Goal: Task Accomplishment & Management: Use online tool/utility

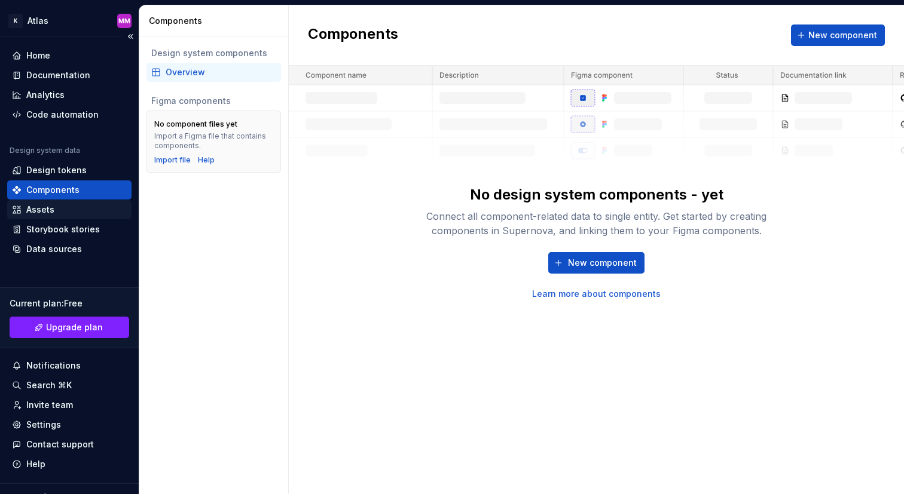
click at [89, 212] on div "Assets" at bounding box center [69, 210] width 115 height 12
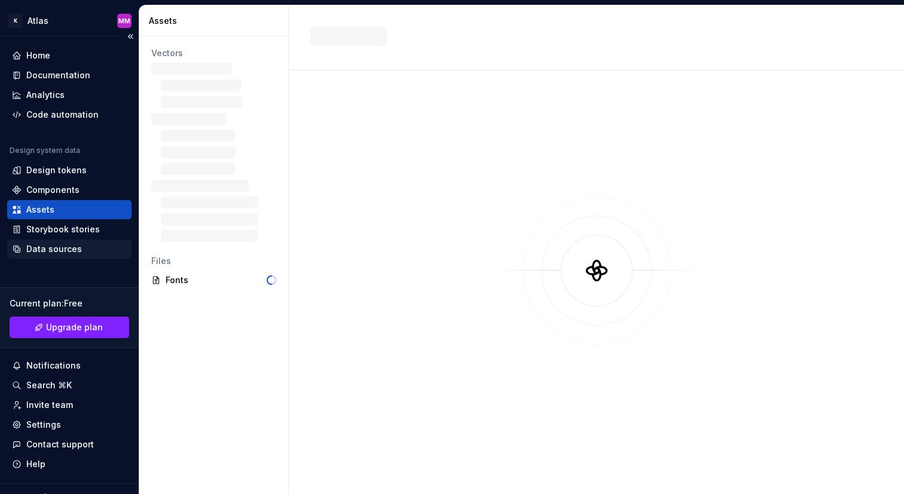
click at [90, 247] on div "Data sources" at bounding box center [69, 249] width 115 height 12
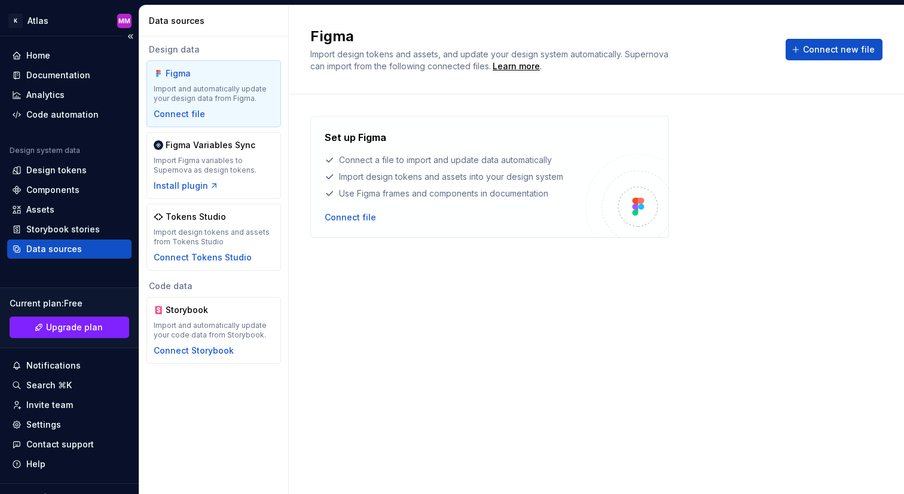
click at [92, 246] on div "Data sources" at bounding box center [69, 249] width 115 height 12
click at [362, 215] on div "Connect file" at bounding box center [350, 218] width 51 height 12
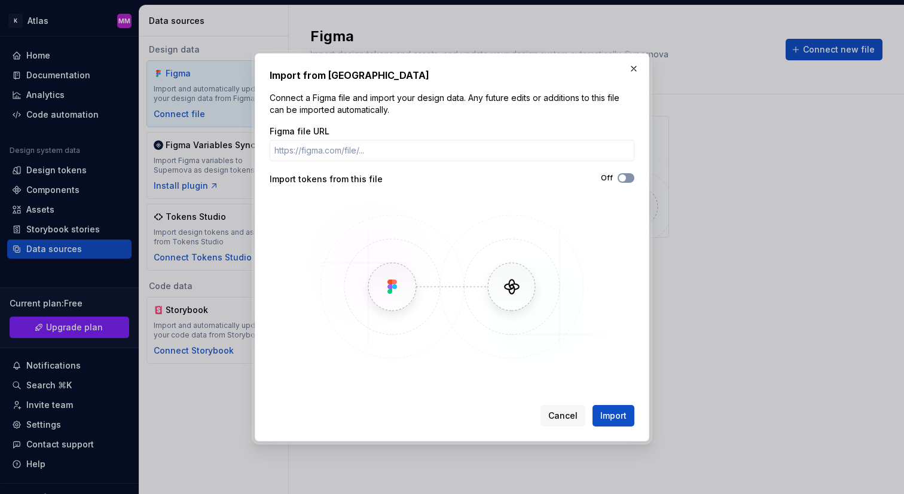
click at [620, 179] on span "button" at bounding box center [622, 178] width 7 height 7
type button "on"
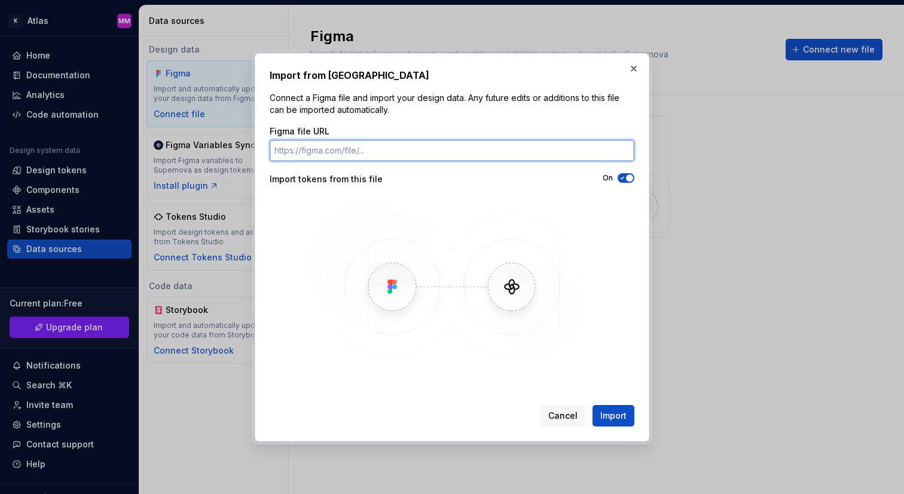
click at [450, 155] on input "Figma file URL" at bounding box center [452, 151] width 365 height 22
paste input "https://www.figma.com/design/SYmJTCDww7IVCGul2QIgGp/Kpler-Logos?m=auto&t=XGvDmm…"
type input "https://www.figma.com/design/SYmJTCDww7IVCGul2QIgGp/Kpler-Logos?m=auto&t=XGvDmm…"
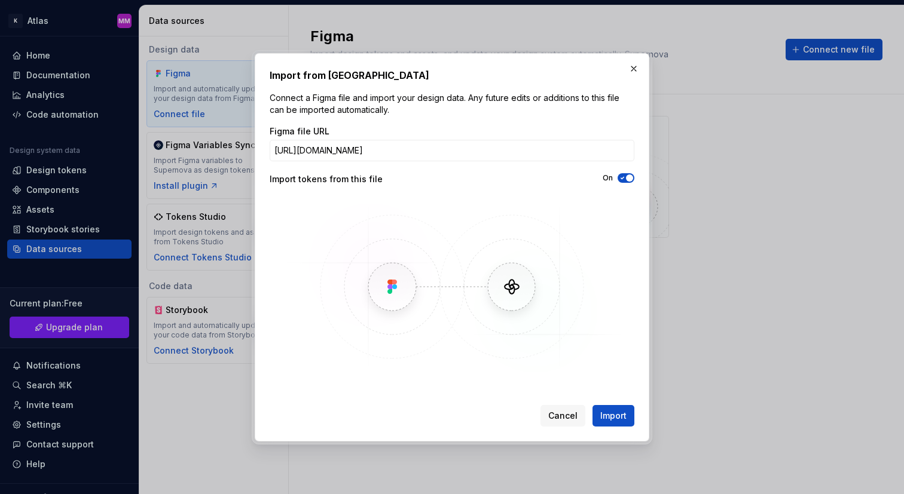
scroll to position [0, 0]
click at [627, 178] on span "button" at bounding box center [629, 178] width 7 height 7
click at [612, 414] on span "Import" at bounding box center [613, 416] width 26 height 12
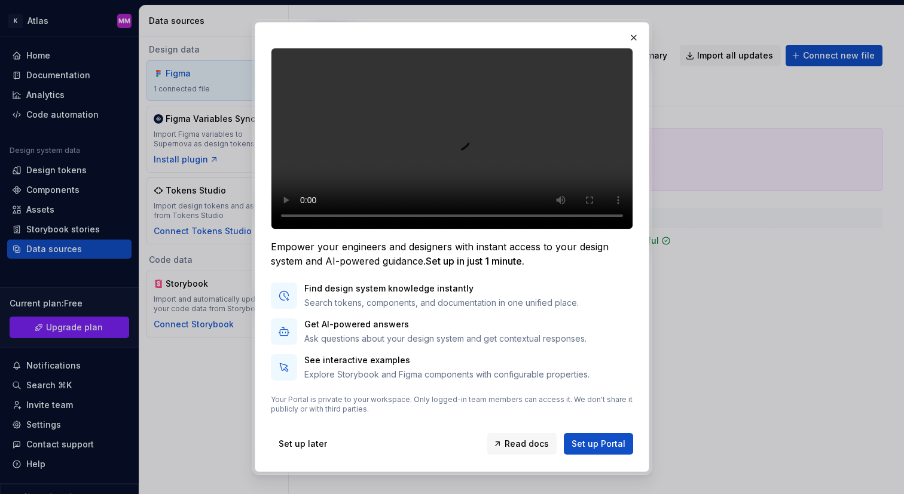
scroll to position [46, 0]
click at [594, 442] on span "Set up Portal" at bounding box center [599, 444] width 54 height 12
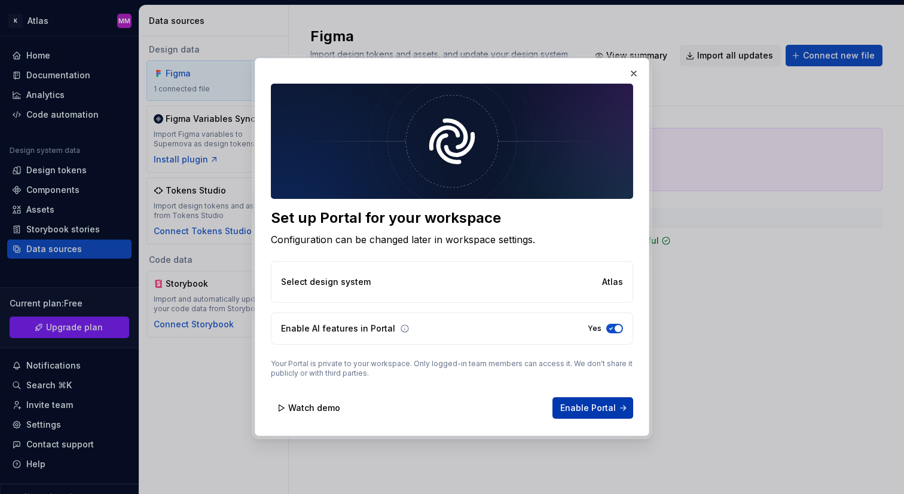
click at [578, 406] on span "Enable Portal" at bounding box center [588, 408] width 56 height 12
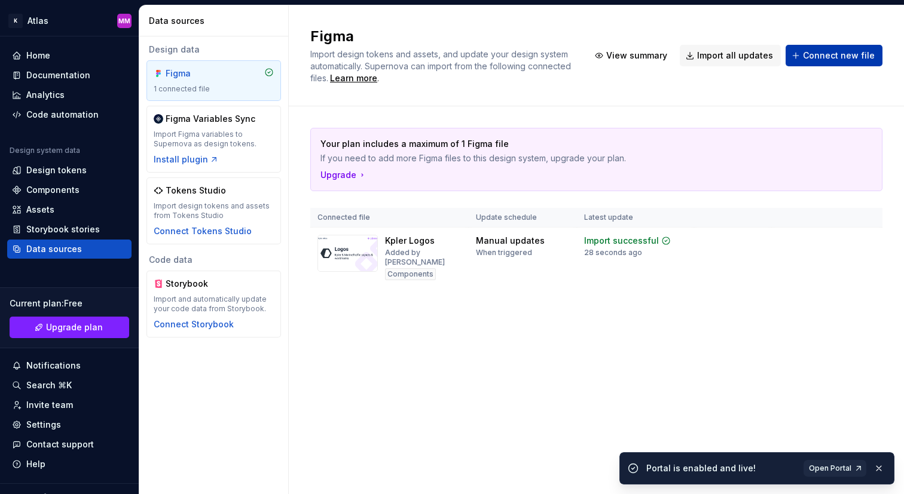
click at [863, 53] on span "Connect new file" at bounding box center [839, 56] width 72 height 12
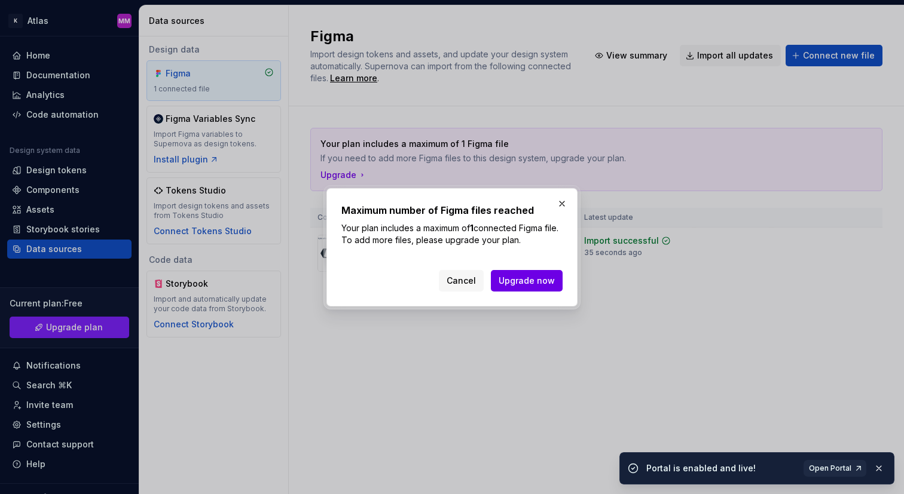
click at [534, 274] on button "Upgrade now" at bounding box center [527, 281] width 72 height 22
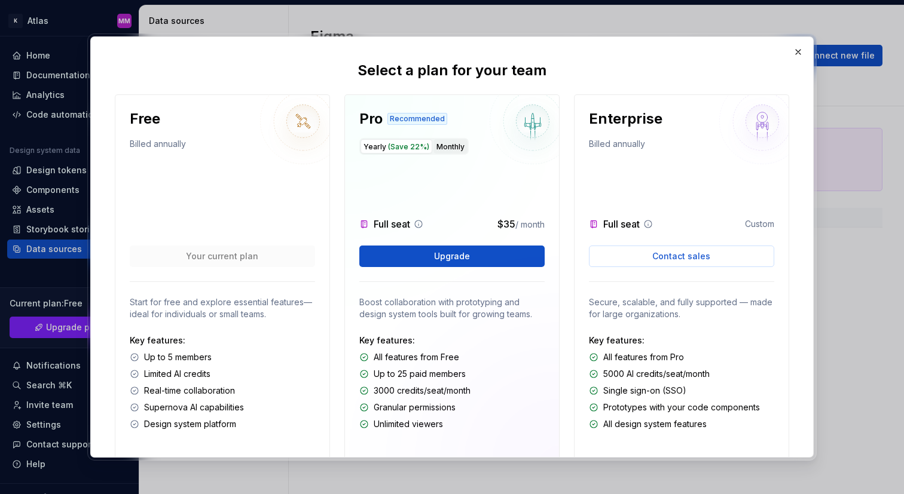
click at [448, 144] on button "Monthly" at bounding box center [450, 146] width 34 height 14
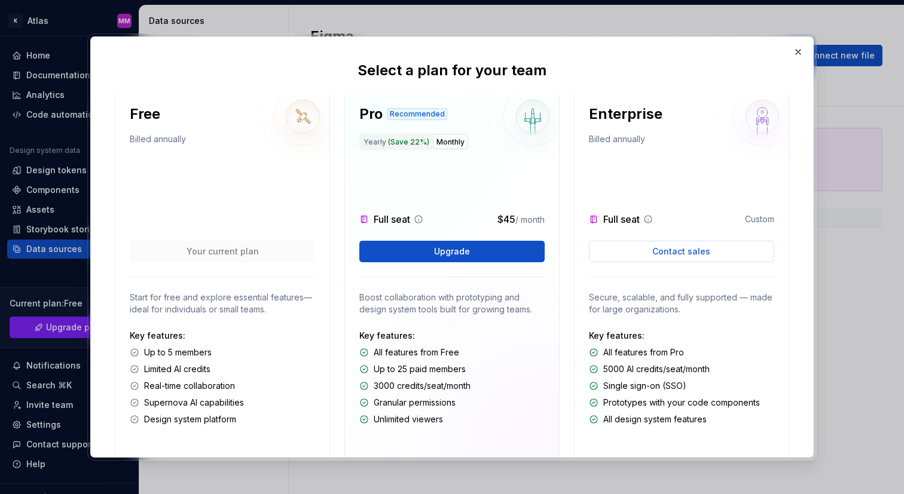
scroll to position [0, 0]
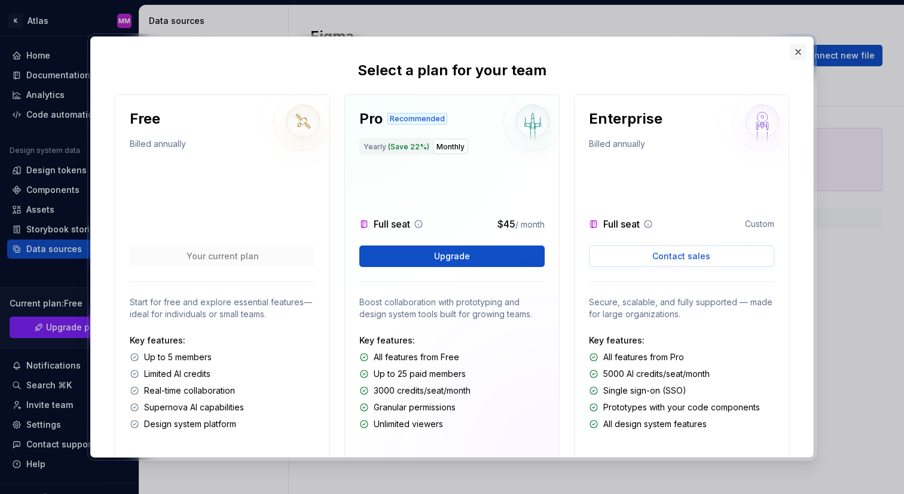
click at [799, 54] on button "button" at bounding box center [798, 52] width 17 height 17
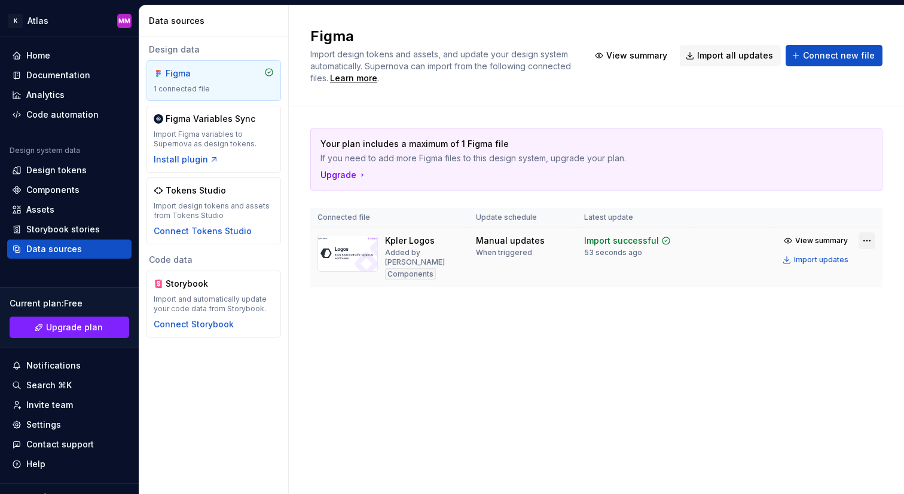
click at [865, 242] on html "K Atlas MM Home Documentation Analytics Code automation Design system data Desi…" at bounding box center [452, 247] width 904 height 494
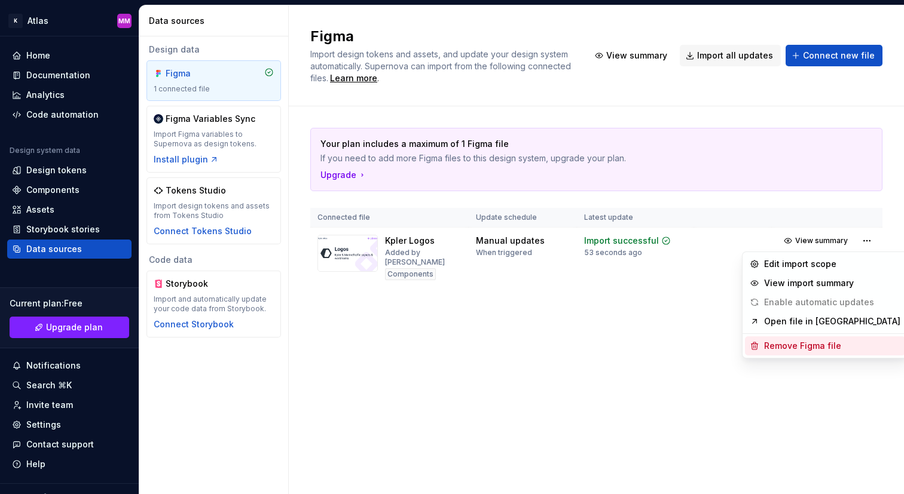
click at [784, 341] on div "Remove Figma file" at bounding box center [832, 346] width 136 height 12
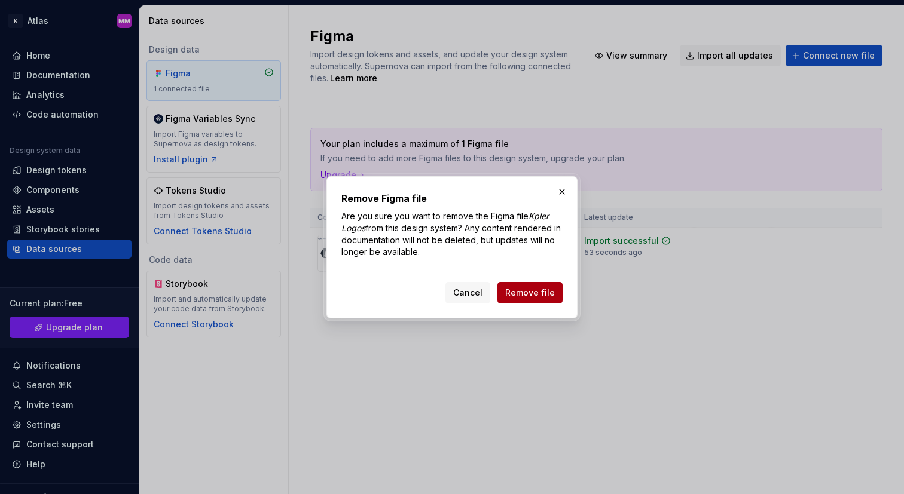
click at [523, 287] on span "Remove file" at bounding box center [530, 293] width 50 height 12
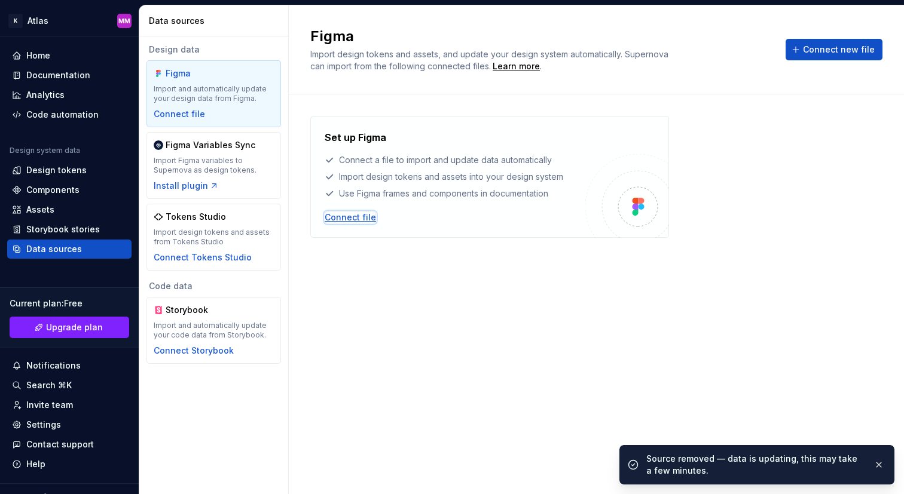
click at [346, 216] on div "Connect file" at bounding box center [350, 218] width 51 height 12
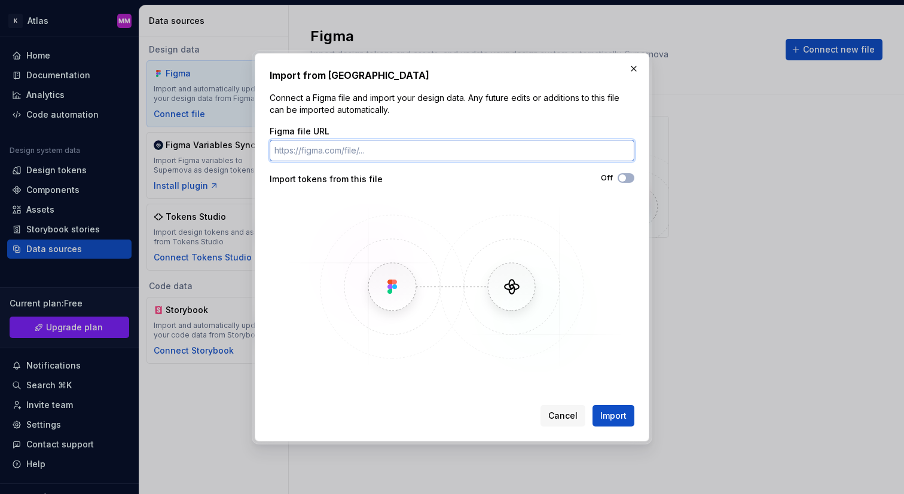
paste input "https://www.figma.com/design/216ouNov7wLvgu6LryAxWM/Atlas-Design-System-Compone…"
type input "https://www.figma.com/design/216ouNov7wLvgu6LryAxWM/Atlas-Design-System-Compone…"
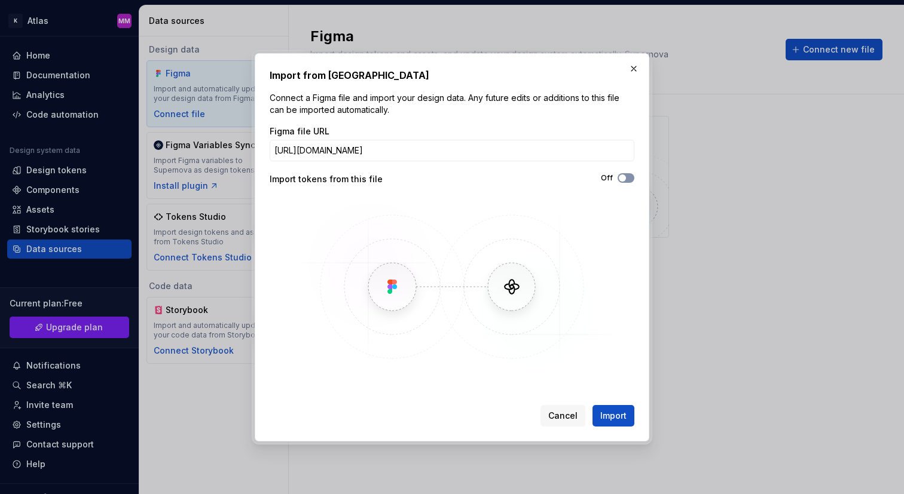
scroll to position [0, 0]
click at [625, 179] on icon "button" at bounding box center [623, 178] width 10 height 7
click at [616, 421] on span "Import" at bounding box center [613, 416] width 26 height 12
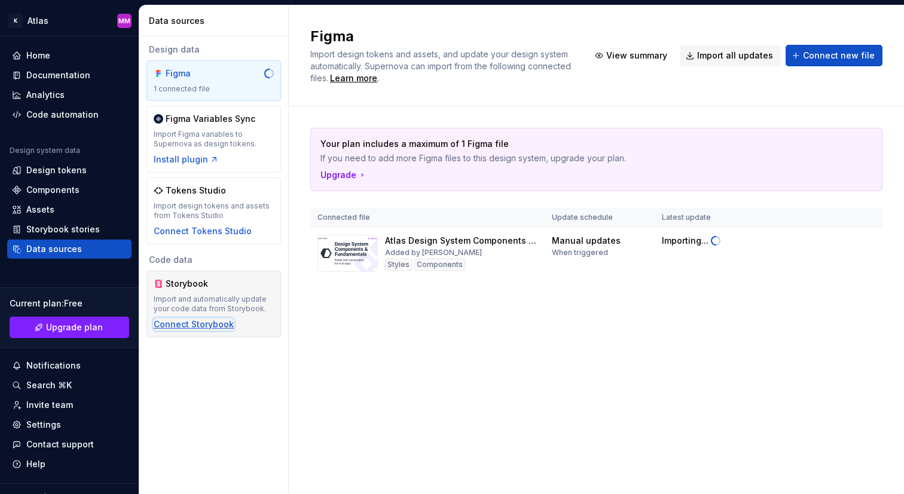
click at [204, 325] on div "Connect Storybook" at bounding box center [194, 325] width 80 height 12
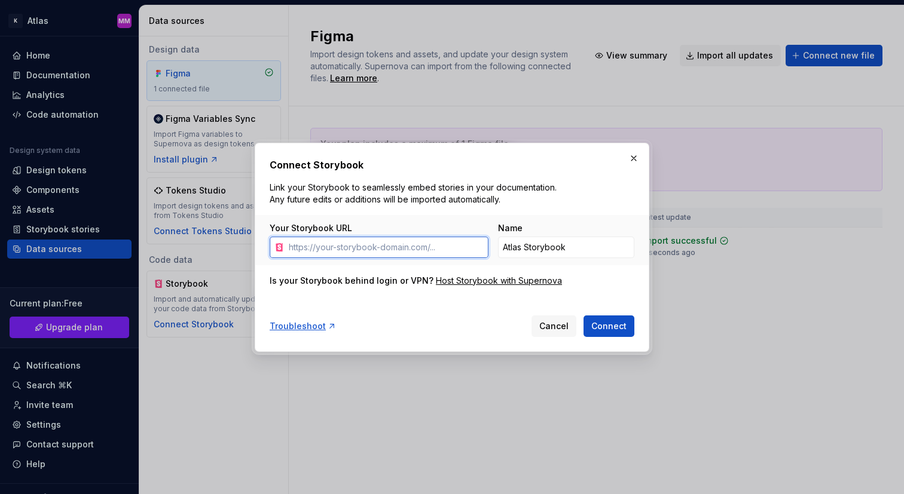
click at [412, 243] on input "Your Storybook URL" at bounding box center [386, 248] width 204 height 22
paste input "https://storybook.dev.galil.io"
type input "https://storybook.dev.galil.io"
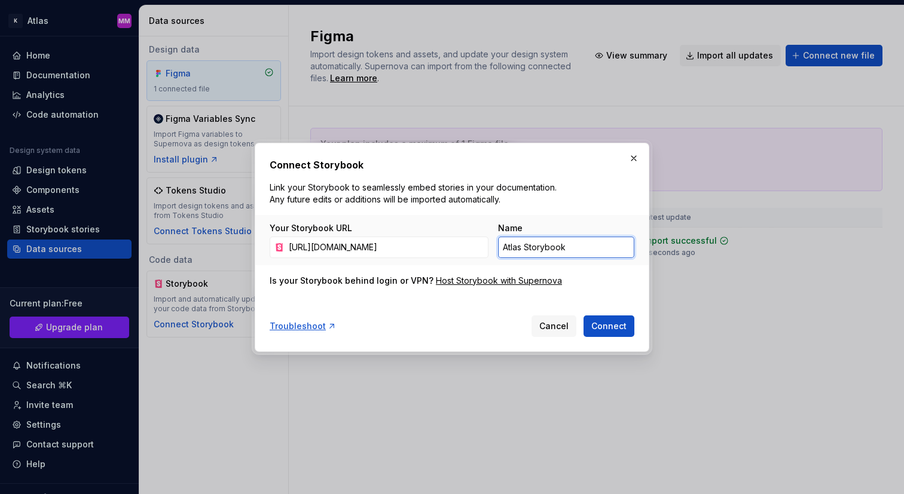
click at [584, 248] on input "Atlas Storybook" at bounding box center [566, 248] width 136 height 22
type input "Atlas Storybook Vue3"
click at [612, 325] on span "Connect" at bounding box center [608, 326] width 35 height 12
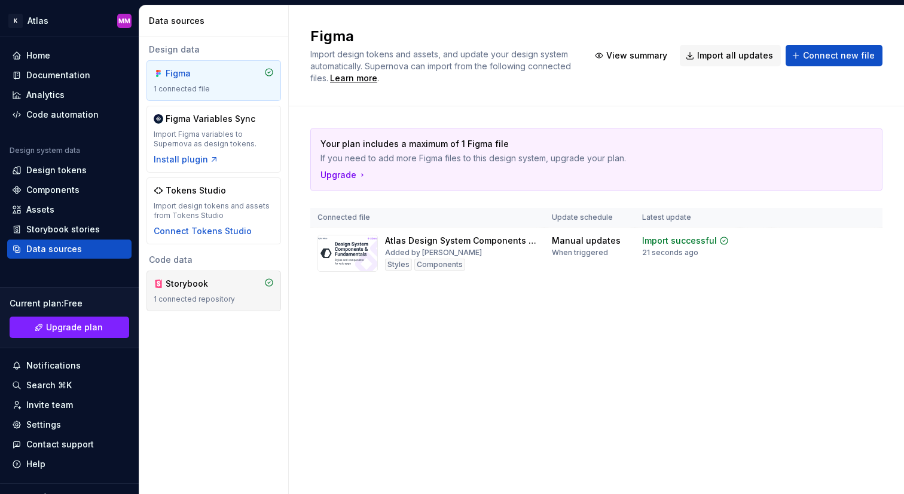
click at [222, 282] on div "Storybook" at bounding box center [194, 284] width 57 height 12
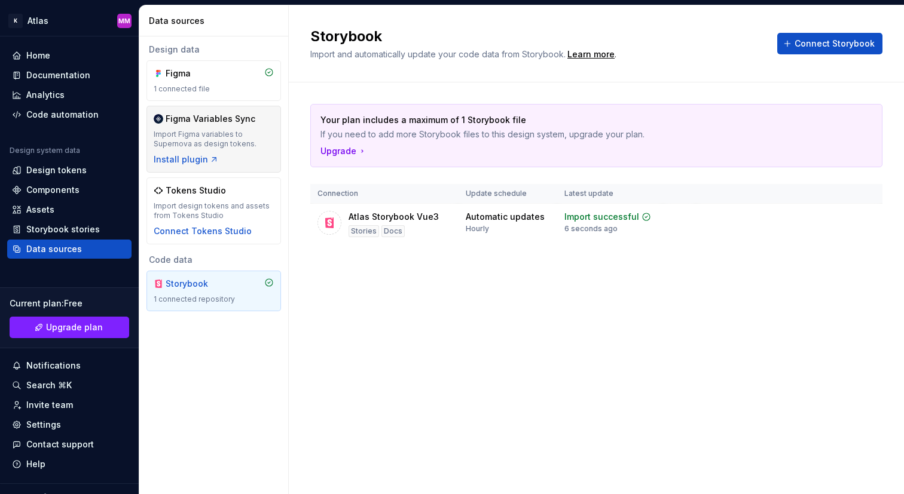
click at [228, 135] on div "Import Figma variables to Supernova as design tokens." at bounding box center [214, 139] width 120 height 19
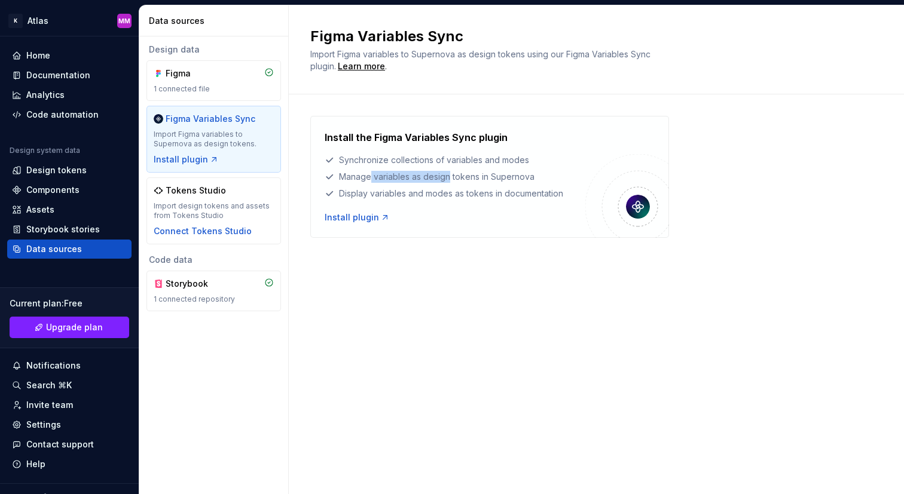
drag, startPoint x: 370, startPoint y: 174, endPoint x: 448, endPoint y: 177, distance: 77.8
click at [448, 177] on div "Manage variables as design tokens in Supernova" at bounding box center [455, 177] width 261 height 12
click at [222, 83] on div "Figma 1 connected file" at bounding box center [214, 81] width 120 height 26
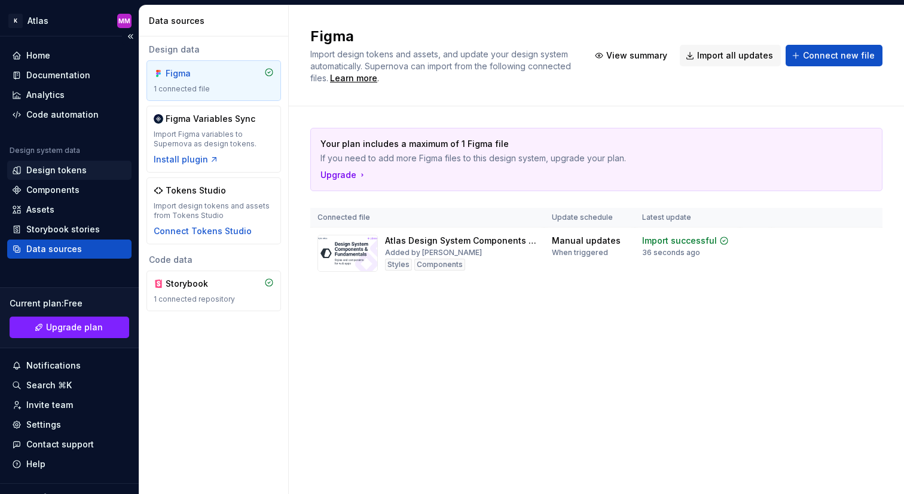
click at [107, 173] on div "Design tokens" at bounding box center [69, 170] width 115 height 12
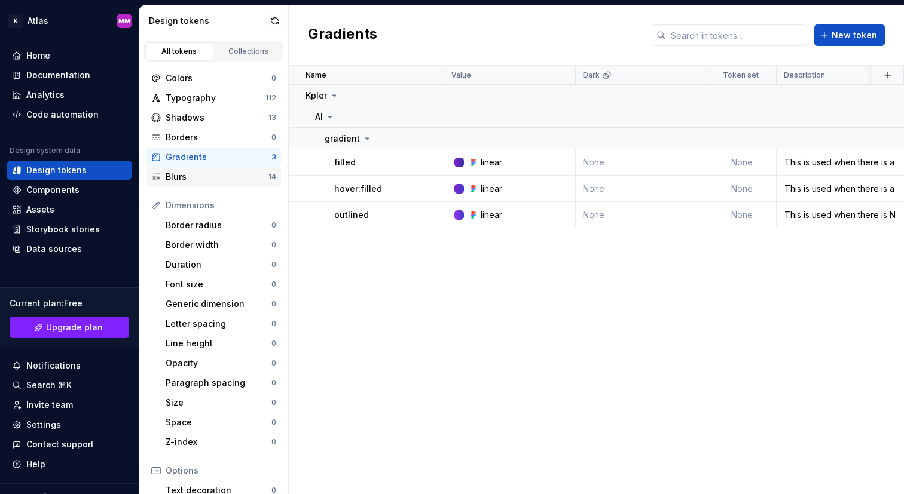
click at [239, 178] on div "Blurs" at bounding box center [217, 177] width 103 height 12
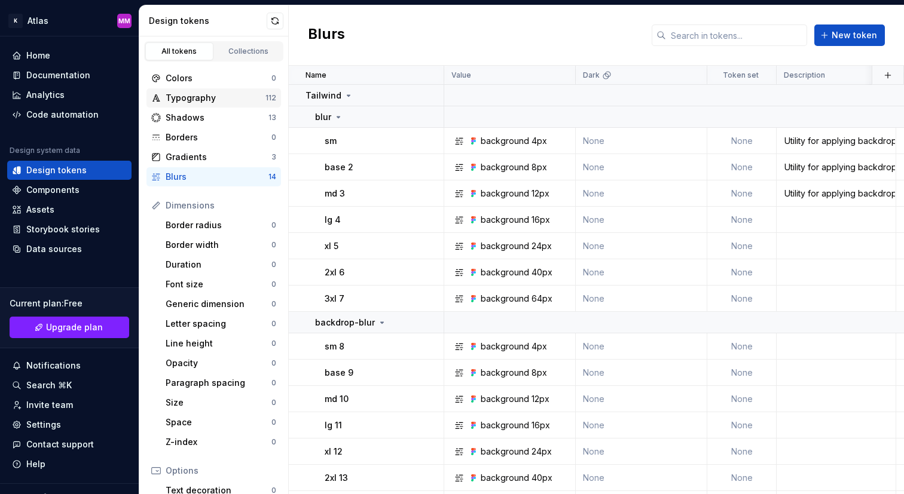
click at [233, 101] on div "Typography" at bounding box center [216, 98] width 100 height 12
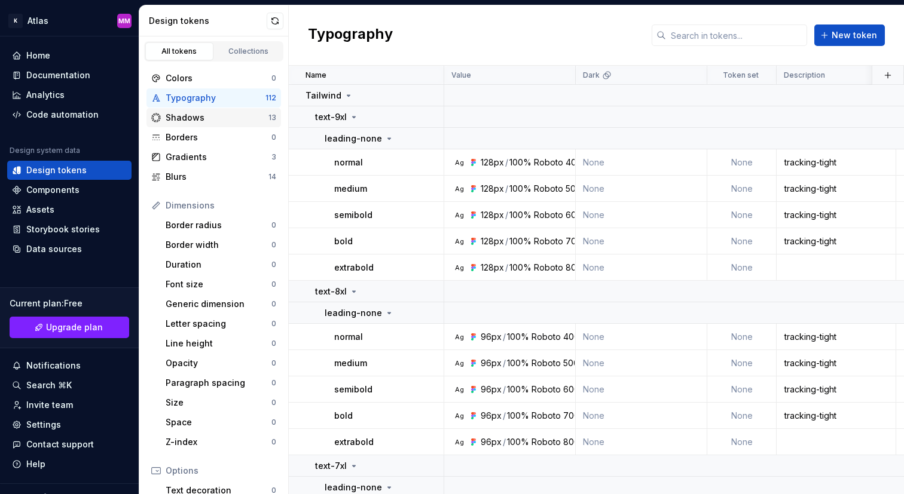
click at [234, 117] on div "Shadows" at bounding box center [217, 118] width 103 height 12
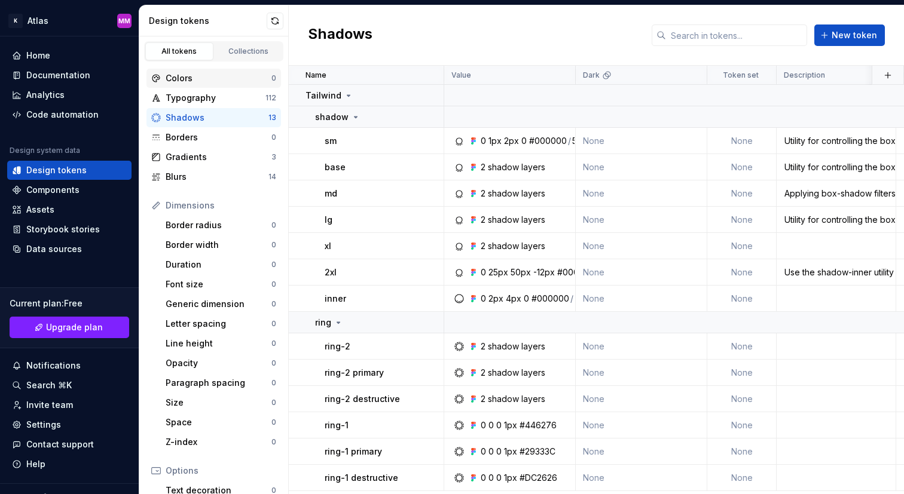
click at [227, 81] on div "Colors" at bounding box center [219, 78] width 106 height 12
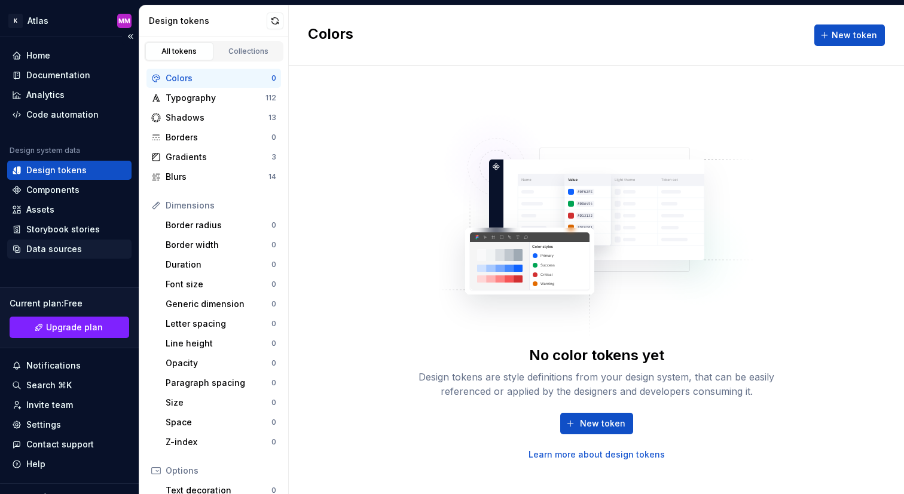
click at [72, 243] on div "Data sources" at bounding box center [54, 249] width 56 height 12
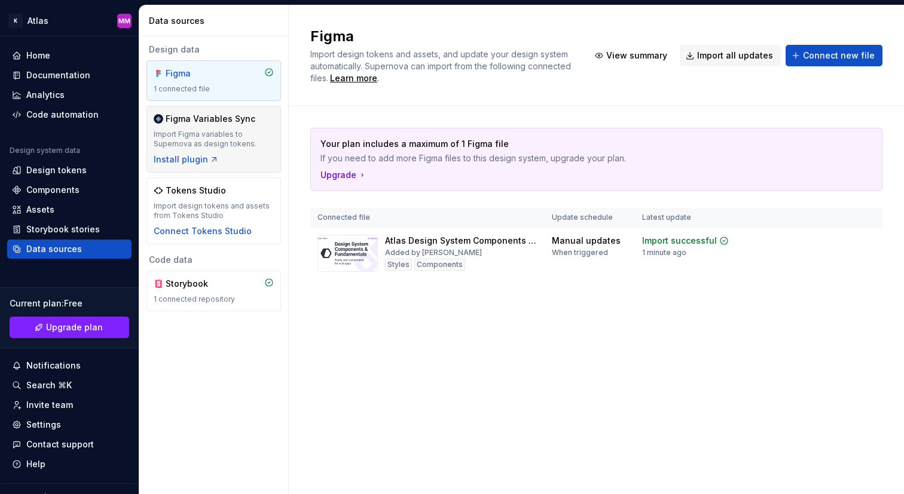
click at [220, 133] on div "Import Figma variables to Supernova as design tokens." at bounding box center [214, 139] width 120 height 19
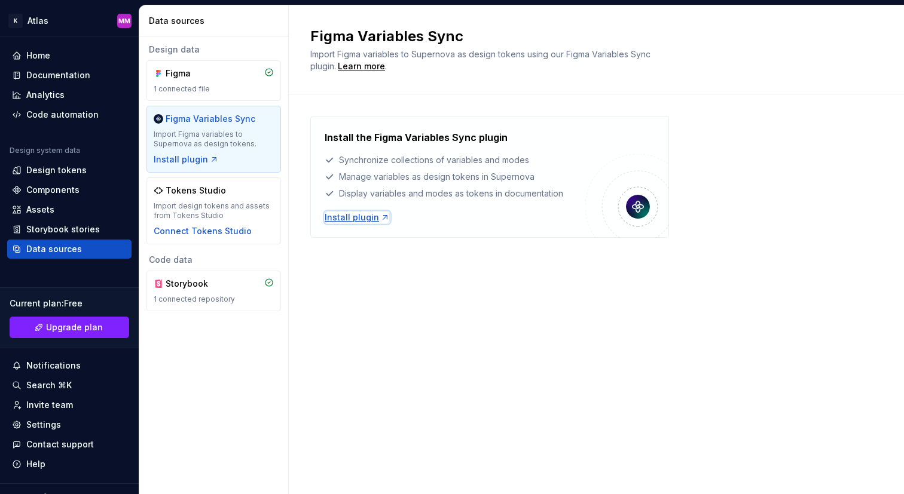
click at [341, 217] on div "Install plugin" at bounding box center [357, 218] width 65 height 12
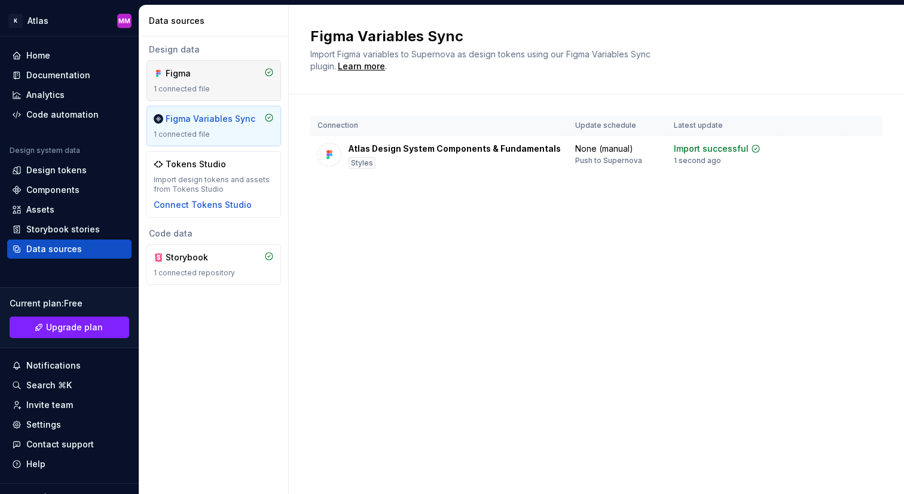
click at [199, 94] on div "Figma 1 connected file" at bounding box center [213, 80] width 135 height 41
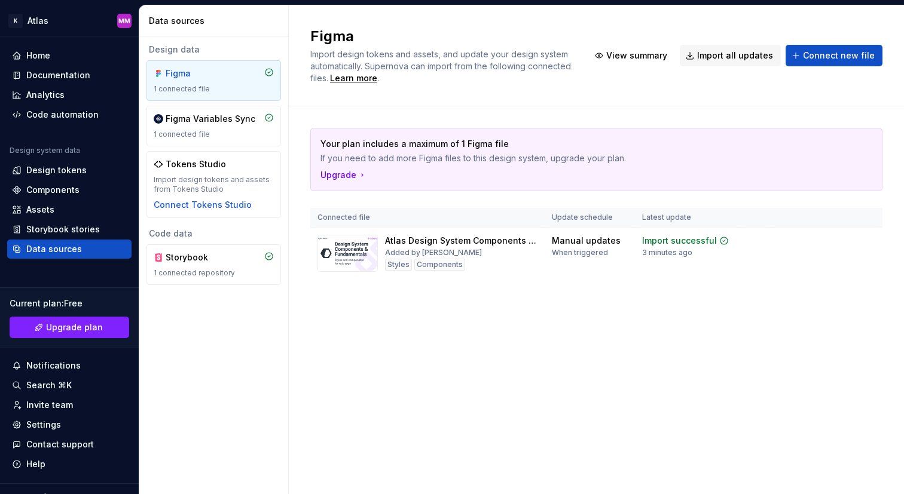
click at [220, 124] on div "Figma Variables Sync" at bounding box center [211, 119] width 90 height 12
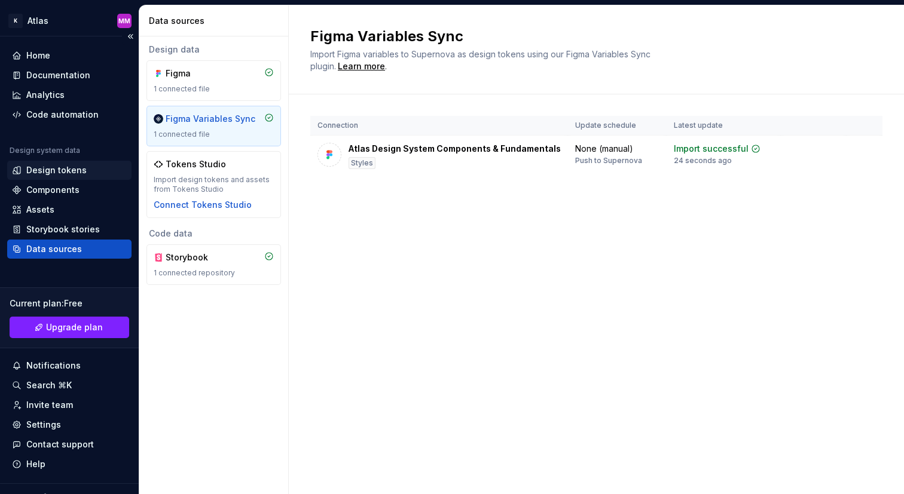
click at [99, 175] on div "Design tokens" at bounding box center [69, 170] width 115 height 12
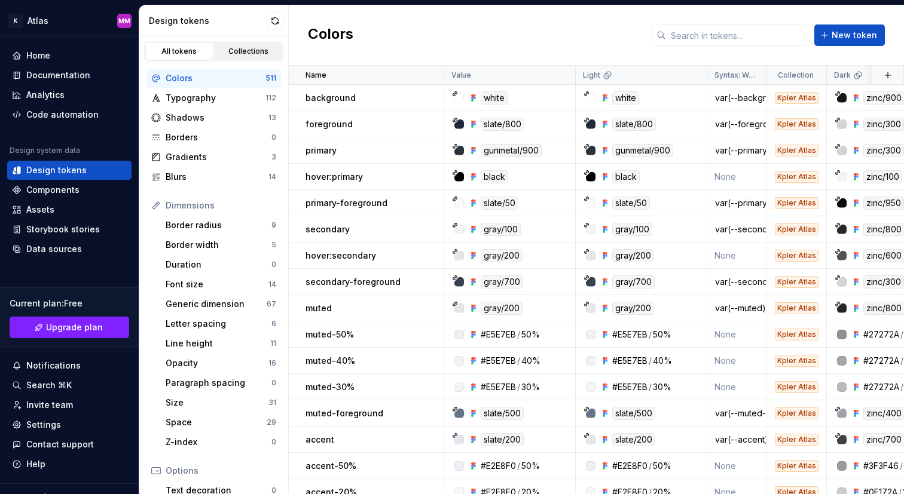
click at [233, 50] on div "Collections" at bounding box center [249, 52] width 60 height 10
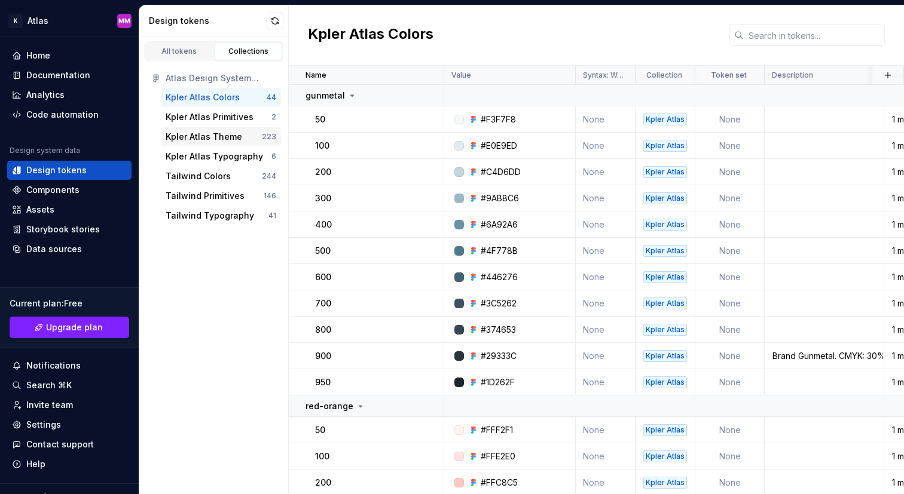
click at [222, 138] on div "Kpler Atlas Theme" at bounding box center [204, 137] width 77 height 12
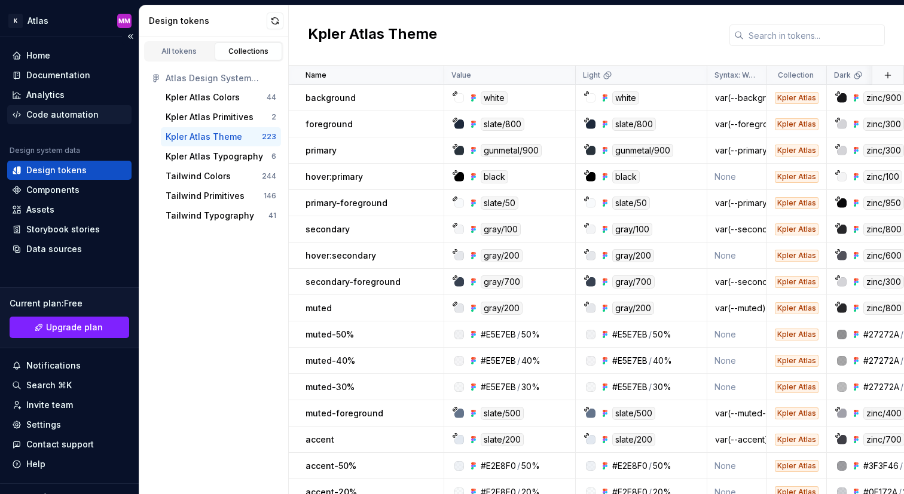
click at [65, 115] on div "Code automation" at bounding box center [62, 115] width 72 height 12
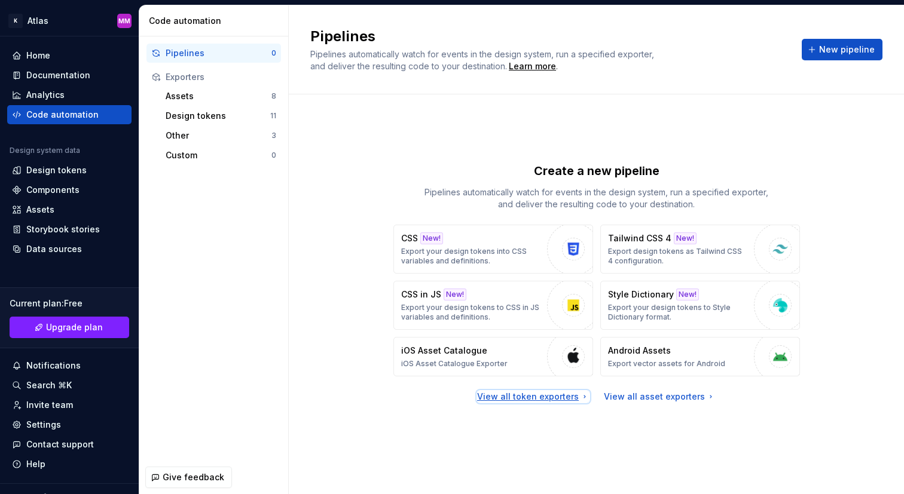
click at [543, 395] on div "View all token exporters" at bounding box center [533, 397] width 112 height 12
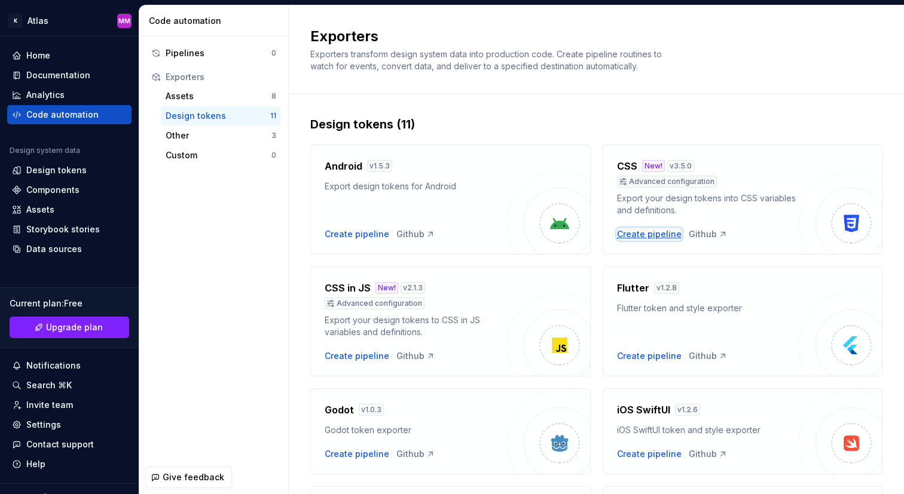
click at [648, 234] on div "Create pipeline" at bounding box center [649, 234] width 65 height 12
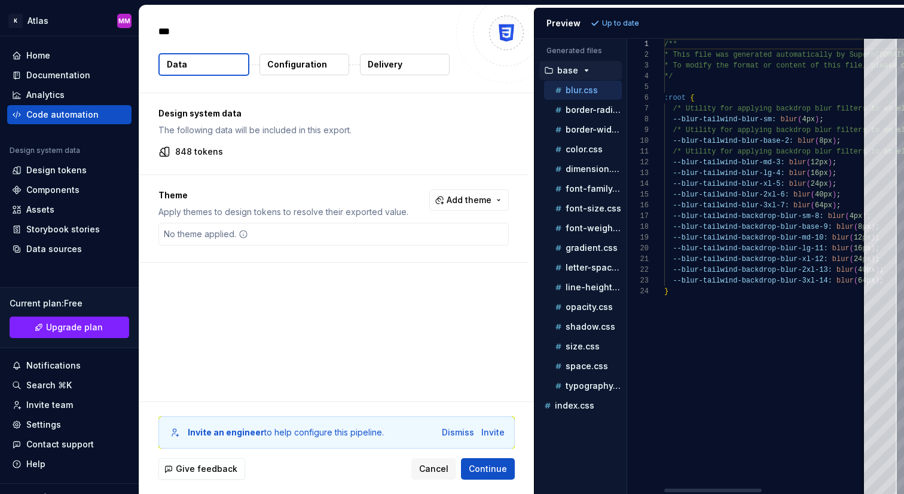
type textarea "*"
click at [578, 112] on p "border-radius.css" at bounding box center [594, 110] width 56 height 10
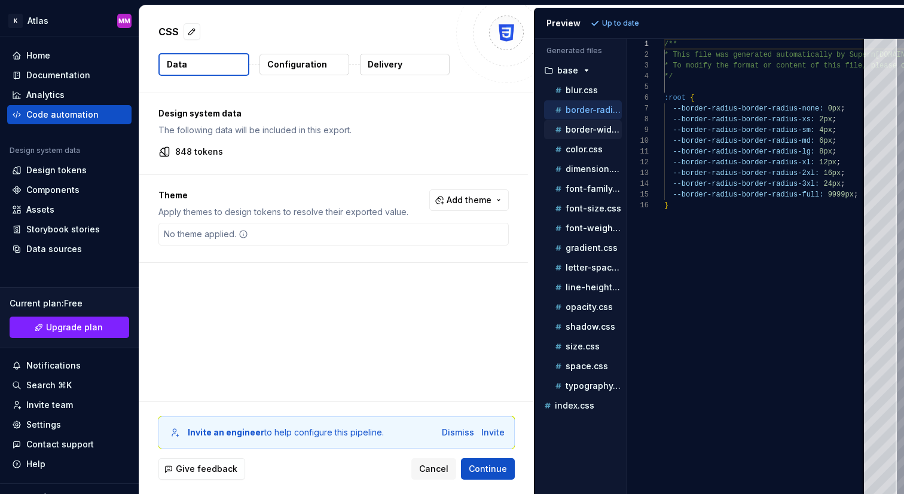
click at [576, 131] on p "border-width.css" at bounding box center [594, 130] width 56 height 10
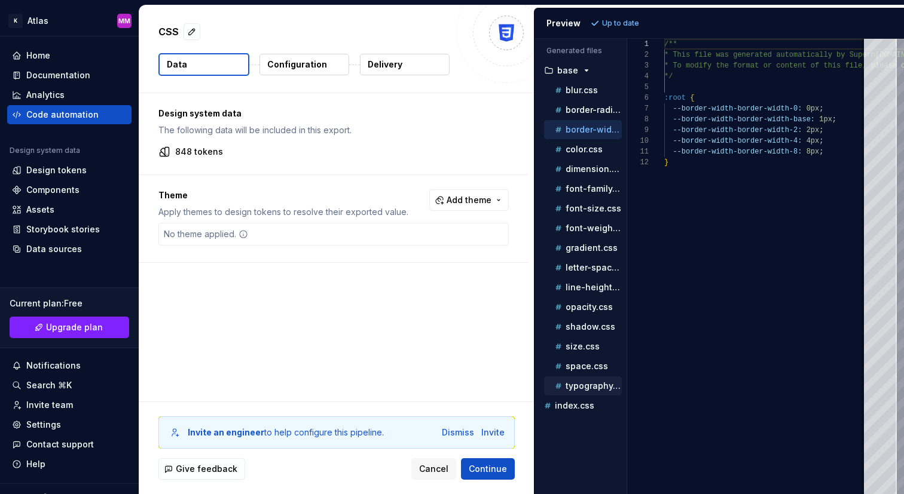
click at [579, 381] on p "typography.css" at bounding box center [594, 386] width 56 height 10
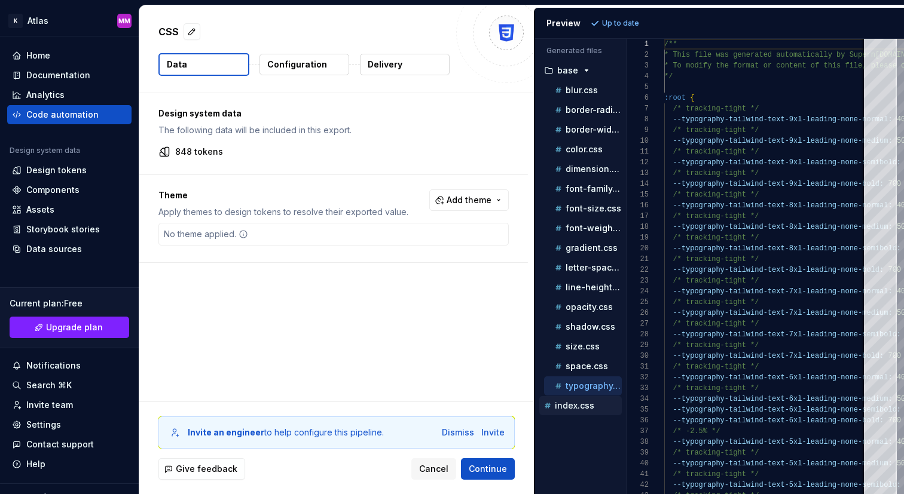
click at [578, 410] on p "index.css" at bounding box center [574, 406] width 39 height 10
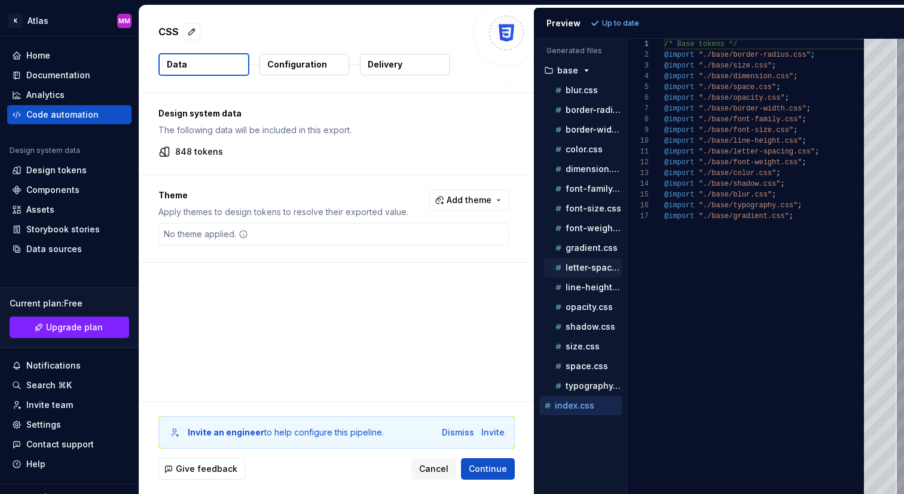
click at [578, 265] on p "letter-spacing.css" at bounding box center [594, 268] width 56 height 10
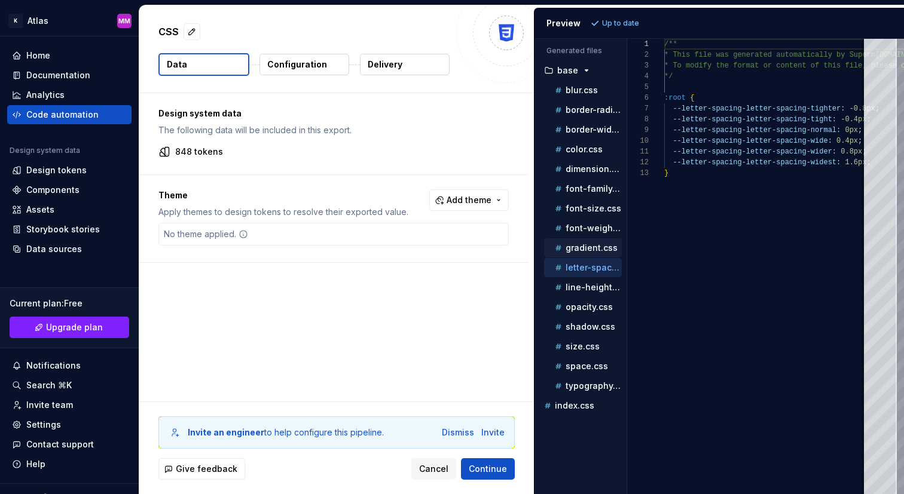
click at [581, 251] on p "gradient.css" at bounding box center [592, 248] width 52 height 10
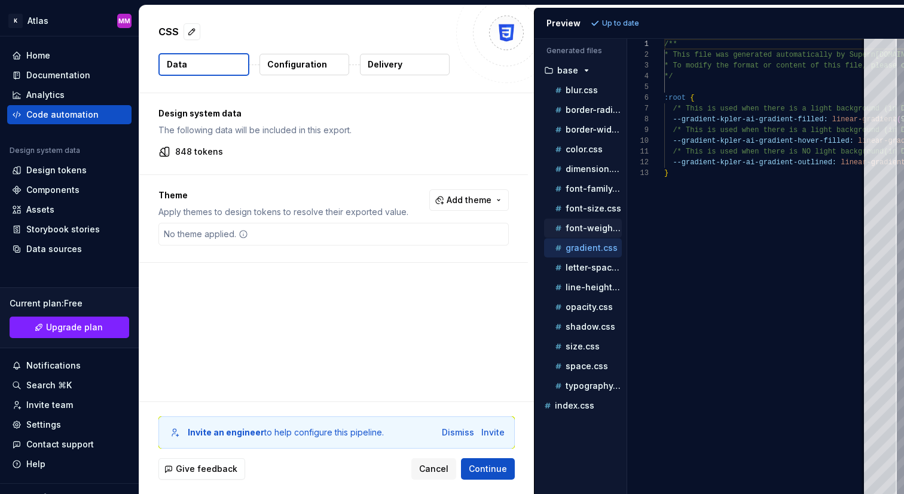
click at [581, 224] on p "font-weight.css" at bounding box center [594, 229] width 56 height 10
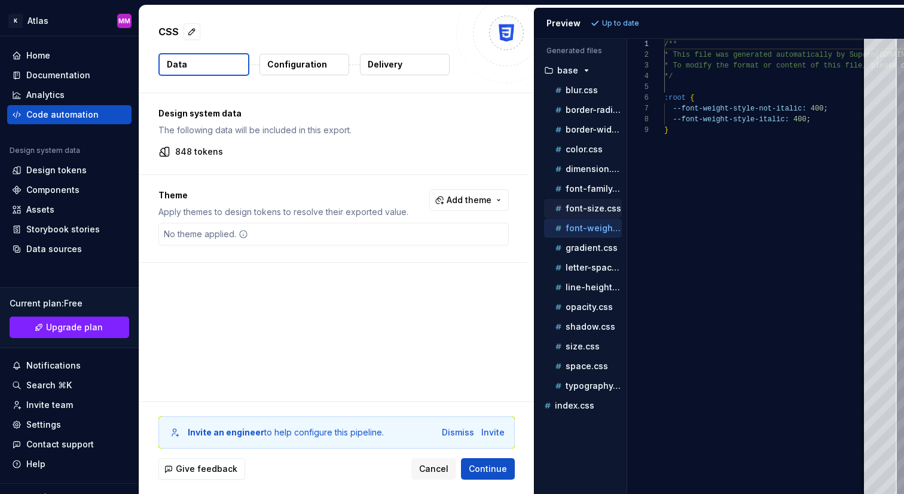
click at [579, 202] on button "font-size.css" at bounding box center [583, 208] width 78 height 13
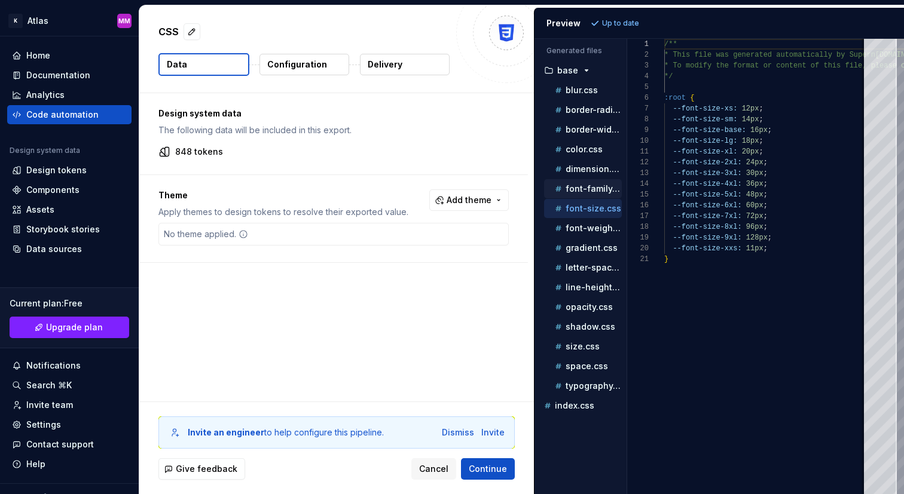
click at [579, 187] on p "font-family.css" at bounding box center [594, 189] width 56 height 10
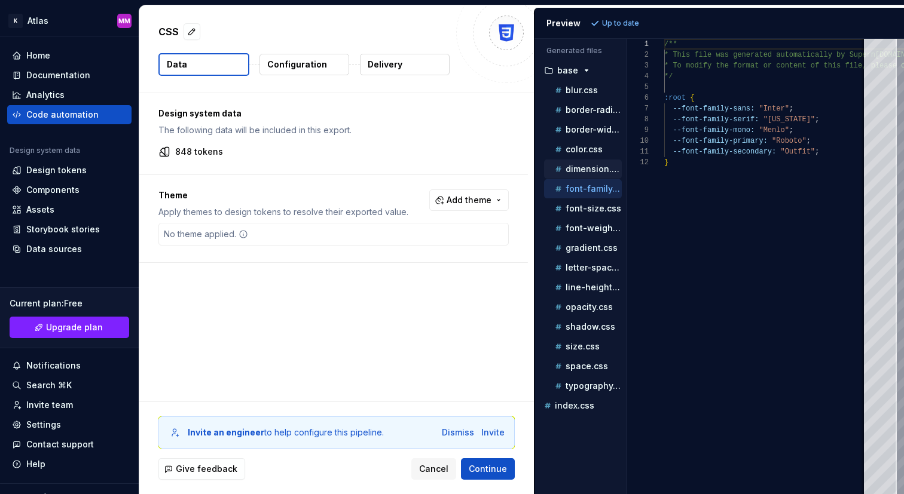
click at [578, 167] on p "dimension.css" at bounding box center [594, 169] width 56 height 10
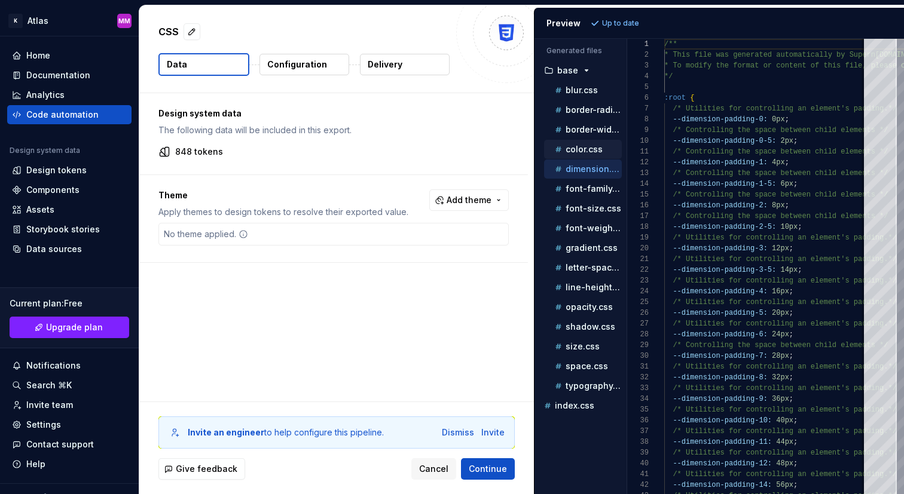
click at [578, 154] on p "color.css" at bounding box center [584, 150] width 37 height 10
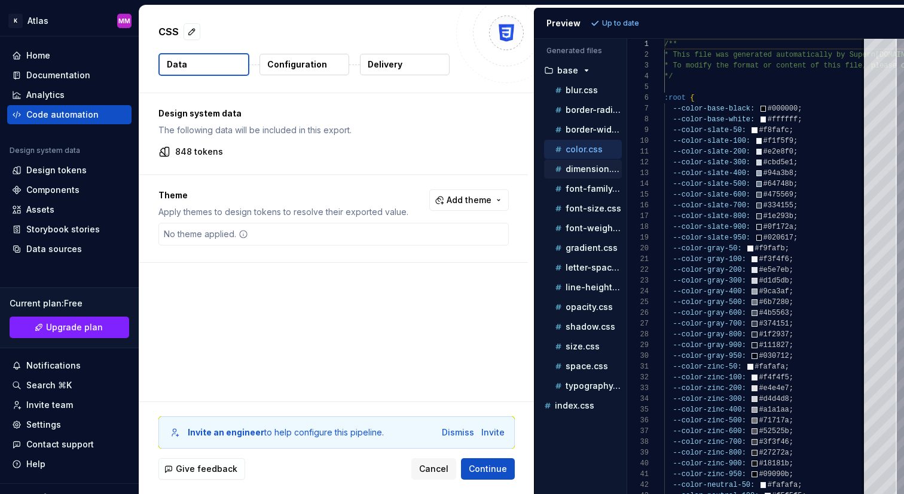
click at [579, 172] on p "dimension.css" at bounding box center [594, 169] width 56 height 10
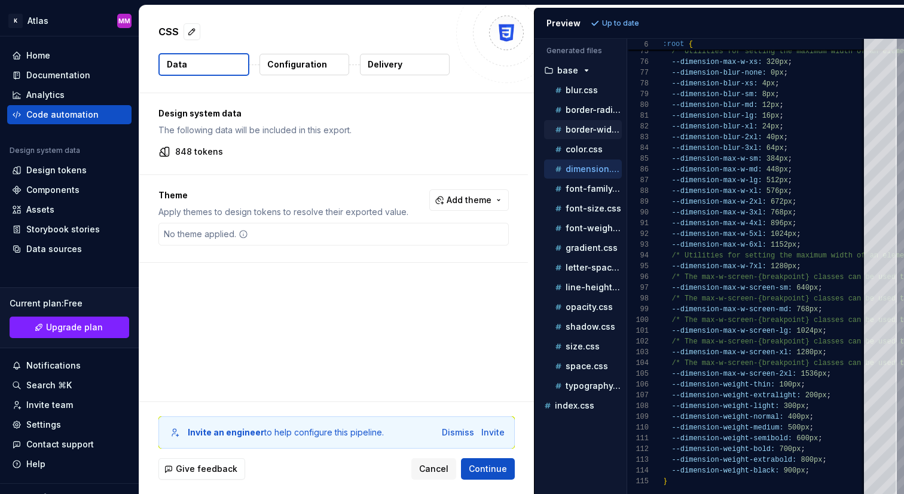
click at [594, 138] on div "border-width.css" at bounding box center [583, 129] width 78 height 19
click at [590, 149] on p "color.css" at bounding box center [584, 150] width 37 height 10
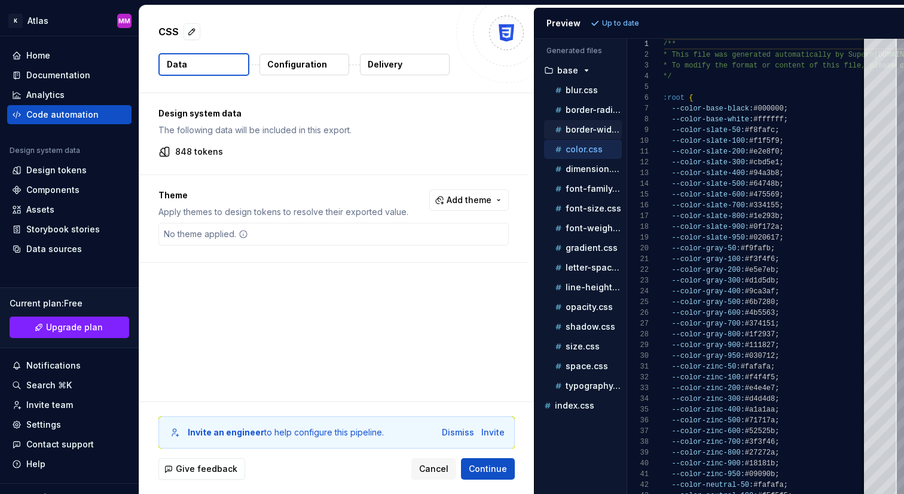
click at [589, 133] on p "border-width.css" at bounding box center [594, 130] width 56 height 10
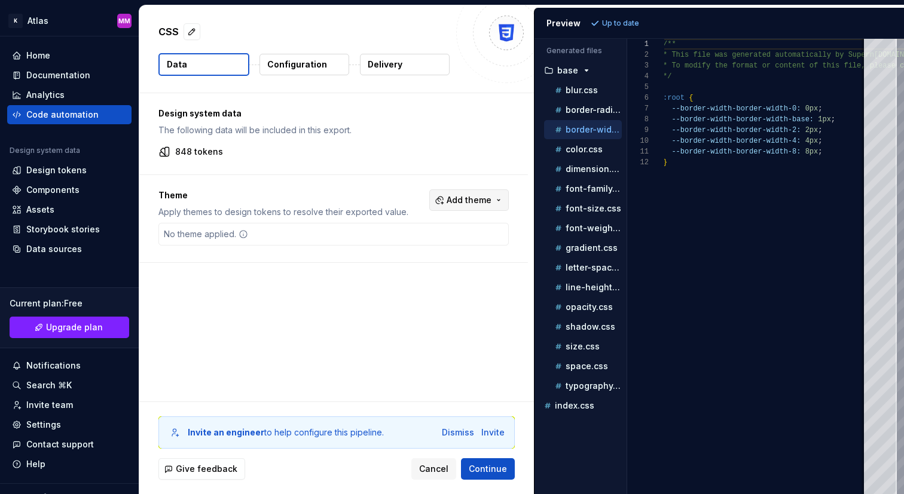
click at [468, 200] on span "Add theme" at bounding box center [469, 200] width 45 height 12
click at [471, 173] on html "K Atlas MM Home Documentation Analytics Code automation Design system data Desi…" at bounding box center [452, 247] width 904 height 494
click at [469, 200] on span "Add theme" at bounding box center [469, 200] width 45 height 12
click at [384, 263] on div "Suggestions" at bounding box center [384, 267] width 10 height 10
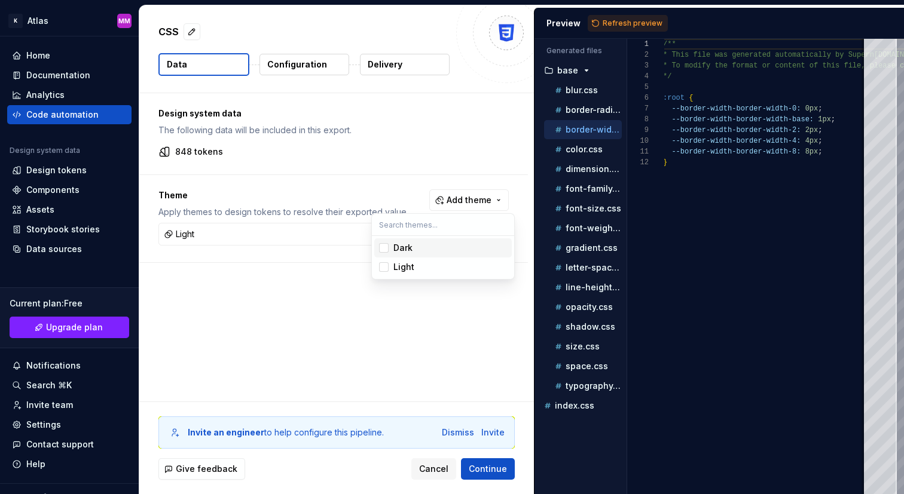
click at [385, 248] on div "Suggestions" at bounding box center [384, 248] width 10 height 10
click at [617, 19] on html "K Atlas MM Home Documentation Analytics Code automation Design system data Desi…" at bounding box center [452, 247] width 904 height 494
click at [627, 19] on span "Refresh preview" at bounding box center [633, 24] width 60 height 10
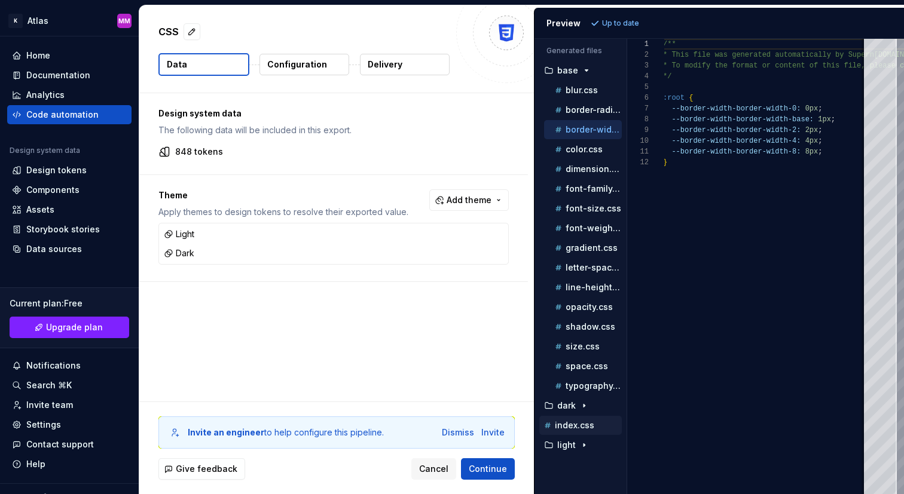
click at [574, 426] on p "index.css" at bounding box center [574, 426] width 39 height 10
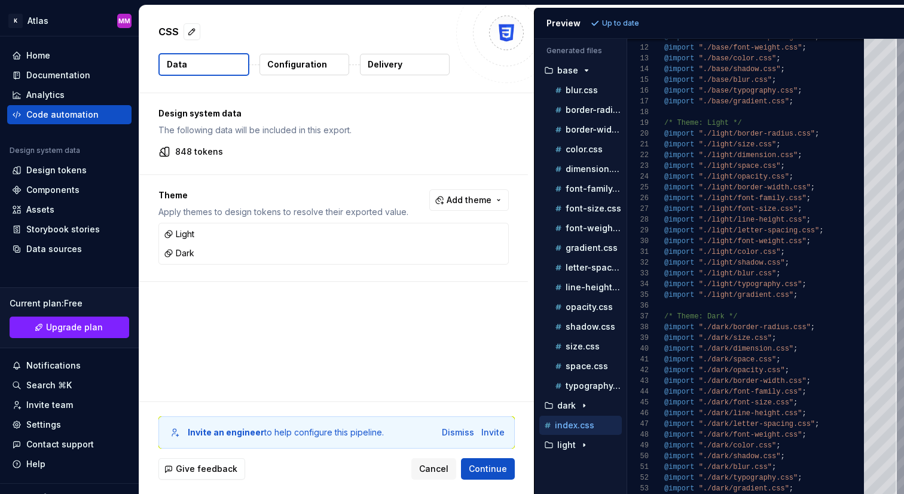
click at [570, 432] on div "index.css" at bounding box center [580, 425] width 83 height 19
click at [570, 438] on div "light" at bounding box center [580, 445] width 83 height 19
click at [582, 444] on icon "button" at bounding box center [584, 446] width 10 height 10
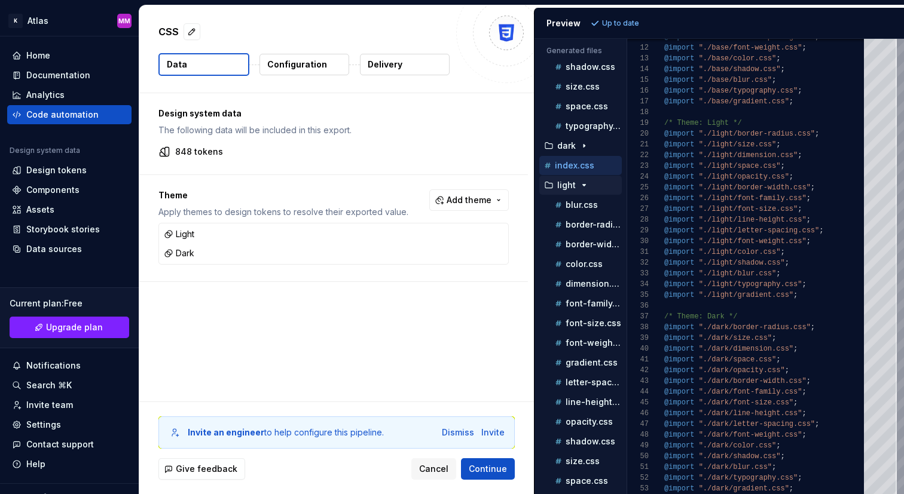
scroll to position [279, 0]
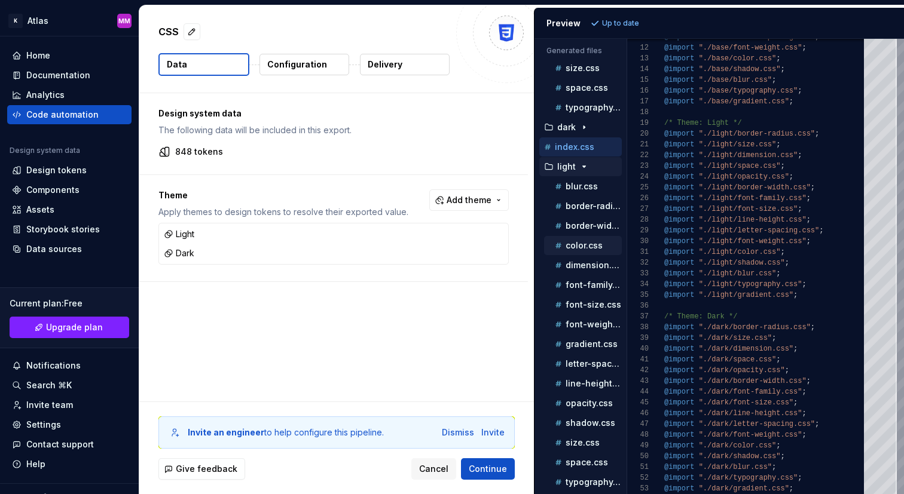
click at [583, 249] on p "color.css" at bounding box center [584, 246] width 37 height 10
type textarea "**********"
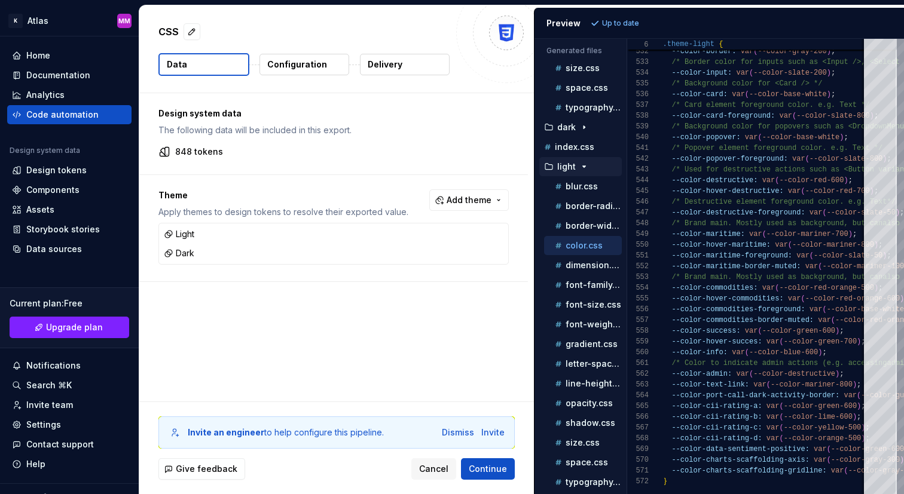
click at [206, 151] on p "848 tokens" at bounding box center [199, 152] width 48 height 12
click at [437, 468] on span "Cancel" at bounding box center [433, 469] width 29 height 12
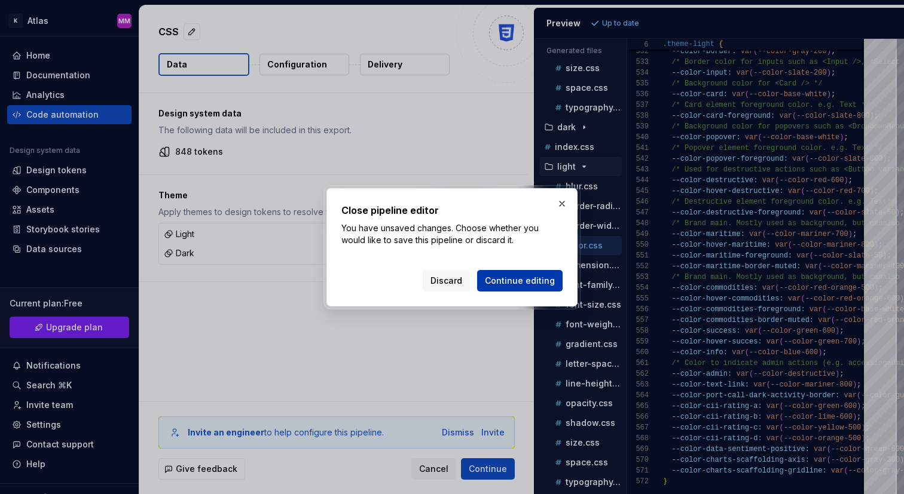
click at [513, 281] on span "Continue editing" at bounding box center [520, 281] width 70 height 12
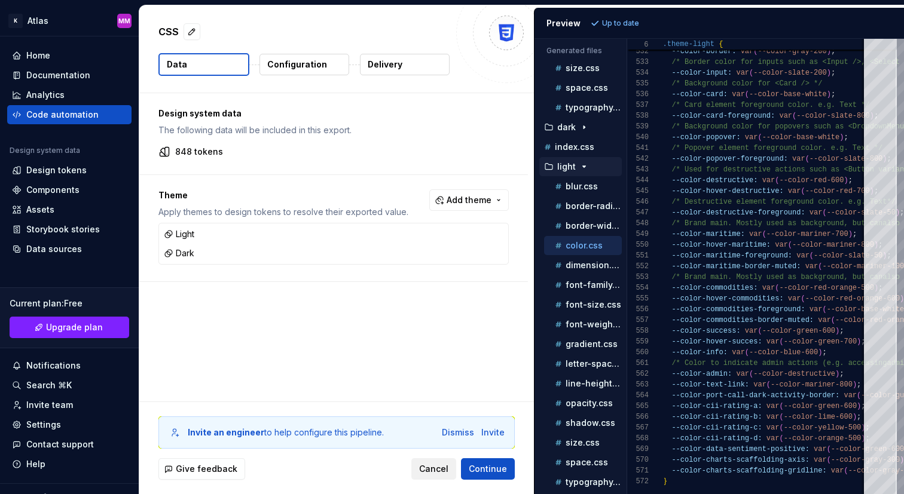
click at [428, 465] on span "Cancel" at bounding box center [433, 469] width 29 height 12
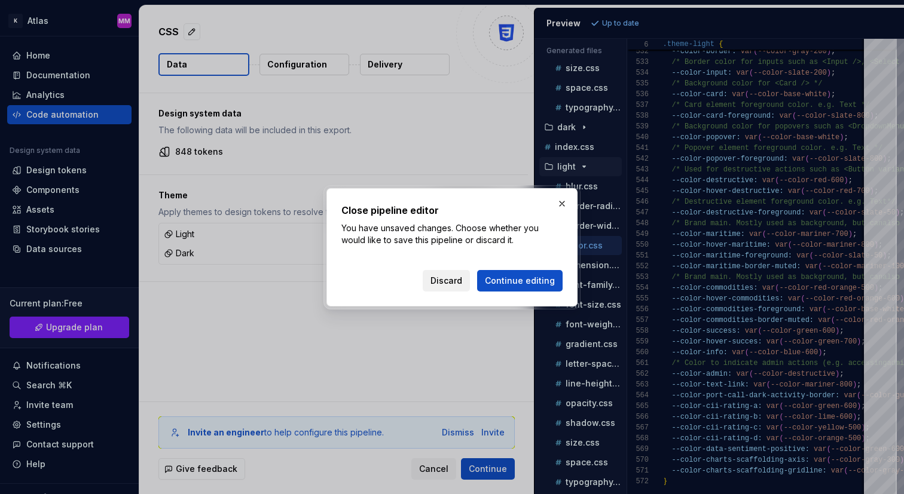
click at [450, 278] on span "Discard" at bounding box center [447, 281] width 32 height 12
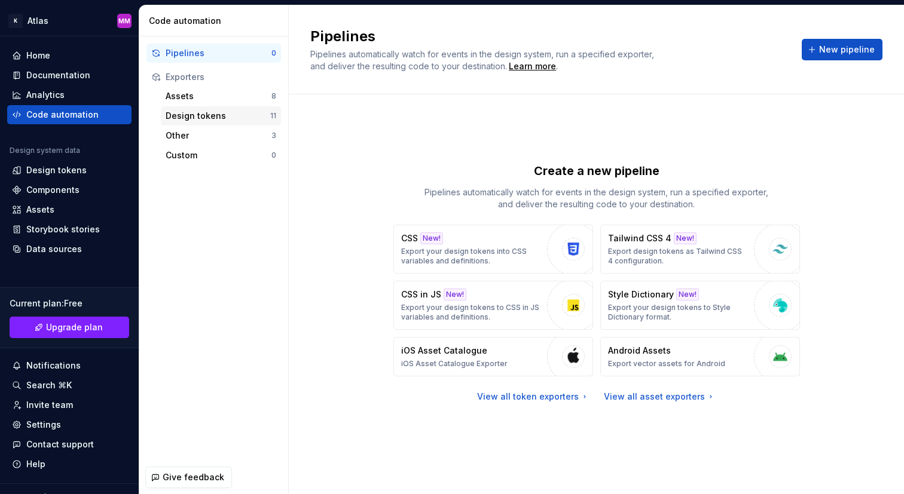
click at [217, 119] on div "Design tokens" at bounding box center [218, 116] width 105 height 12
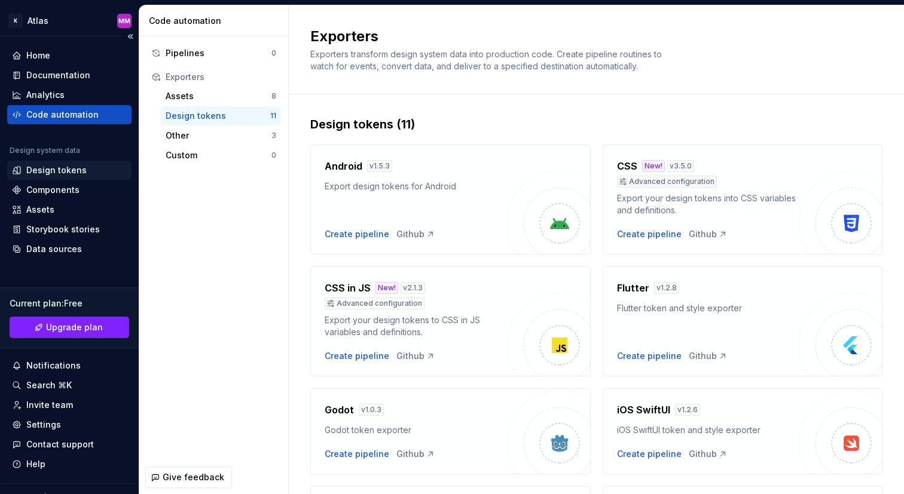
click at [87, 169] on div "Design tokens" at bounding box center [69, 170] width 115 height 12
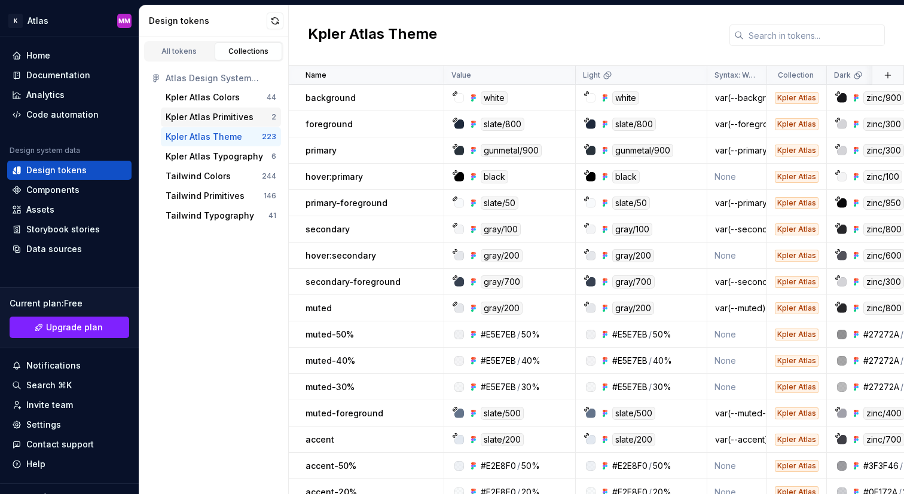
click at [247, 116] on div "Kpler Atlas Primitives" at bounding box center [210, 117] width 88 height 12
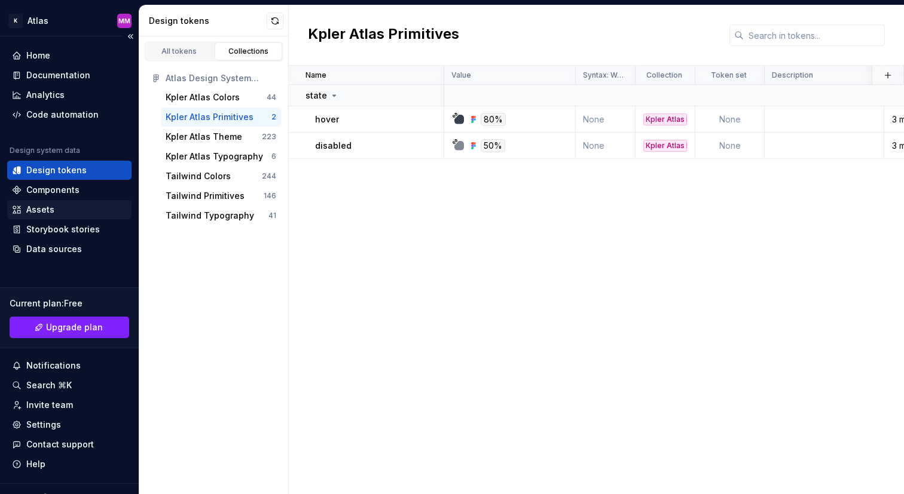
click at [70, 209] on div "Assets" at bounding box center [69, 210] width 115 height 12
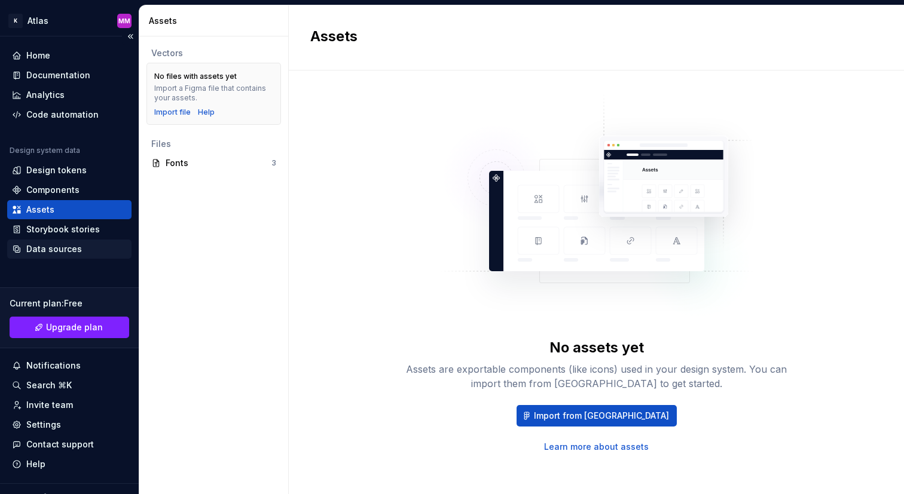
click at [60, 251] on div "Data sources" at bounding box center [54, 249] width 56 height 12
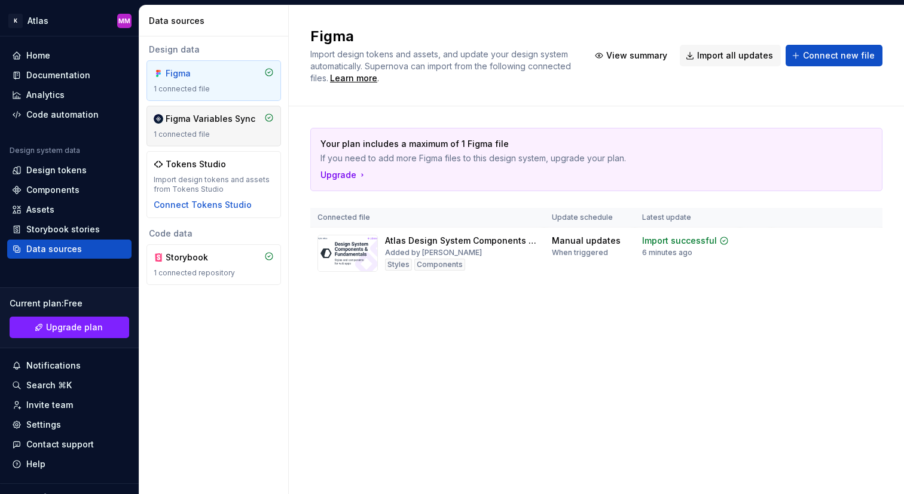
click at [221, 132] on div "1 connected file" at bounding box center [214, 135] width 120 height 10
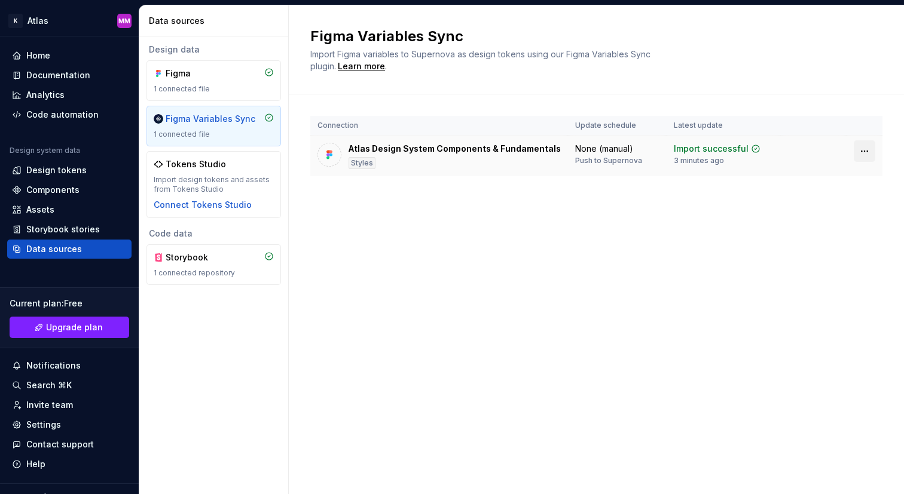
click at [860, 150] on html "K Atlas MM Home Documentation Analytics Code automation Design system data Desi…" at bounding box center [452, 247] width 904 height 494
click at [530, 236] on html "K Atlas MM Home Documentation Analytics Code automation Design system data Desi…" at bounding box center [452, 247] width 904 height 494
click at [106, 170] on div "Design tokens" at bounding box center [69, 170] width 115 height 12
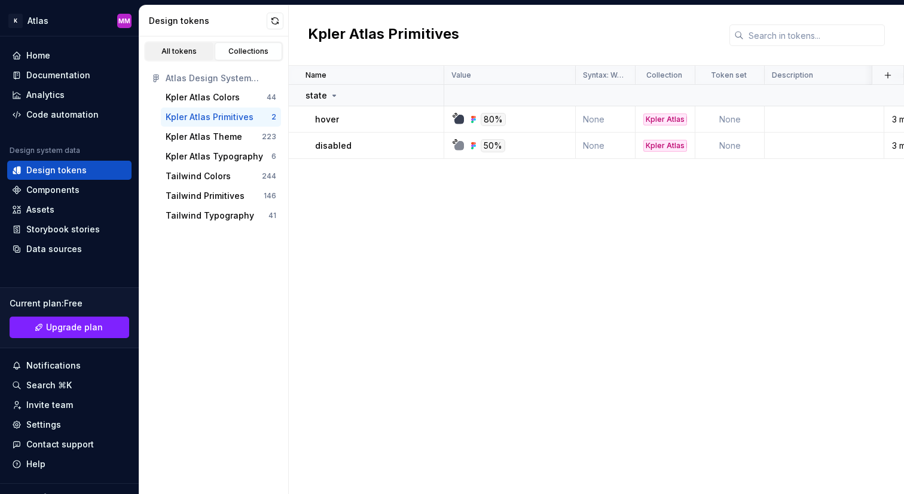
click at [177, 45] on link "All tokens" at bounding box center [179, 51] width 68 height 18
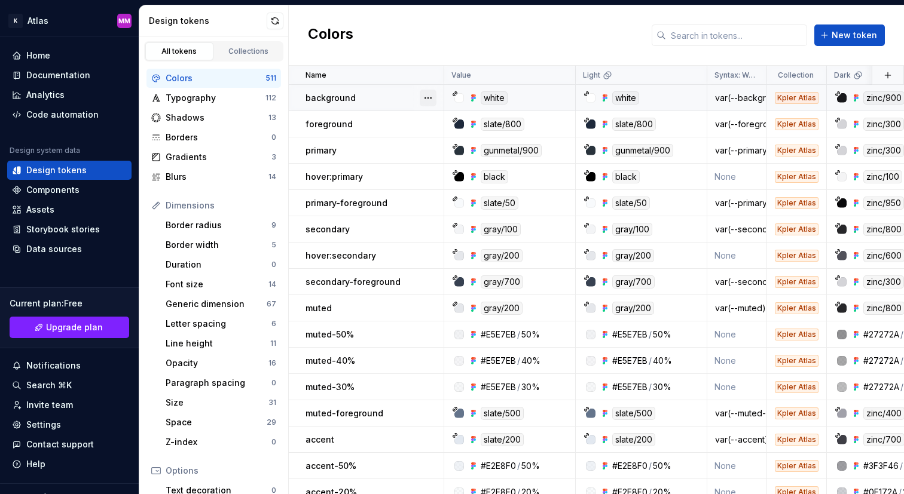
click at [427, 99] on button "button" at bounding box center [428, 98] width 17 height 17
click at [380, 34] on html "K Atlas MM Home Documentation Analytics Code automation Design system data Desi…" at bounding box center [452, 247] width 904 height 494
click at [230, 50] on div "Collections" at bounding box center [249, 52] width 60 height 10
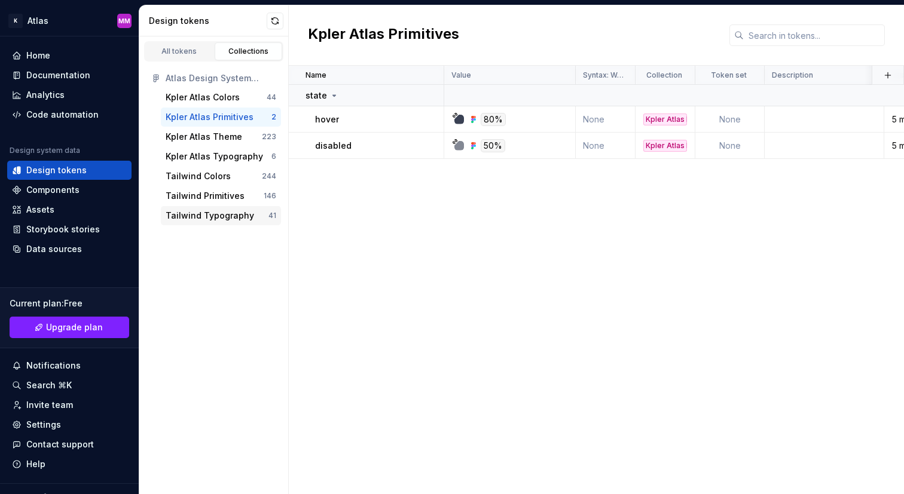
click at [227, 218] on div "Tailwind Typography" at bounding box center [210, 216] width 88 height 12
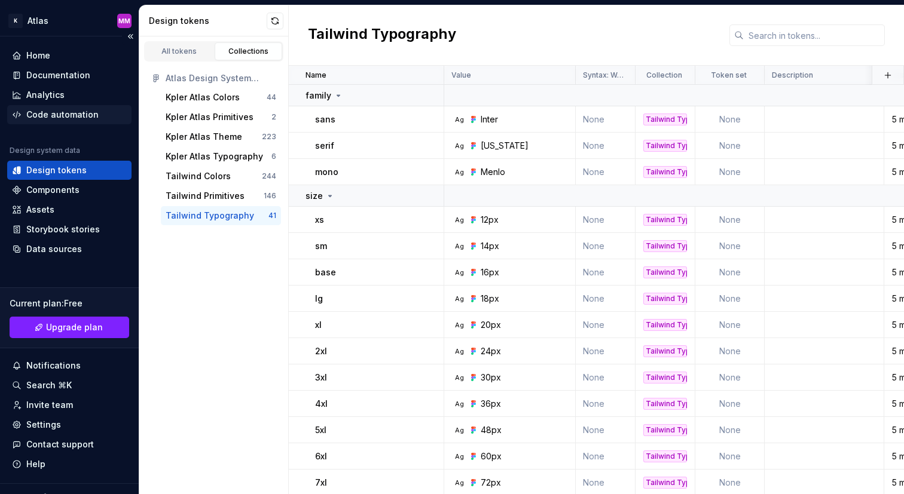
click at [91, 118] on div "Code automation" at bounding box center [62, 115] width 72 height 12
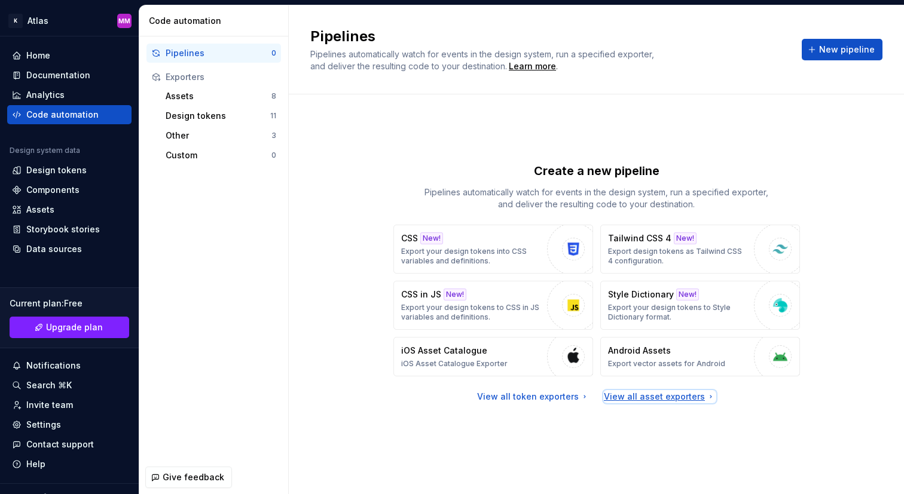
click at [626, 399] on div "View all asset exporters" at bounding box center [660, 397] width 112 height 12
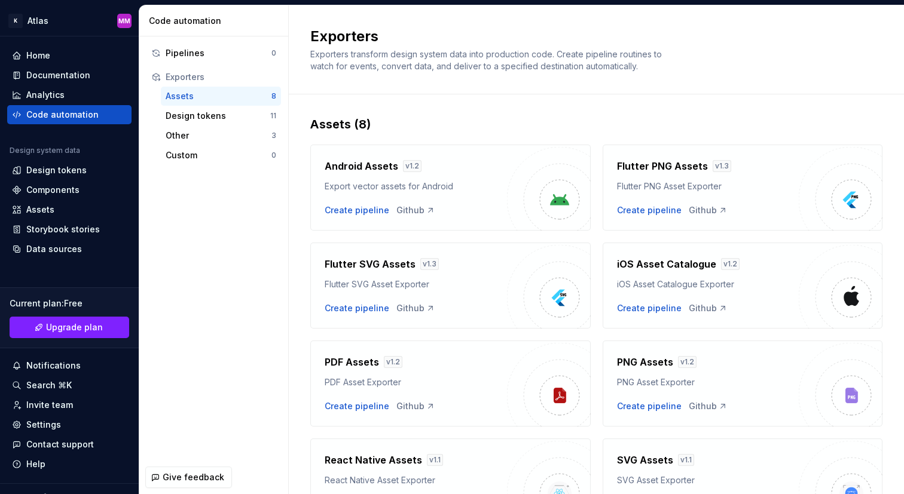
click at [219, 97] on div "Assets" at bounding box center [219, 96] width 106 height 12
click at [237, 60] on div "Pipelines 0" at bounding box center [213, 53] width 135 height 19
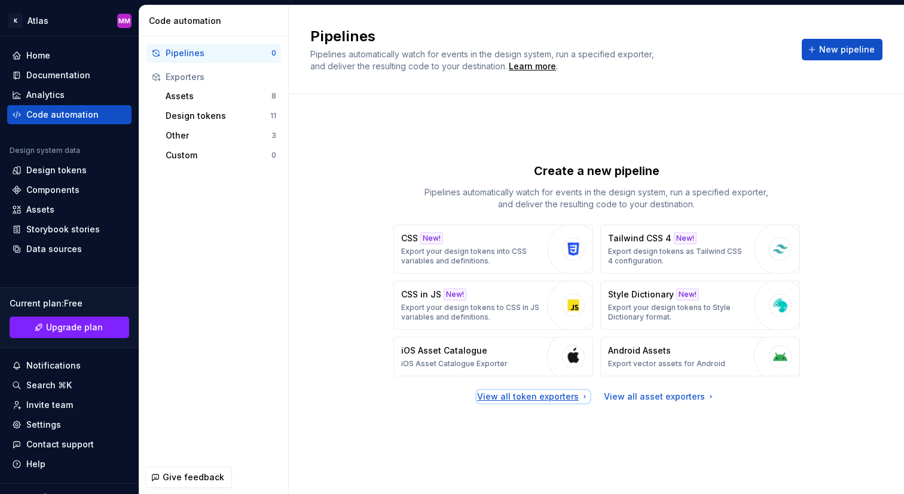
click at [512, 395] on div "View all token exporters" at bounding box center [533, 397] width 112 height 12
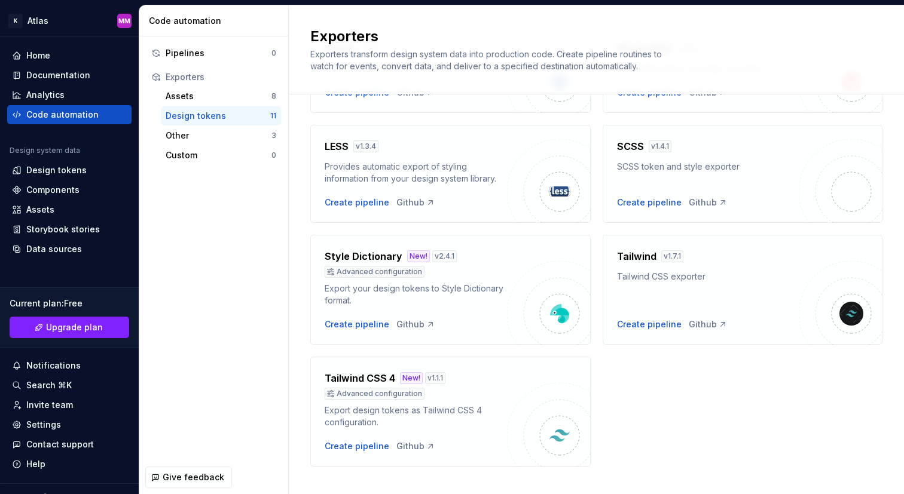
scroll to position [380, 0]
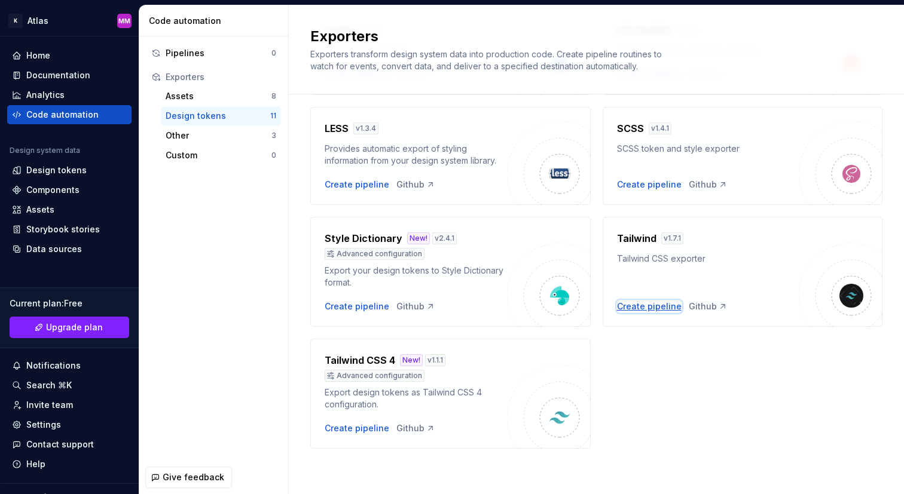
click at [648, 306] on div "Create pipeline" at bounding box center [649, 307] width 65 height 12
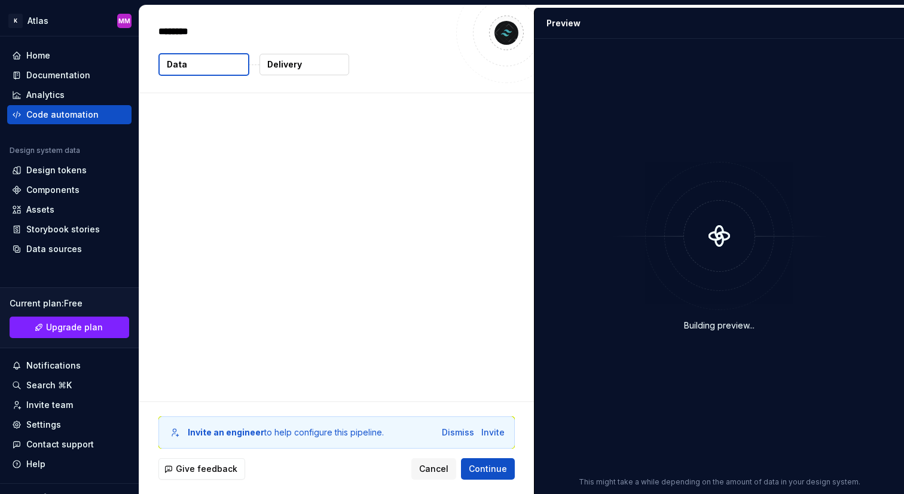
type textarea "*"
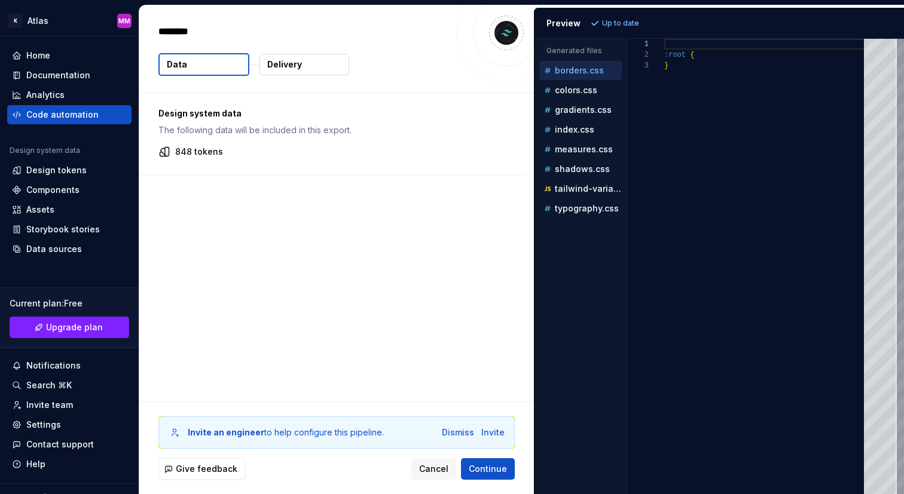
click at [210, 150] on p "848 tokens" at bounding box center [199, 152] width 48 height 12
click at [224, 116] on p "Design system data" at bounding box center [333, 114] width 350 height 12
click at [589, 172] on p "shadows.css" at bounding box center [582, 169] width 55 height 10
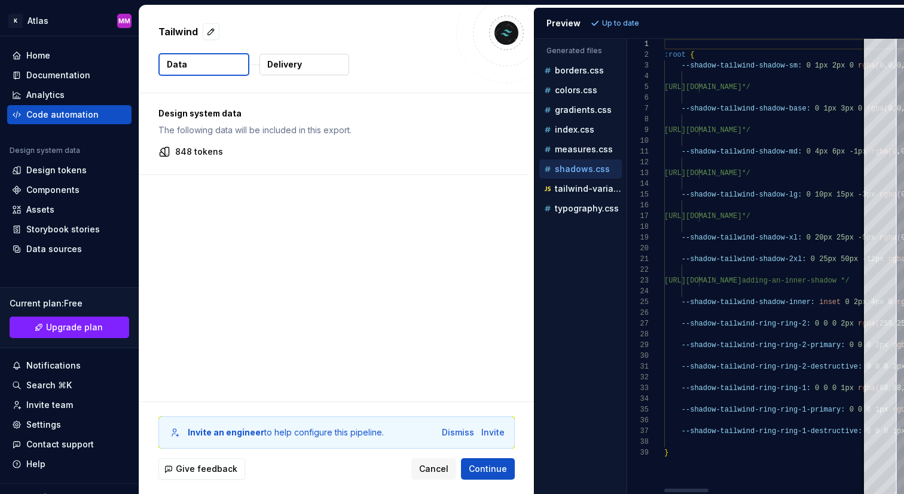
scroll to position [108, 0]
click at [587, 89] on p "colors.css" at bounding box center [576, 91] width 42 height 10
type textarea "**********"
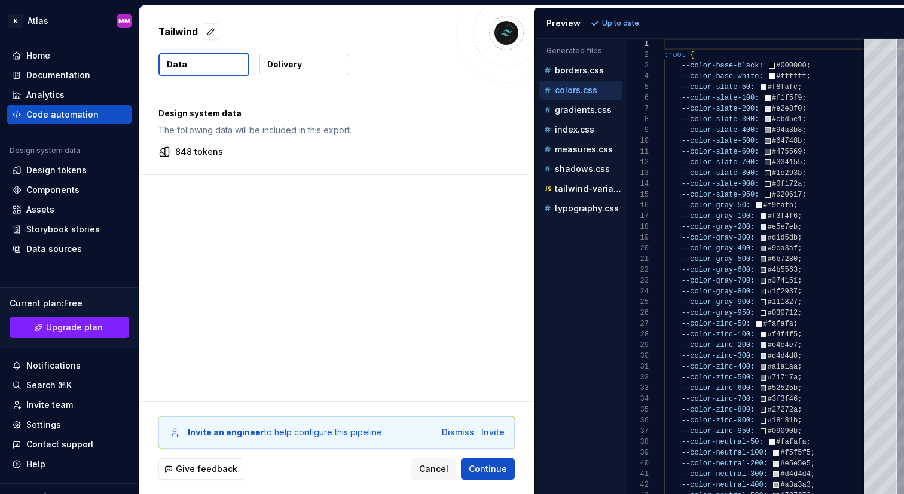
click at [228, 108] on p "Design system data" at bounding box center [333, 114] width 350 height 12
click at [203, 157] on p "848 tokens" at bounding box center [199, 152] width 48 height 12
click at [433, 462] on button "Cancel" at bounding box center [433, 470] width 45 height 22
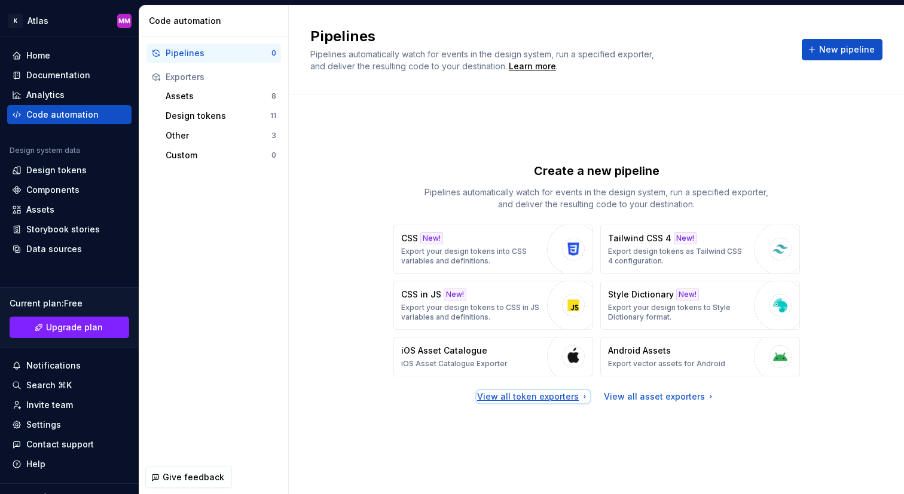
click at [514, 396] on div "View all token exporters" at bounding box center [533, 397] width 112 height 12
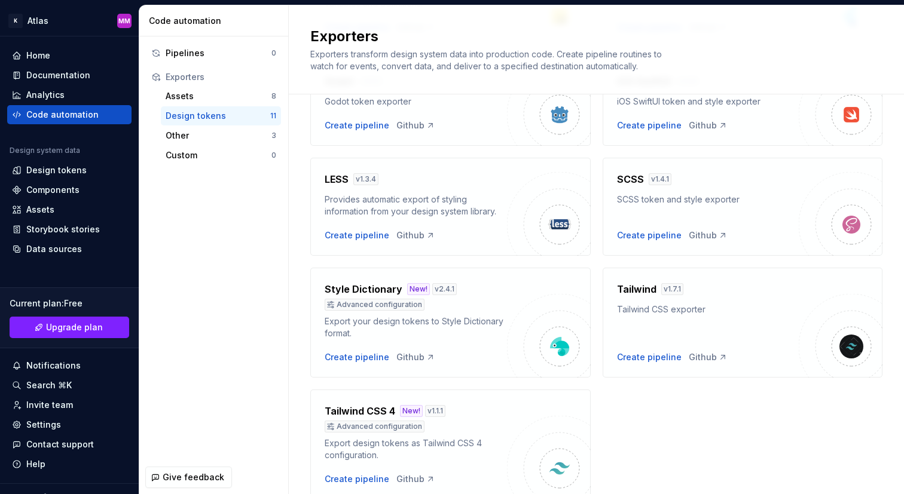
scroll to position [380, 0]
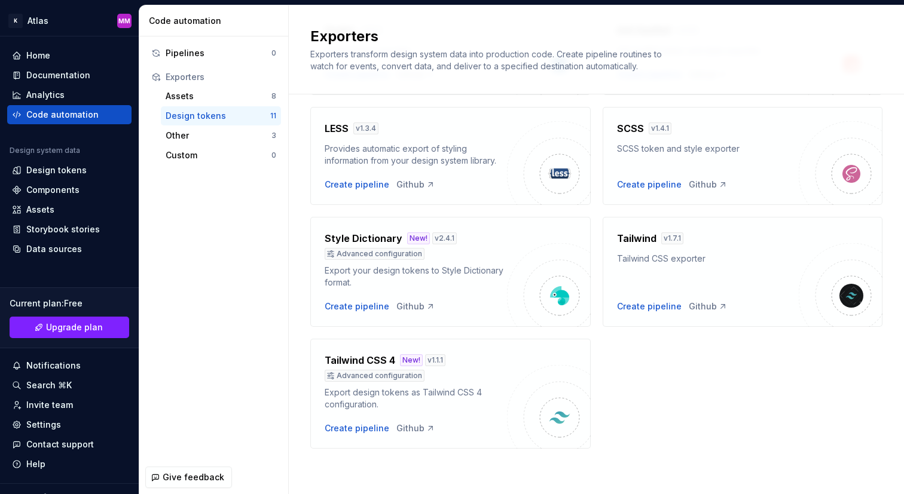
click at [514, 396] on img at bounding box center [549, 407] width 84 height 84
click at [371, 429] on div "Create pipeline" at bounding box center [357, 429] width 65 height 12
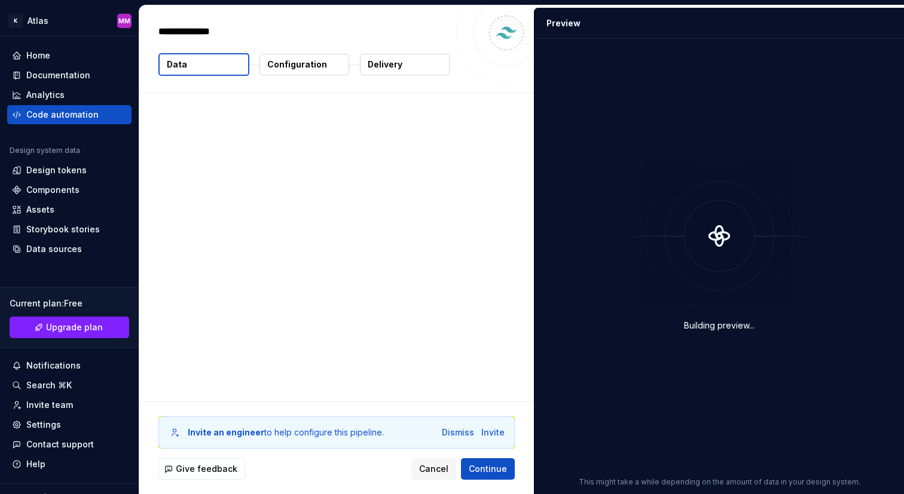
type textarea "*"
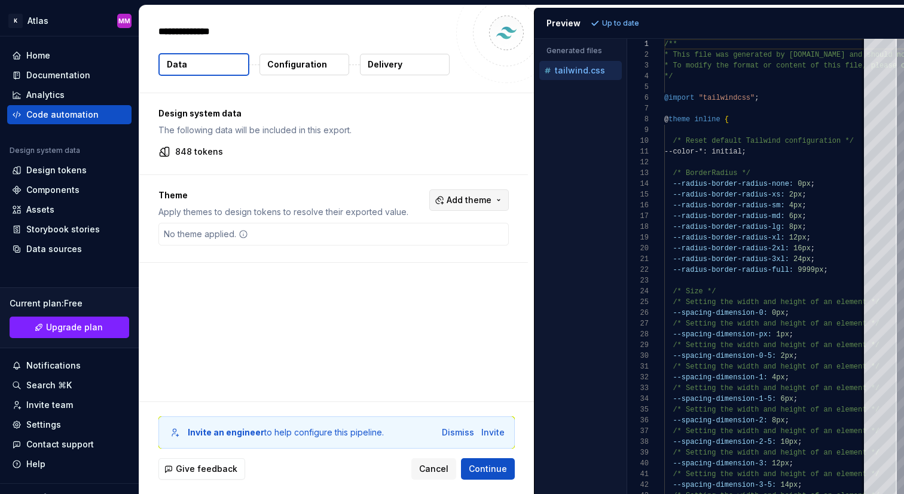
click at [477, 199] on span "Add theme" at bounding box center [469, 200] width 45 height 12
click at [384, 266] on div "Suggestions" at bounding box center [384, 267] width 10 height 10
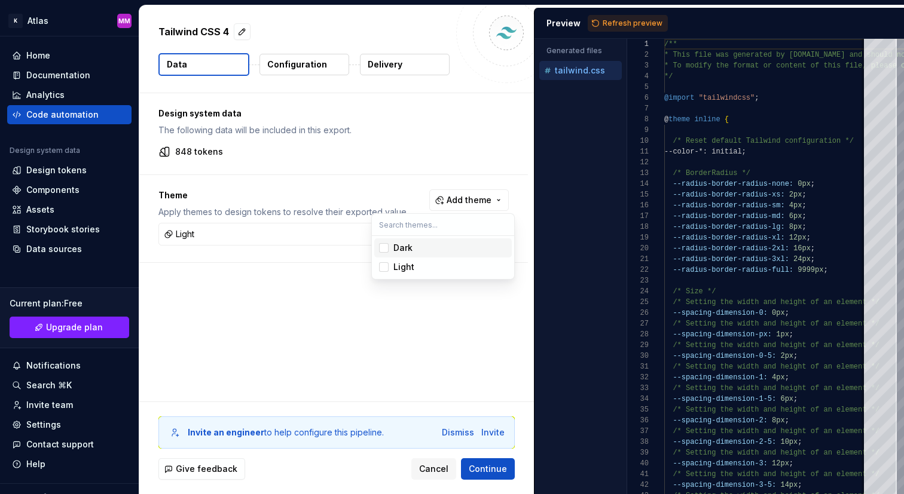
click at [384, 248] on div "Suggestions" at bounding box center [384, 248] width 10 height 10
click at [401, 325] on html "K Atlas MM Home Documentation Analytics Code automation Design system data Desi…" at bounding box center [452, 247] width 904 height 494
click at [629, 22] on span "Refresh preview" at bounding box center [633, 24] width 60 height 10
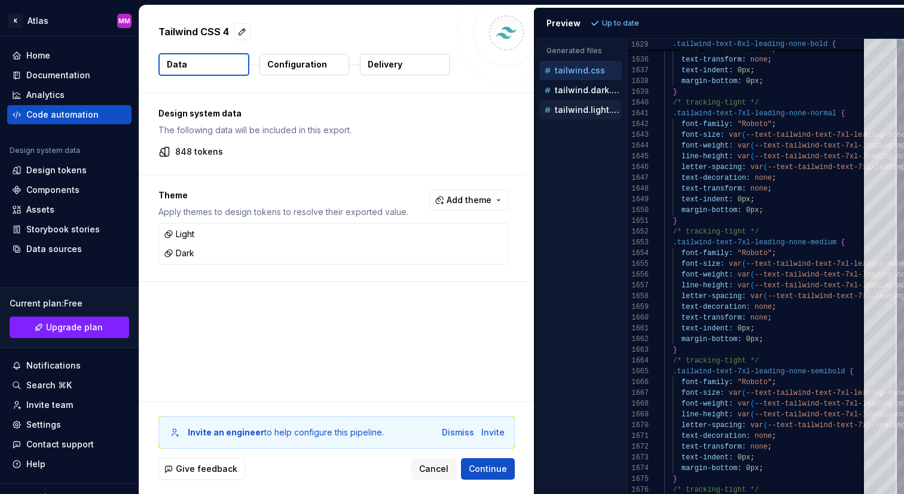
click at [597, 114] on p "tailwind.light.css" at bounding box center [588, 110] width 67 height 10
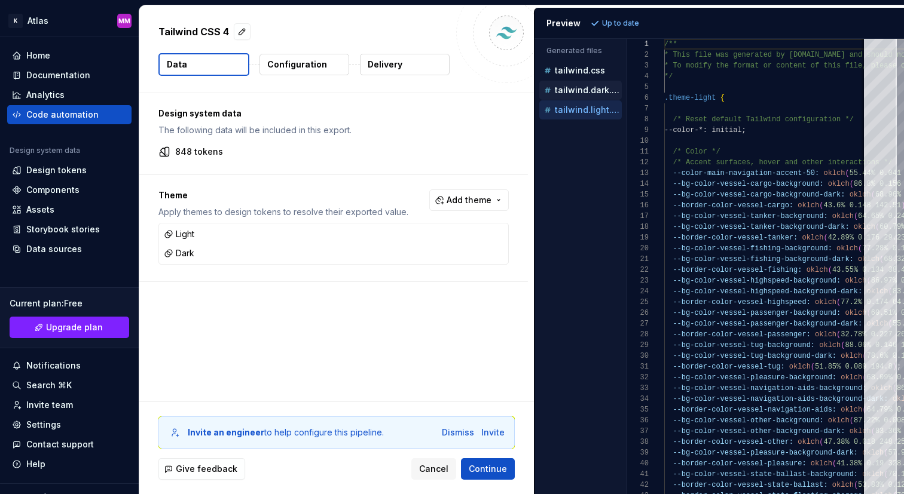
click at [584, 95] on div "tailwind.dark.css" at bounding box center [582, 90] width 80 height 12
click at [579, 105] on p "tailwind.light.css" at bounding box center [588, 110] width 67 height 10
click at [582, 72] on p "tailwind.css" at bounding box center [580, 71] width 50 height 10
type textarea "**********"
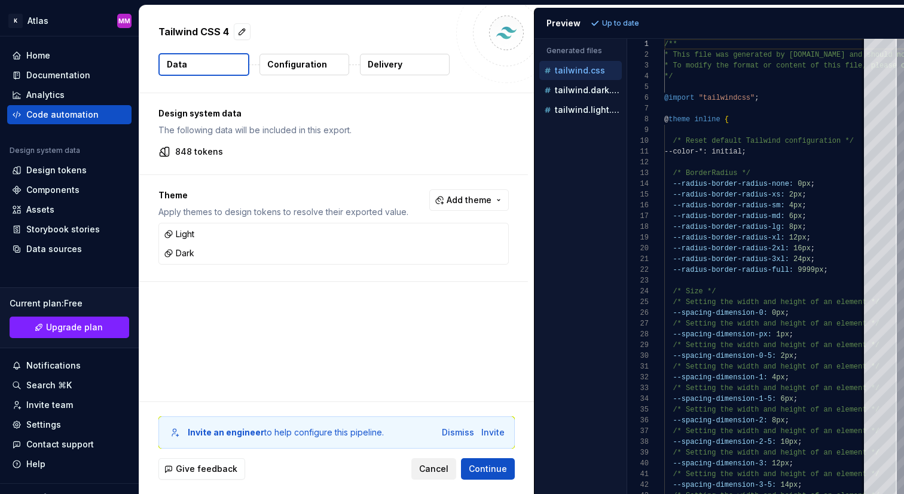
click at [448, 468] on span "Cancel" at bounding box center [433, 469] width 29 height 12
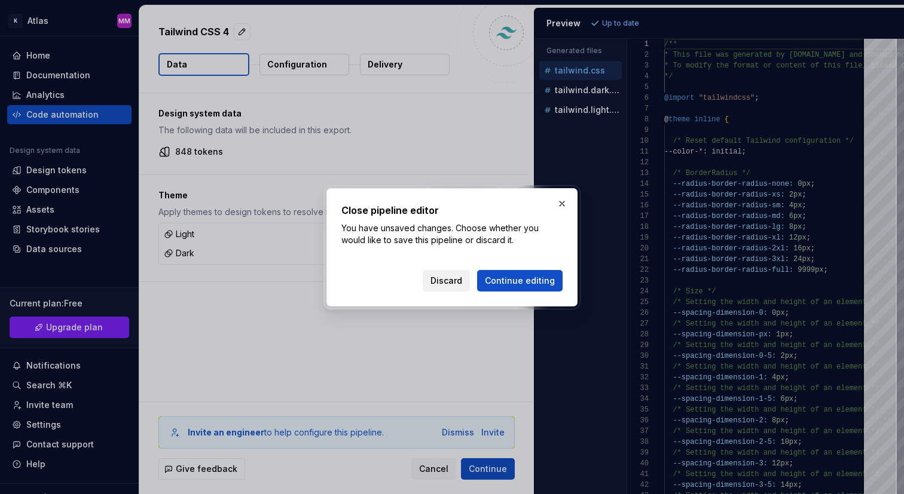
click at [453, 280] on span "Discard" at bounding box center [447, 281] width 32 height 12
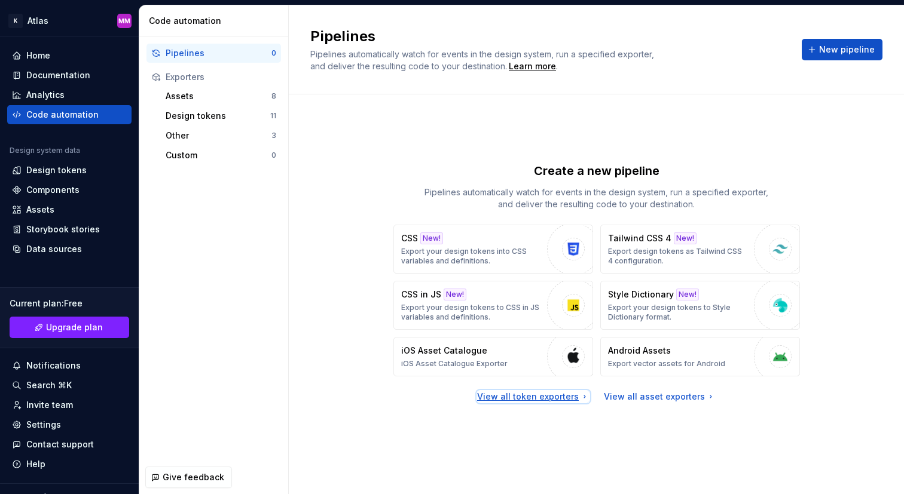
click at [532, 395] on div "View all token exporters" at bounding box center [533, 397] width 112 height 12
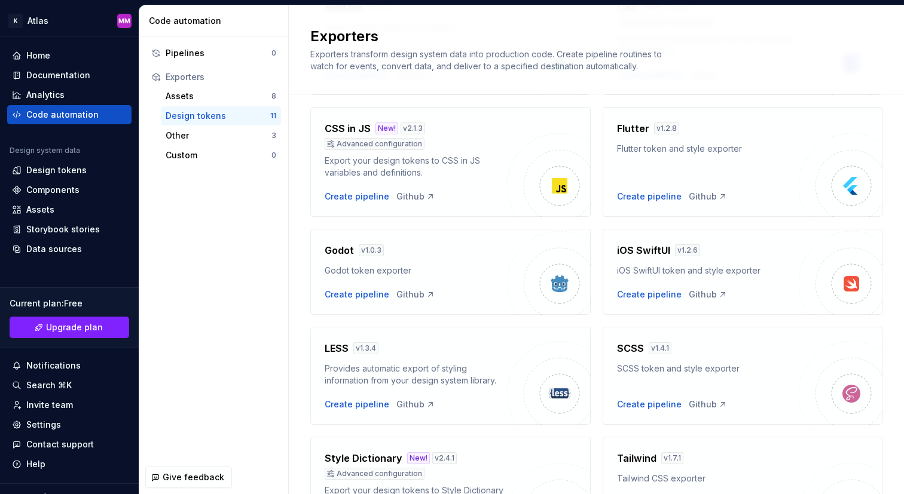
scroll to position [163, 0]
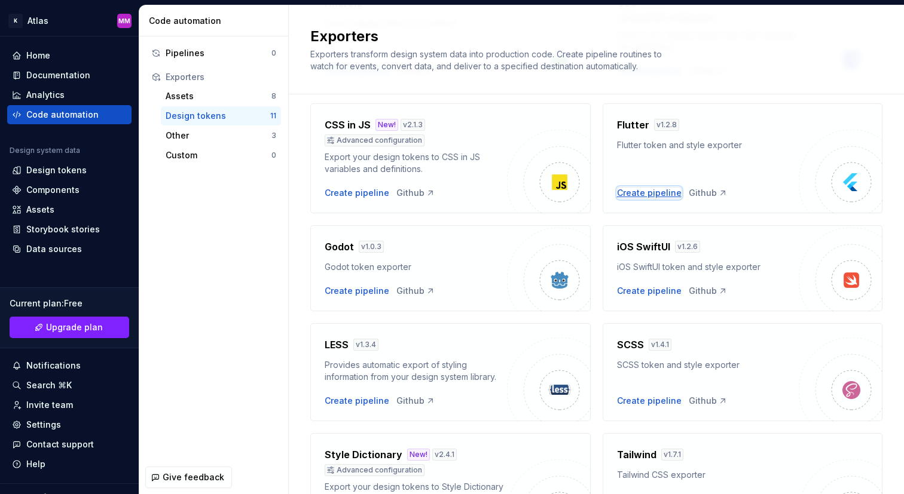
click at [641, 193] on div "Create pipeline" at bounding box center [649, 193] width 65 height 12
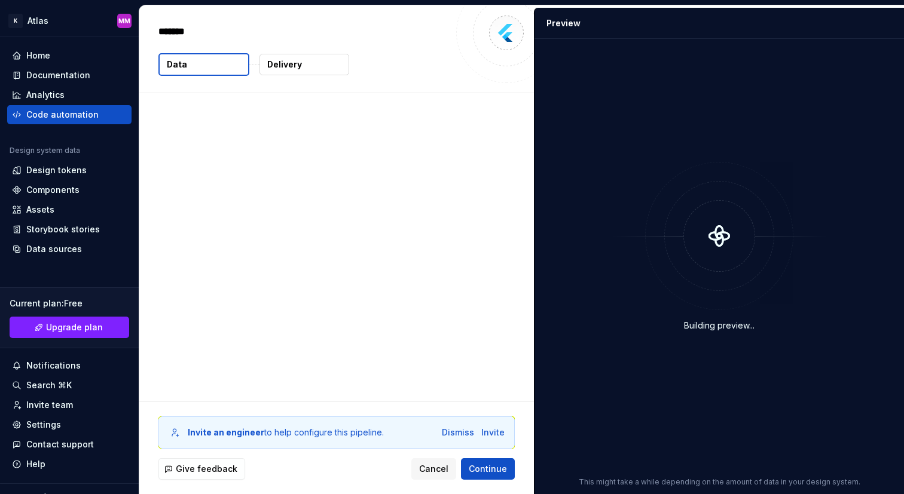
type textarea "*"
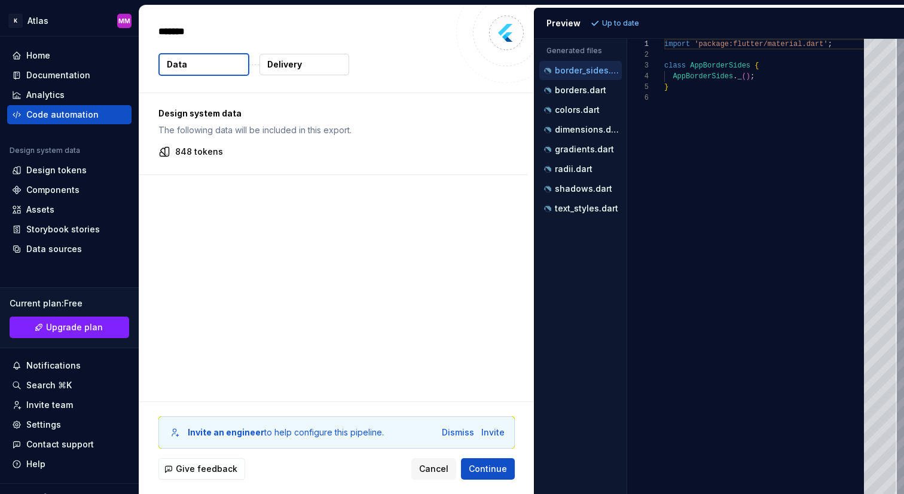
click at [224, 185] on div "Design system data The following data will be included in this export. 848 toke…" at bounding box center [336, 247] width 395 height 309
click at [213, 118] on p "Design system data" at bounding box center [333, 114] width 350 height 12
click at [209, 144] on div "Design system data The following data will be included in this export. 848 toke…" at bounding box center [333, 133] width 389 height 81
click at [210, 157] on p "848 tokens" at bounding box center [199, 152] width 48 height 12
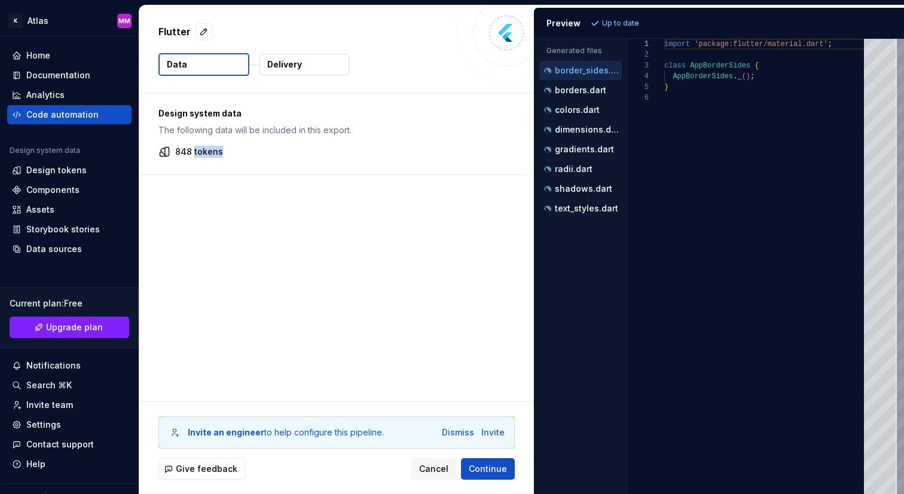
click at [210, 157] on p "848 tokens" at bounding box center [199, 152] width 48 height 12
click at [204, 153] on p "848 tokens" at bounding box center [199, 152] width 48 height 12
click at [227, 123] on div "Design system data The following data will be included in this export." at bounding box center [333, 122] width 350 height 29
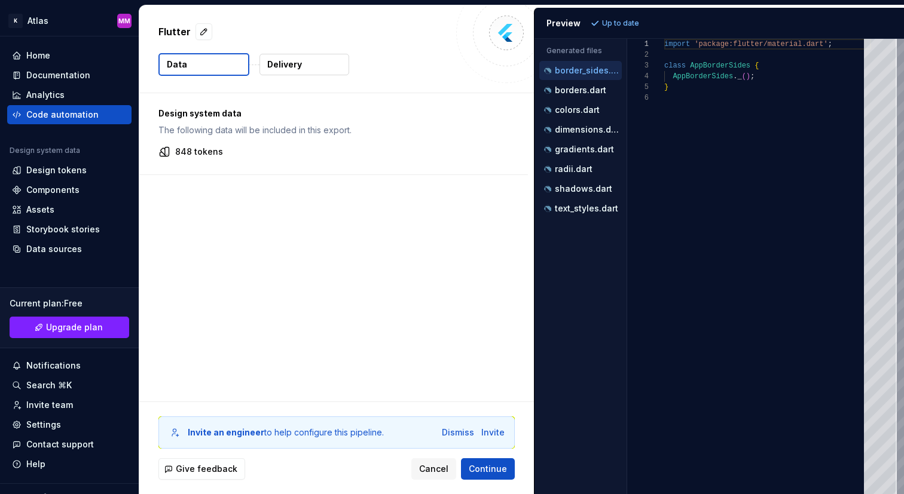
click at [228, 129] on p "The following data will be included in this export." at bounding box center [333, 130] width 350 height 12
click at [270, 129] on p "The following data will be included in this export." at bounding box center [333, 130] width 350 height 12
click at [582, 113] on p "colors.dart" at bounding box center [577, 110] width 45 height 10
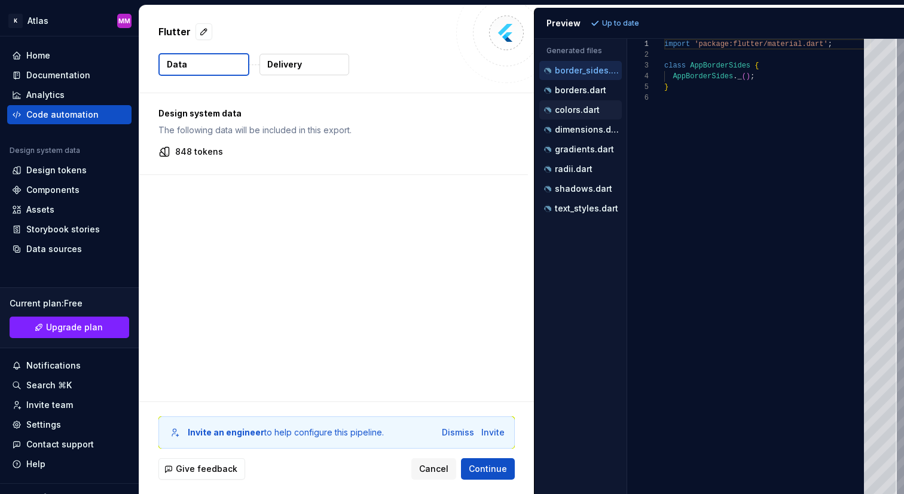
type textarea "**********"
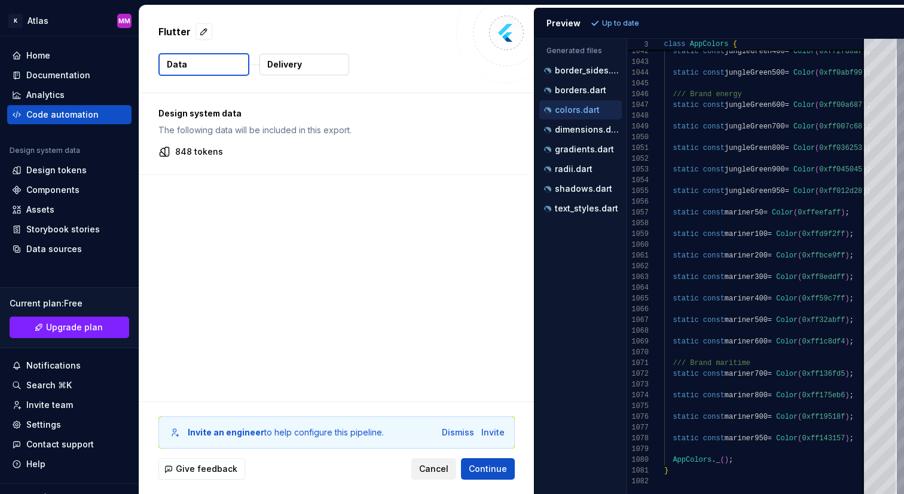
click at [433, 474] on span "Cancel" at bounding box center [433, 469] width 29 height 12
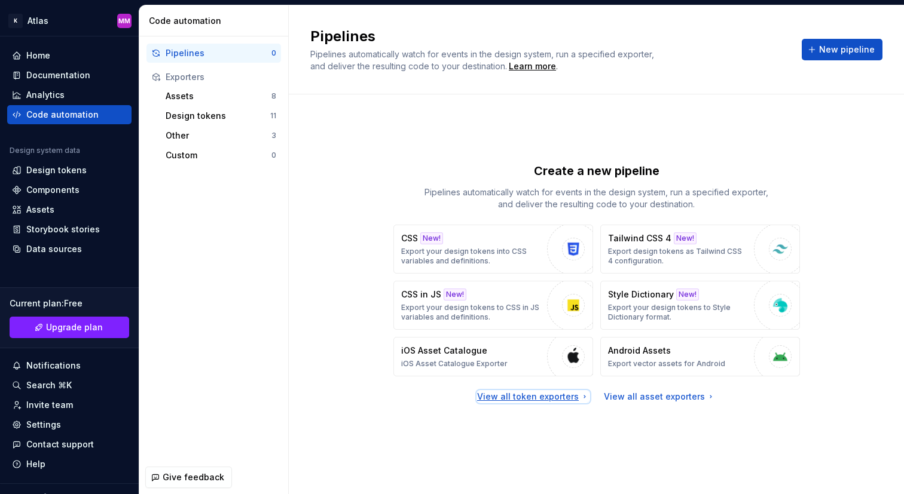
click at [543, 391] on div "View all token exporters" at bounding box center [533, 397] width 112 height 12
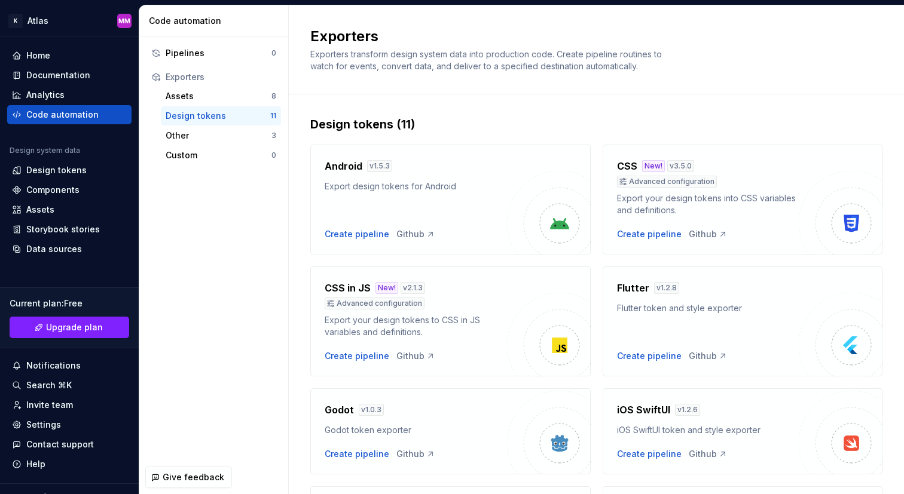
scroll to position [380, 0]
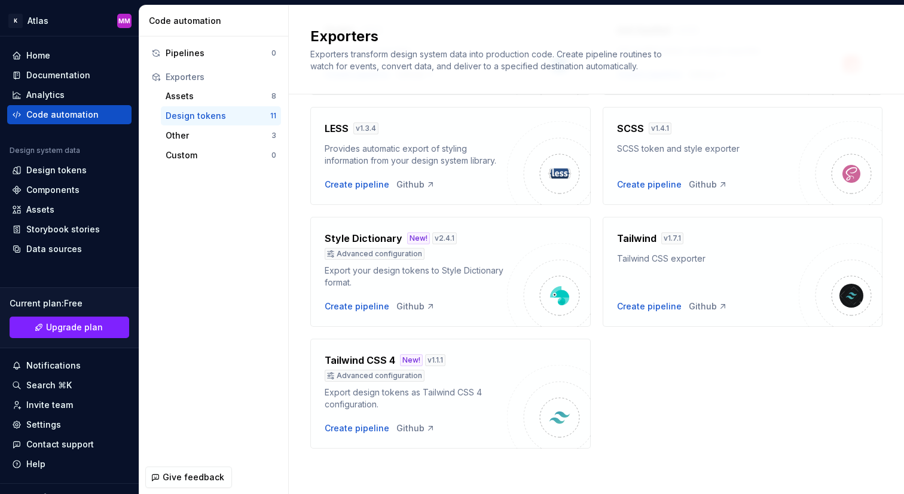
click at [359, 377] on div "Advanced configuration" at bounding box center [375, 376] width 100 height 12
click at [650, 311] on div "Create pipeline" at bounding box center [649, 307] width 65 height 12
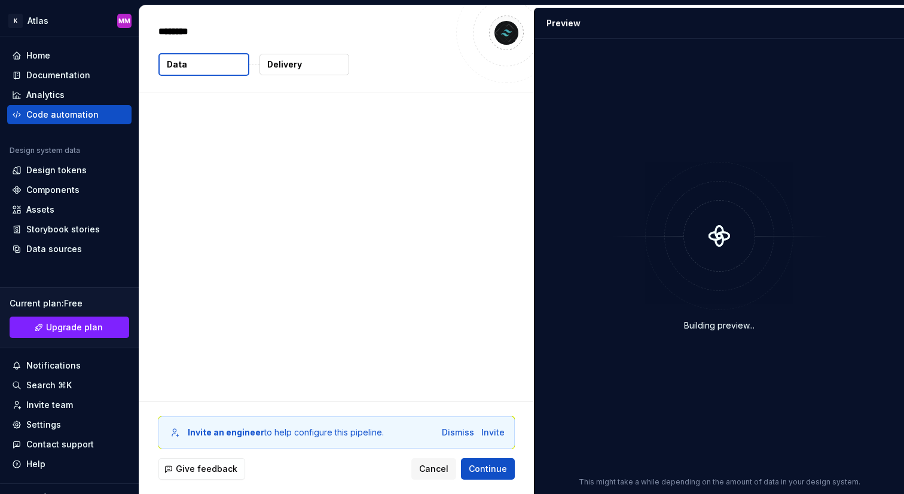
type textarea "*"
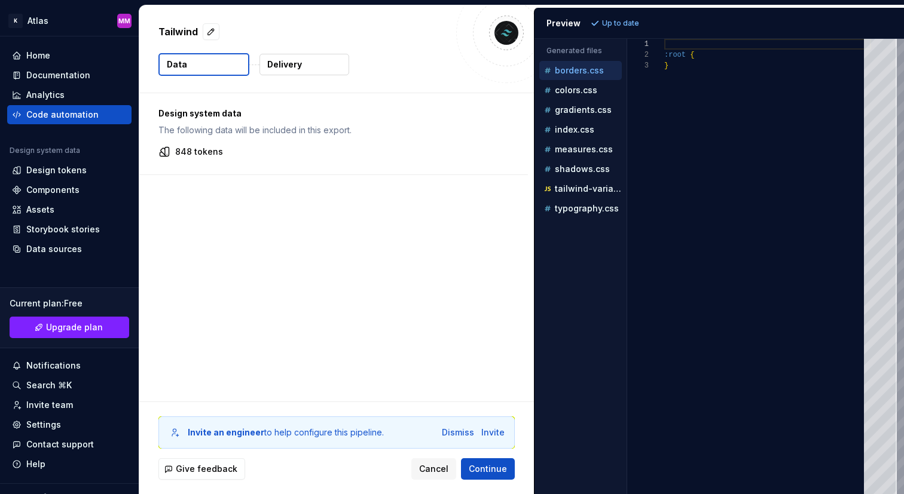
click at [301, 72] on button "Delivery" at bounding box center [305, 65] width 90 height 22
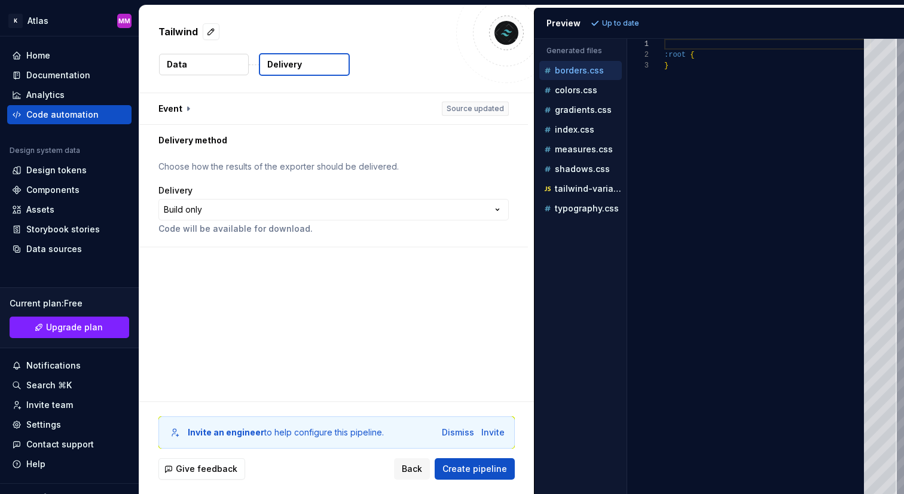
click at [306, 65] on button "Delivery" at bounding box center [304, 64] width 91 height 23
click at [226, 65] on button "Data" at bounding box center [204, 65] width 90 height 22
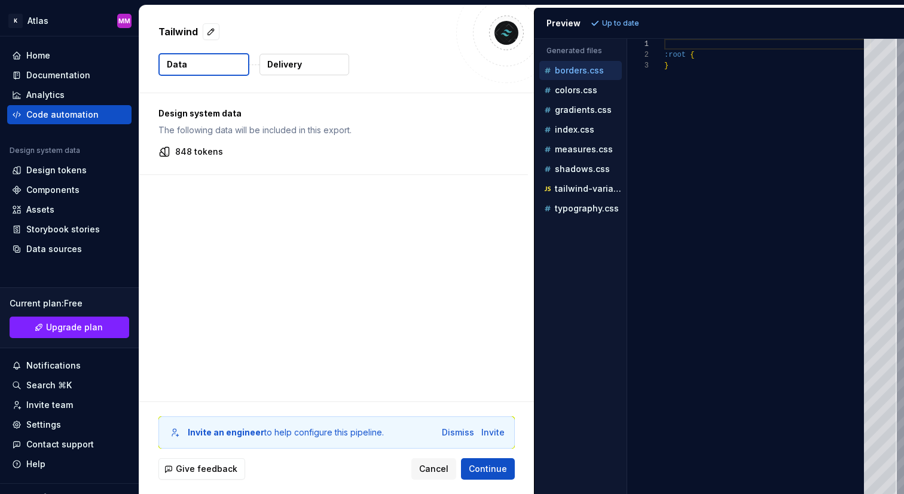
click at [200, 158] on div "Design system data The following data will be included in this export. 848 toke…" at bounding box center [333, 133] width 389 height 81
click at [200, 151] on p "848 tokens" at bounding box center [199, 152] width 48 height 12
click at [200, 126] on p "The following data will be included in this export." at bounding box center [333, 130] width 350 height 12
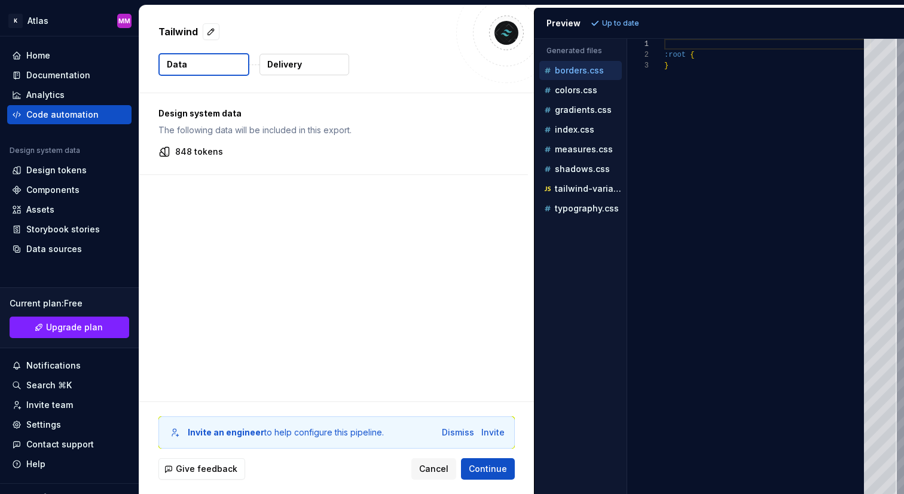
click at [200, 113] on p "Design system data" at bounding box center [333, 114] width 350 height 12
click at [575, 91] on p "colors.css" at bounding box center [576, 91] width 42 height 10
type textarea "**********"
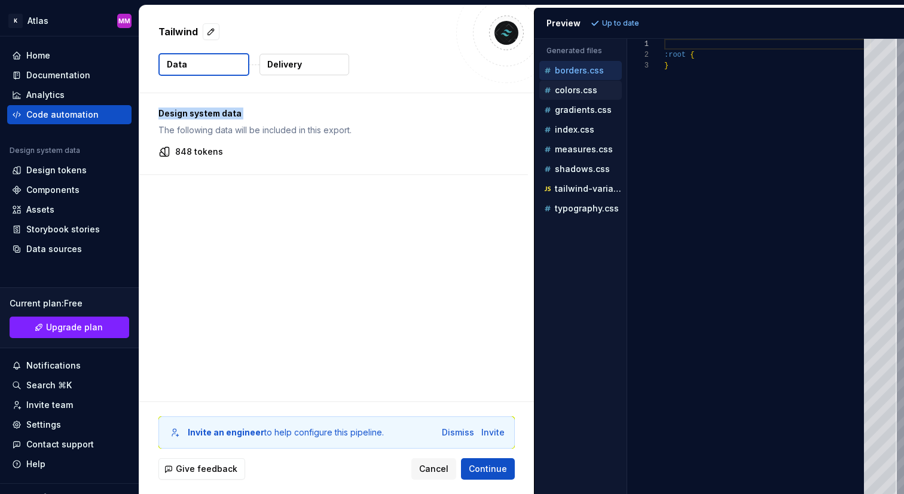
scroll to position [108, 0]
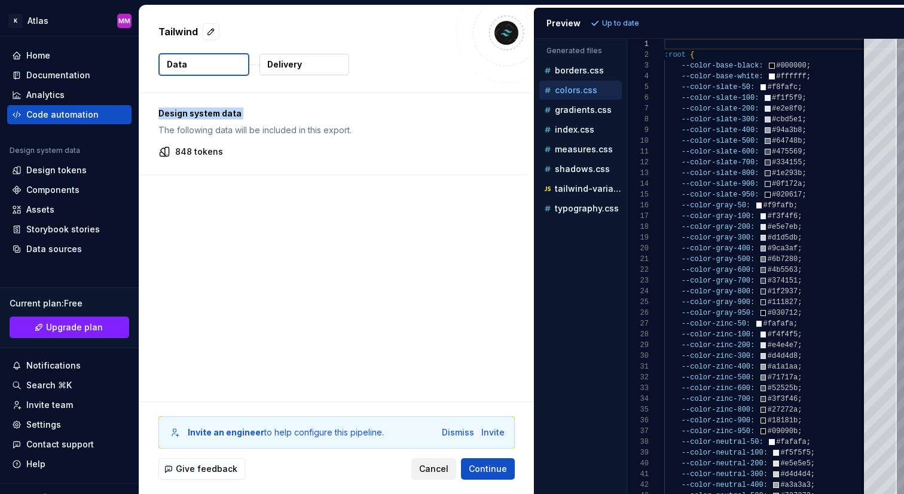
click at [444, 474] on span "Cancel" at bounding box center [433, 469] width 29 height 12
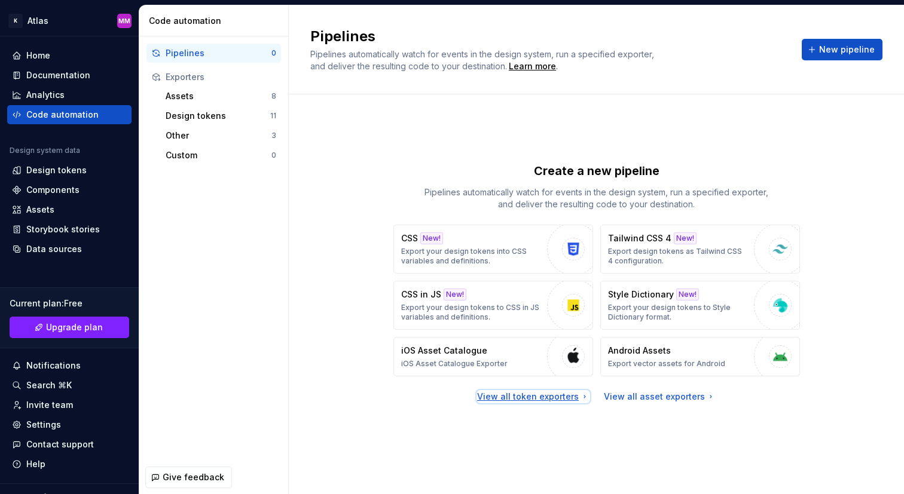
click at [515, 399] on div "View all token exporters" at bounding box center [533, 397] width 112 height 12
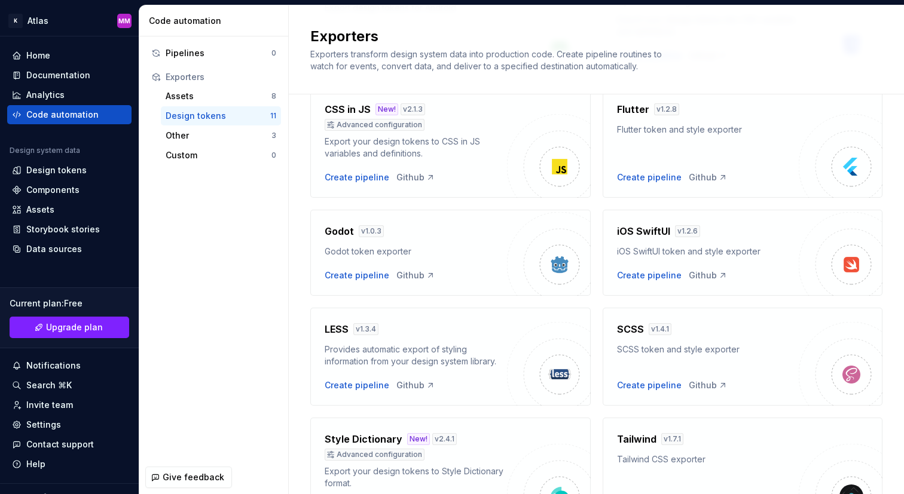
scroll to position [380, 0]
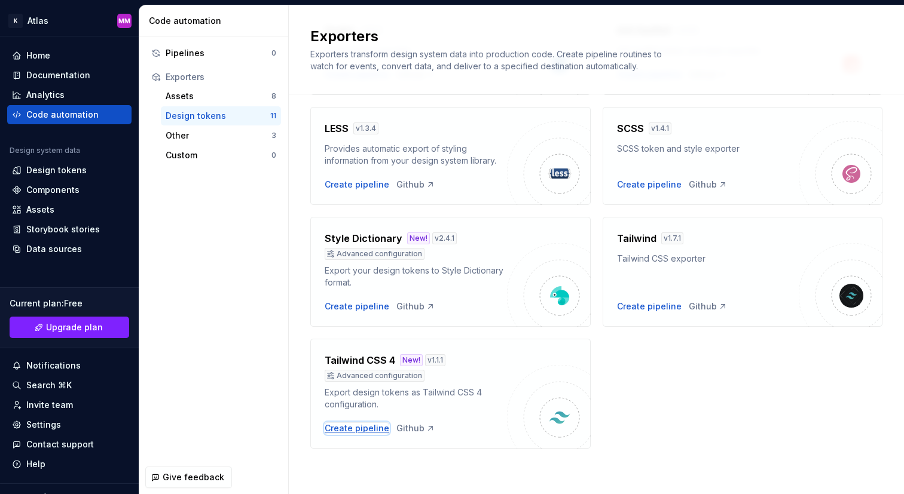
click at [365, 429] on div "Create pipeline" at bounding box center [357, 429] width 65 height 12
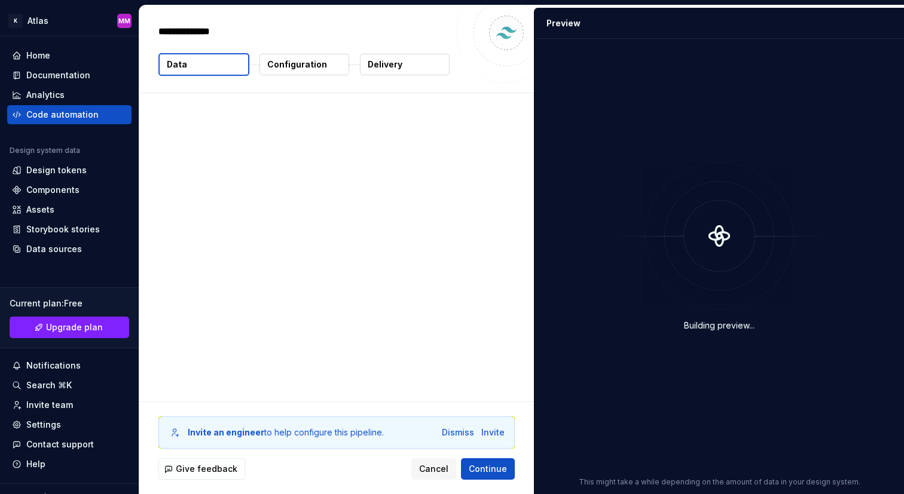
type textarea "*"
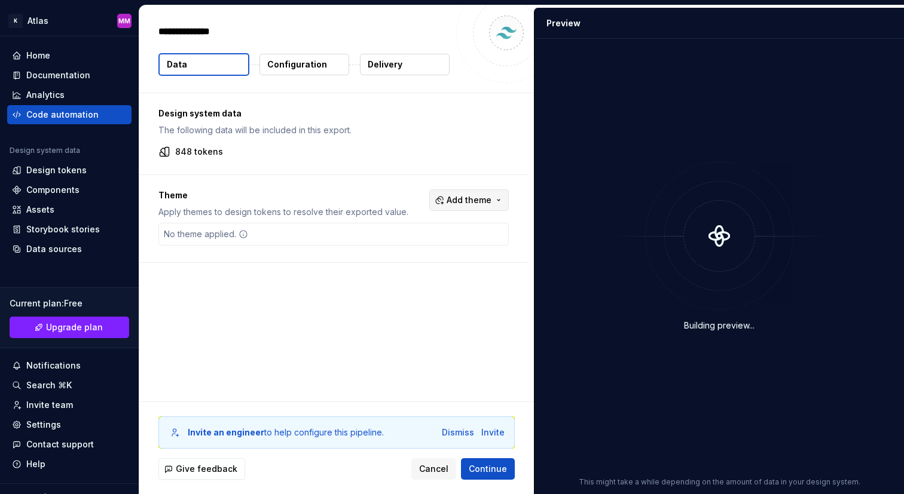
click at [474, 201] on span "Add theme" at bounding box center [469, 200] width 45 height 12
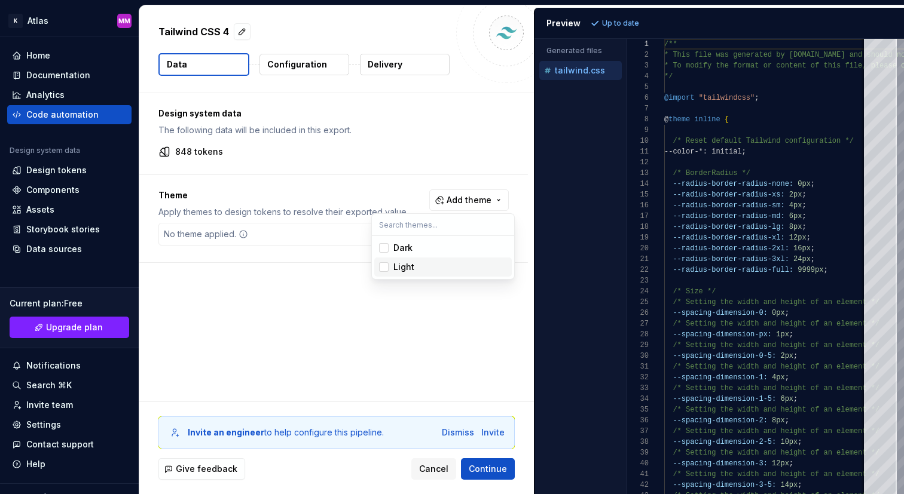
click at [381, 270] on div "Suggestions" at bounding box center [384, 267] width 10 height 10
click at [382, 248] on div "Suggestions" at bounding box center [384, 248] width 10 height 10
click at [462, 349] on html "K Atlas MM Home Documentation Analytics Code automation Design system data Desi…" at bounding box center [452, 247] width 904 height 494
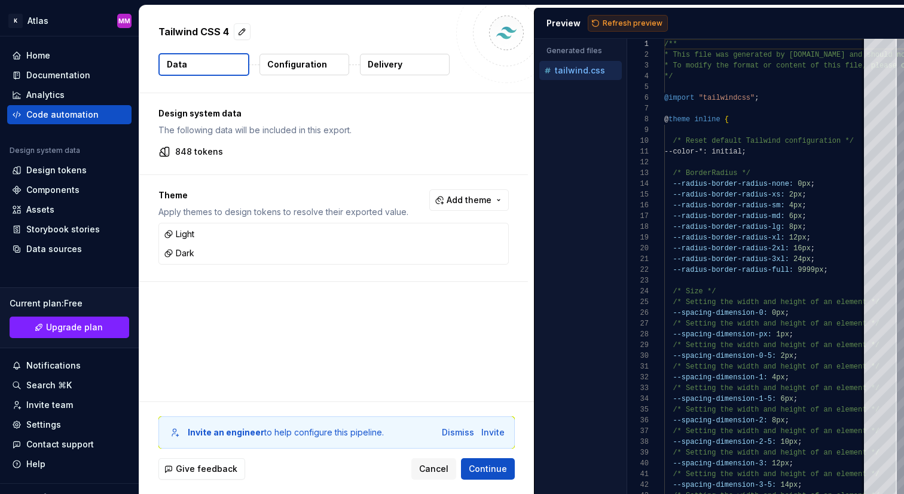
click at [639, 24] on span "Refresh preview" at bounding box center [633, 24] width 60 height 10
click at [481, 471] on span "Continue" at bounding box center [488, 469] width 38 height 12
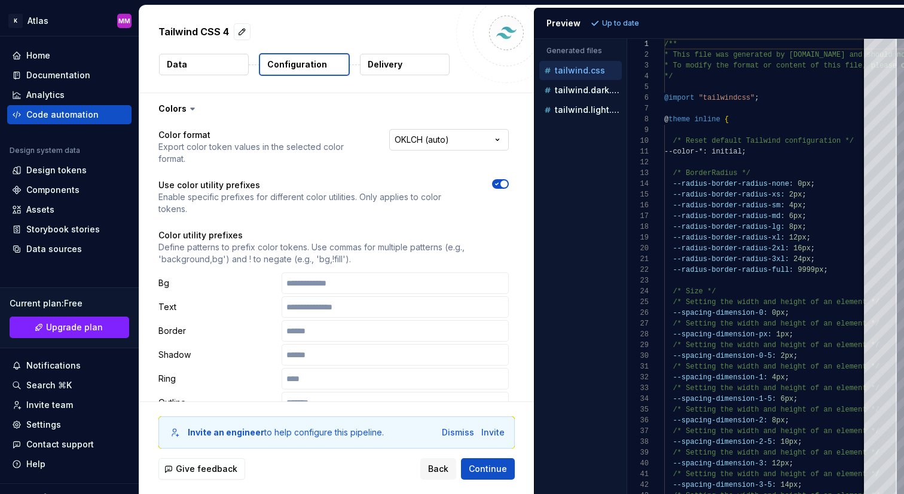
click at [450, 139] on html "**********" at bounding box center [452, 247] width 904 height 494
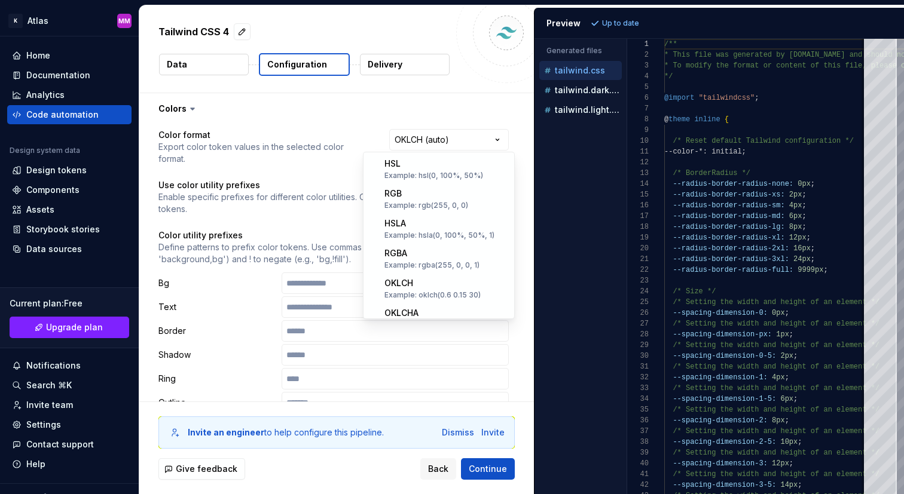
click at [455, 109] on html "**********" at bounding box center [452, 247] width 904 height 494
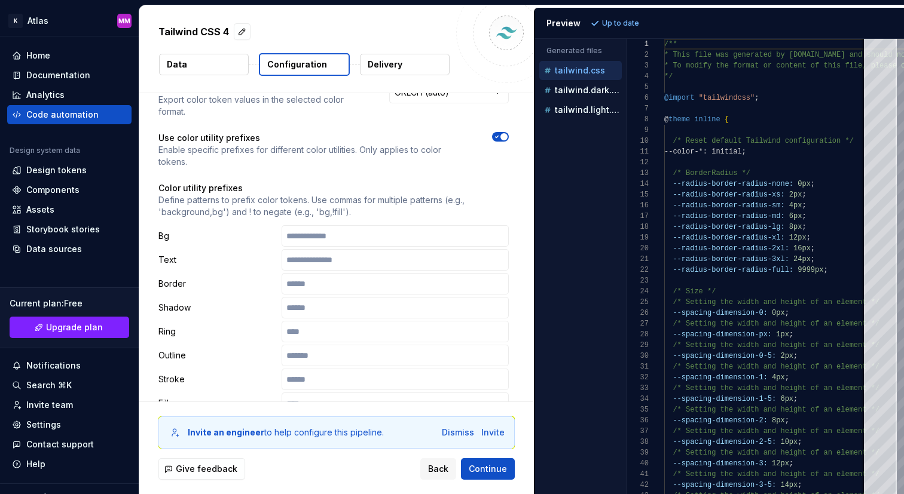
scroll to position [61, 0]
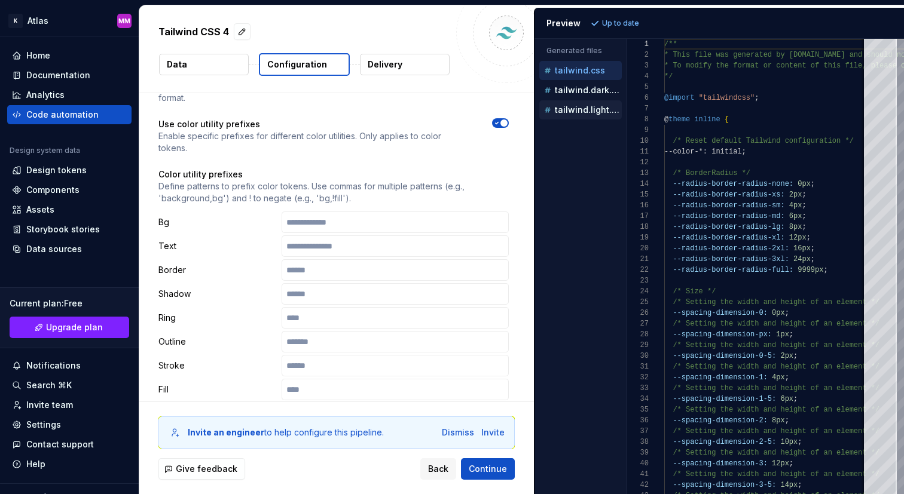
click at [566, 103] on button "tailwind.light.css" at bounding box center [580, 109] width 83 height 13
type textarea "**********"
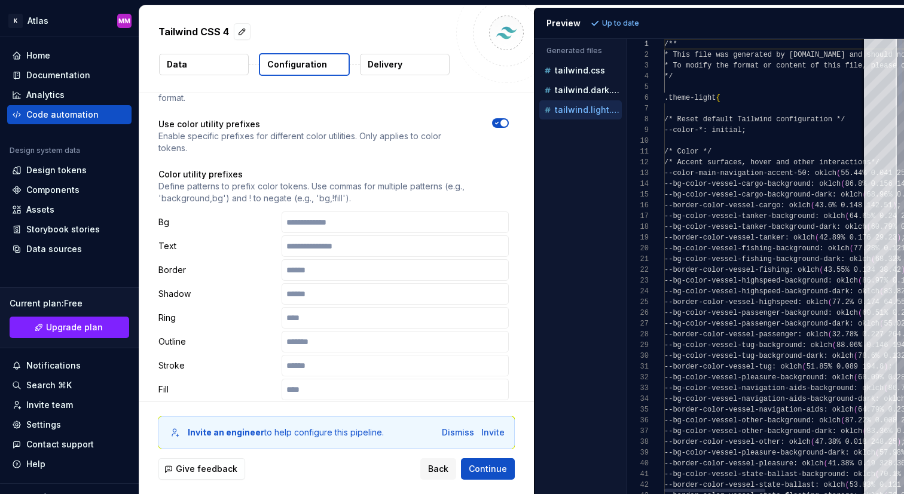
scroll to position [108, 0]
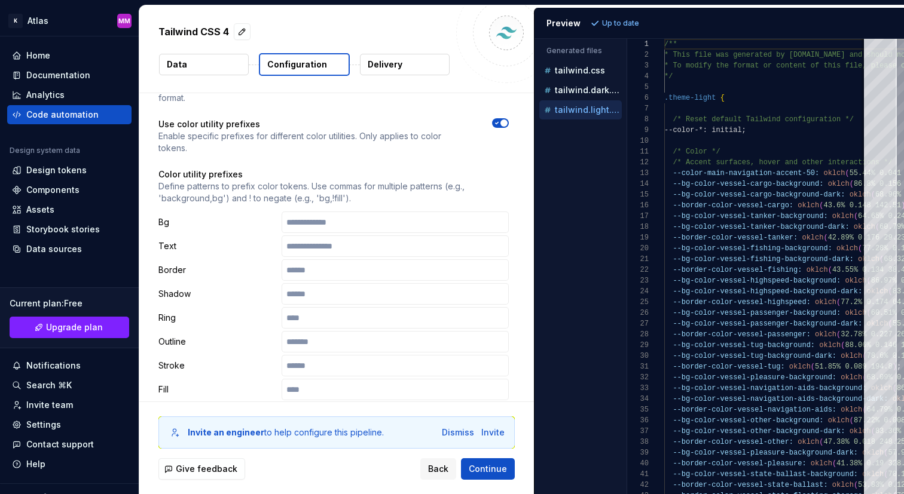
click at [502, 120] on icon "button" at bounding box center [497, 123] width 10 height 7
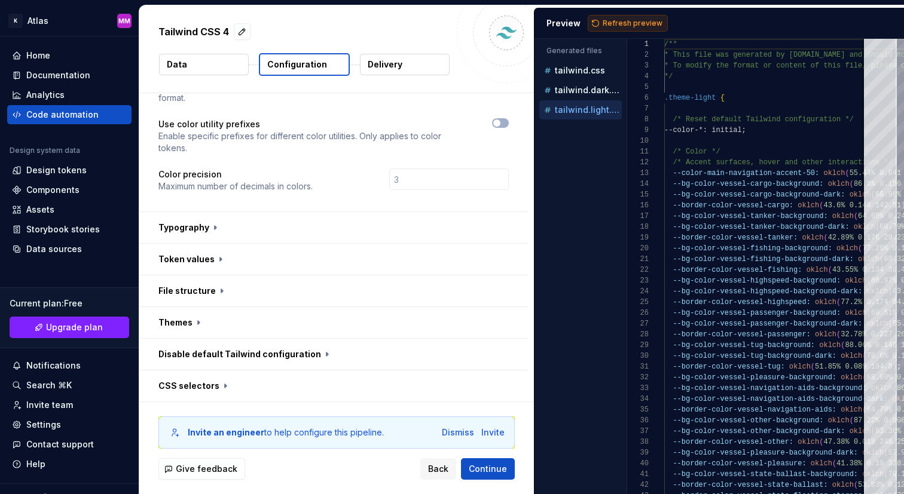
click at [621, 22] on span "Refresh preview" at bounding box center [633, 24] width 60 height 10
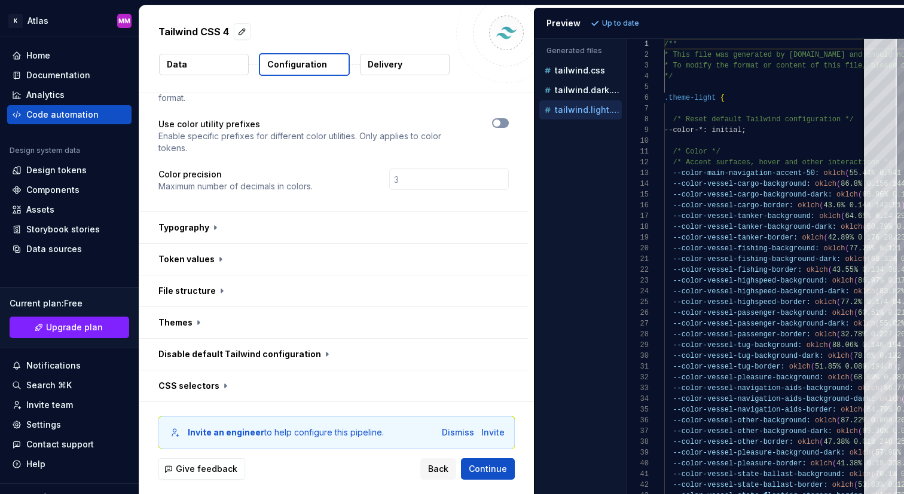
click at [500, 120] on span "button" at bounding box center [496, 123] width 7 height 7
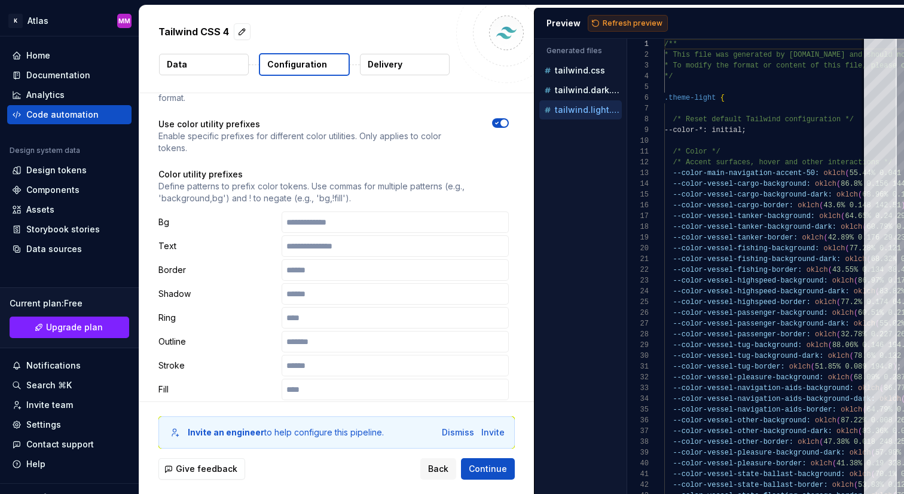
click at [625, 23] on span "Refresh preview" at bounding box center [633, 24] width 60 height 10
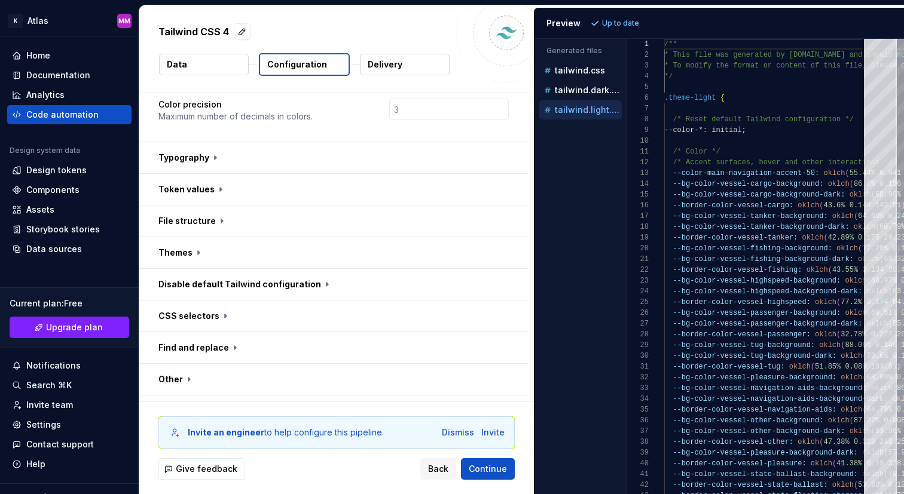
scroll to position [379, 0]
click at [259, 141] on button "button" at bounding box center [333, 156] width 389 height 31
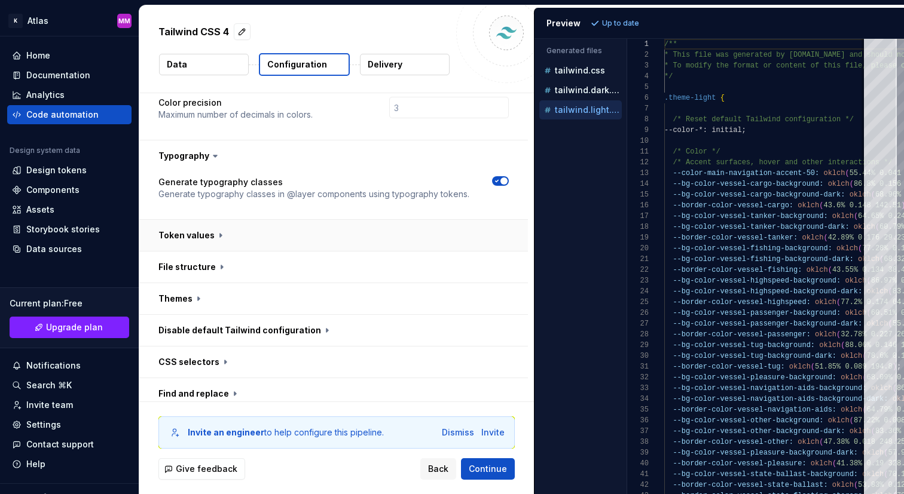
click at [300, 220] on button "button" at bounding box center [333, 235] width 389 height 31
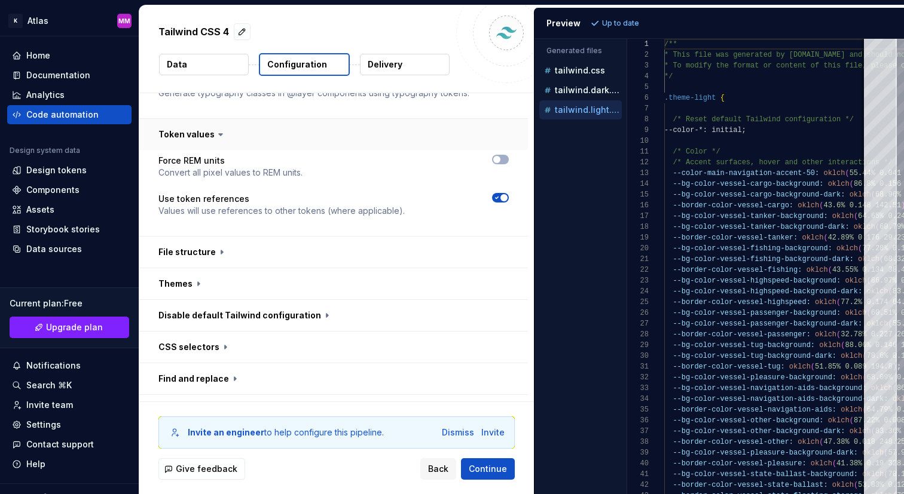
scroll to position [487, 0]
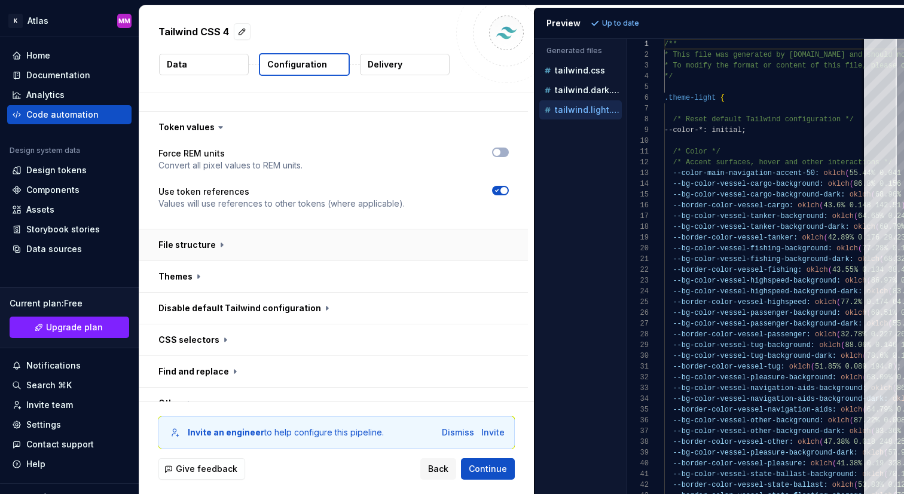
click at [305, 230] on button "button" at bounding box center [333, 245] width 389 height 31
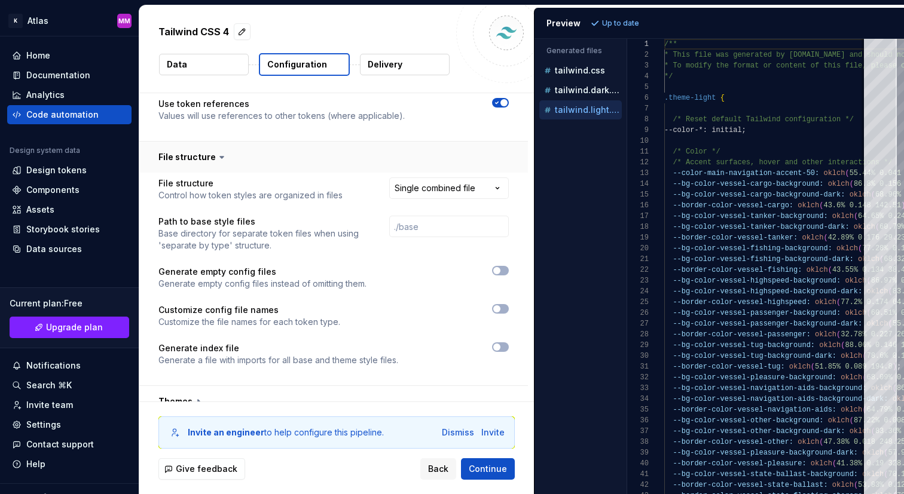
scroll to position [576, 0]
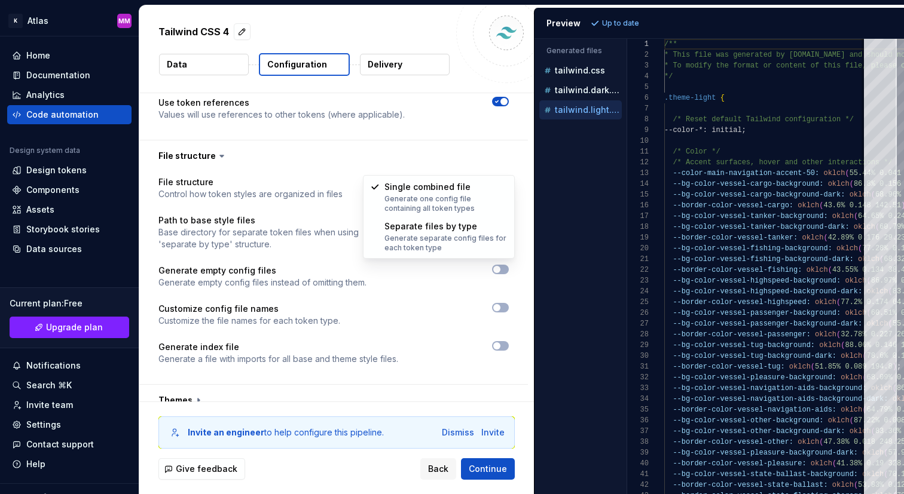
click at [414, 161] on html "**********" at bounding box center [452, 247] width 904 height 494
select select "**********"
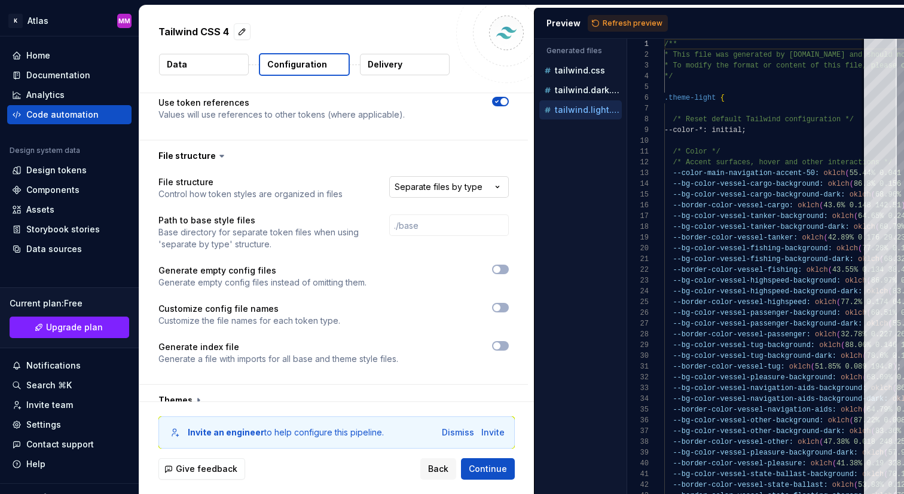
click at [437, 166] on html "**********" at bounding box center [452, 247] width 904 height 494
click at [647, 28] on html "**********" at bounding box center [452, 247] width 904 height 494
click at [637, 28] on button "Refresh preview" at bounding box center [628, 23] width 80 height 17
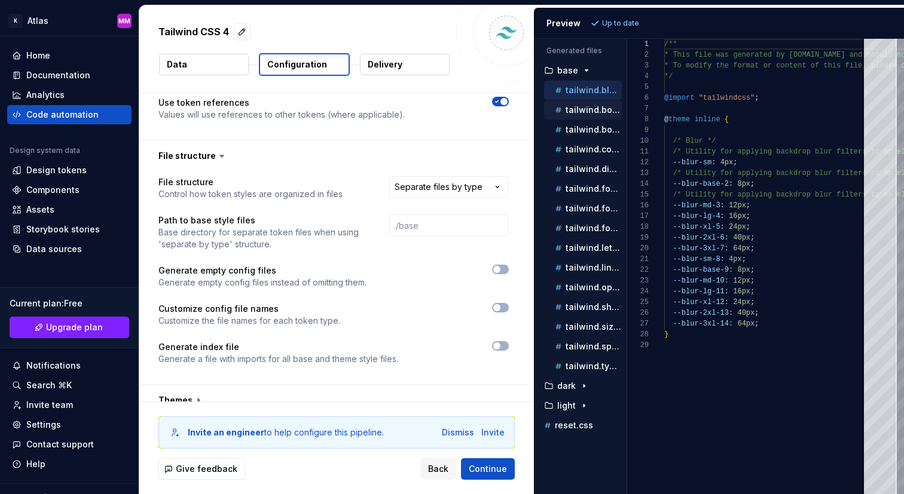
click at [588, 111] on p "tailwind.border-radius.css" at bounding box center [594, 110] width 56 height 10
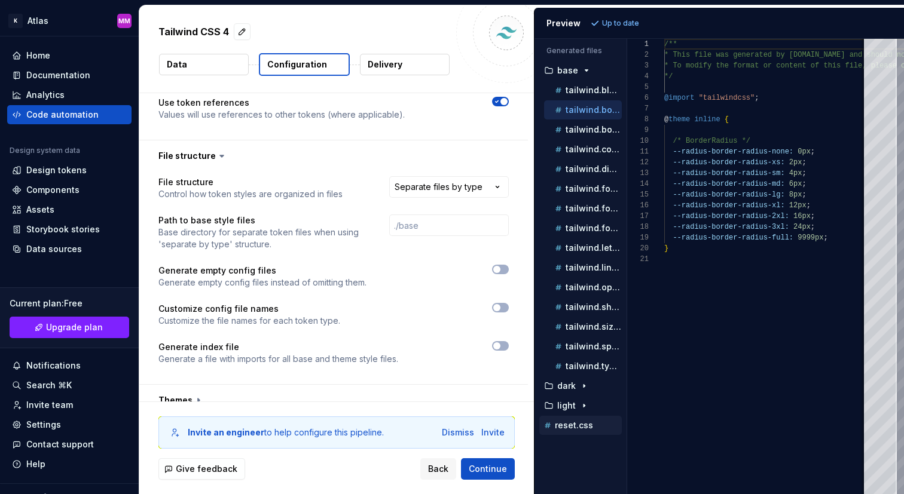
click at [569, 425] on p "reset.css" at bounding box center [574, 426] width 38 height 10
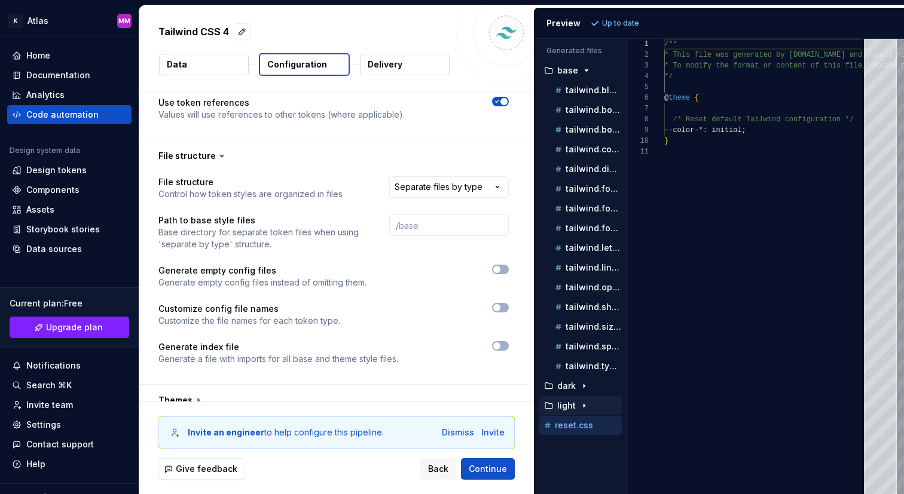
click at [566, 400] on button "light" at bounding box center [580, 405] width 83 height 13
click at [574, 423] on p "tailwind.color.css" at bounding box center [594, 426] width 56 height 10
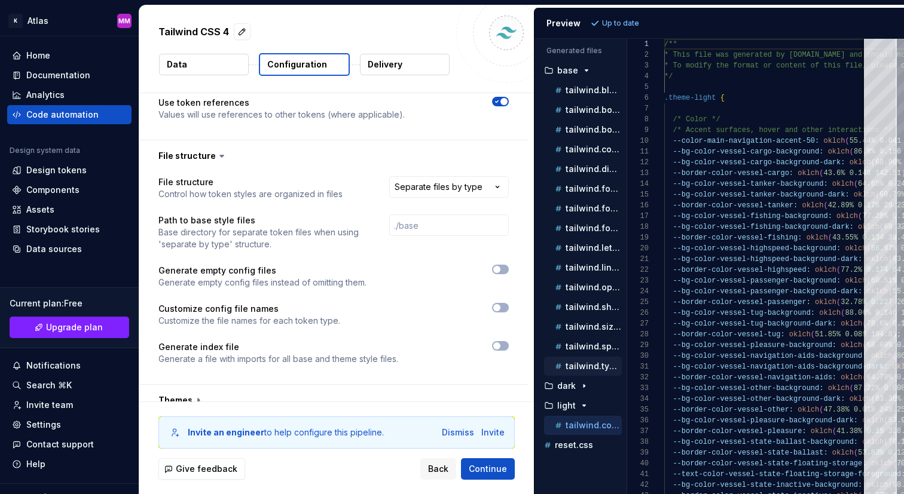
click at [572, 369] on p "tailwind.typography.css" at bounding box center [594, 367] width 56 height 10
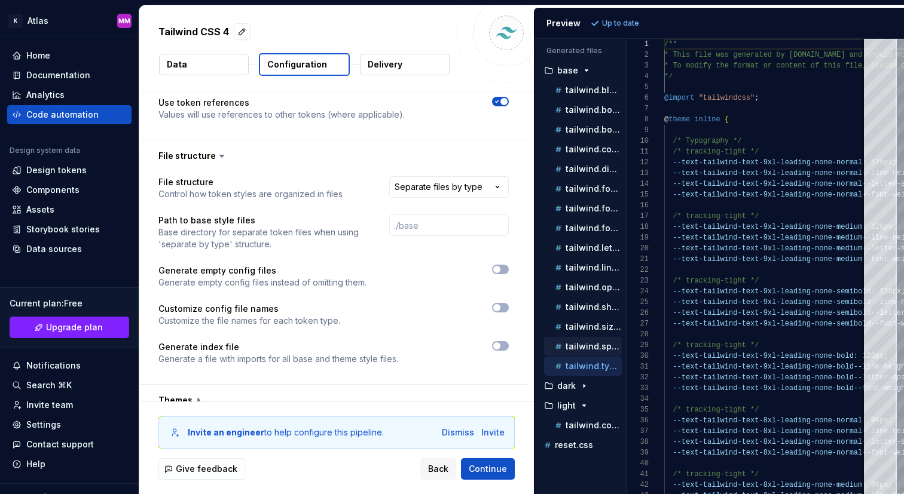
click at [578, 352] on div "tailwind.space.css" at bounding box center [586, 347] width 69 height 12
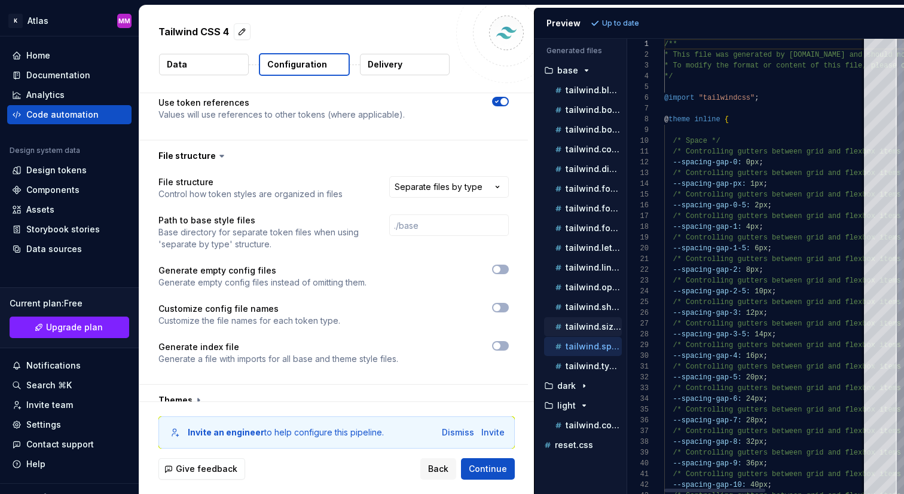
click at [580, 333] on button "tailwind.size.css" at bounding box center [583, 326] width 78 height 13
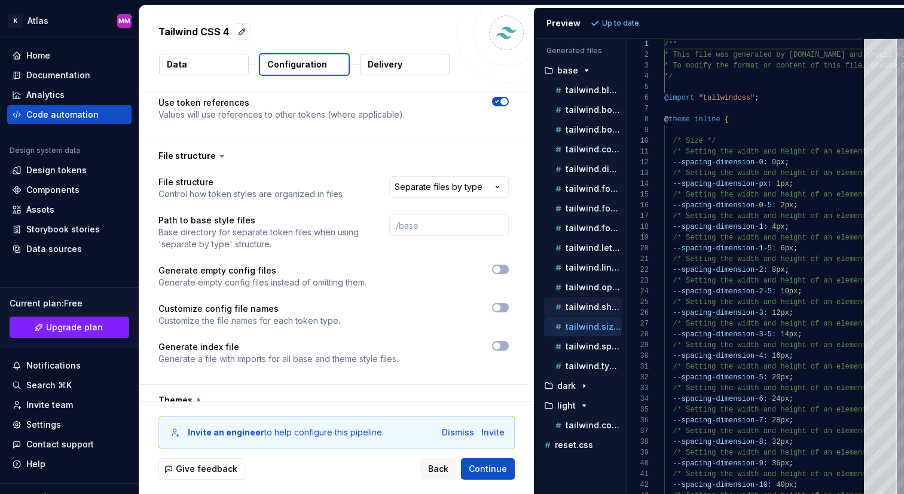
click at [581, 312] on p "tailwind.shadow.css" at bounding box center [594, 308] width 56 height 10
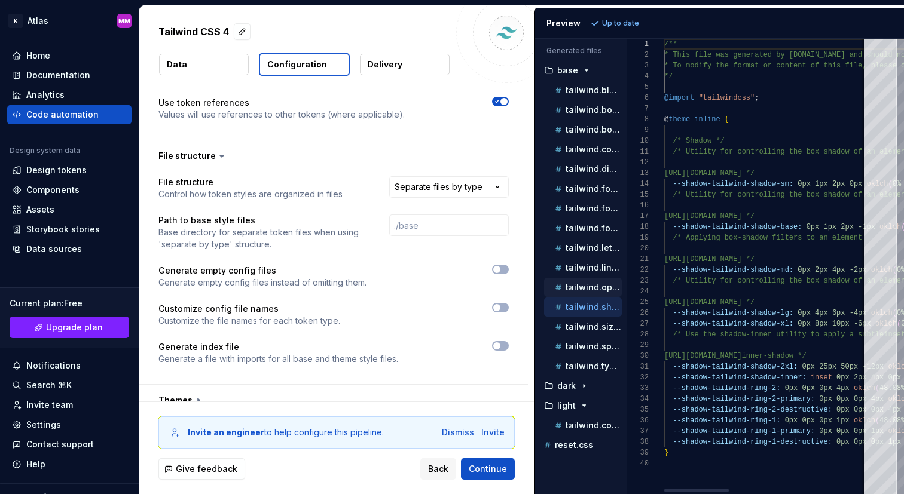
click at [583, 286] on p "tailwind.opacity.css" at bounding box center [594, 288] width 56 height 10
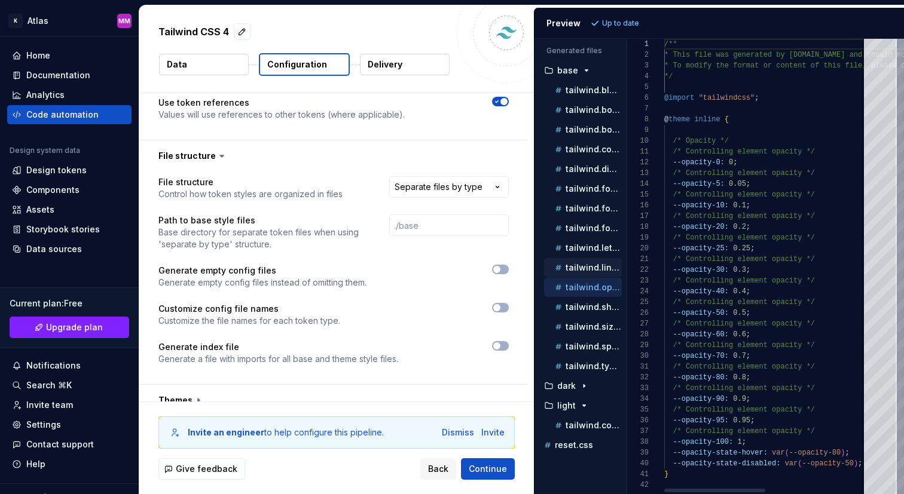
click at [588, 262] on div "tailwind.line-height.css" at bounding box center [586, 268] width 69 height 12
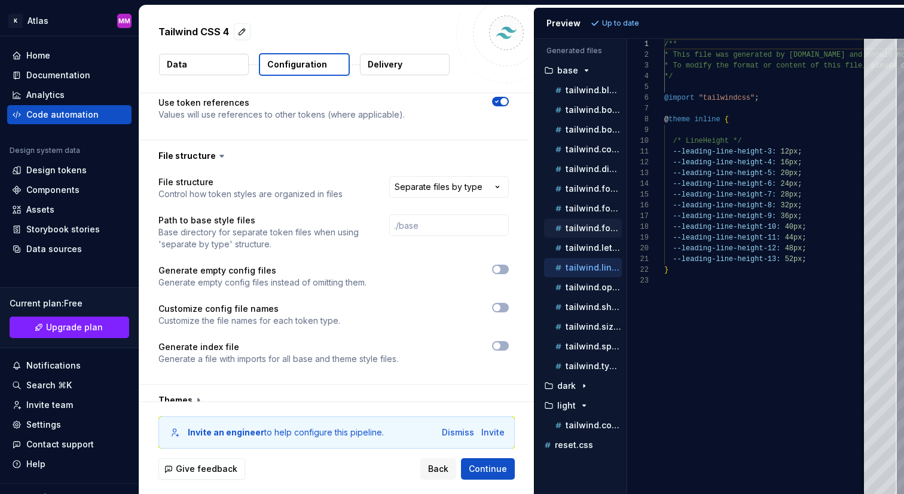
click at [593, 237] on div "tailwind.font-weight.css" at bounding box center [583, 228] width 78 height 19
click at [592, 237] on div "tailwind.font-weight.css" at bounding box center [583, 228] width 78 height 19
click at [587, 246] on p "tailwind.letter-spacing.css" at bounding box center [594, 248] width 56 height 10
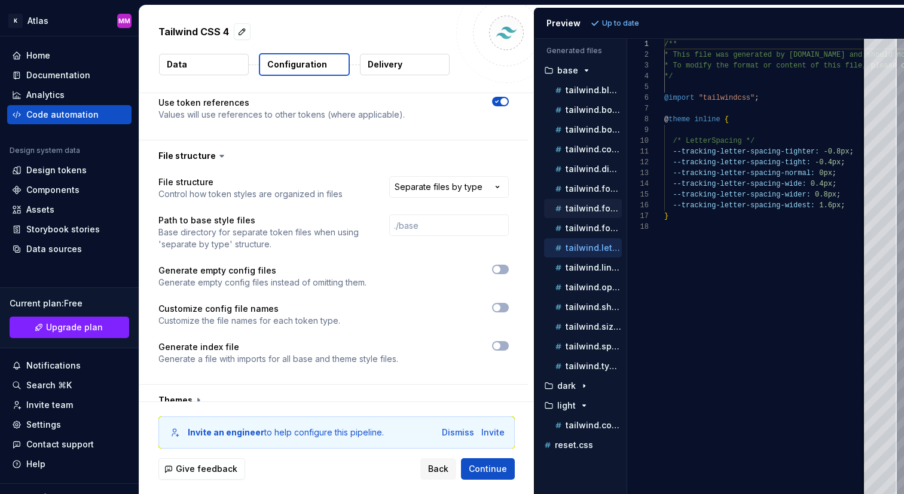
click at [587, 206] on p "tailwind.font-size.css" at bounding box center [594, 209] width 56 height 10
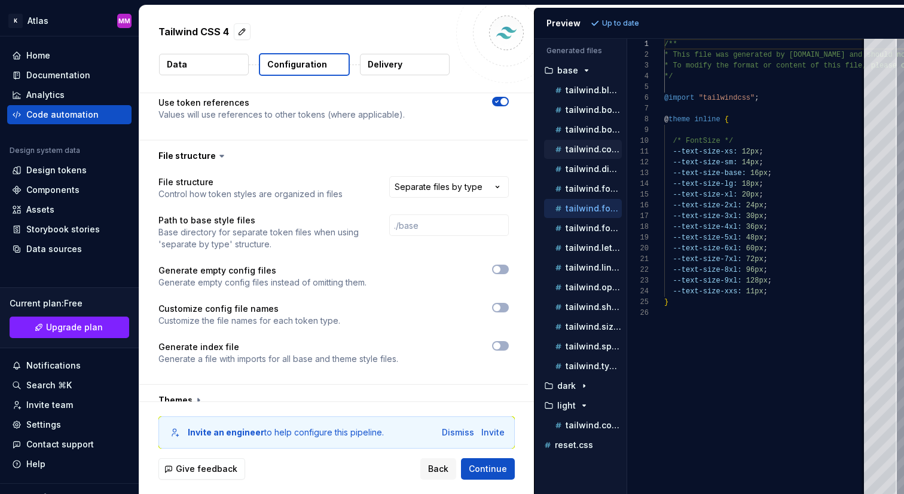
click at [585, 142] on div "tailwind.color.css" at bounding box center [583, 149] width 78 height 19
click at [585, 150] on p "tailwind.color.css" at bounding box center [594, 150] width 56 height 10
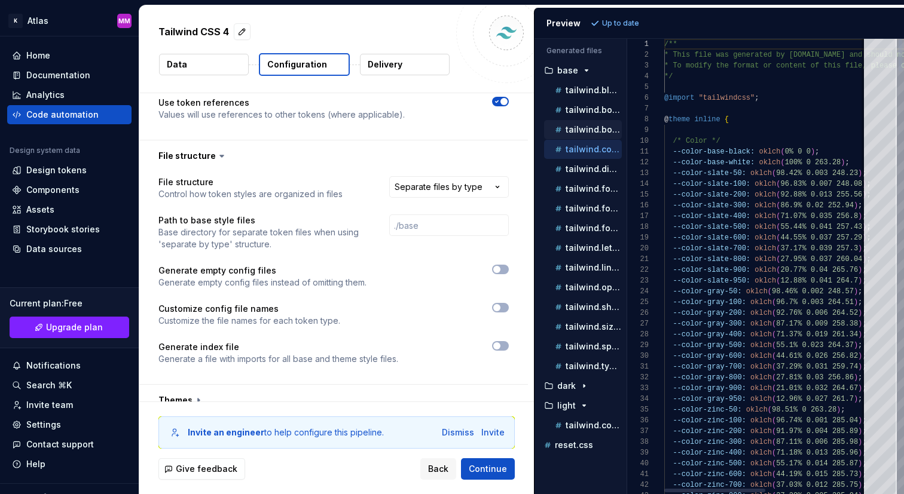
click at [585, 125] on p "tailwind.border-width.css" at bounding box center [594, 130] width 56 height 10
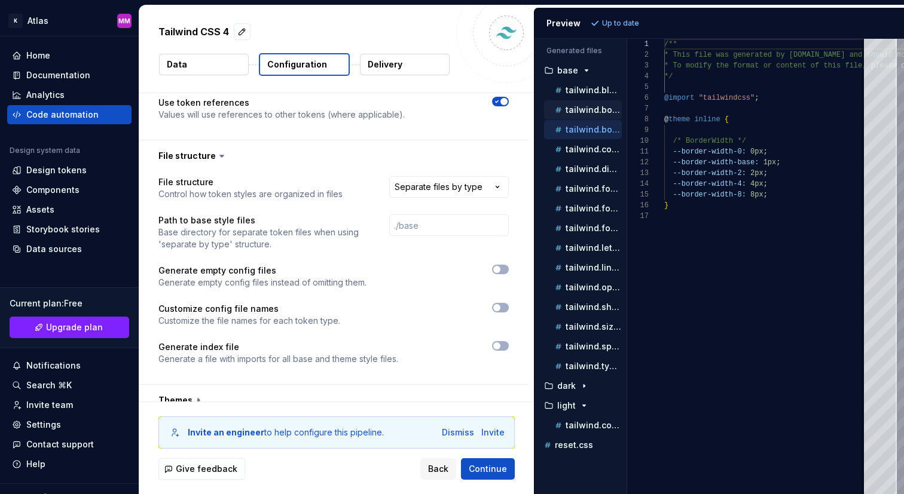
click at [586, 112] on p "tailwind.border-radius.css" at bounding box center [594, 110] width 56 height 10
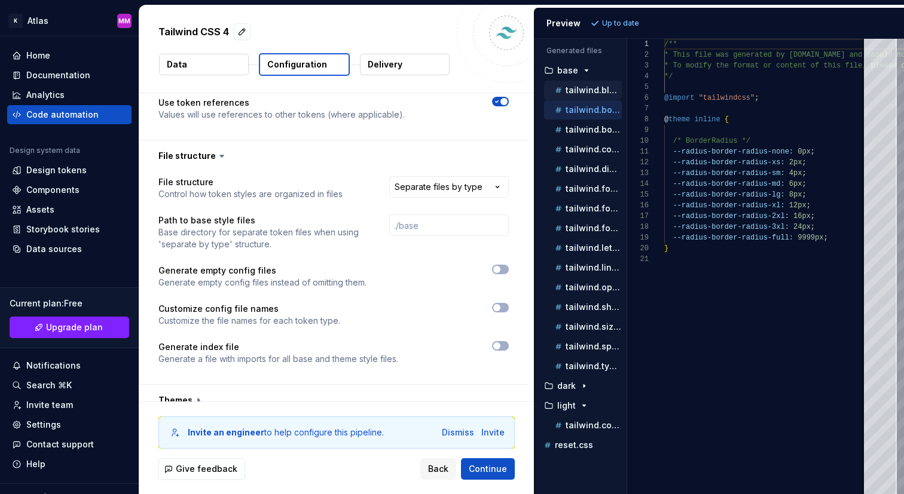
click at [585, 91] on p "tailwind.blur.css" at bounding box center [594, 91] width 56 height 10
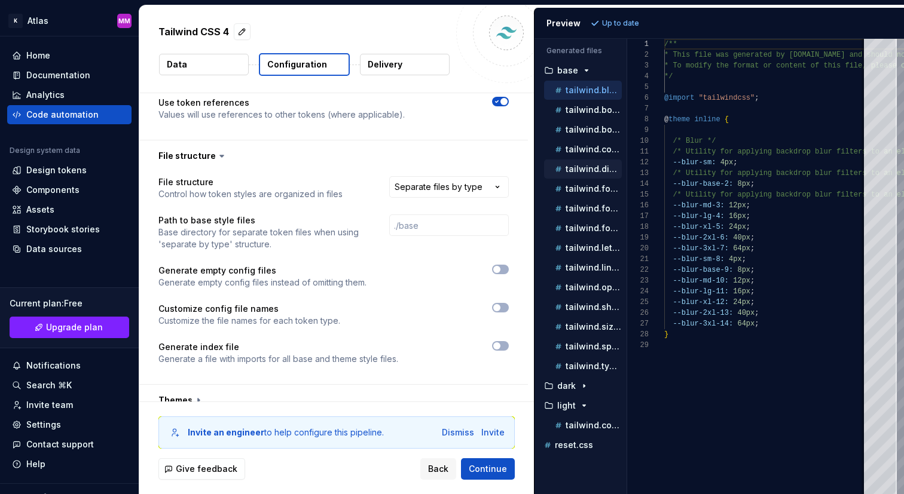
click at [581, 177] on div "tailwind.dimension.css" at bounding box center [583, 169] width 78 height 19
click at [581, 188] on p "tailwind.font-family.css" at bounding box center [594, 189] width 56 height 10
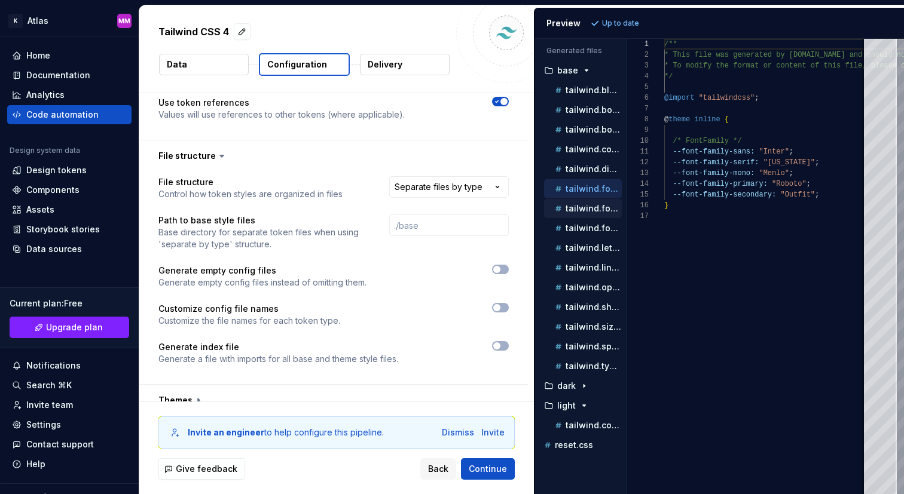
click at [581, 214] on div "tailwind.font-size.css" at bounding box center [586, 209] width 69 height 12
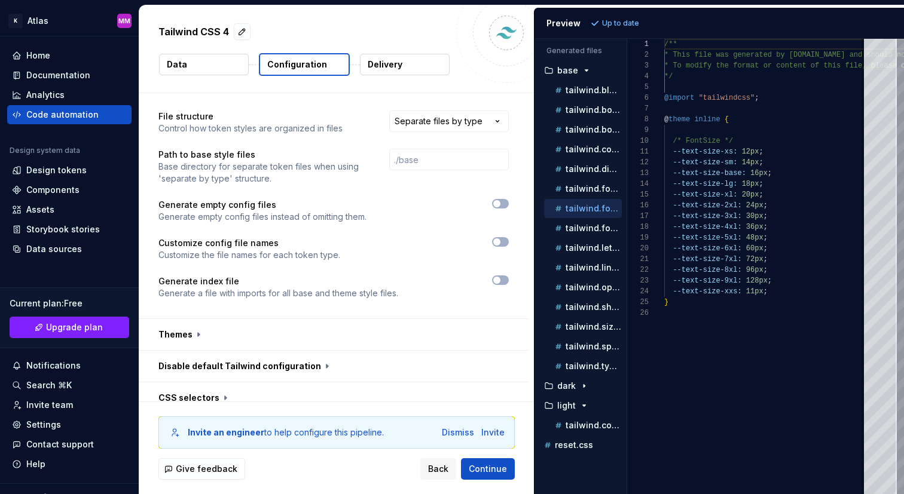
scroll to position [645, 0]
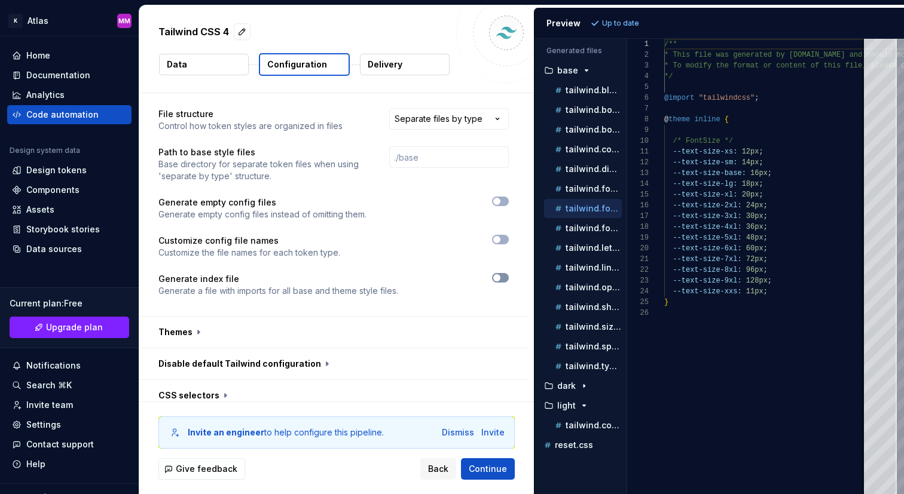
click at [500, 274] on span "button" at bounding box center [496, 277] width 7 height 7
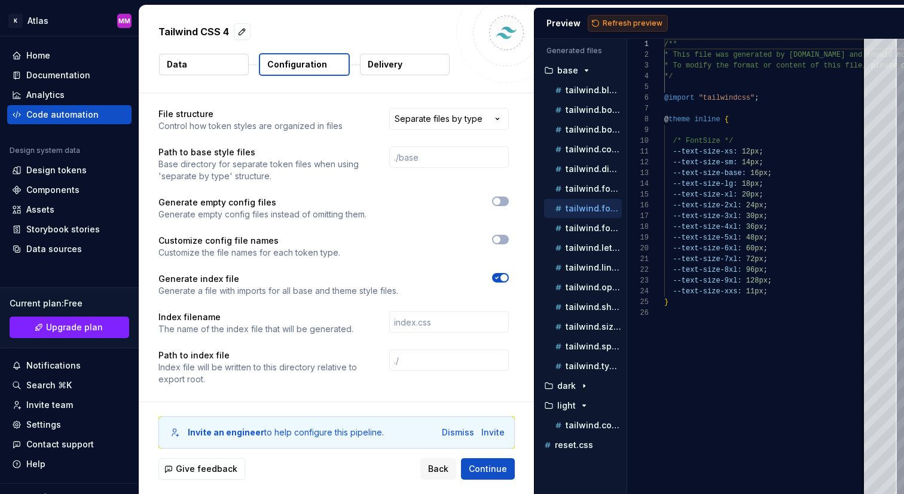
click at [638, 21] on span "Refresh preview" at bounding box center [633, 24] width 60 height 10
click at [577, 409] on p "index.css" at bounding box center [574, 406] width 39 height 10
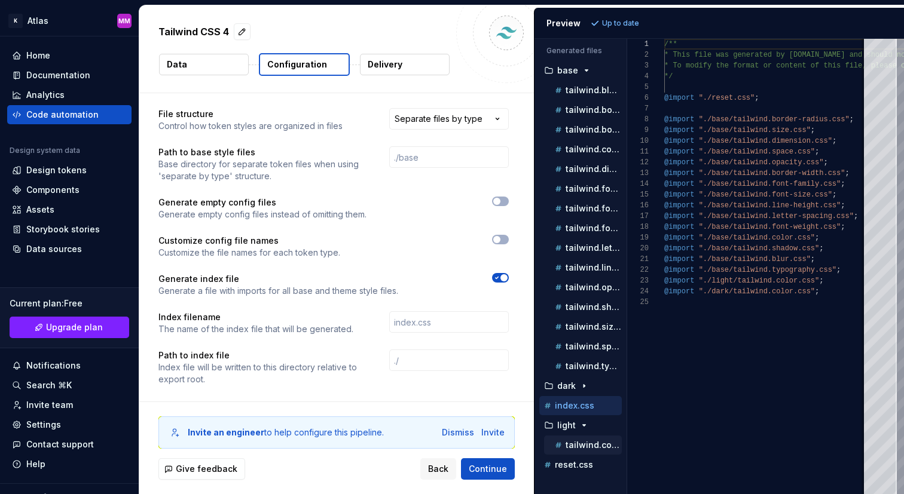
click at [588, 442] on p "tailwind.color.css" at bounding box center [594, 446] width 56 height 10
type textarea "**********"
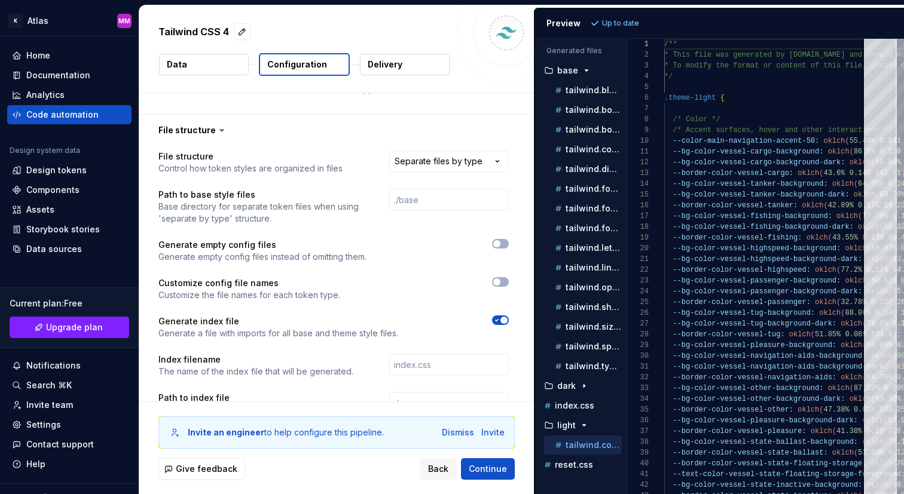
scroll to position [602, 0]
click at [509, 278] on button "button" at bounding box center [500, 283] width 17 height 10
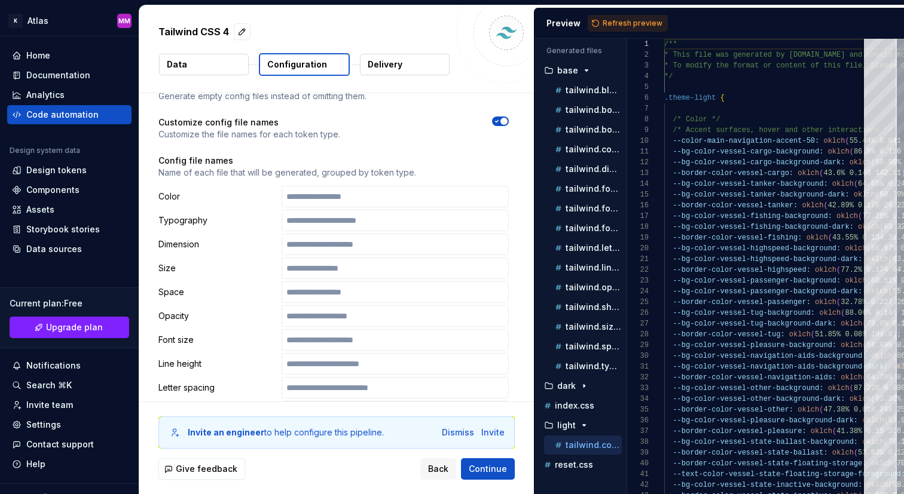
scroll to position [761, 0]
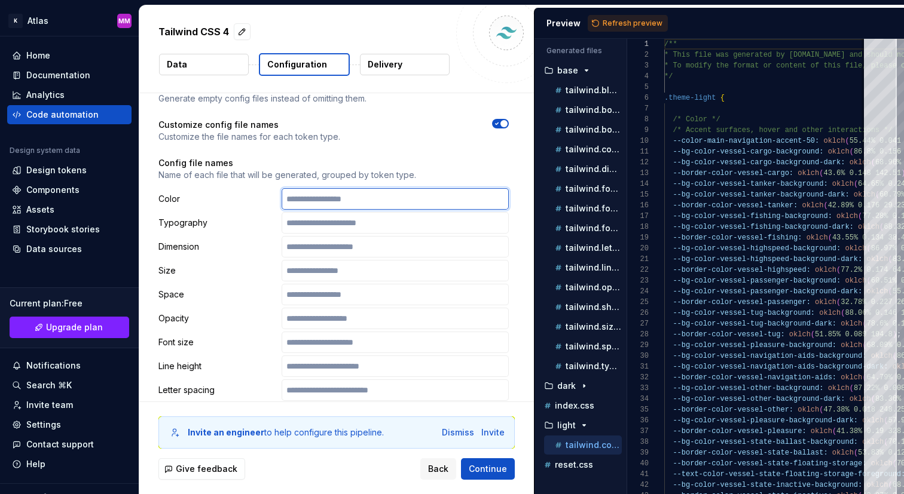
click at [355, 188] on input "text" at bounding box center [395, 199] width 227 height 22
type input "**********"
paste input "**********"
type input "**********"
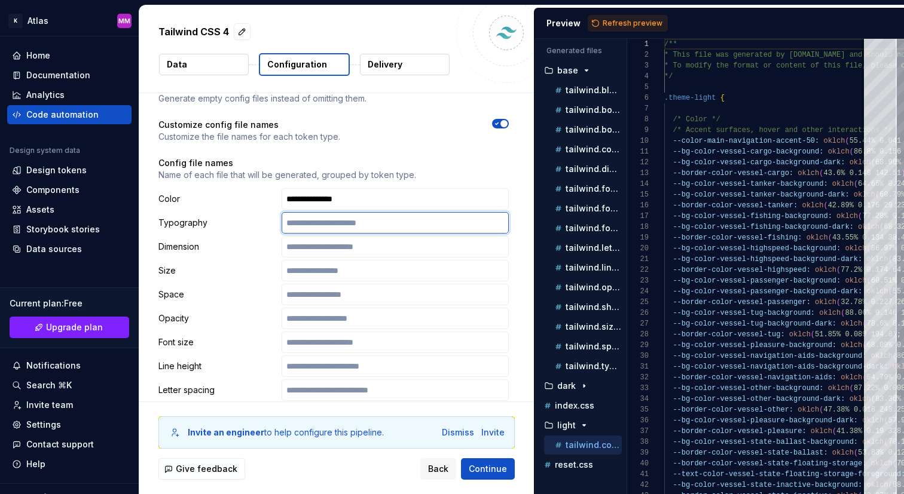
click at [404, 212] on input "text" at bounding box center [395, 223] width 227 height 22
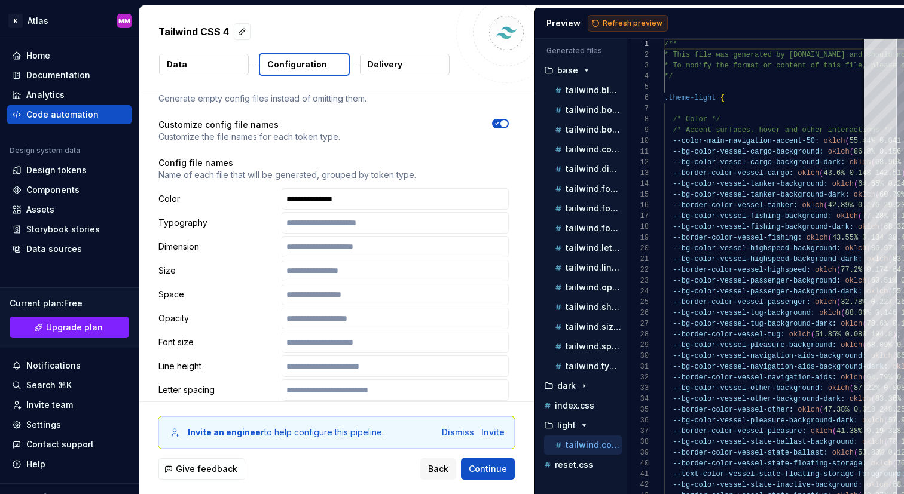
click at [643, 26] on span "Refresh preview" at bounding box center [633, 24] width 60 height 10
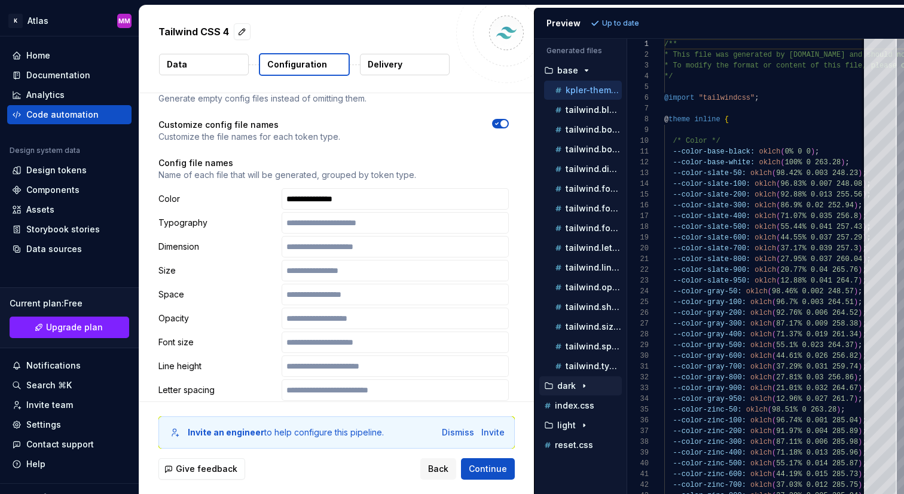
click at [582, 385] on icon "button" at bounding box center [584, 386] width 10 height 10
click at [579, 445] on icon "button" at bounding box center [584, 446] width 10 height 10
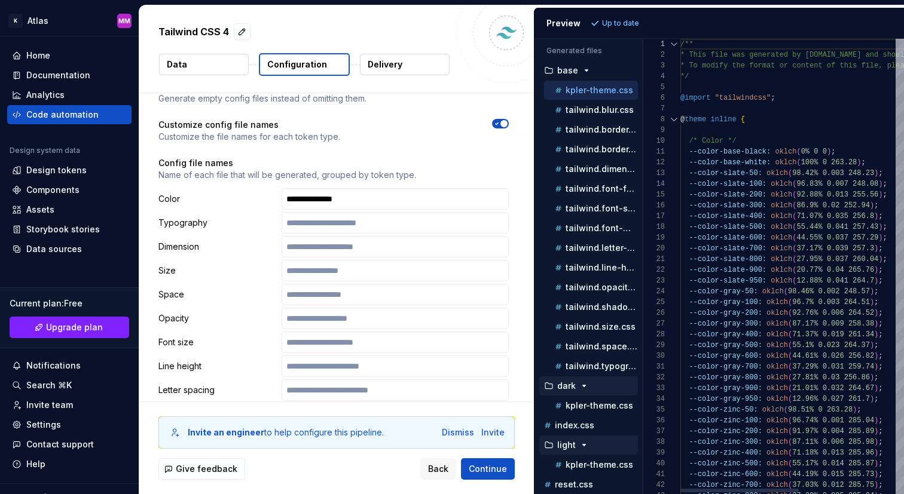
click at [644, 393] on div "Generated files Accessibility guide for tree . Navigate the tree with the arrow…" at bounding box center [720, 267] width 370 height 456
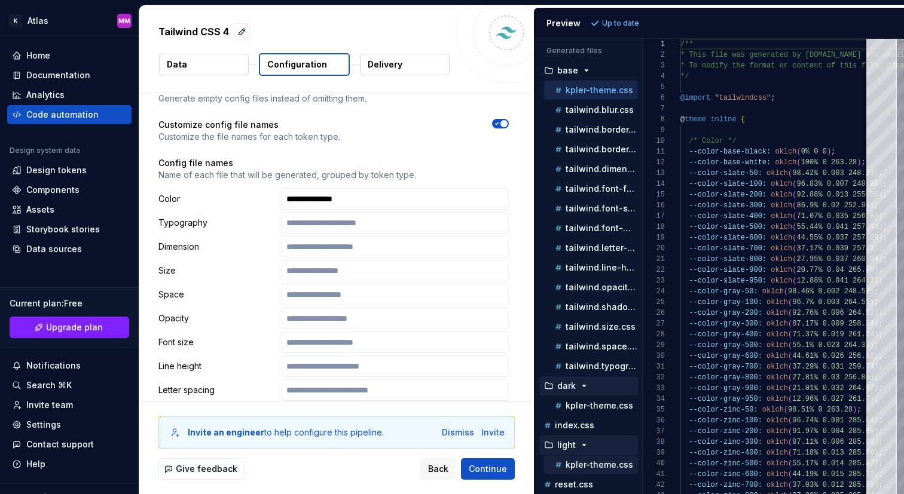
click at [600, 463] on p "kpler-theme.css" at bounding box center [600, 465] width 68 height 10
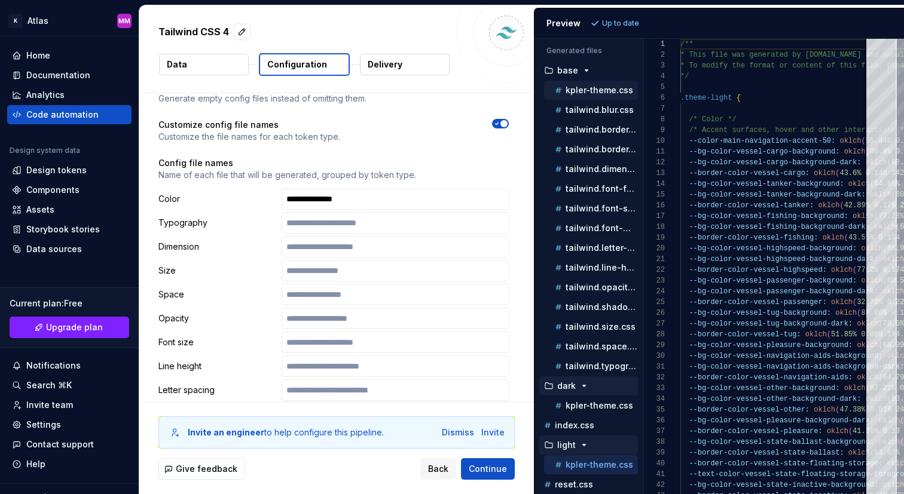
click at [593, 90] on p "kpler-theme.css" at bounding box center [600, 91] width 68 height 10
type textarea "**********"
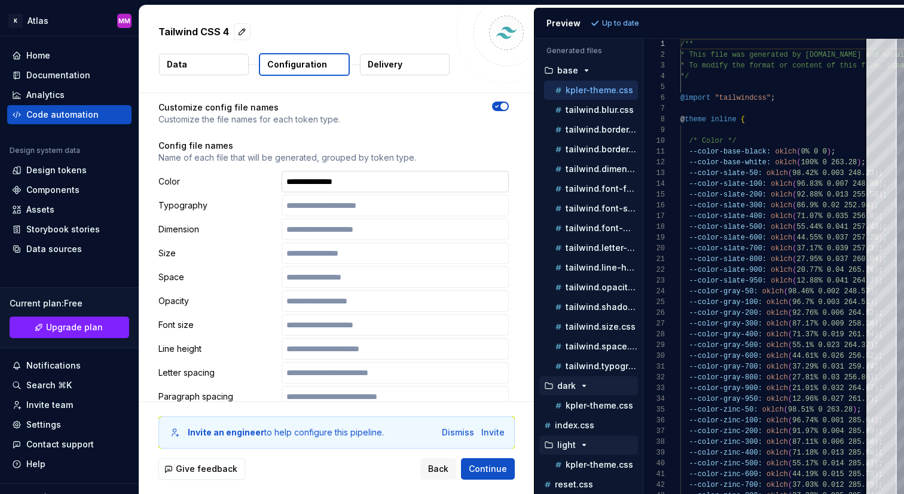
scroll to position [774, 0]
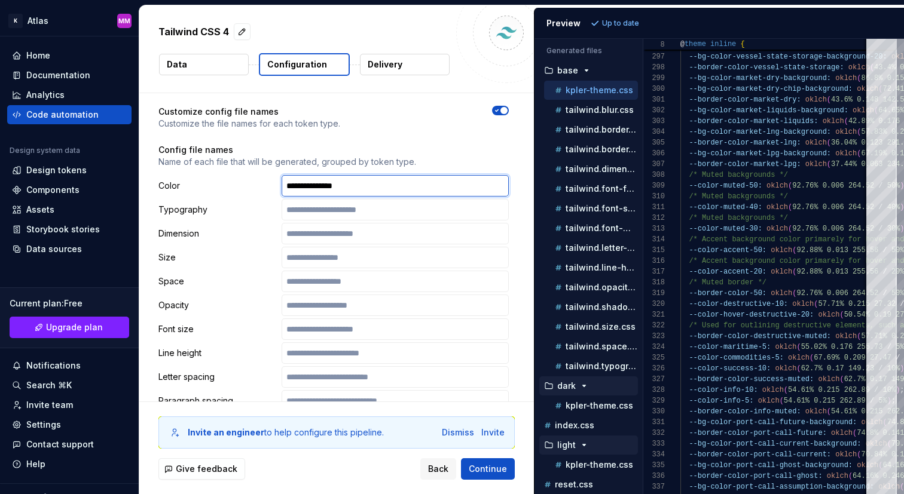
click at [366, 175] on input "**********" at bounding box center [395, 186] width 227 height 22
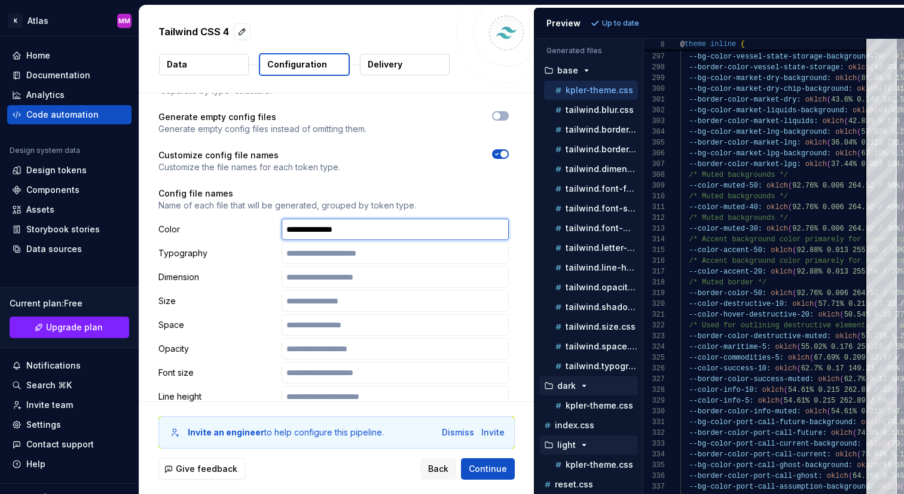
scroll to position [713, 0]
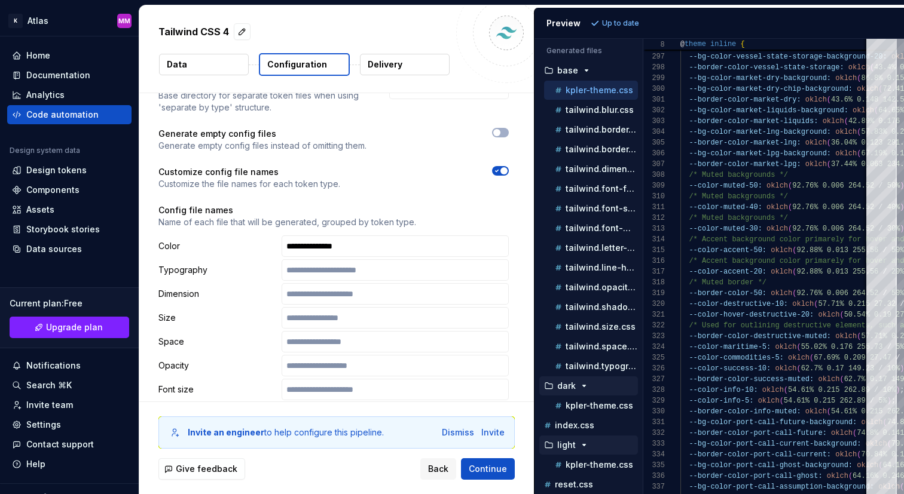
click at [502, 167] on icon "button" at bounding box center [497, 170] width 10 height 7
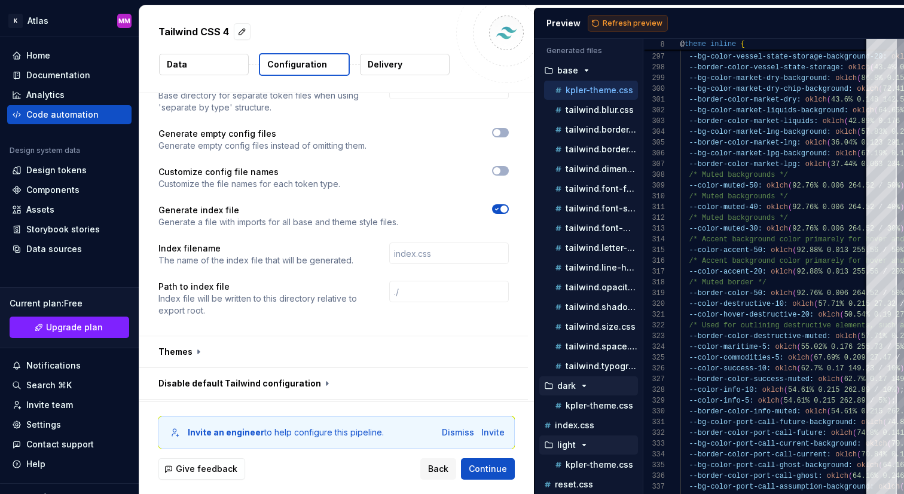
click at [642, 21] on span "Refresh preview" at bounding box center [633, 24] width 60 height 10
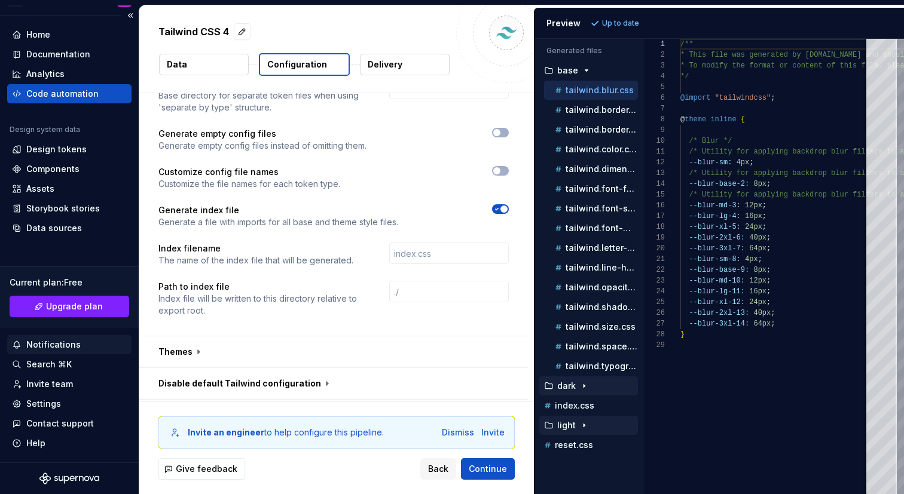
scroll to position [0, 0]
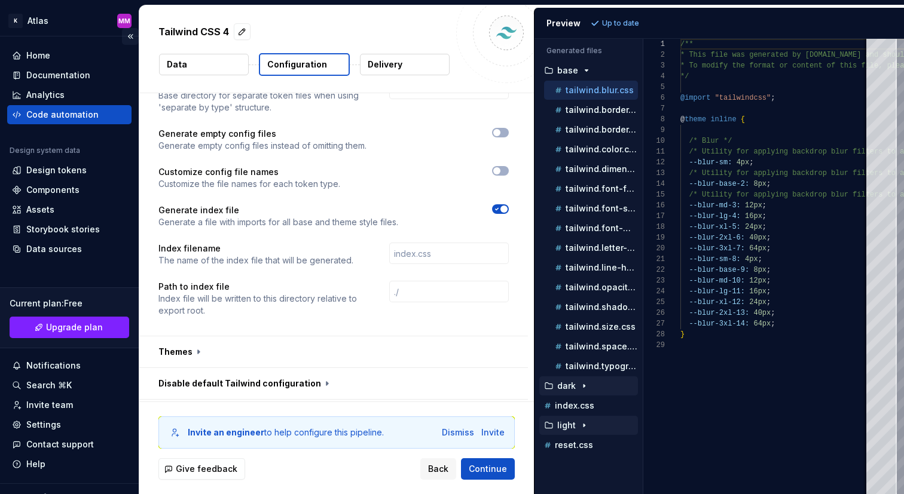
click at [130, 33] on button "Collapse sidebar" at bounding box center [130, 36] width 17 height 17
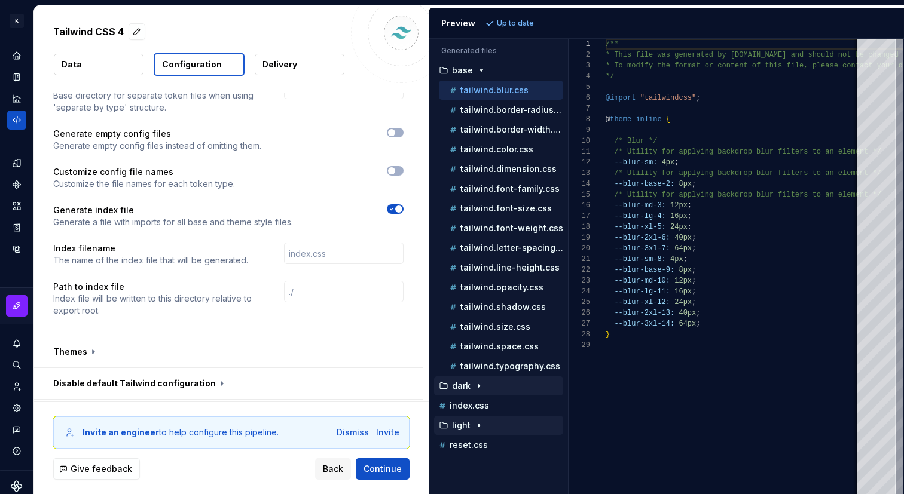
click at [477, 432] on button "light" at bounding box center [498, 425] width 129 height 13
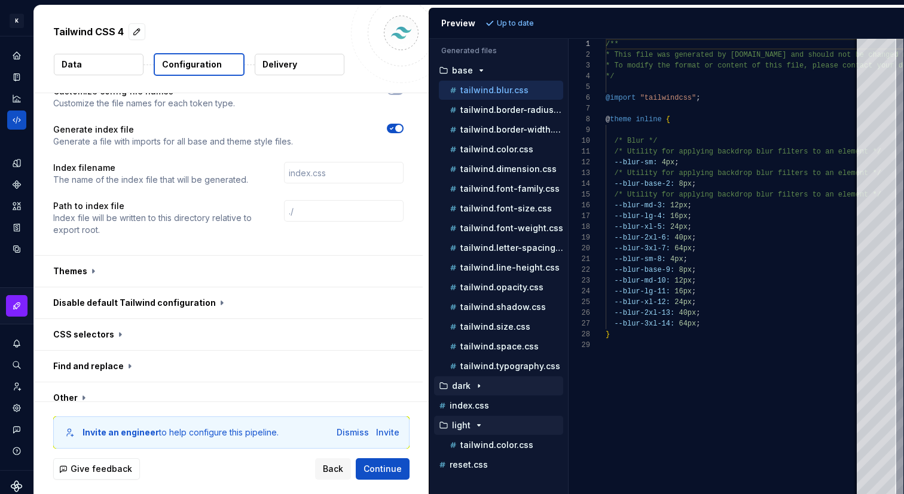
scroll to position [814, 0]
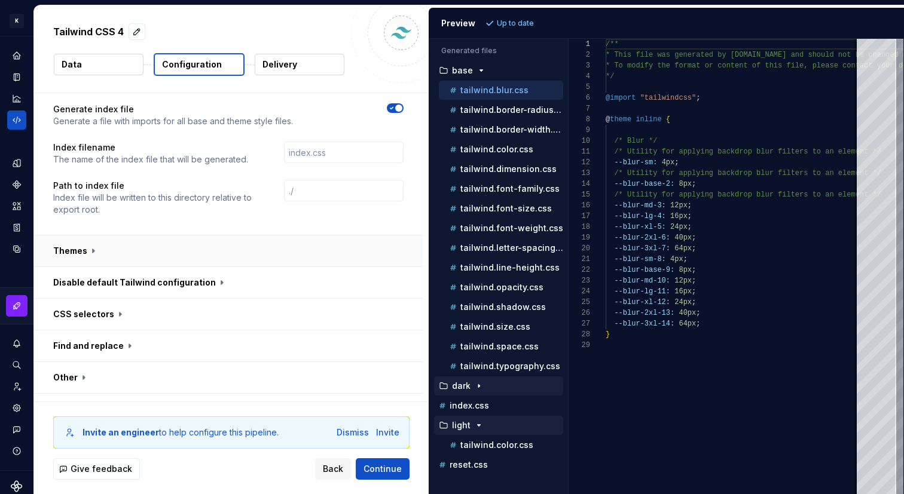
click at [304, 236] on button "button" at bounding box center [228, 251] width 389 height 31
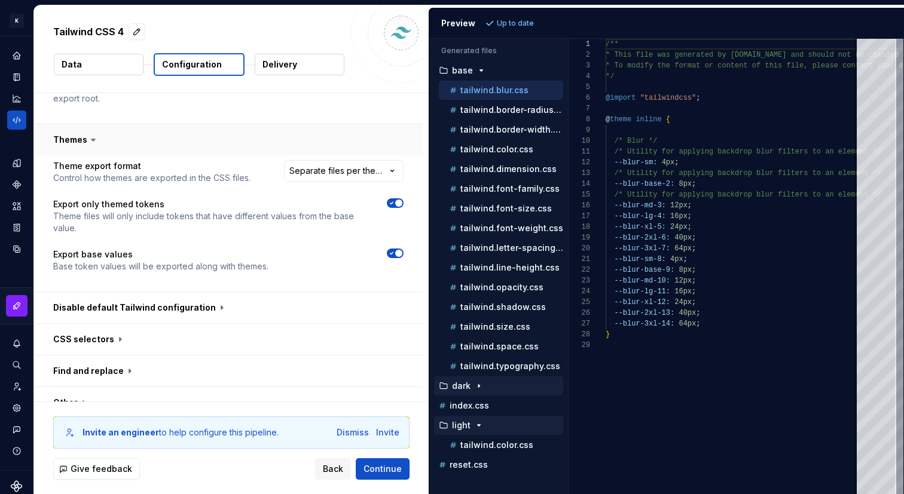
scroll to position [935, 0]
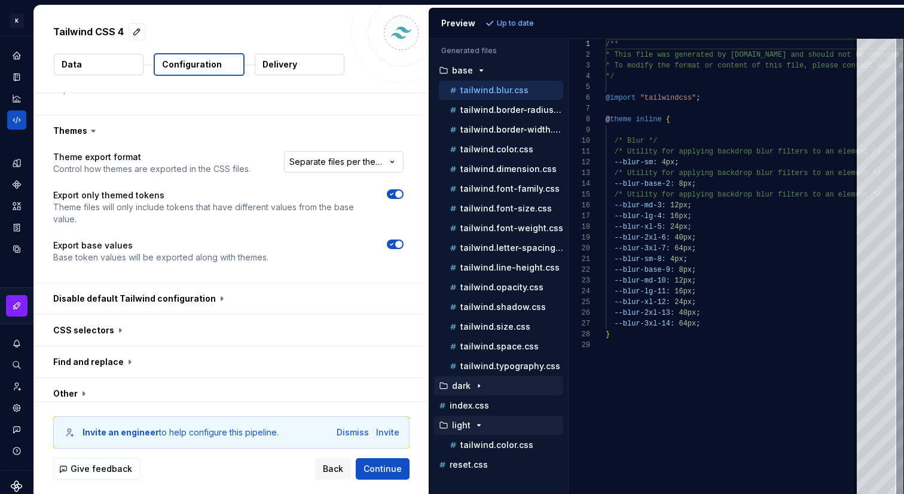
click at [331, 141] on html "**********" at bounding box center [452, 247] width 904 height 494
click at [277, 138] on html "**********" at bounding box center [452, 247] width 904 height 494
click at [307, 141] on html "**********" at bounding box center [452, 247] width 904 height 494
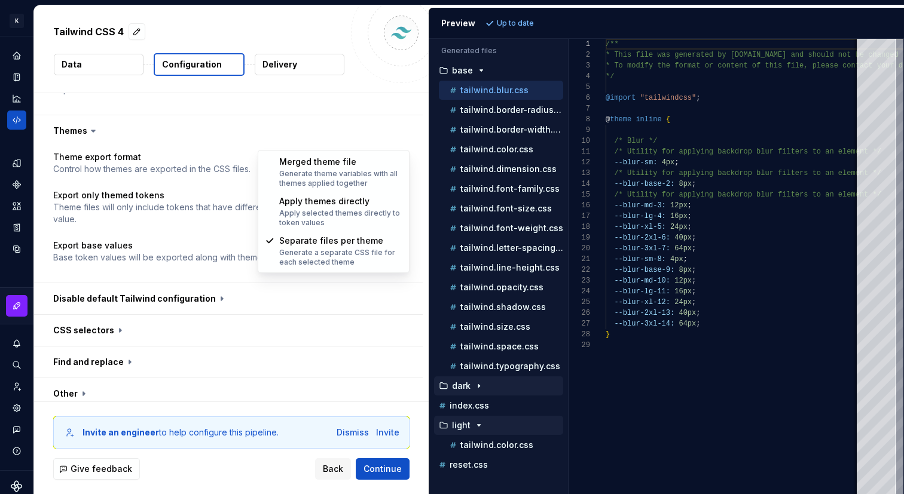
select select "**********"
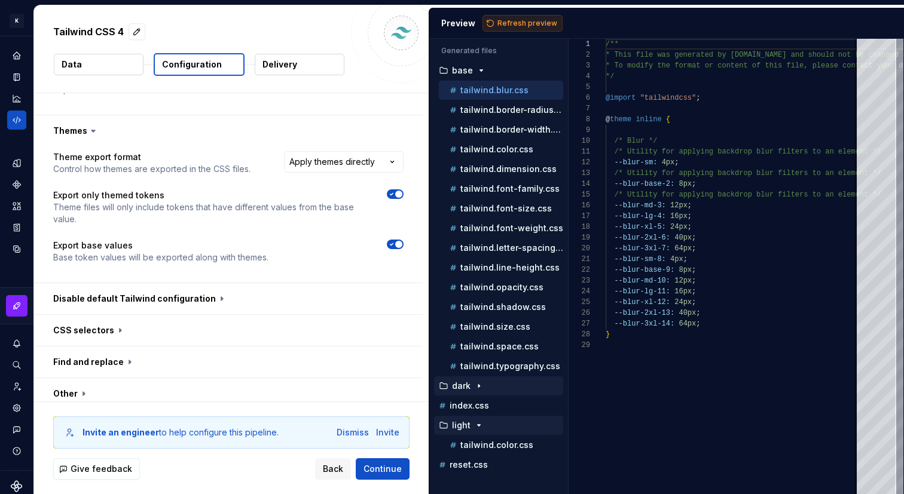
click at [527, 26] on span "Refresh preview" at bounding box center [527, 24] width 60 height 10
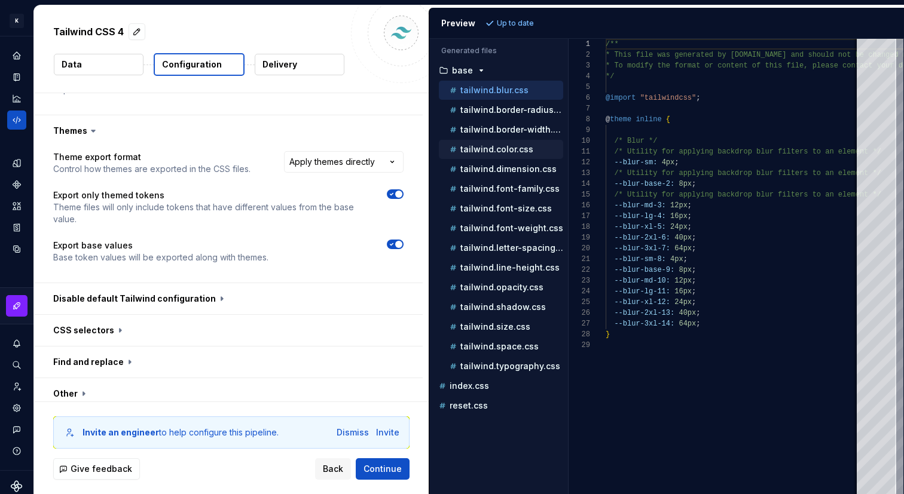
click at [521, 148] on p "tailwind.color.css" at bounding box center [496, 150] width 73 height 10
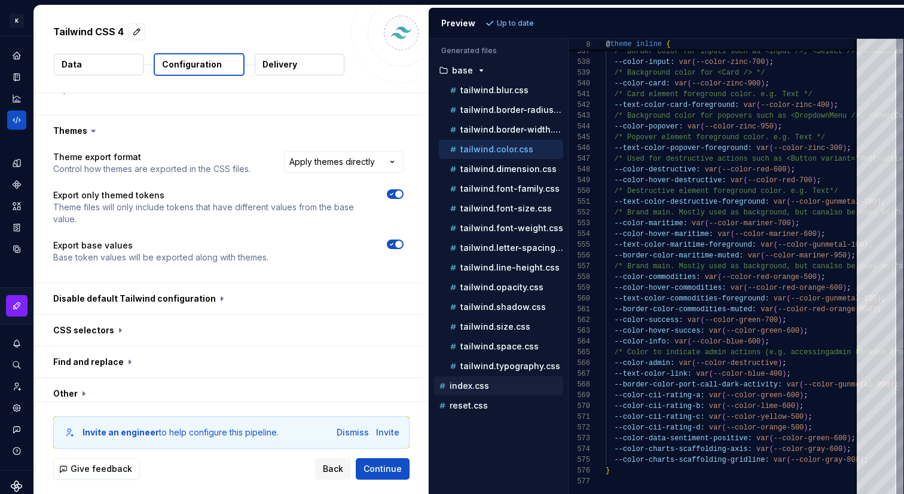
click at [484, 387] on p "index.css" at bounding box center [469, 386] width 39 height 10
type textarea "**********"
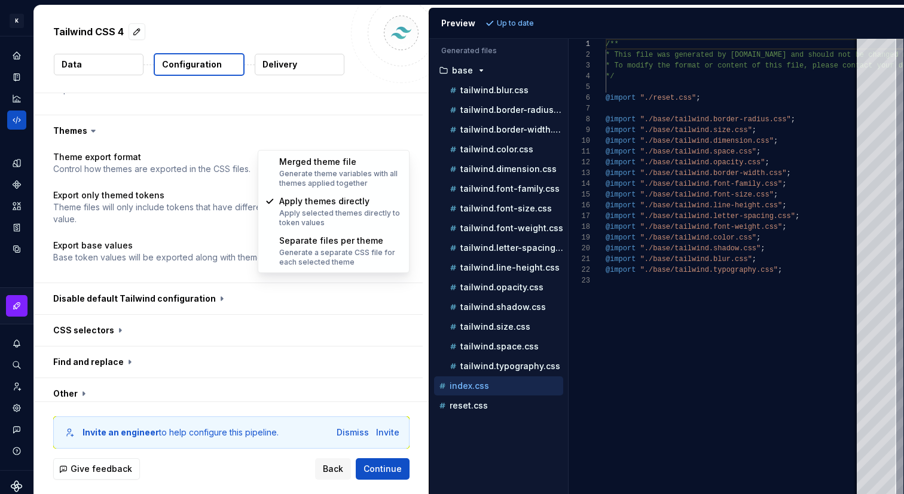
click at [347, 142] on html "**********" at bounding box center [452, 247] width 904 height 494
select select "**********"
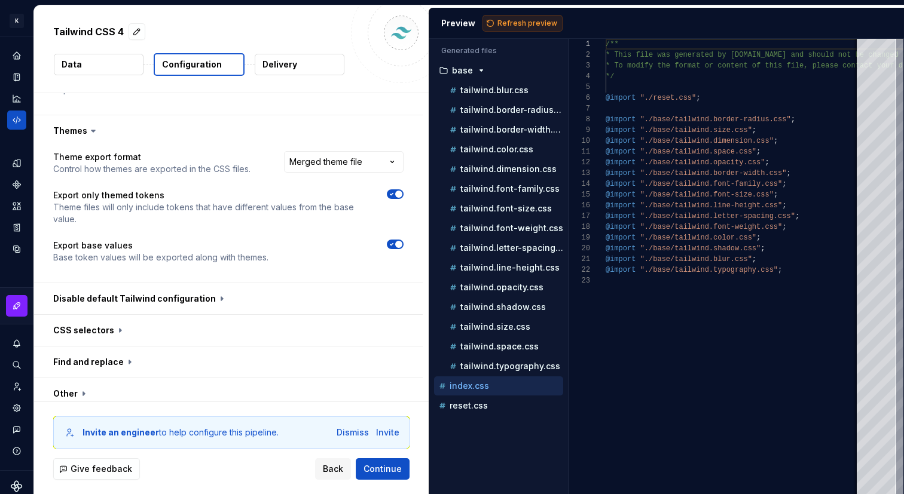
click at [523, 20] on span "Refresh preview" at bounding box center [527, 24] width 60 height 10
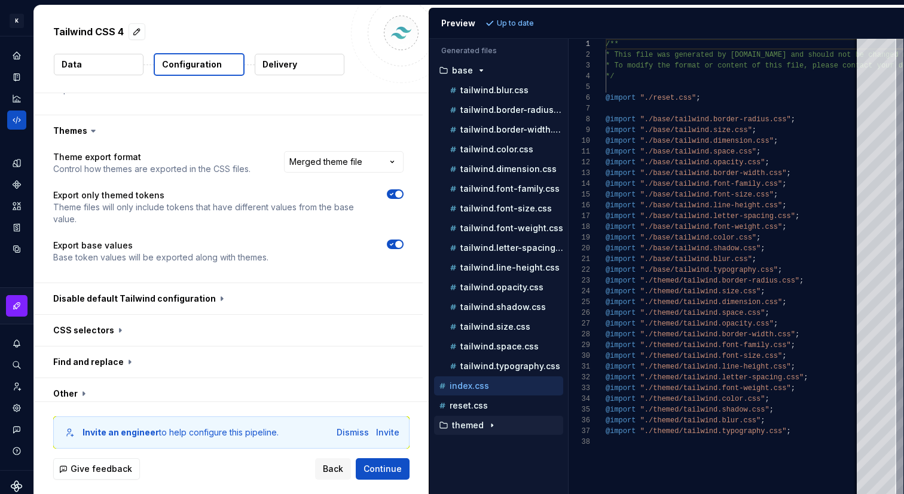
click at [481, 423] on p "themed" at bounding box center [468, 426] width 32 height 10
click at [488, 445] on p "tailwind.color.css" at bounding box center [496, 446] width 73 height 10
type textarea "**********"
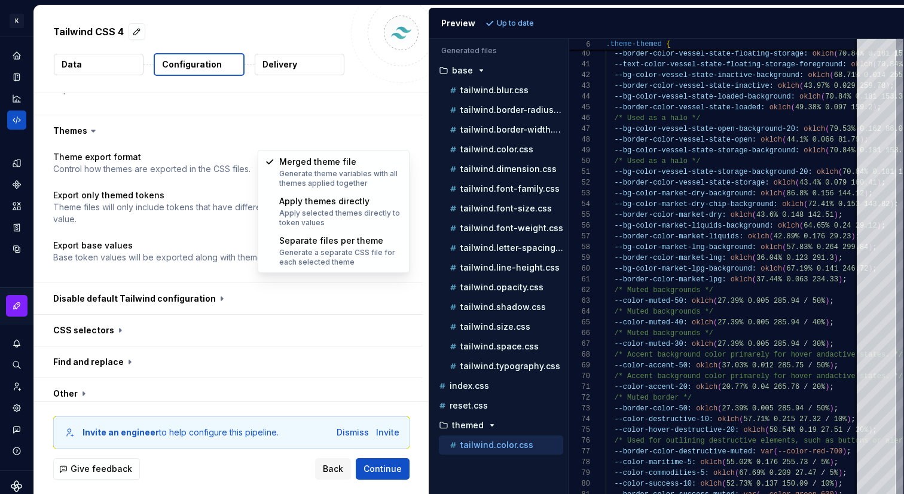
click at [397, 140] on html "**********" at bounding box center [452, 247] width 904 height 494
select select "**********"
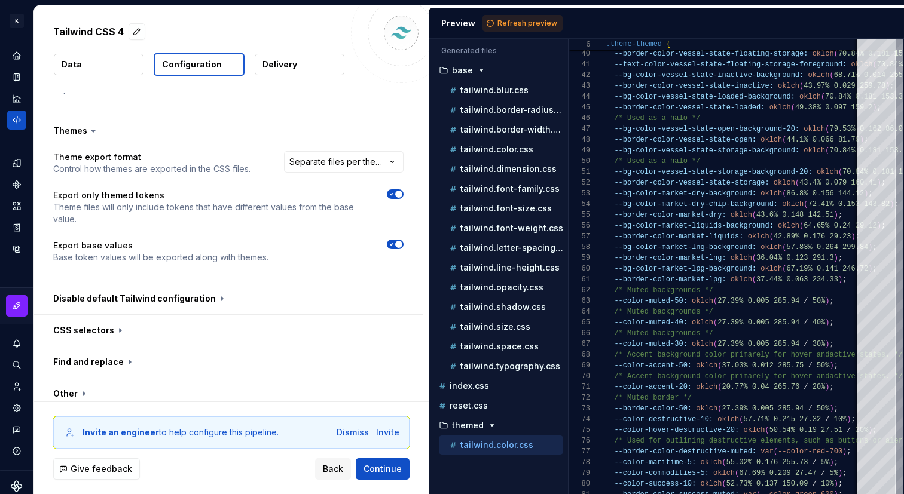
click at [396, 191] on icon "button" at bounding box center [392, 194] width 10 height 7
click at [393, 244] on icon "button" at bounding box center [391, 245] width 3 height 2
click at [529, 22] on span "Refresh preview" at bounding box center [527, 24] width 60 height 10
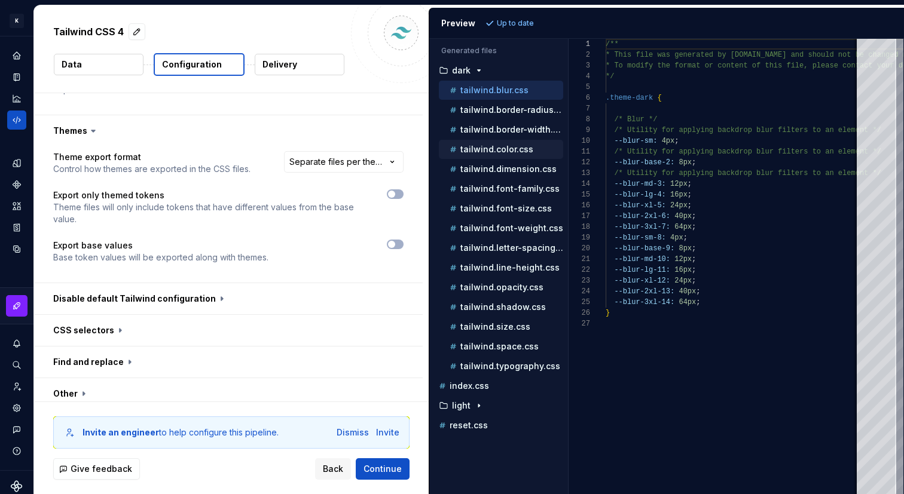
click at [511, 145] on p "tailwind.color.css" at bounding box center [496, 150] width 73 height 10
type textarea "**********"
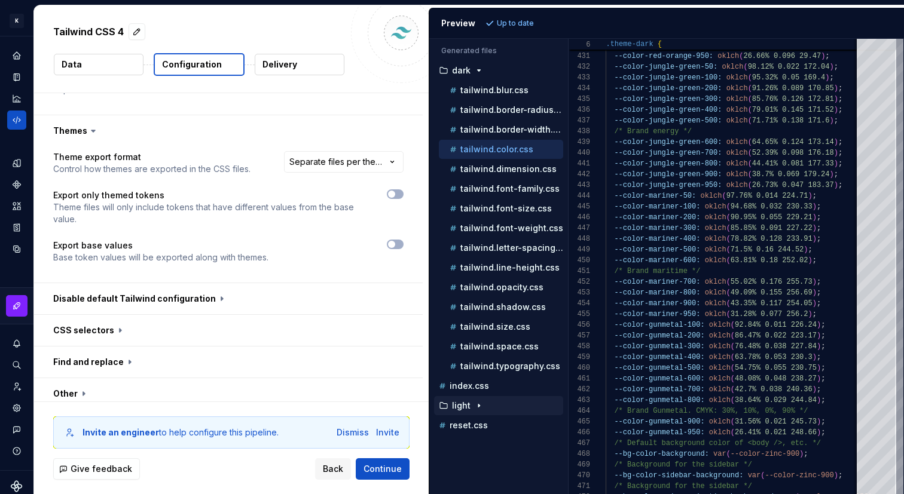
click at [476, 407] on icon "button" at bounding box center [479, 406] width 10 height 10
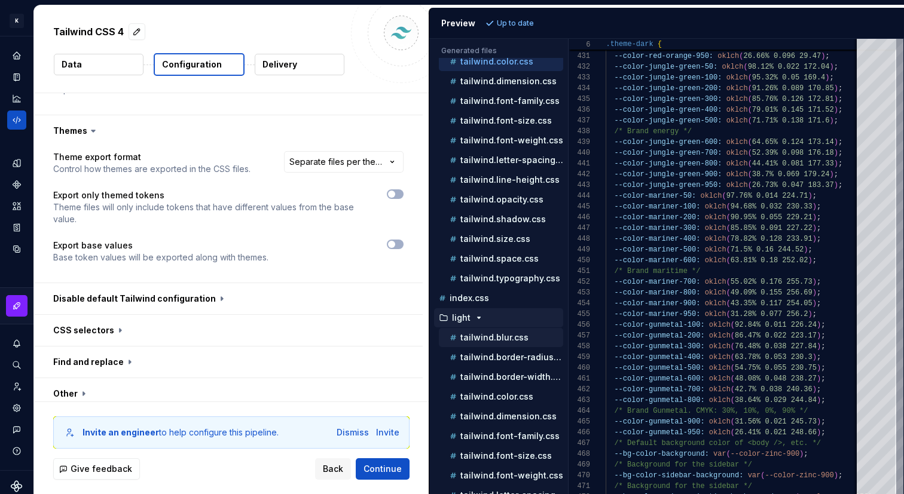
scroll to position [96, 0]
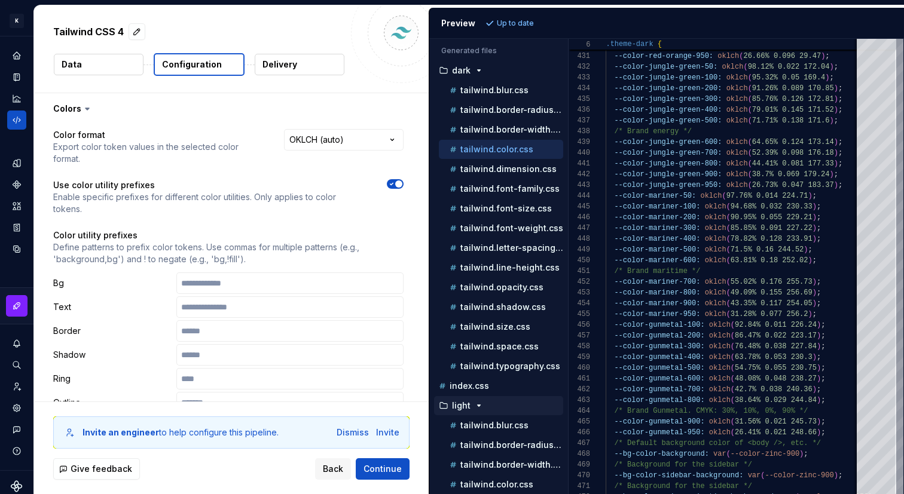
select select "**********"
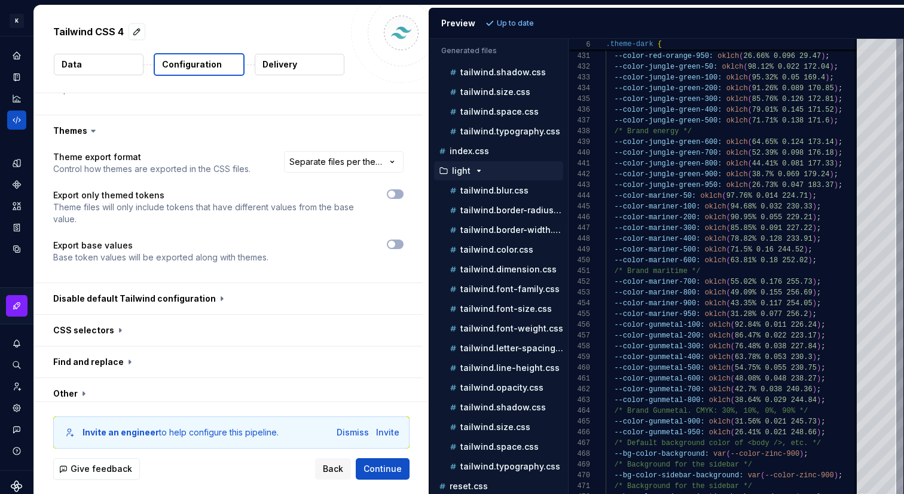
scroll to position [239, 0]
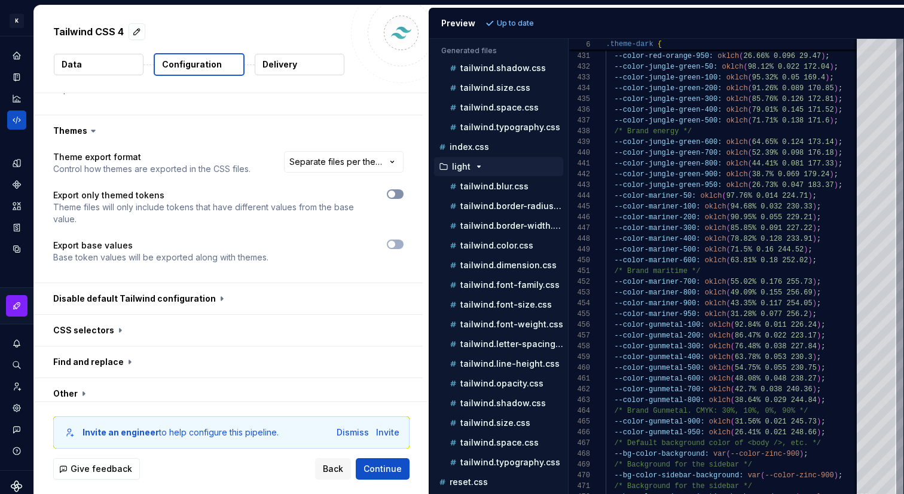
click at [396, 191] on icon "button" at bounding box center [392, 194] width 10 height 7
click at [523, 26] on span "Refresh preview" at bounding box center [527, 24] width 60 height 10
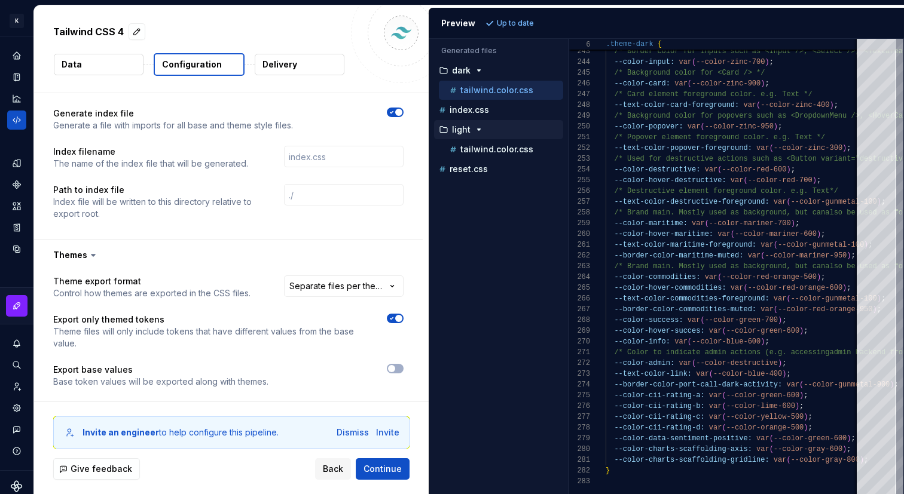
scroll to position [951, 0]
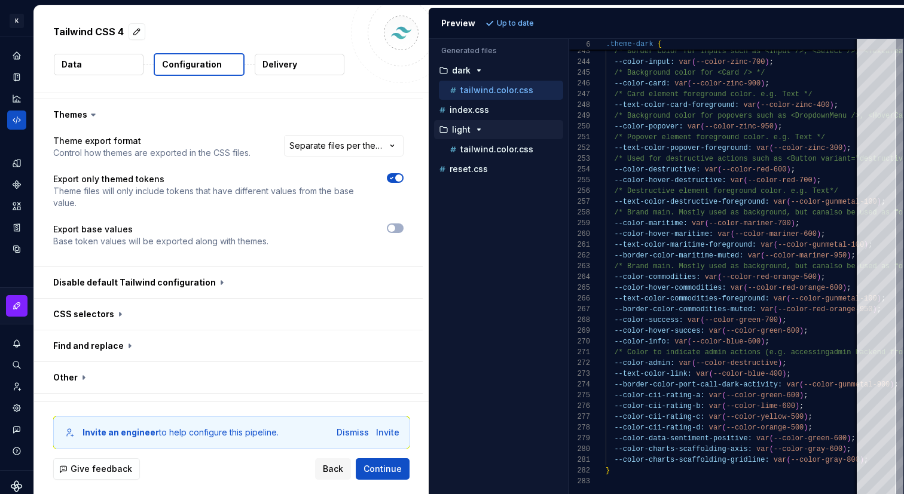
click at [98, 60] on button "Data" at bounding box center [99, 65] width 90 height 22
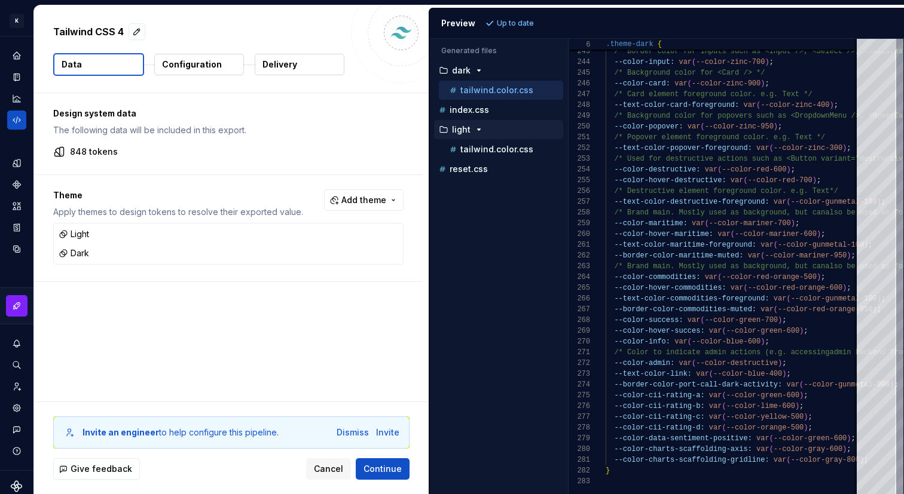
click at [203, 65] on p "Configuration" at bounding box center [192, 65] width 60 height 12
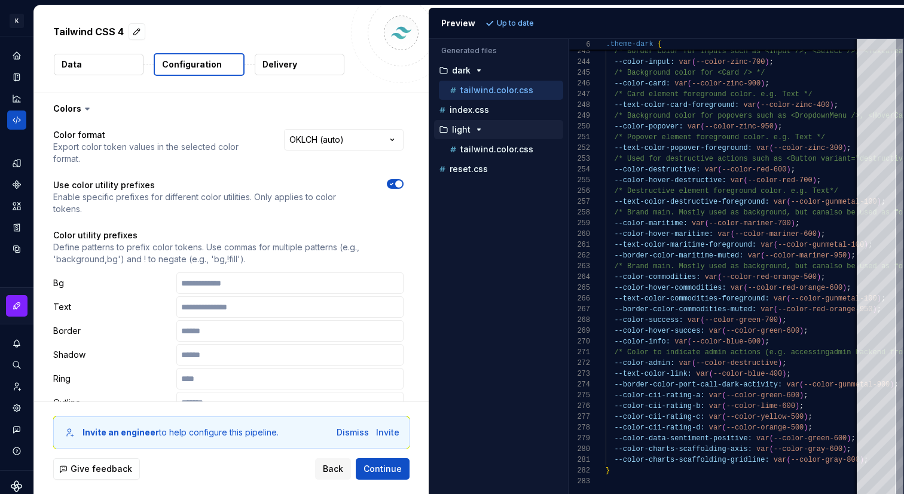
click at [402, 181] on span "button" at bounding box center [398, 184] width 7 height 7
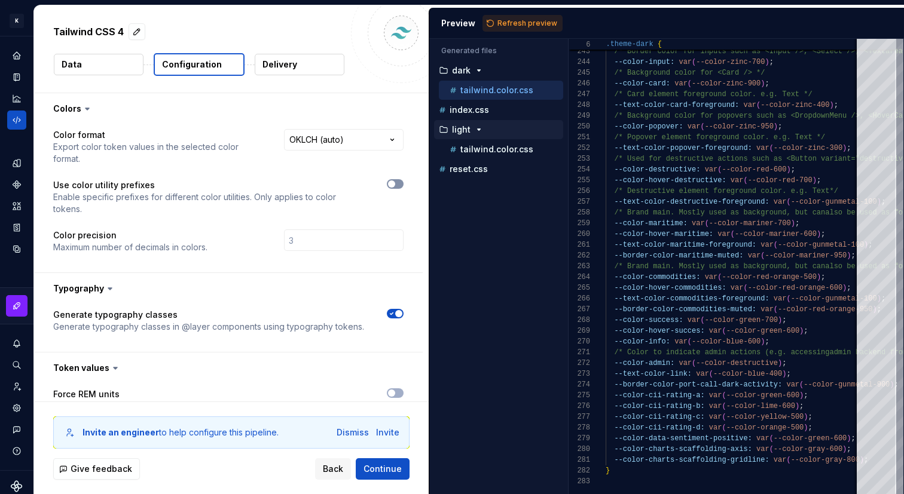
click at [396, 181] on icon "button" at bounding box center [392, 184] width 10 height 7
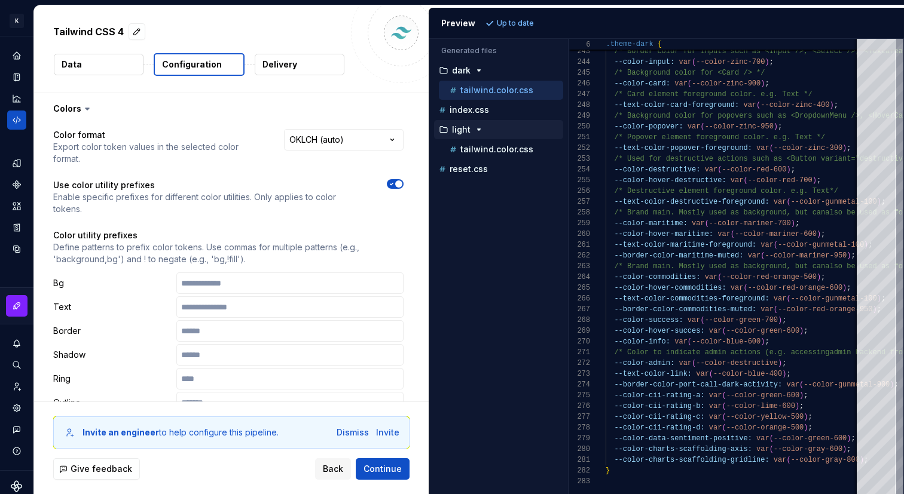
click at [402, 181] on span "button" at bounding box center [398, 184] width 7 height 7
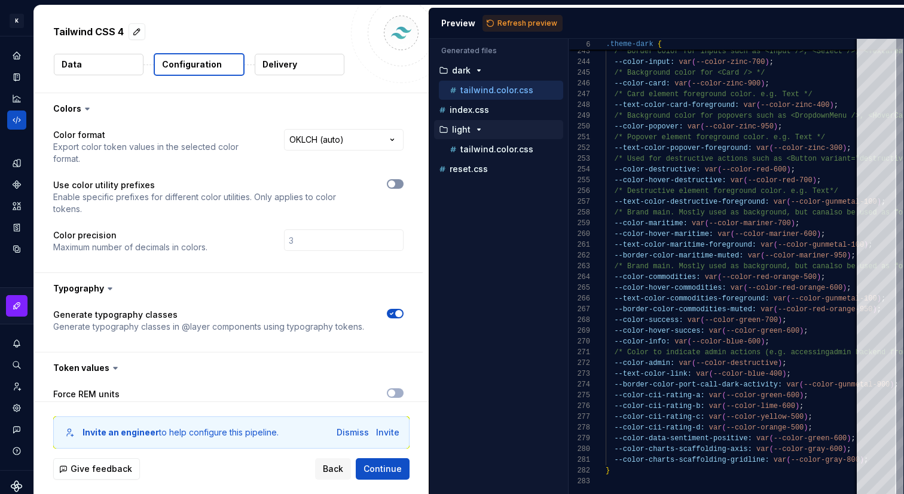
click at [396, 181] on icon "button" at bounding box center [392, 184] width 10 height 7
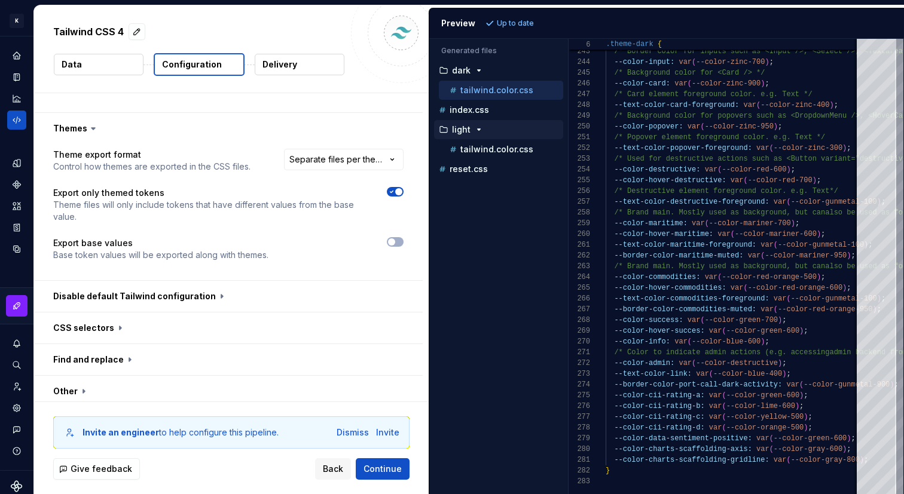
scroll to position [938, 0]
click at [403, 236] on button "button" at bounding box center [395, 241] width 17 height 10
click at [521, 22] on span "Refresh preview" at bounding box center [527, 24] width 60 height 10
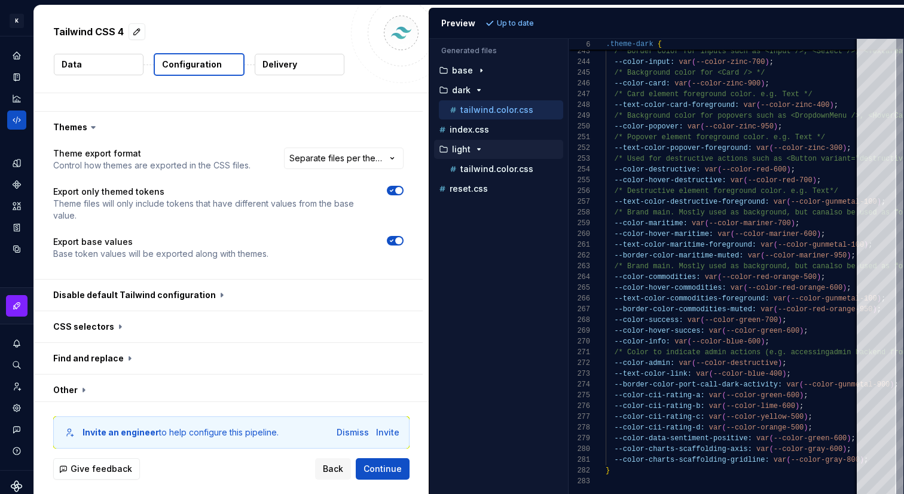
click at [402, 237] on span "button" at bounding box center [398, 240] width 7 height 7
click at [506, 23] on span "Refresh preview" at bounding box center [527, 24] width 60 height 10
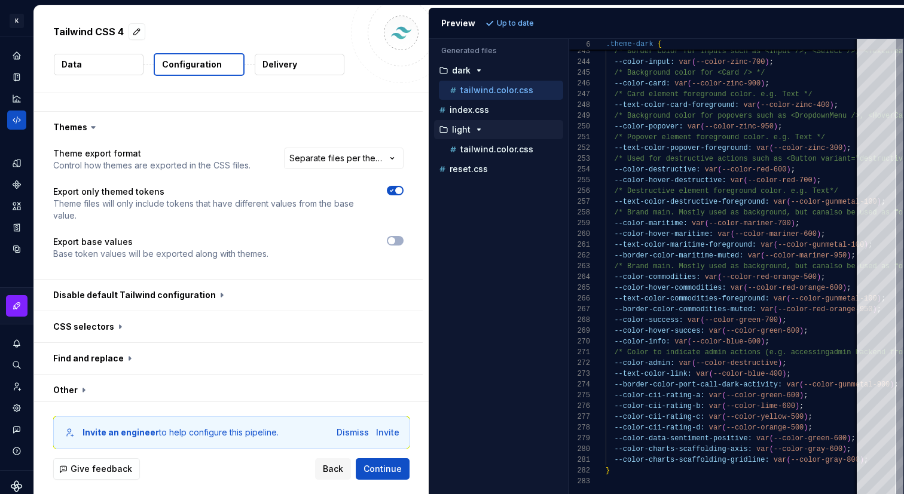
click at [402, 187] on span "button" at bounding box center [398, 190] width 7 height 7
click at [527, 16] on button "Refresh preview" at bounding box center [523, 23] width 80 height 17
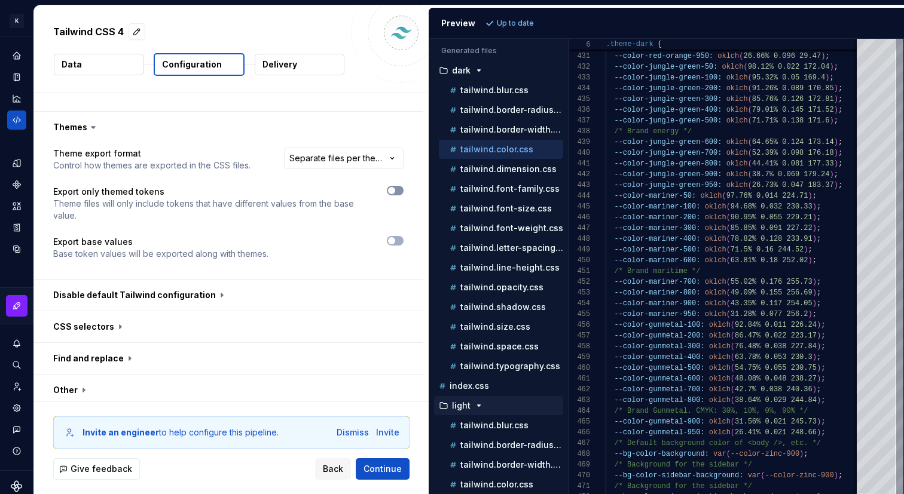
click at [395, 187] on span "button" at bounding box center [391, 190] width 7 height 7
click at [508, 28] on button "Refresh preview" at bounding box center [523, 23] width 80 height 17
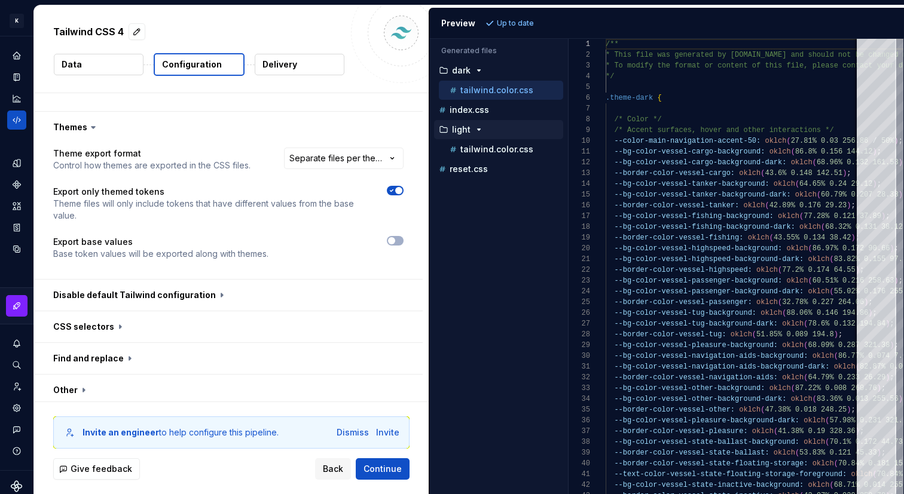
click at [475, 130] on icon "button" at bounding box center [479, 130] width 10 height 10
click at [482, 130] on icon "button" at bounding box center [479, 130] width 10 height 10
click at [493, 157] on div "tailwind.color.css" at bounding box center [501, 149] width 124 height 19
click at [505, 151] on p "tailwind.color.css" at bounding box center [496, 150] width 73 height 10
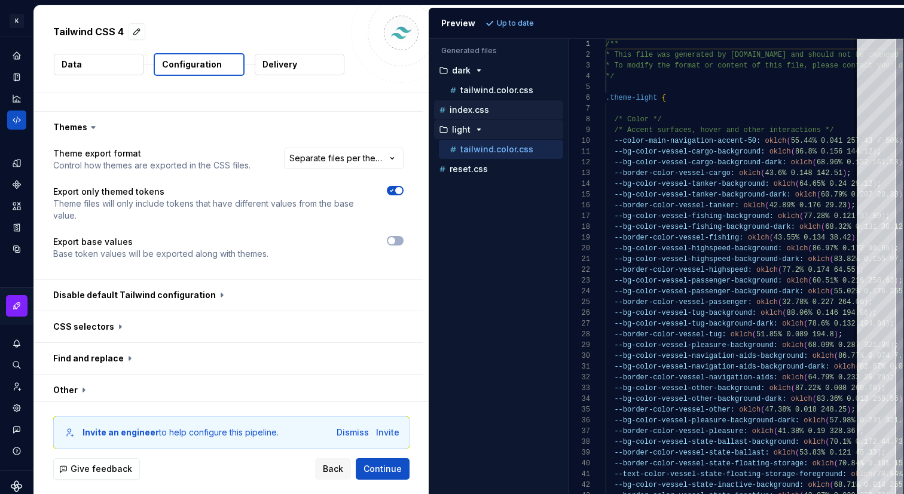
click at [497, 110] on div "index.css" at bounding box center [499, 110] width 127 height 12
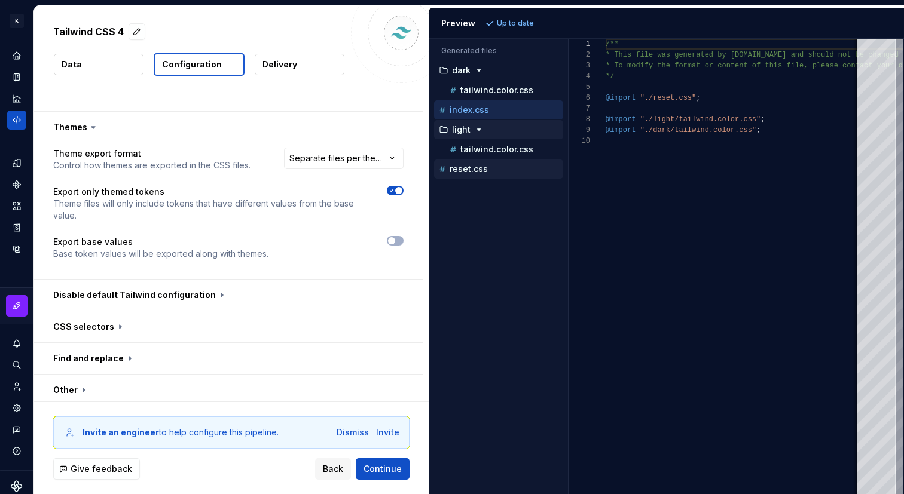
click at [477, 166] on p "reset.css" at bounding box center [469, 169] width 38 height 10
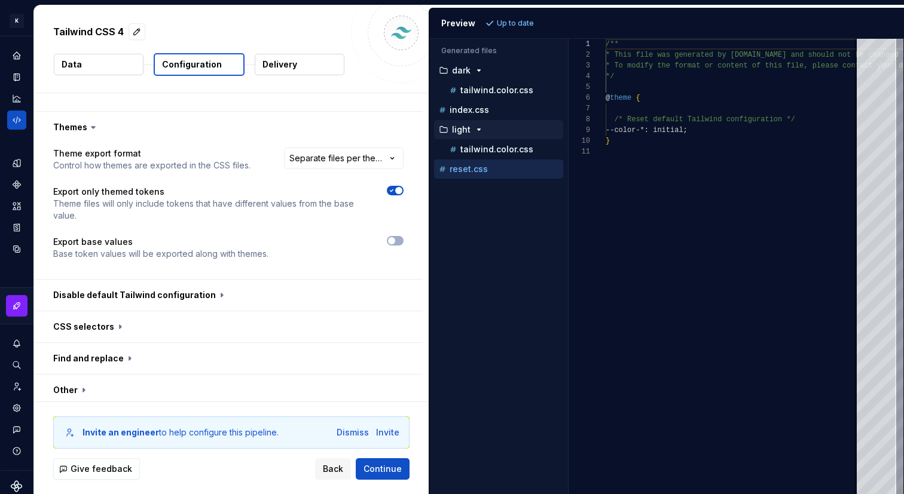
scroll to position [108, 0]
click at [483, 151] on p "tailwind.color.css" at bounding box center [496, 150] width 73 height 10
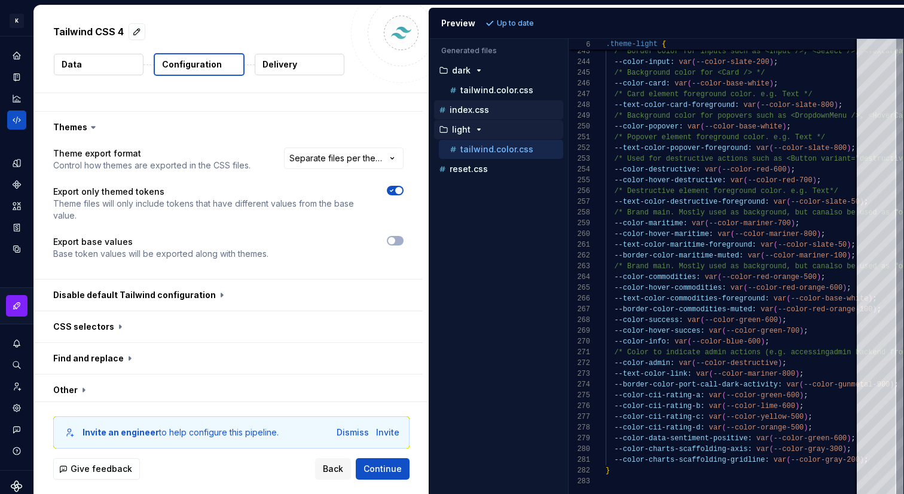
click at [526, 113] on div "index.css" at bounding box center [499, 110] width 127 height 12
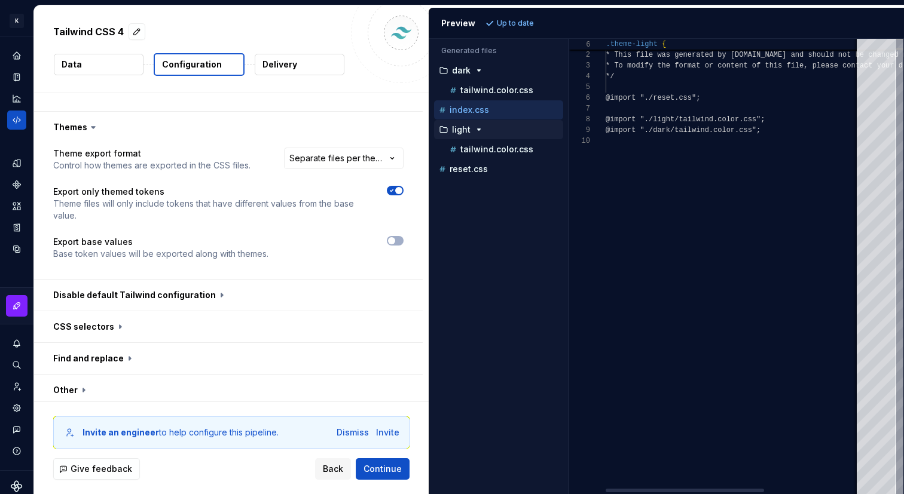
scroll to position [97, 0]
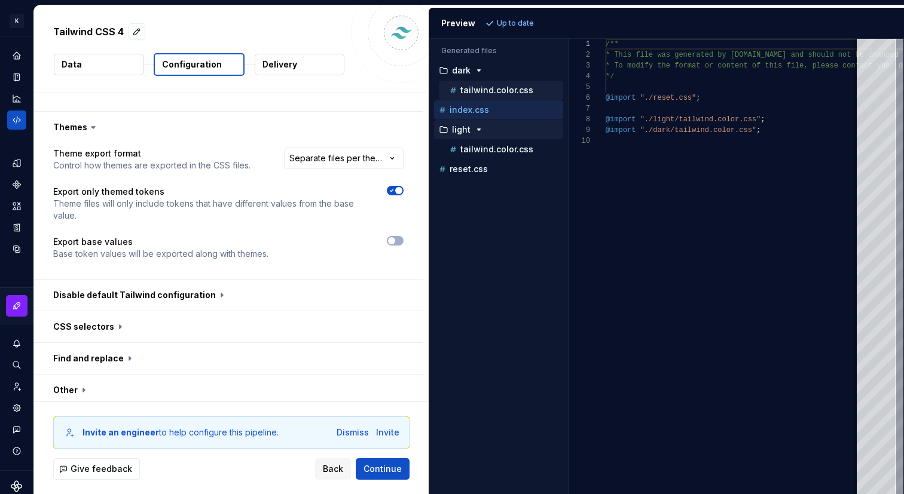
click at [520, 95] on div "tailwind.color.css" at bounding box center [505, 90] width 116 height 12
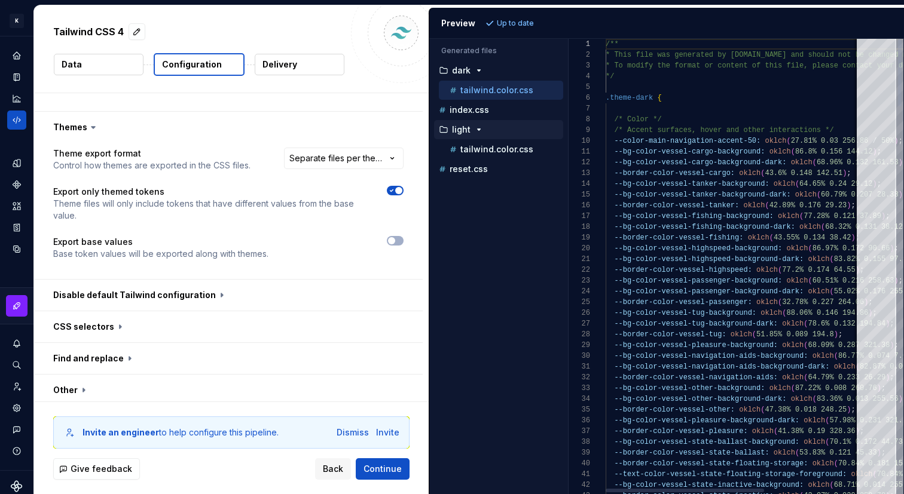
scroll to position [108, 0]
click at [396, 237] on icon "button" at bounding box center [392, 240] width 10 height 7
click at [212, 280] on button "button" at bounding box center [228, 295] width 389 height 31
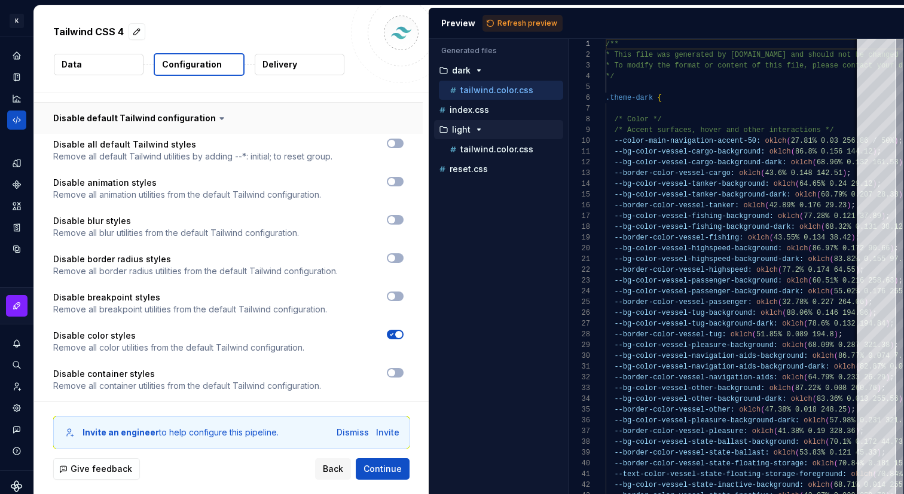
scroll to position [1128, 0]
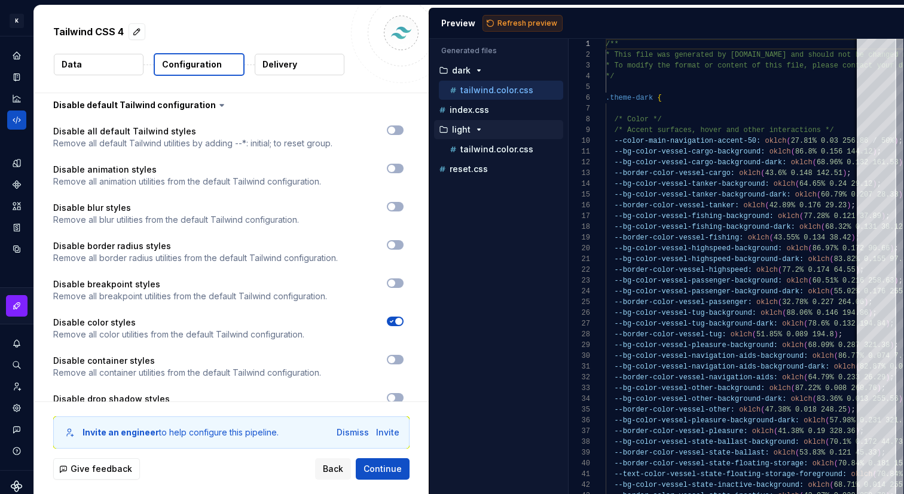
click at [520, 22] on span "Refresh preview" at bounding box center [527, 24] width 60 height 10
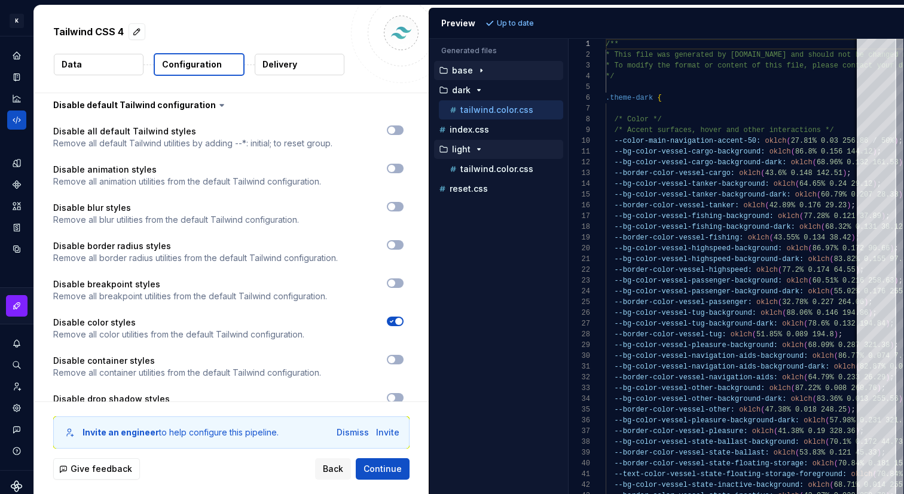
click at [486, 74] on div "button" at bounding box center [481, 71] width 14 height 10
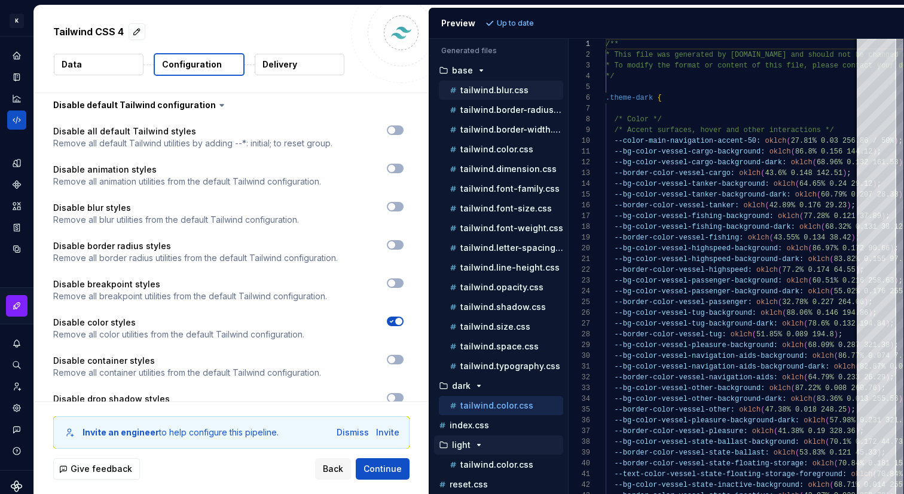
click at [495, 87] on p "tailwind.blur.css" at bounding box center [494, 91] width 68 height 10
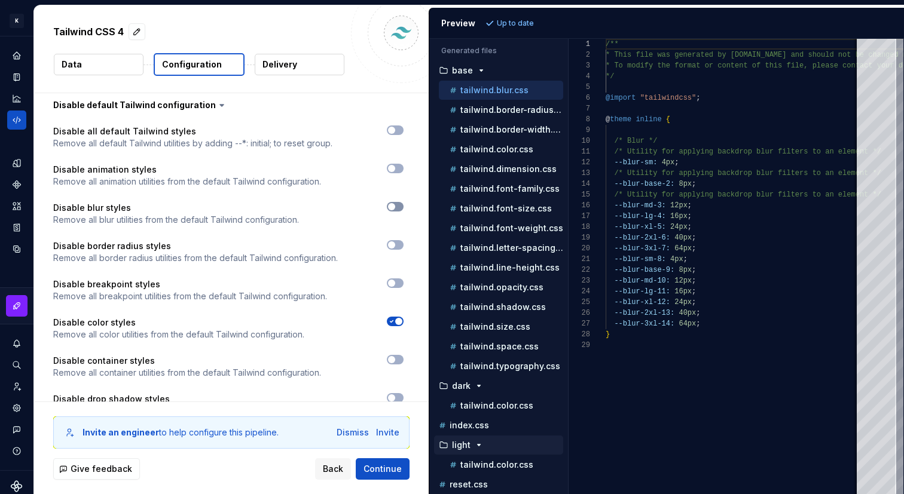
click at [402, 202] on button "button" at bounding box center [395, 207] width 17 height 10
click at [529, 21] on span "Refresh preview" at bounding box center [527, 24] width 60 height 10
click at [527, 109] on p "tailwind.border-radius.css" at bounding box center [511, 110] width 103 height 10
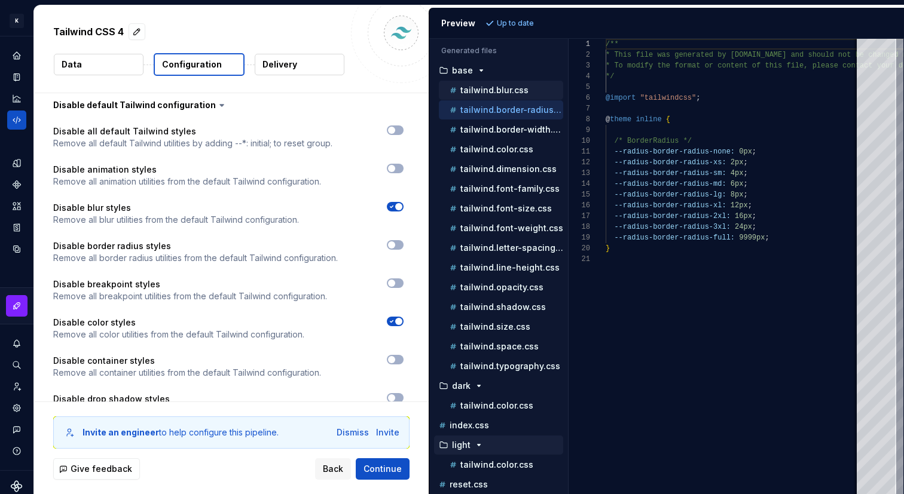
click at [527, 90] on div "tailwind.blur.css" at bounding box center [505, 90] width 116 height 12
type textarea "**********"
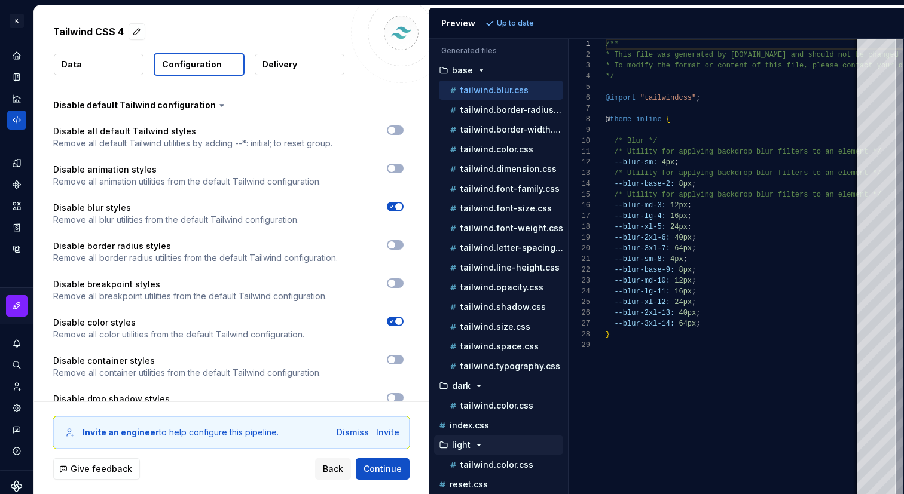
click at [396, 203] on icon "button" at bounding box center [392, 206] width 10 height 7
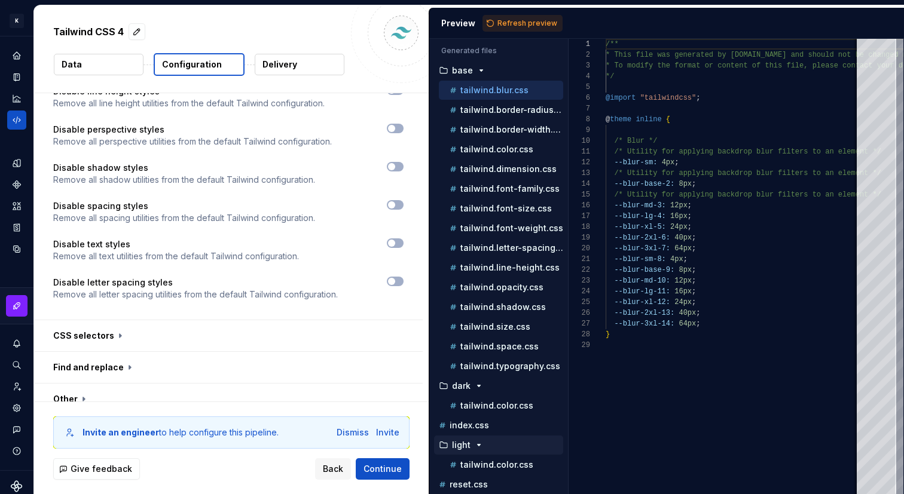
scroll to position [1611, 0]
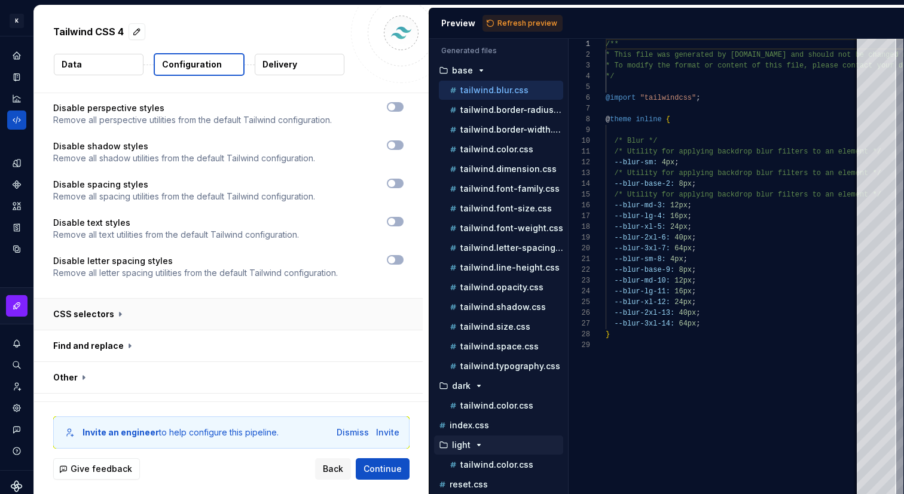
click at [94, 299] on button "button" at bounding box center [228, 314] width 389 height 31
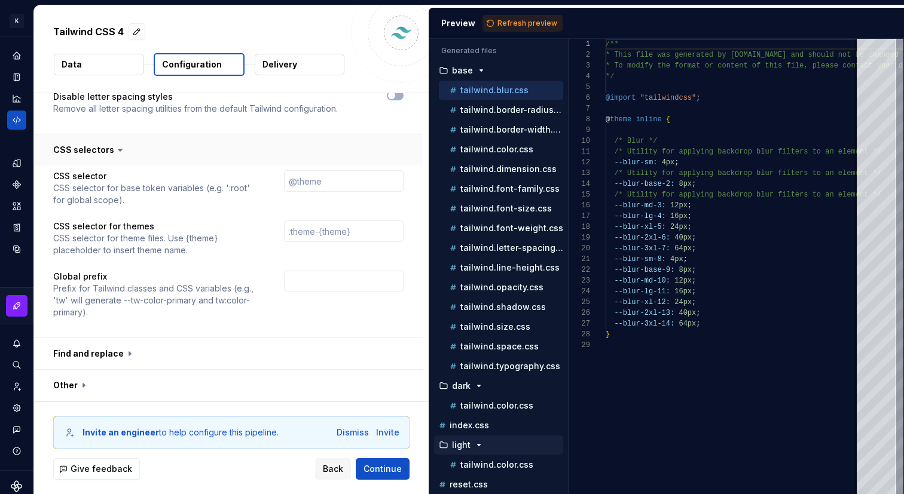
scroll to position [1783, 0]
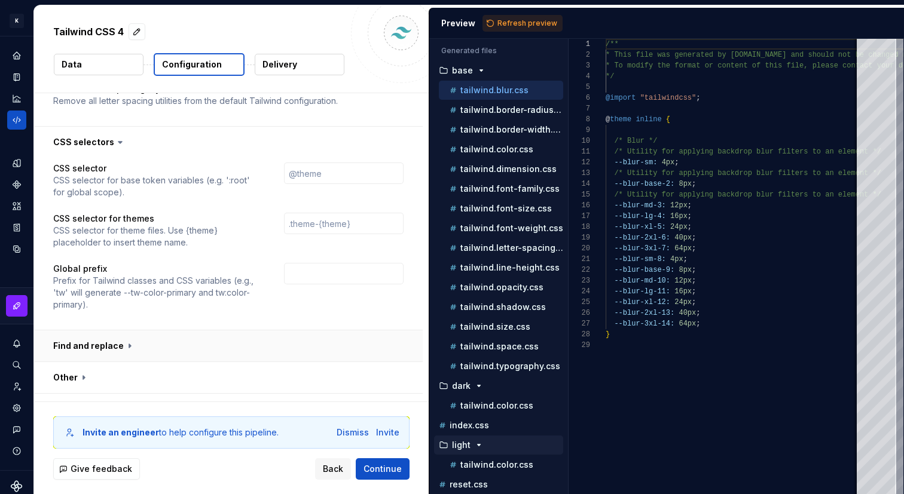
click at [106, 331] on button "button" at bounding box center [228, 346] width 389 height 31
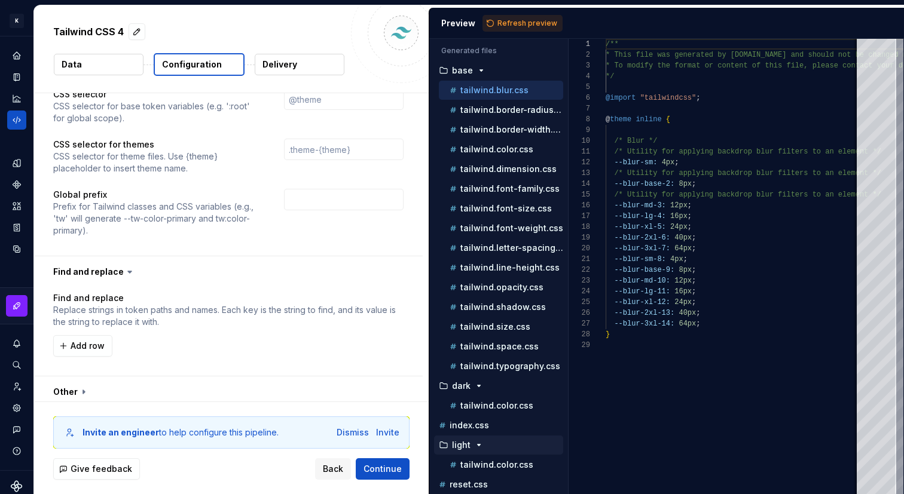
scroll to position [1872, 0]
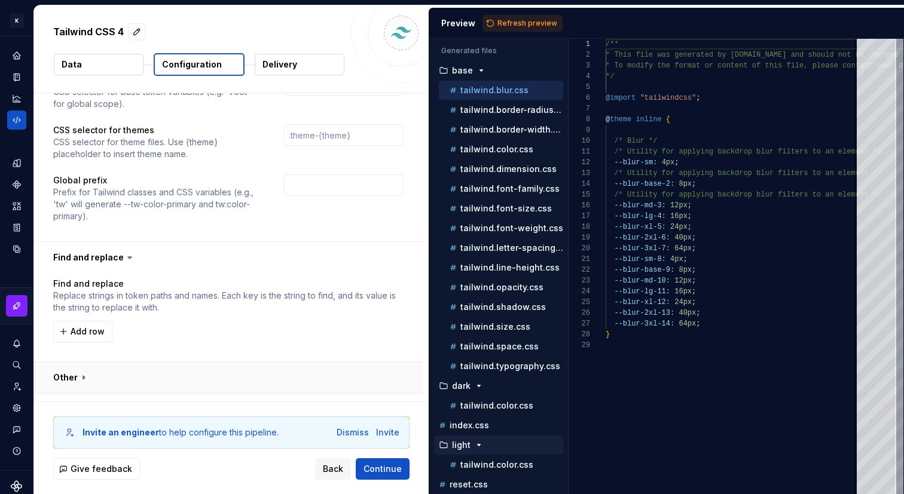
click at [67, 362] on button "button" at bounding box center [228, 377] width 389 height 31
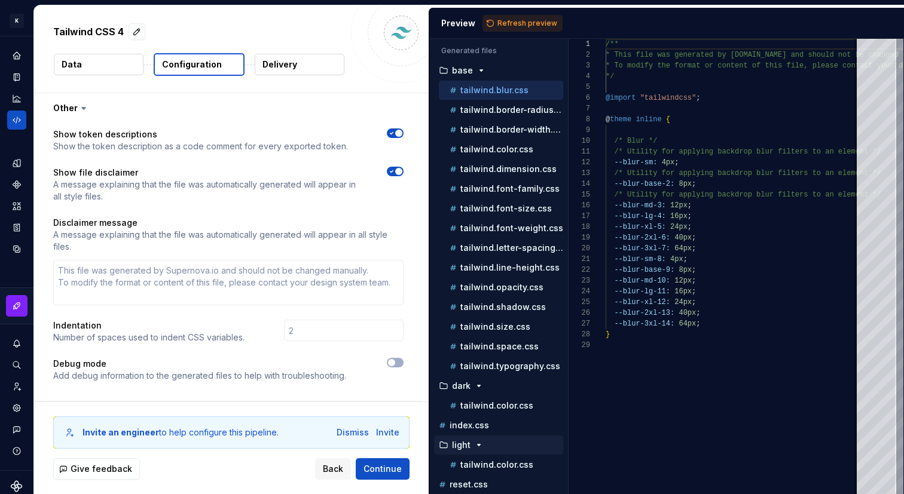
scroll to position [2149, 0]
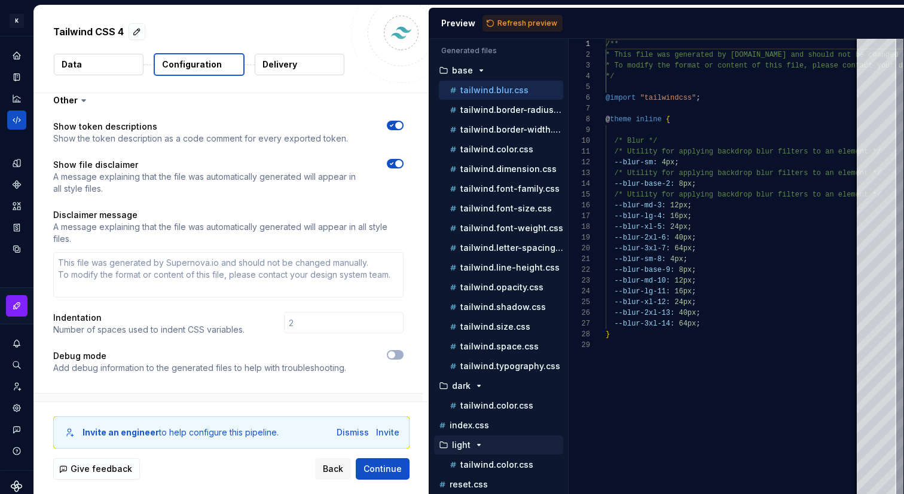
click at [132, 394] on button "button" at bounding box center [228, 409] width 389 height 31
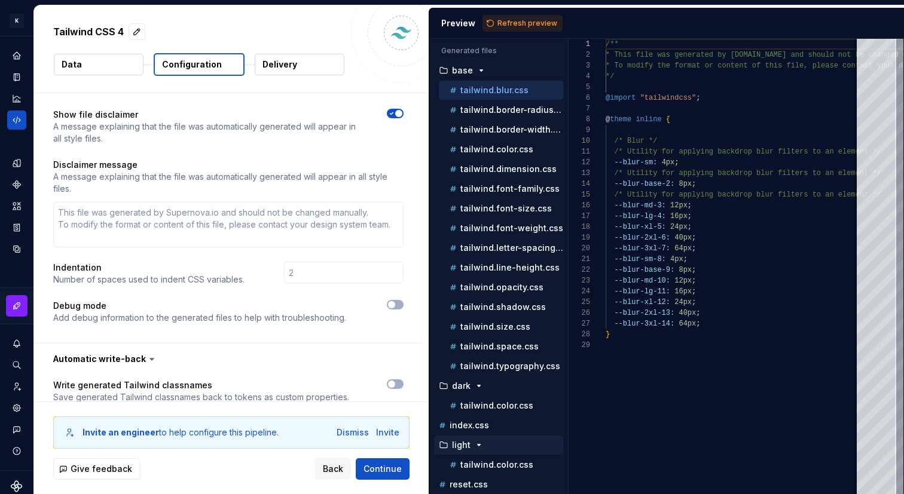
scroll to position [2235, 0]
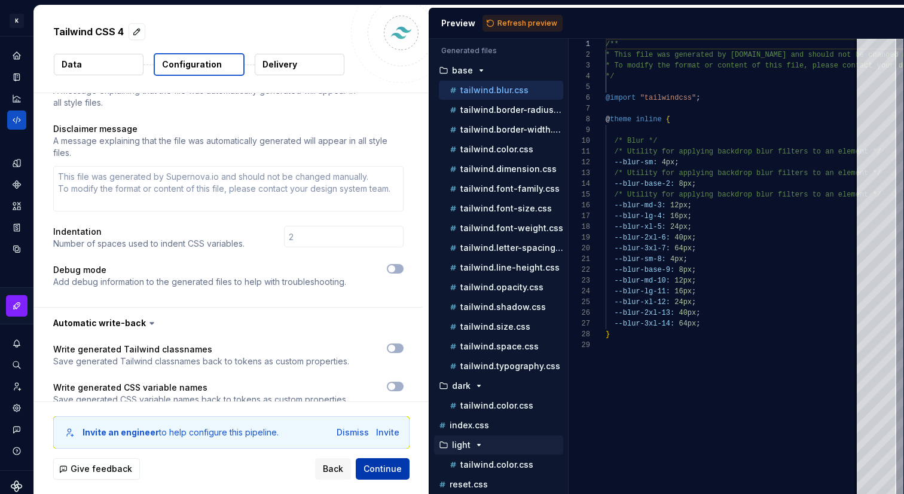
click at [374, 469] on span "Continue" at bounding box center [383, 469] width 38 height 12
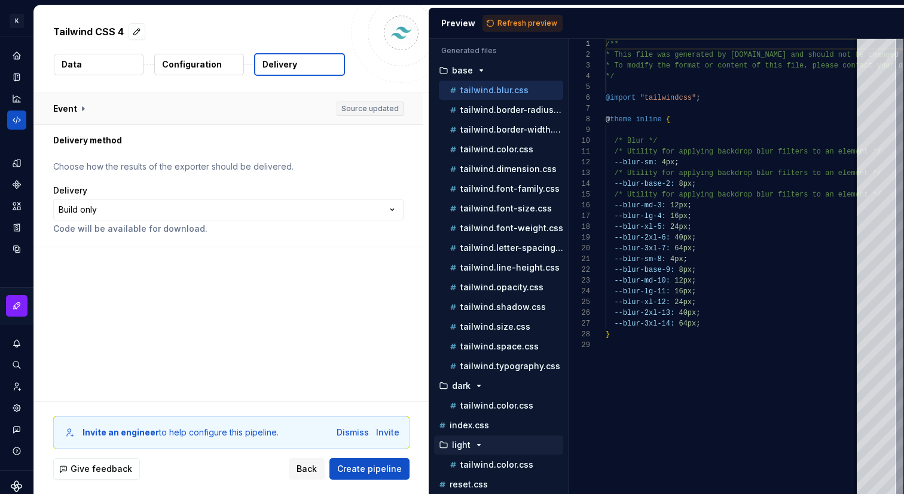
click at [257, 102] on button "button" at bounding box center [228, 108] width 389 height 31
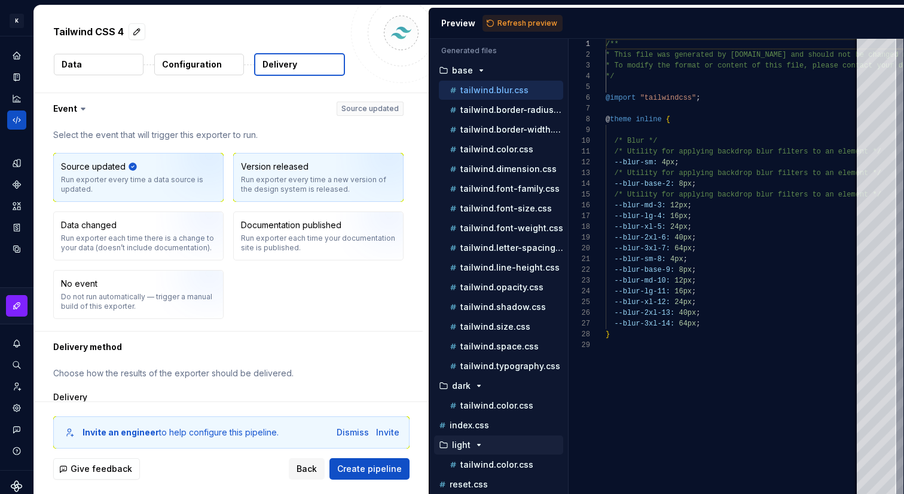
click at [267, 173] on div "Version released Run exporter every time a new version of the design system is …" at bounding box center [318, 177] width 155 height 33
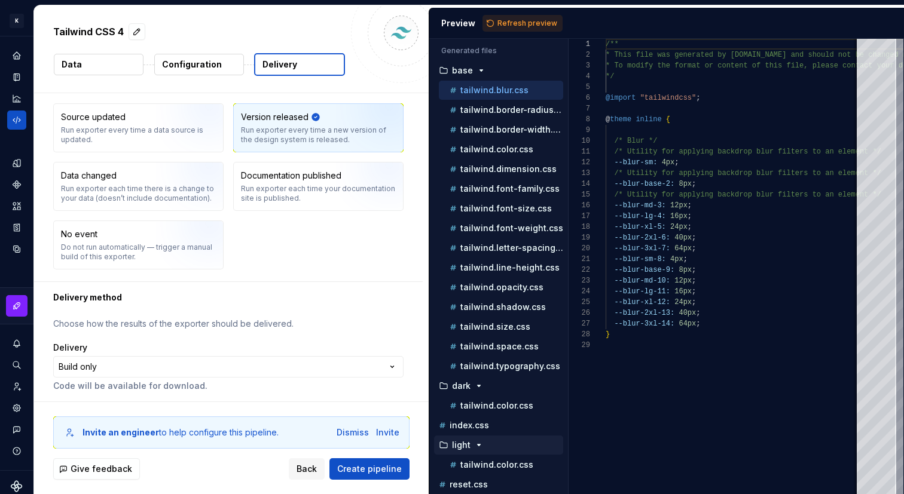
scroll to position [53, 0]
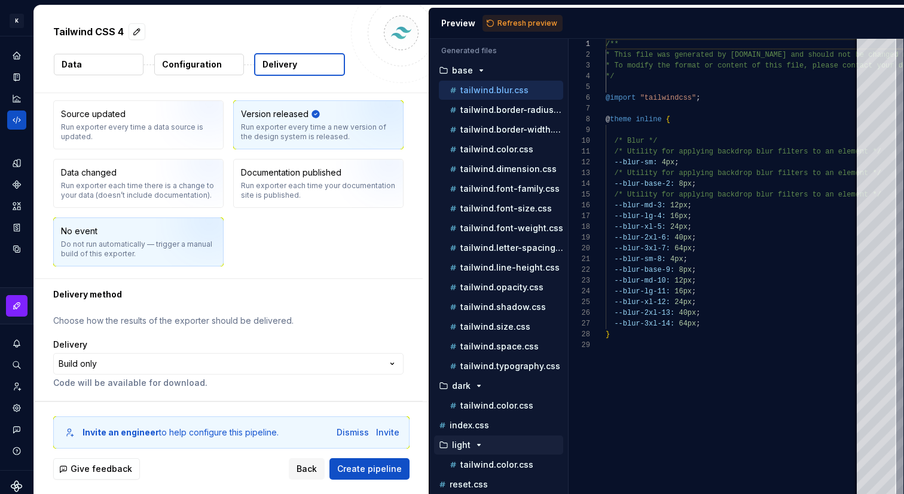
click at [183, 249] on img "button" at bounding box center [194, 246] width 77 height 80
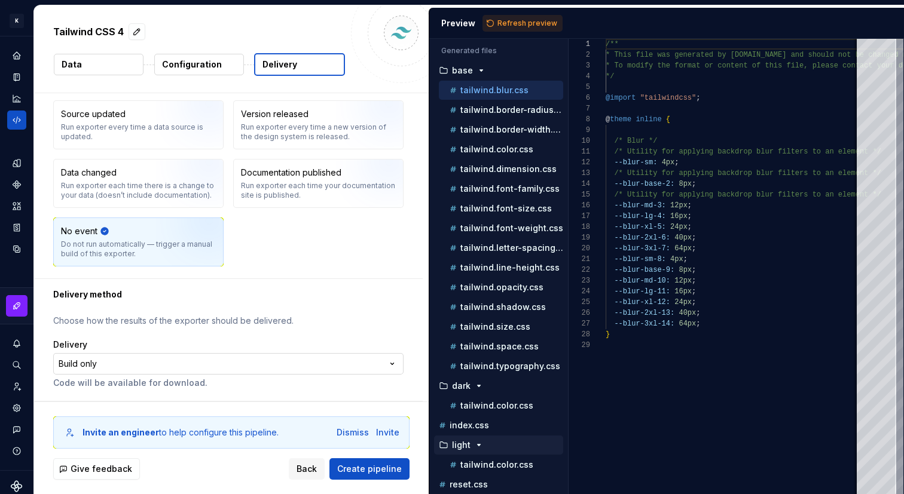
click at [249, 357] on html "**********" at bounding box center [452, 247] width 904 height 494
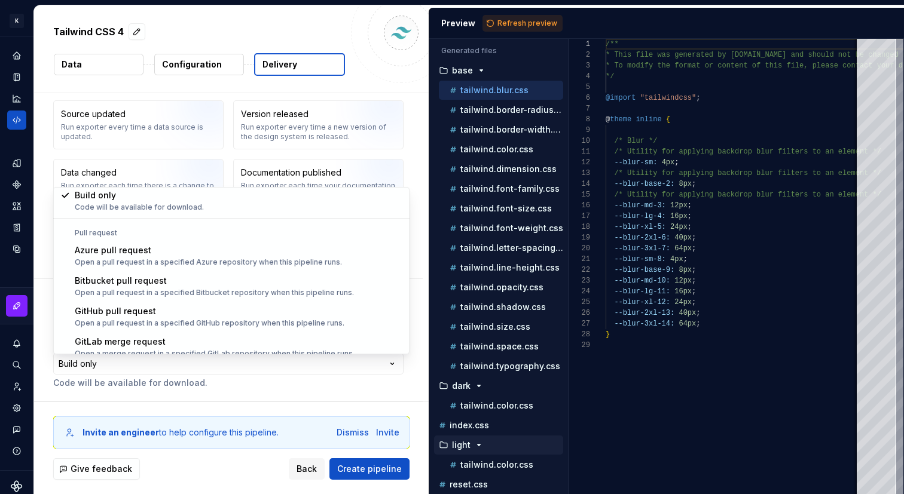
scroll to position [33, 0]
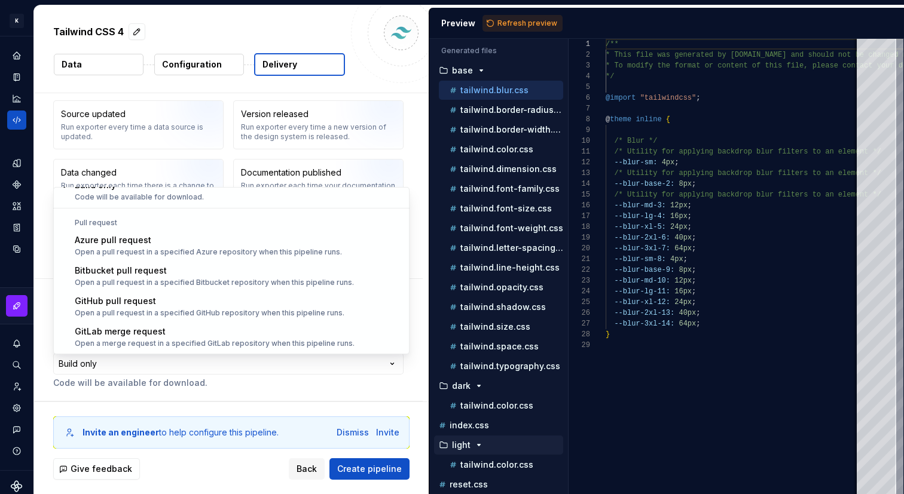
click at [270, 367] on html "**********" at bounding box center [452, 247] width 904 height 494
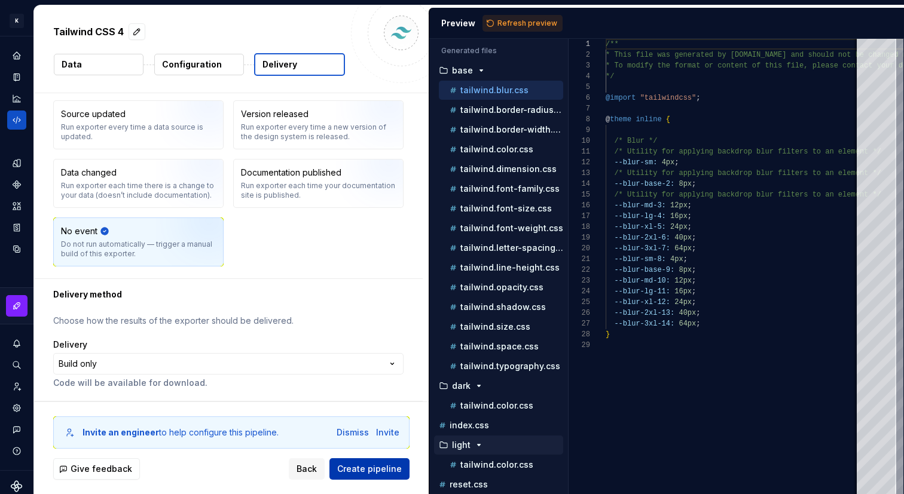
click at [355, 466] on span "Create pipeline" at bounding box center [369, 469] width 65 height 12
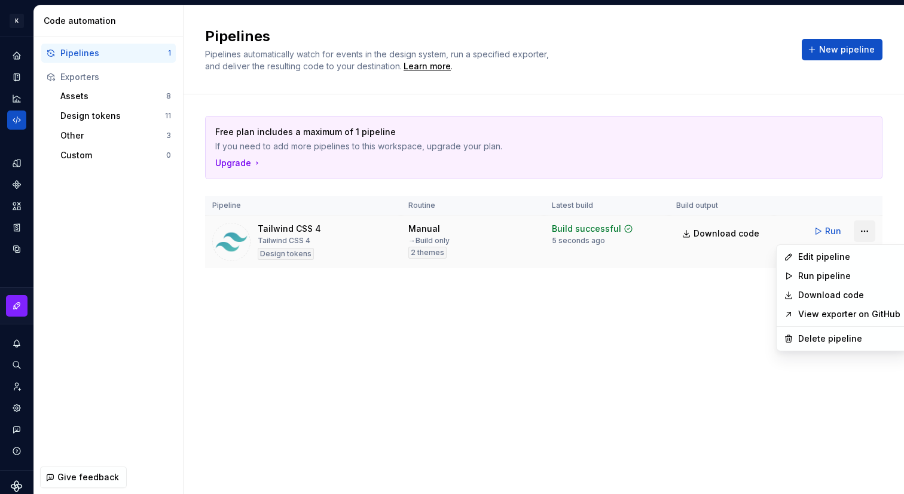
click at [863, 230] on html "K Atlas MM Design system data Code automation Pipelines 1 Exporters Assets 8 De…" at bounding box center [452, 247] width 904 height 494
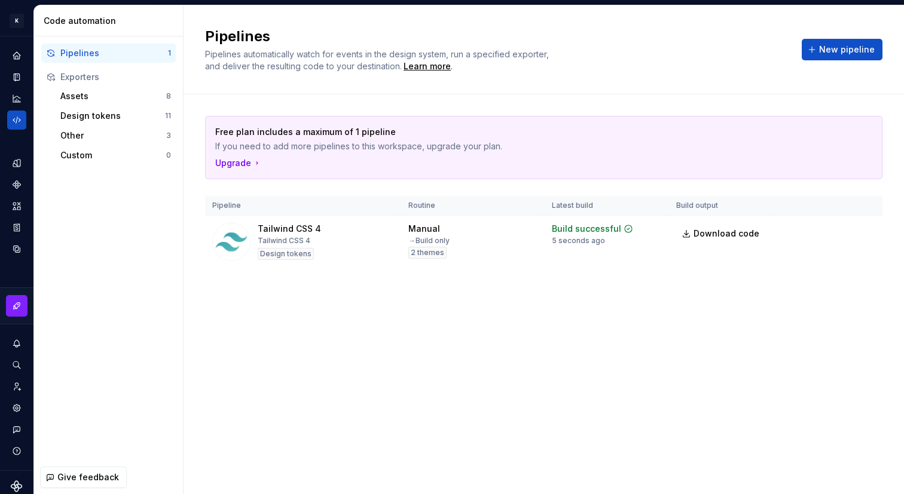
click at [677, 239] on html "K Atlas MM Design system data Code automation Pipelines 1 Exporters Assets 8 De…" at bounding box center [452, 247] width 904 height 494
click at [708, 236] on span "Download code" at bounding box center [727, 234] width 66 height 12
click at [128, 51] on div "Pipelines" at bounding box center [114, 53] width 108 height 12
click at [823, 44] on span "New pipeline" at bounding box center [847, 50] width 56 height 12
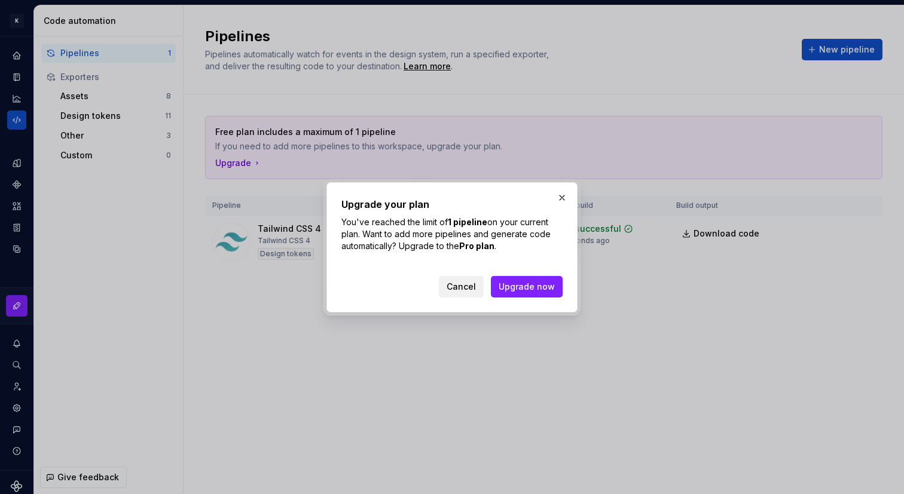
click at [464, 285] on span "Cancel" at bounding box center [461, 287] width 29 height 12
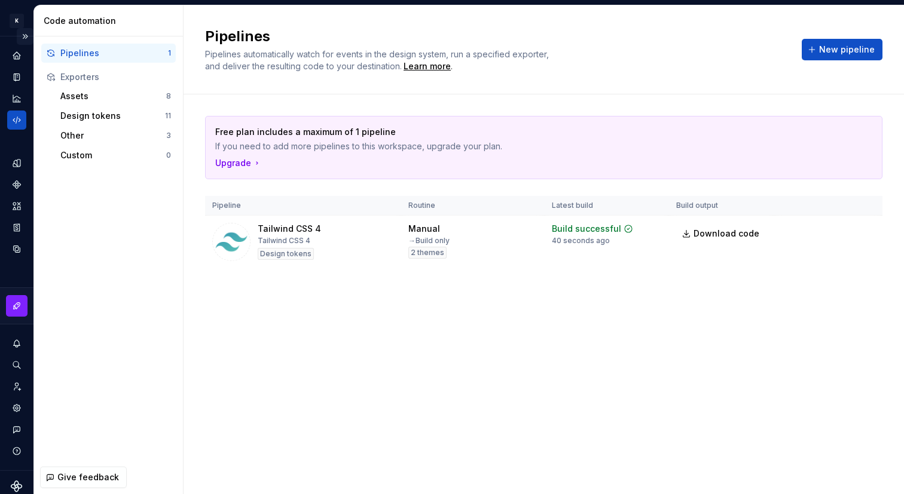
click at [29, 35] on button "Expand sidebar" at bounding box center [25, 36] width 17 height 17
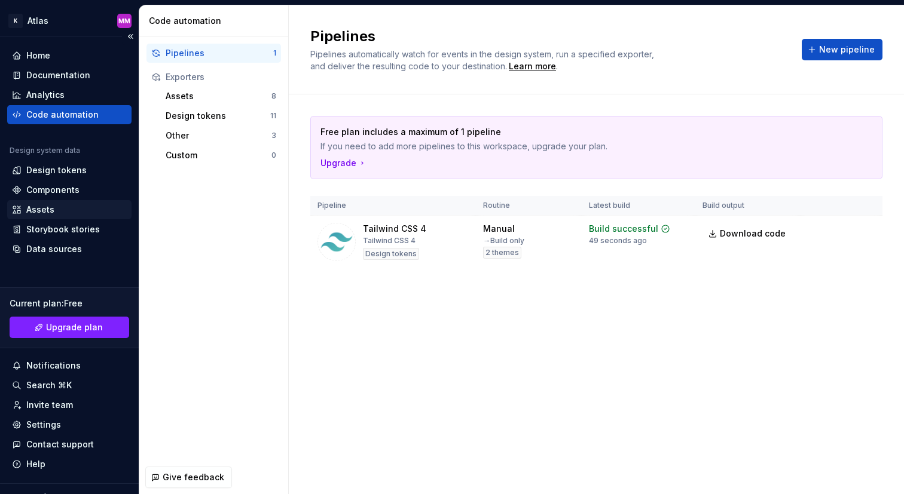
click at [85, 207] on div "Assets" at bounding box center [69, 210] width 115 height 12
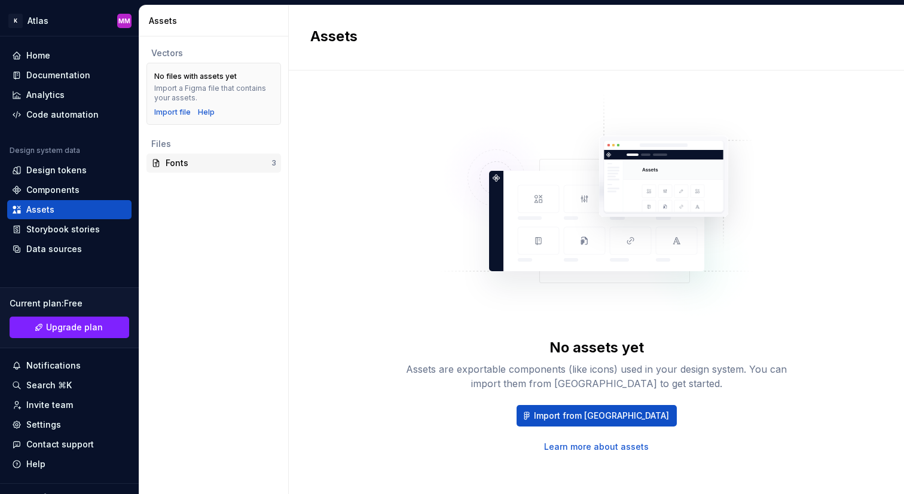
click at [189, 158] on div "Fonts" at bounding box center [219, 163] width 106 height 12
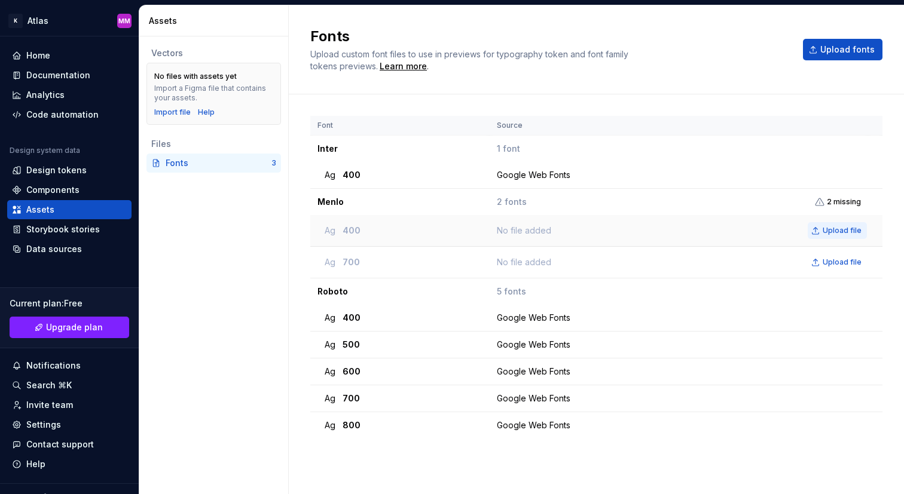
click at [841, 230] on span "Upload file" at bounding box center [842, 231] width 39 height 10
click at [80, 230] on div "Storybook stories" at bounding box center [63, 230] width 74 height 12
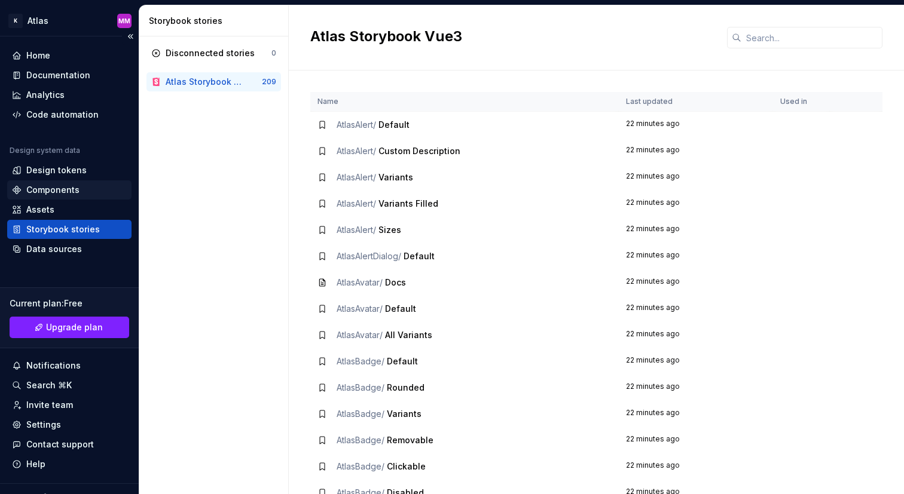
click at [103, 194] on div "Components" at bounding box center [69, 190] width 115 height 12
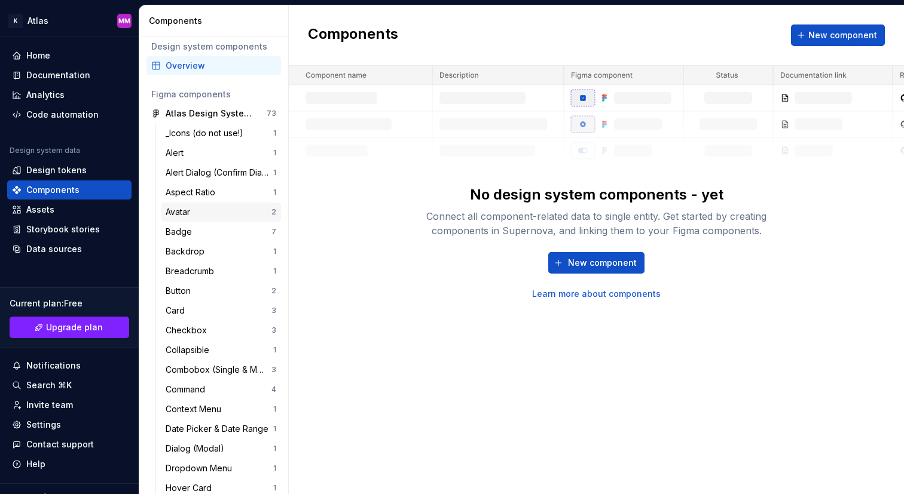
scroll to position [5, 0]
click at [226, 175] on div "Alert Dialog (Confirm Dialog)" at bounding box center [220, 174] width 108 height 12
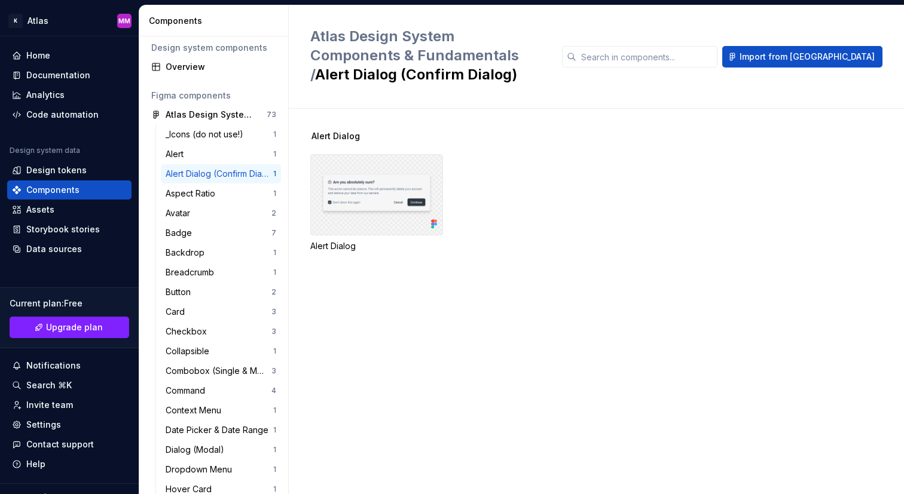
click at [373, 188] on div at bounding box center [376, 194] width 133 height 81
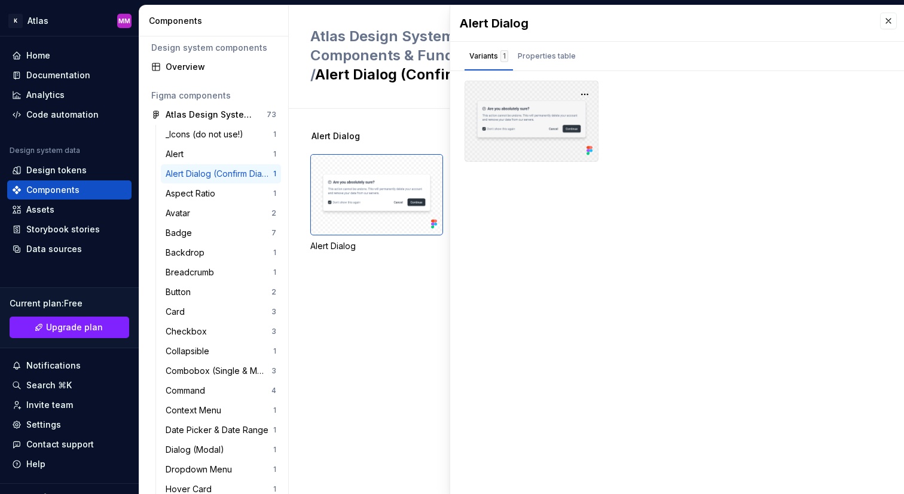
click at [500, 118] on div at bounding box center [532, 121] width 134 height 81
click at [541, 59] on div "Properties table" at bounding box center [547, 56] width 58 height 12
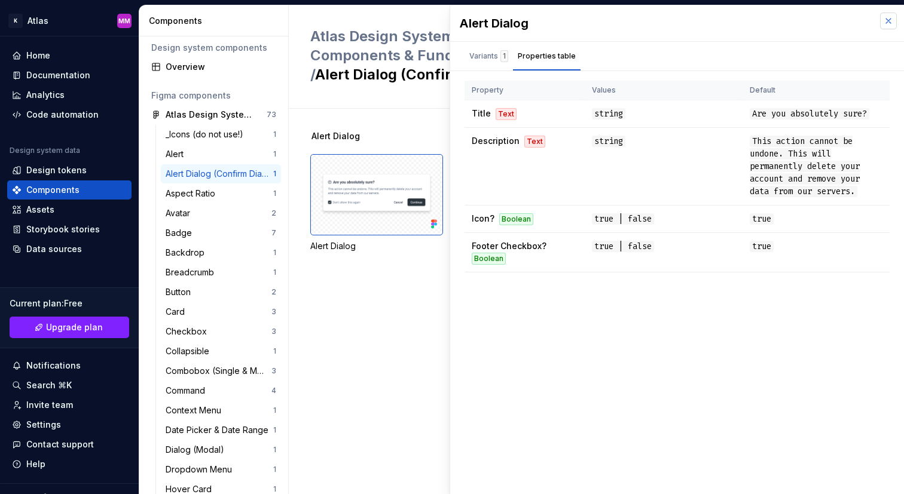
click at [886, 19] on button "button" at bounding box center [888, 21] width 17 height 17
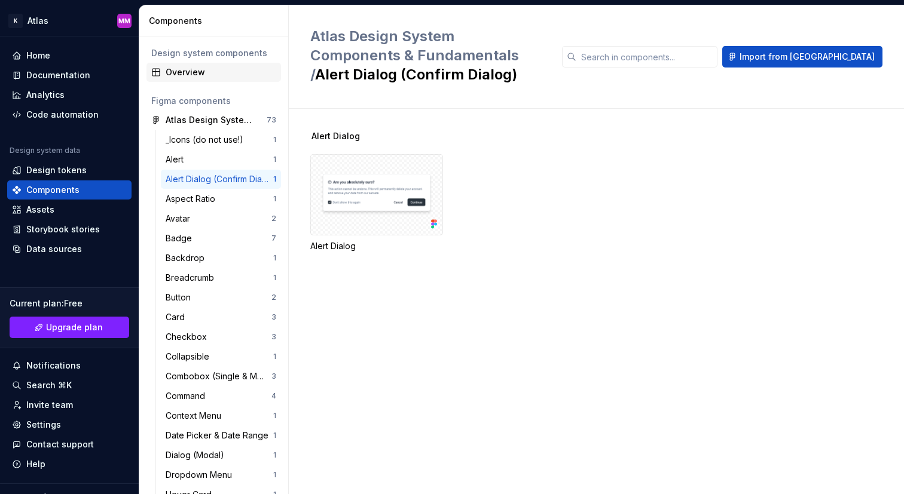
click at [184, 75] on div "Overview" at bounding box center [221, 72] width 111 height 12
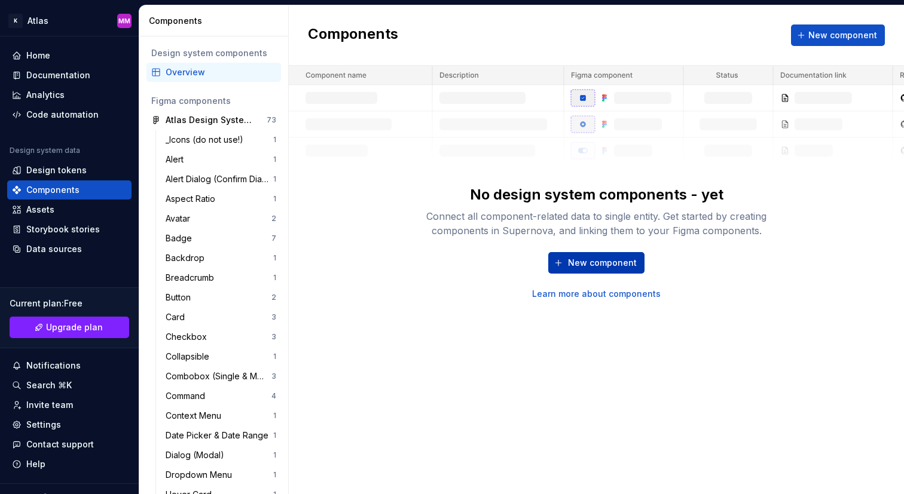
click at [612, 259] on span "New component" at bounding box center [602, 263] width 69 height 12
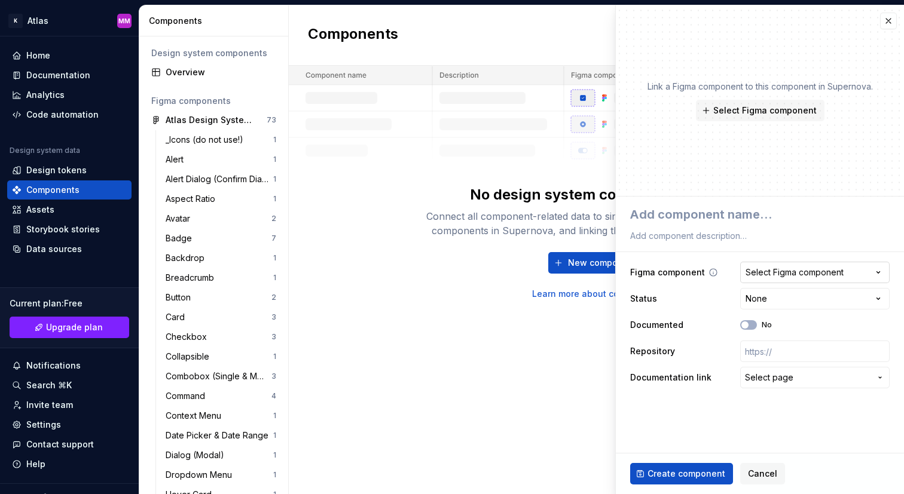
click at [778, 277] on div "Select Figma component" at bounding box center [795, 273] width 98 height 12
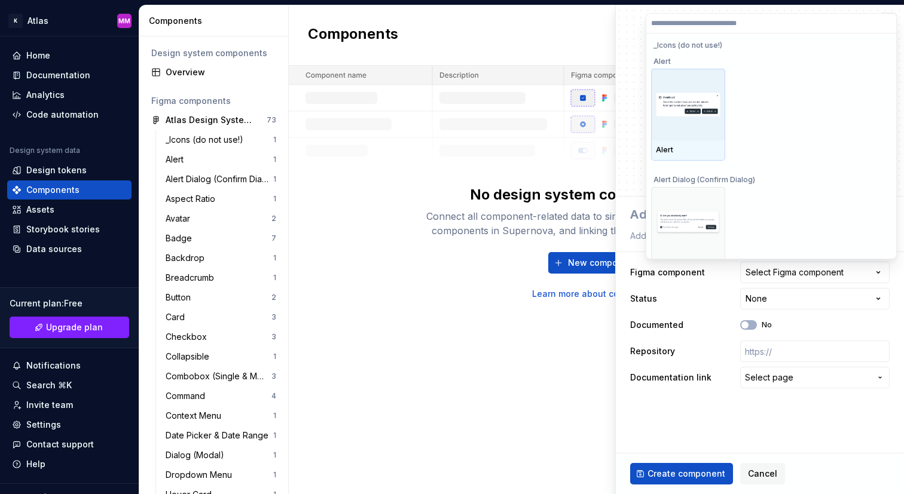
scroll to position [103, 0]
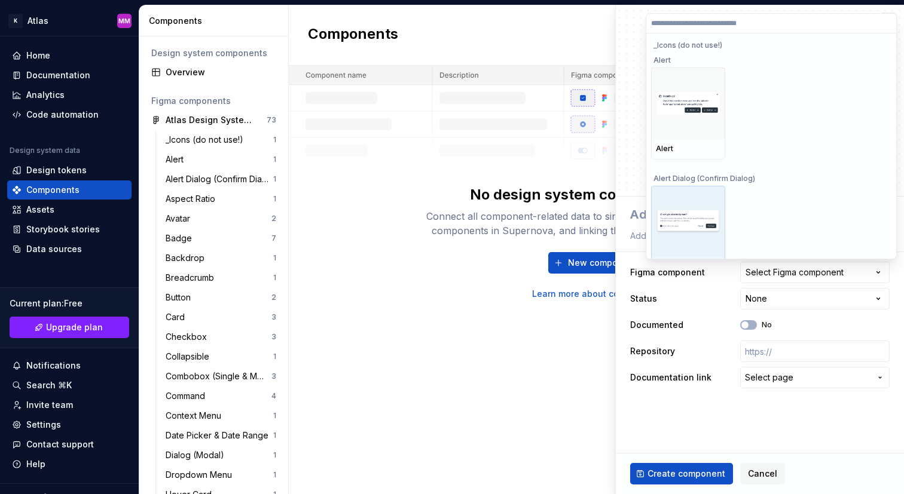
click at [693, 210] on img at bounding box center [688, 222] width 65 height 24
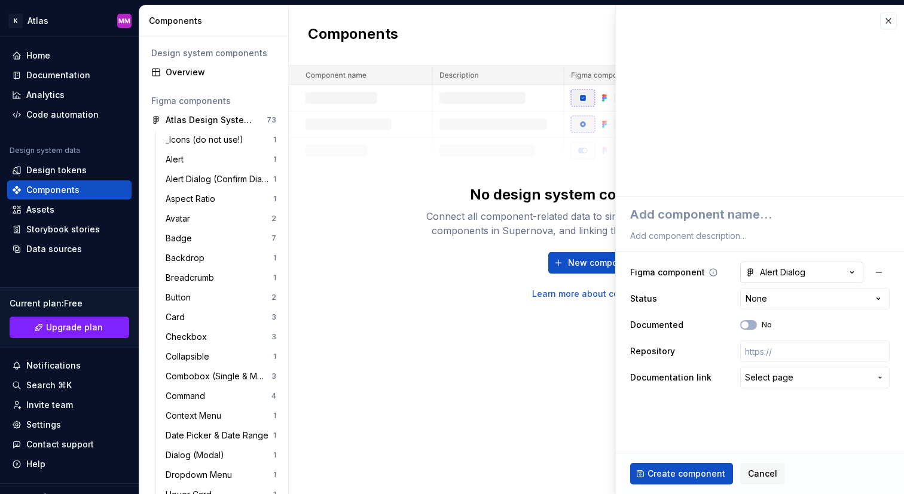
click at [787, 271] on div "Alert Dialog" at bounding box center [776, 273] width 60 height 12
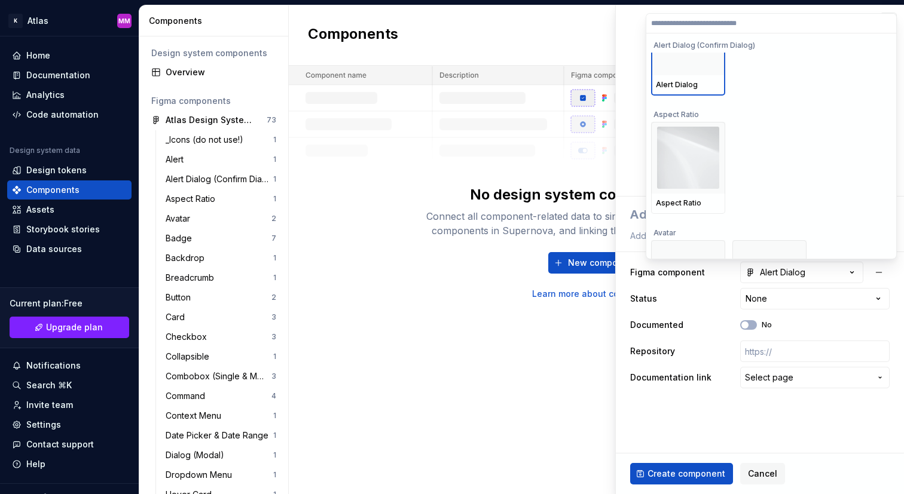
scroll to position [144, 0]
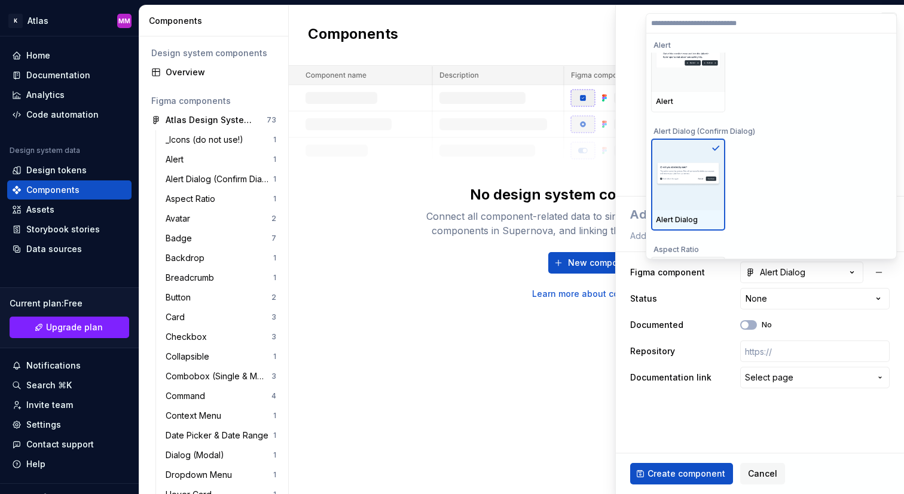
click at [701, 156] on div at bounding box center [688, 175] width 74 height 72
type textarea "*"
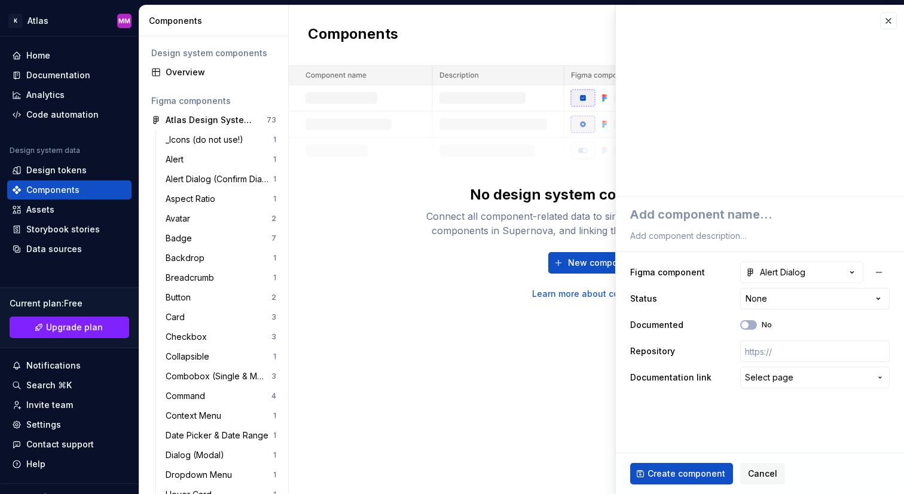
click at [716, 301] on html "K Atlas MM Home Documentation Analytics Code automation Design system data Desi…" at bounding box center [452, 247] width 904 height 494
click at [764, 295] on html "K Atlas MM Home Documentation Analytics Code automation Design system data Desi…" at bounding box center [452, 247] width 904 height 494
select select "**********"
click at [746, 323] on span "button" at bounding box center [744, 325] width 7 height 7
click at [746, 323] on icon "button" at bounding box center [745, 325] width 10 height 7
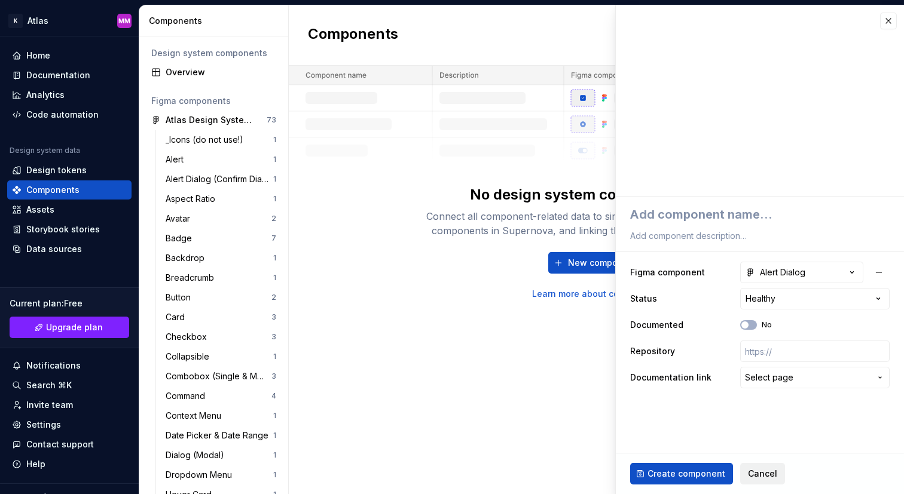
click at [754, 468] on span "Cancel" at bounding box center [762, 474] width 29 height 12
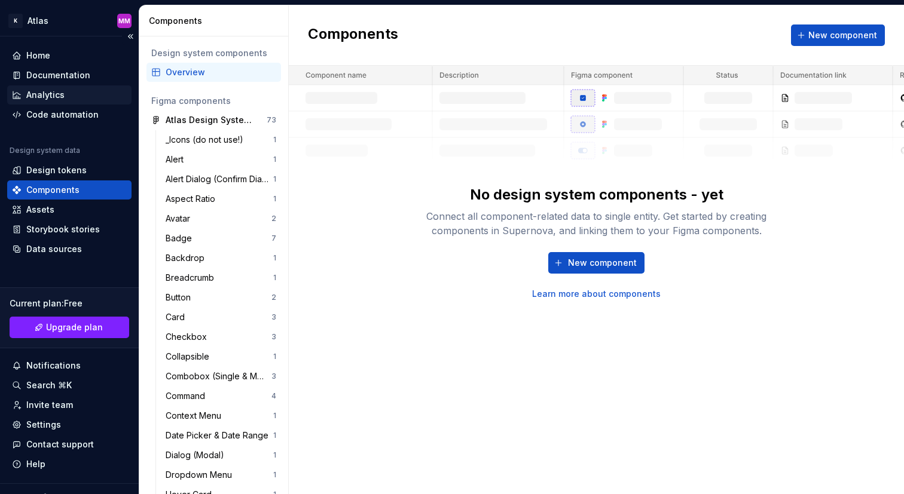
click at [93, 92] on div "Analytics" at bounding box center [69, 95] width 115 height 12
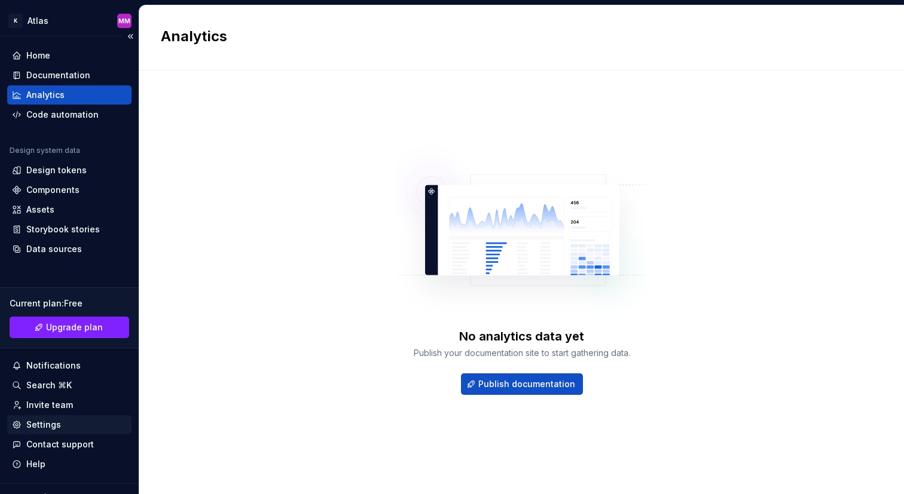
click at [56, 419] on div "Settings" at bounding box center [43, 425] width 35 height 12
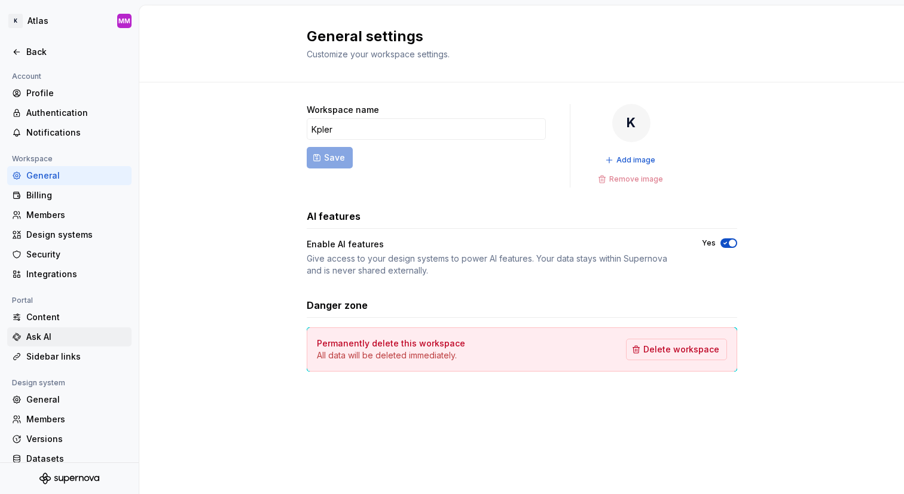
click at [57, 334] on div "Ask AI" at bounding box center [76, 337] width 100 height 12
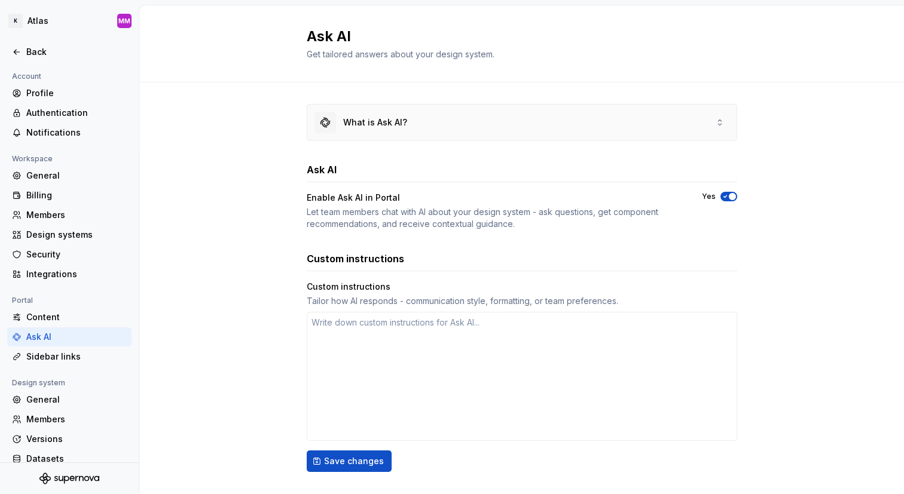
click at [435, 117] on div "What is Ask AI?" at bounding box center [521, 123] width 429 height 36
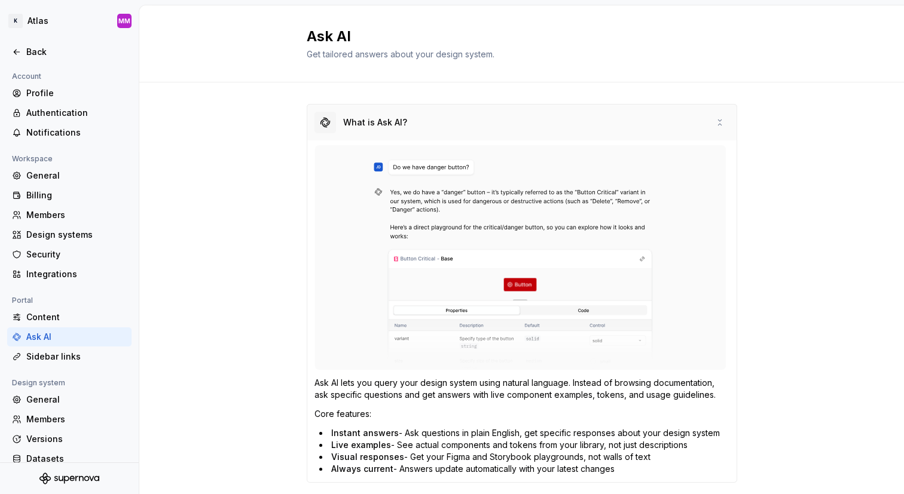
click at [435, 117] on div "What is Ask AI?" at bounding box center [521, 123] width 429 height 36
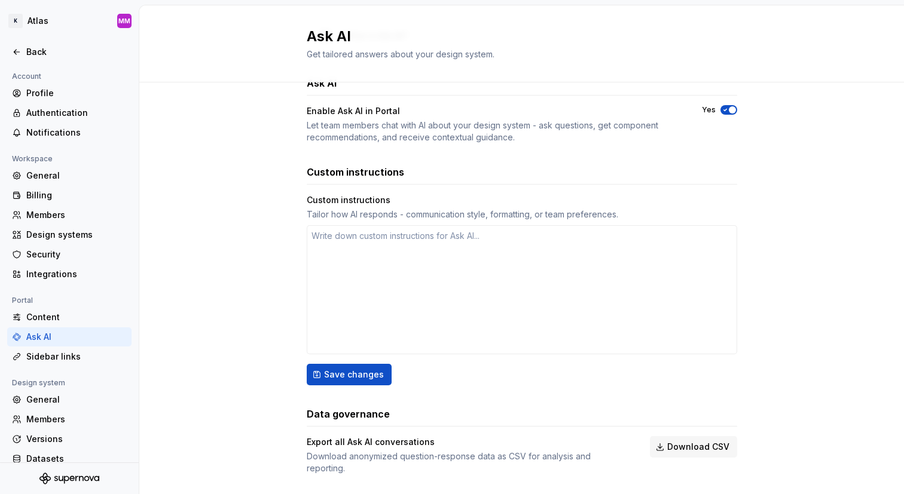
scroll to position [100, 0]
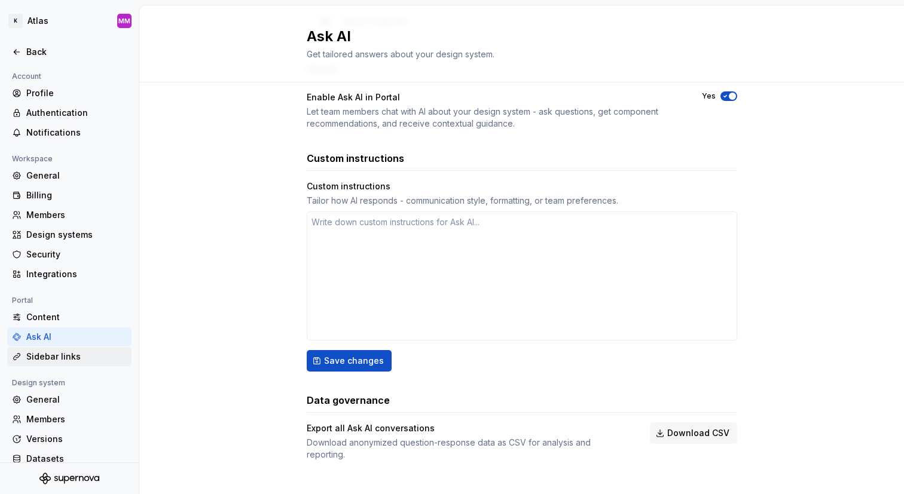
click at [77, 361] on div "Sidebar links" at bounding box center [76, 357] width 100 height 12
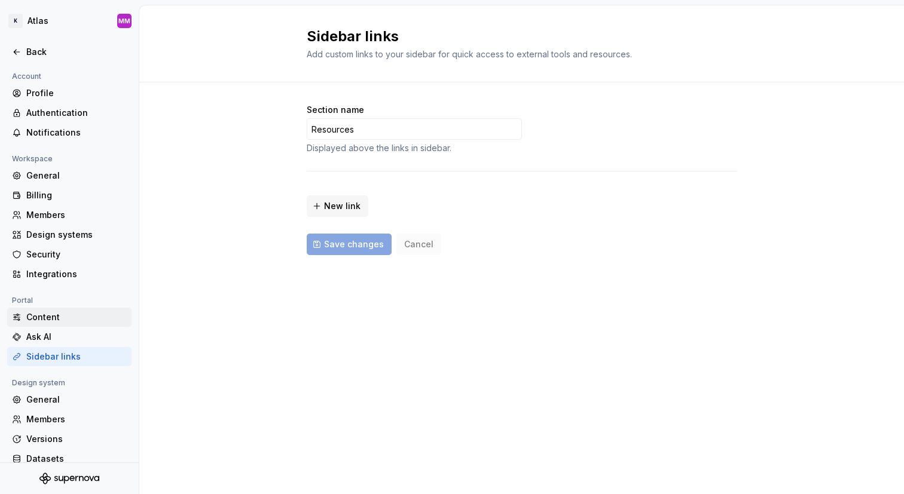
click at [83, 316] on div "Content" at bounding box center [76, 318] width 100 height 12
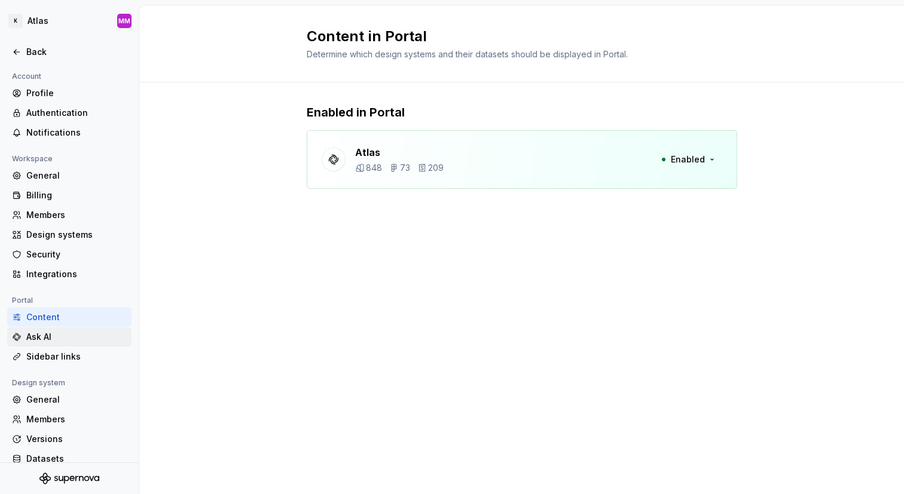
scroll to position [32, 0]
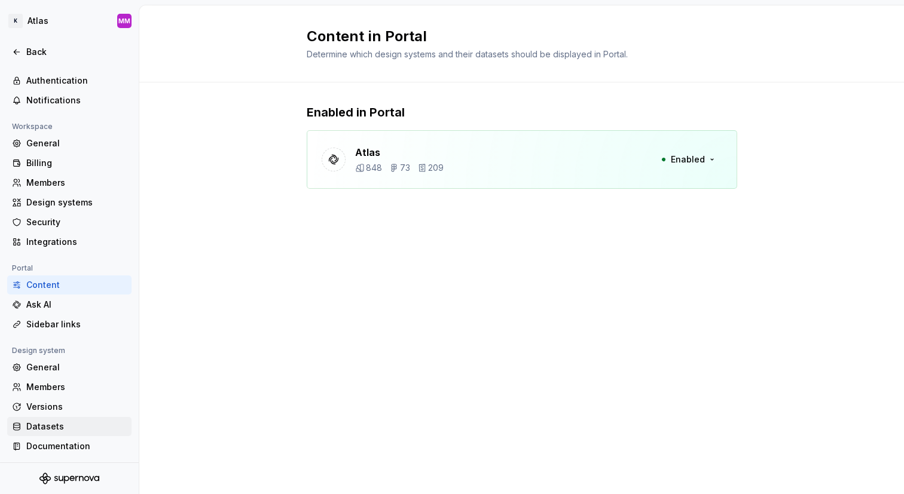
click at [57, 425] on div "Datasets" at bounding box center [76, 427] width 100 height 12
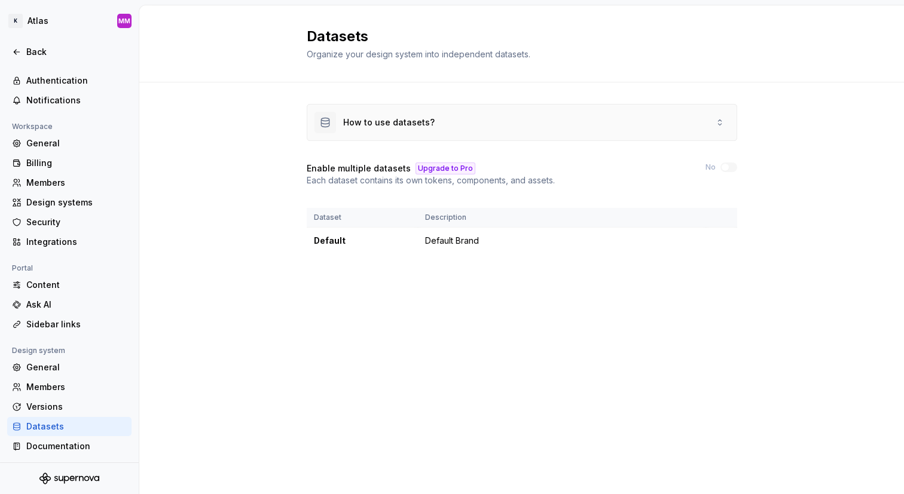
click at [410, 122] on div "How to use datasets?" at bounding box center [388, 123] width 91 height 12
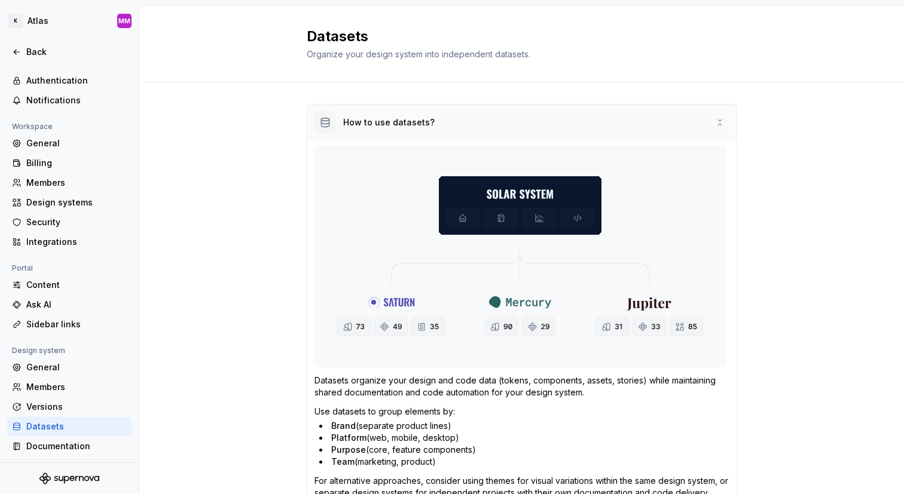
click at [410, 122] on div "How to use datasets?" at bounding box center [388, 123] width 91 height 12
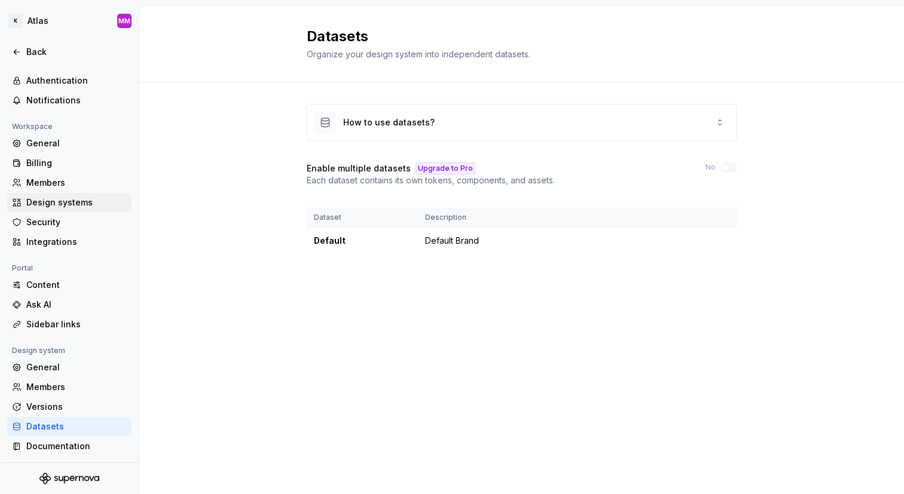
click at [67, 197] on div "Design systems" at bounding box center [76, 203] width 100 height 12
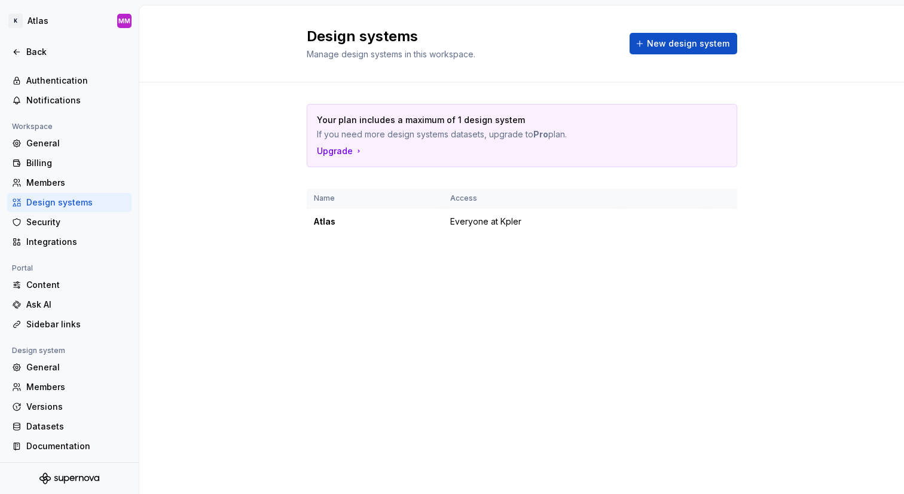
click at [69, 203] on div "Design systems" at bounding box center [76, 203] width 100 height 12
click at [64, 244] on div "Integrations" at bounding box center [76, 242] width 100 height 12
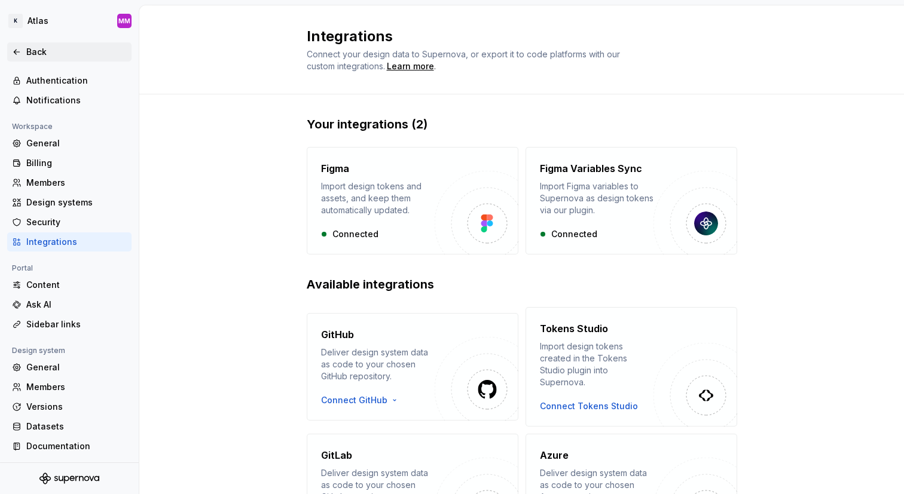
click at [48, 52] on div "Back" at bounding box center [76, 52] width 100 height 12
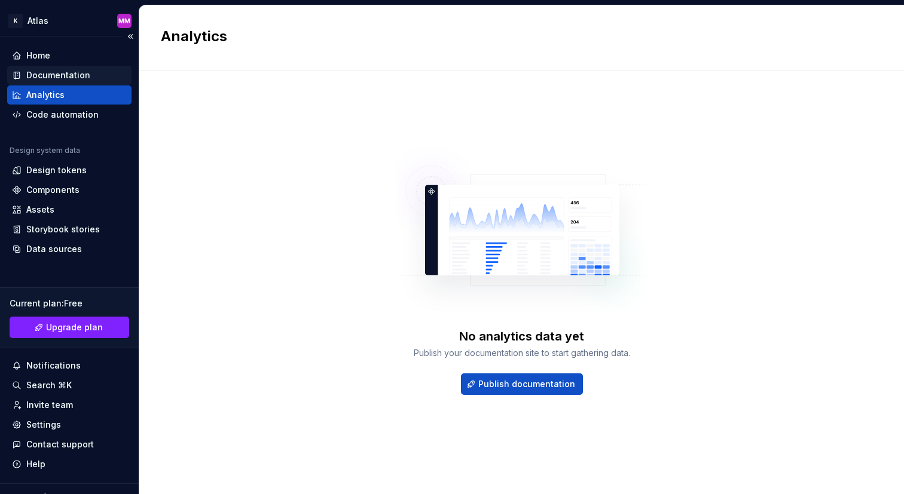
click at [57, 78] on div "Documentation" at bounding box center [58, 75] width 64 height 12
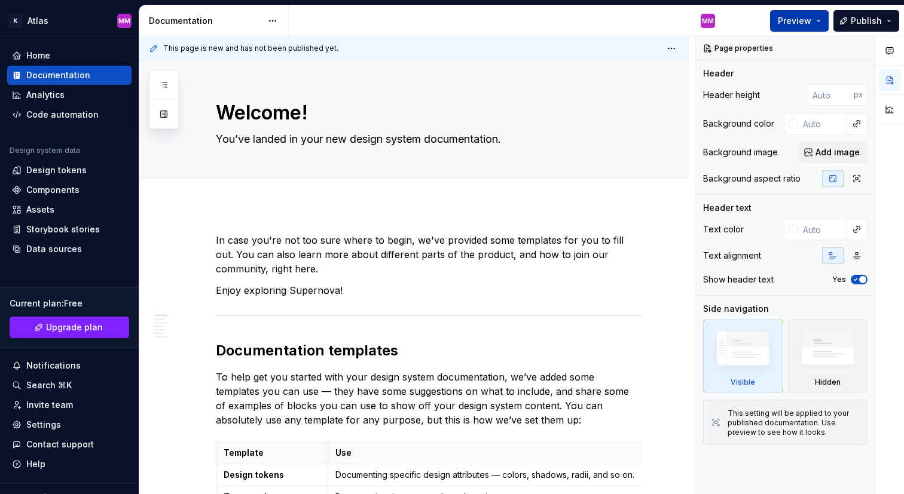
click at [805, 18] on span "Preview" at bounding box center [794, 21] width 33 height 12
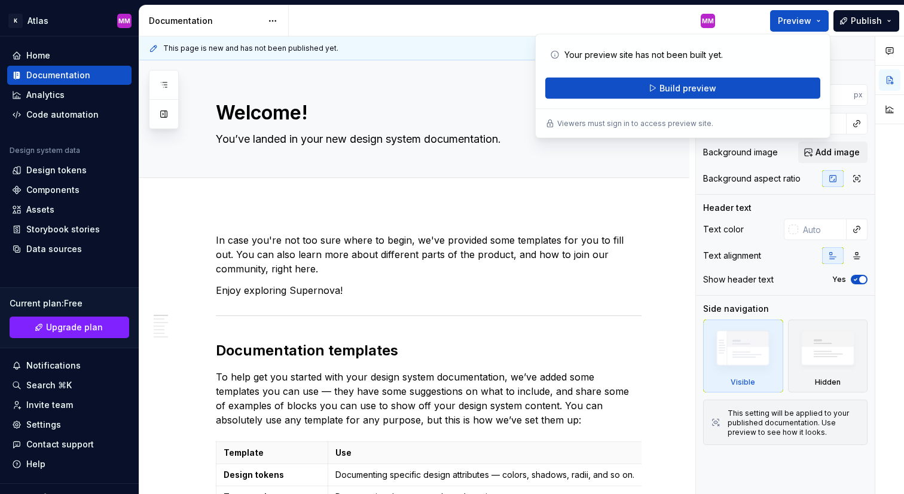
click at [749, 23] on div "Preview Publish" at bounding box center [814, 20] width 179 height 30
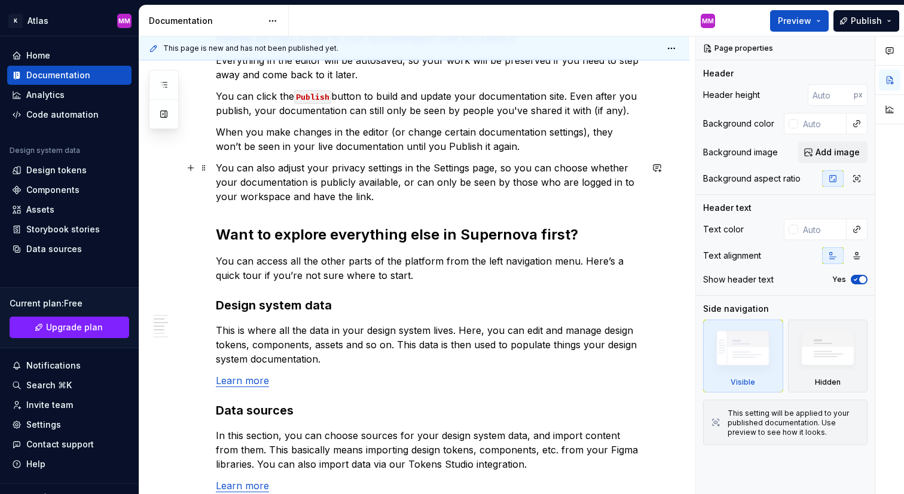
scroll to position [1015, 0]
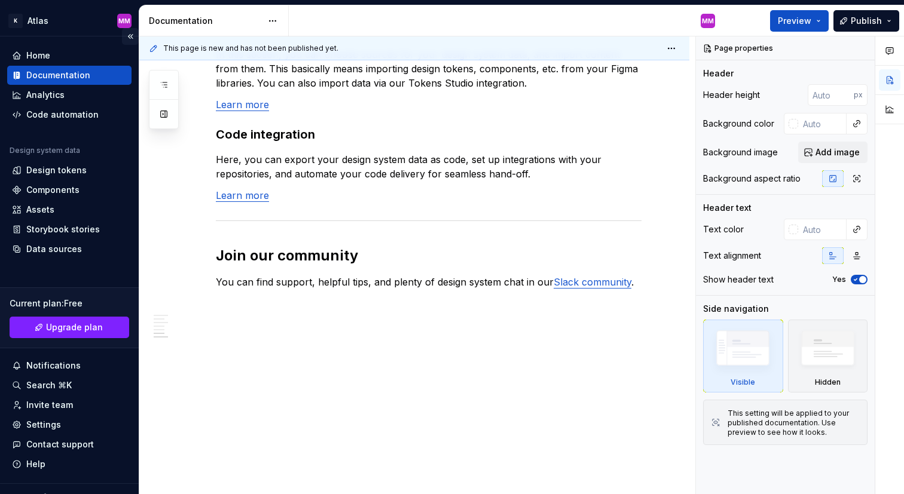
click at [130, 35] on button "Collapse sidebar" at bounding box center [130, 36] width 17 height 17
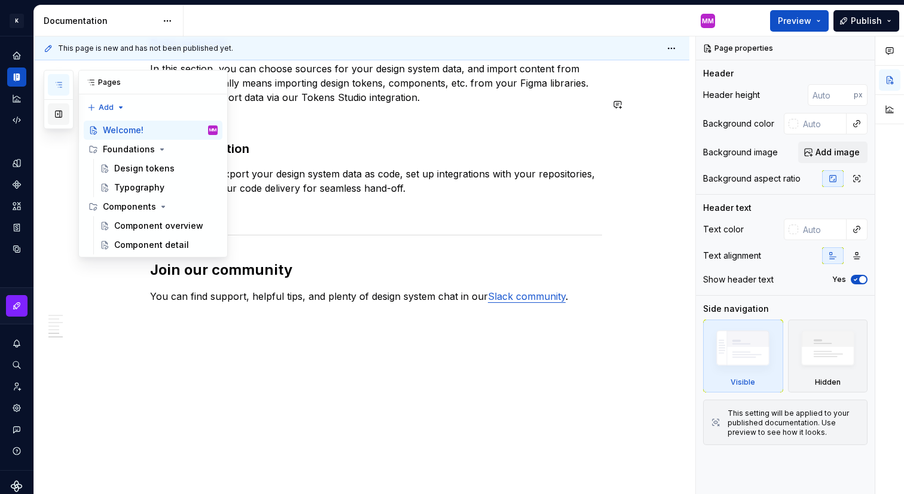
click at [59, 118] on button "button" at bounding box center [59, 114] width 22 height 22
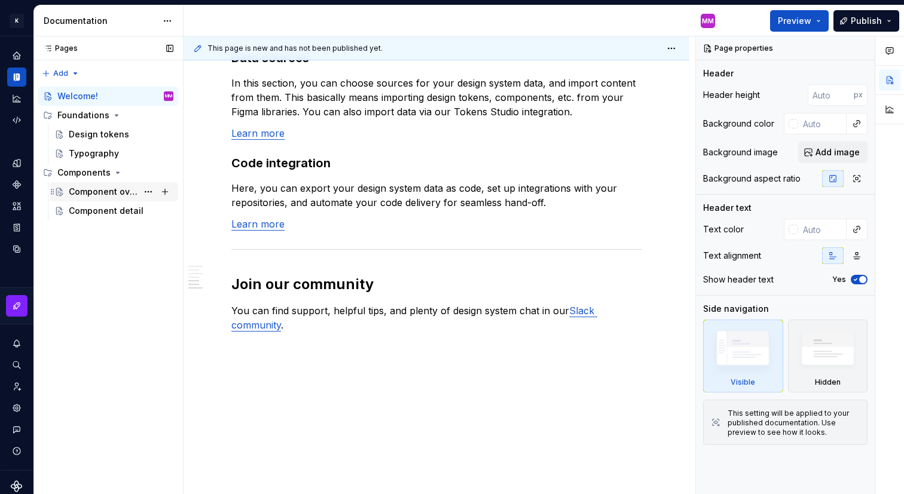
click at [96, 193] on div "Component overview" at bounding box center [103, 192] width 69 height 12
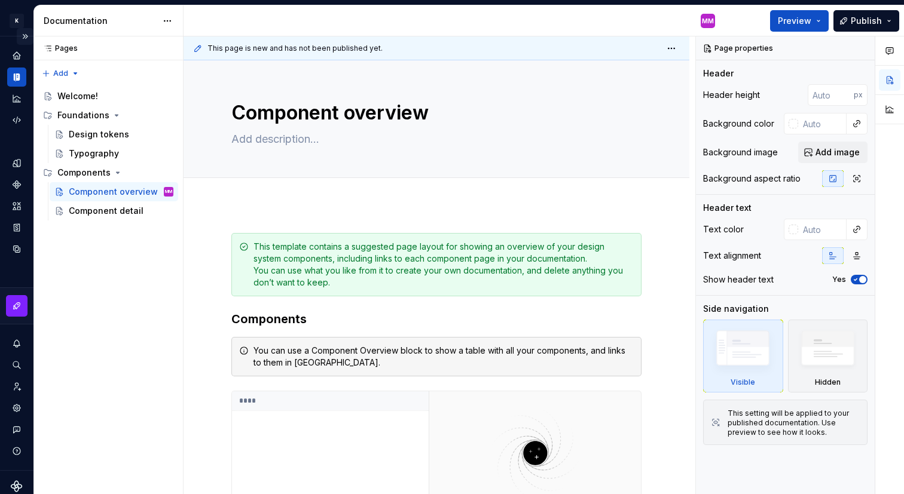
click at [25, 33] on button "Expand sidebar" at bounding box center [25, 36] width 17 height 17
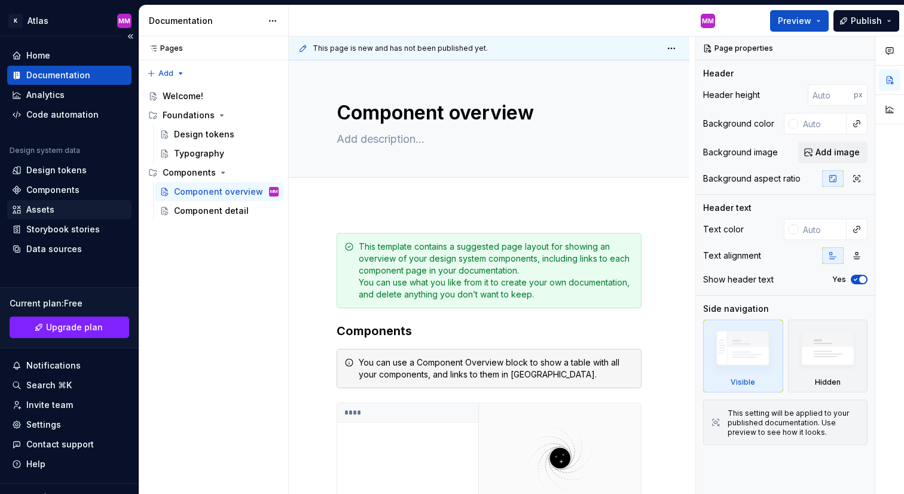
click at [61, 200] on div "Assets" at bounding box center [69, 209] width 124 height 19
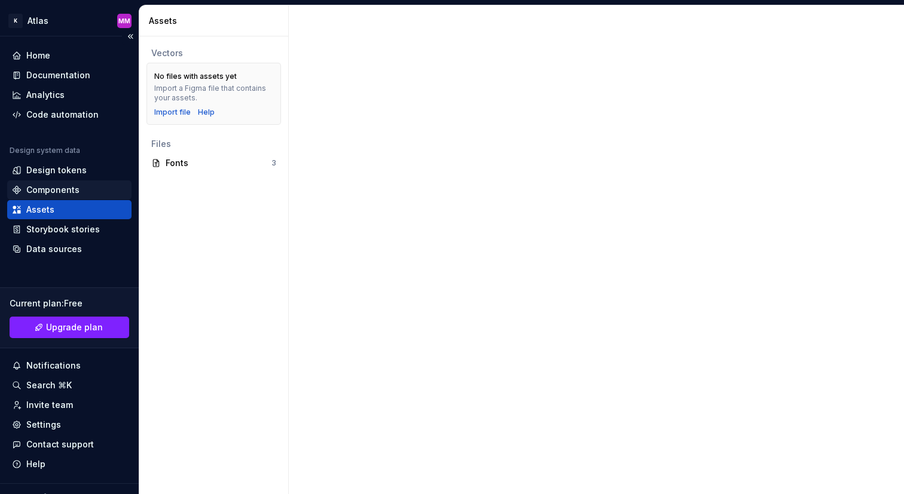
click at [62, 187] on div "Components" at bounding box center [52, 190] width 53 height 12
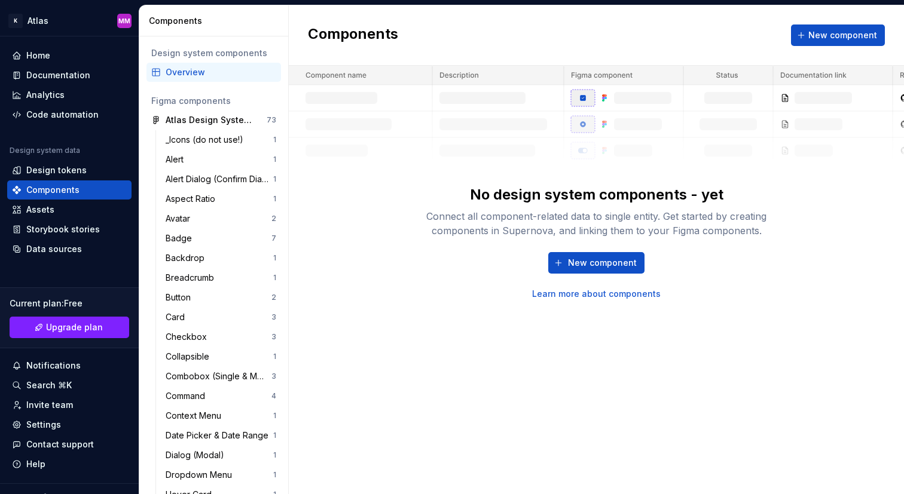
click at [486, 226] on div "Connect all component-related data to single entity. Get started by creating co…" at bounding box center [596, 223] width 383 height 29
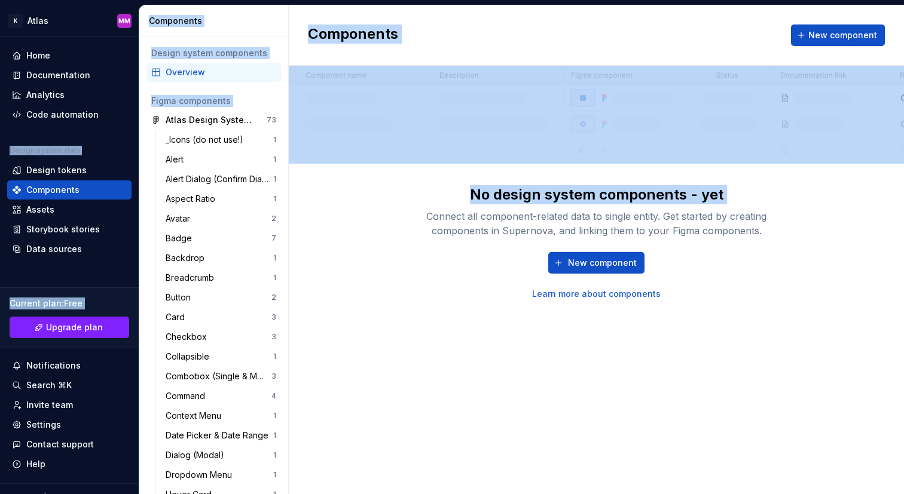
click at [486, 226] on div "Connect all component-related data to single entity. Get started by creating co…" at bounding box center [596, 223] width 383 height 29
click at [554, 226] on div "Connect all component-related data to single entity. Get started by creating co…" at bounding box center [596, 223] width 383 height 29
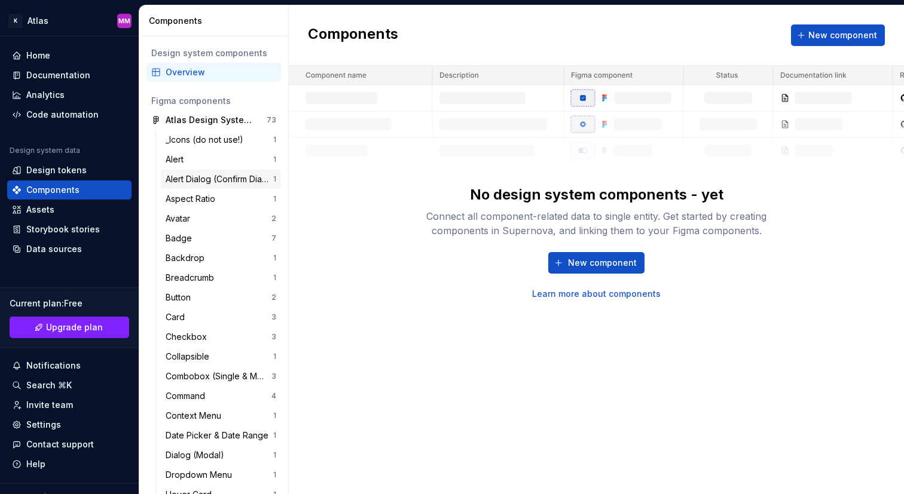
click at [246, 179] on div "Alert Dialog (Confirm Dialog)" at bounding box center [220, 179] width 108 height 12
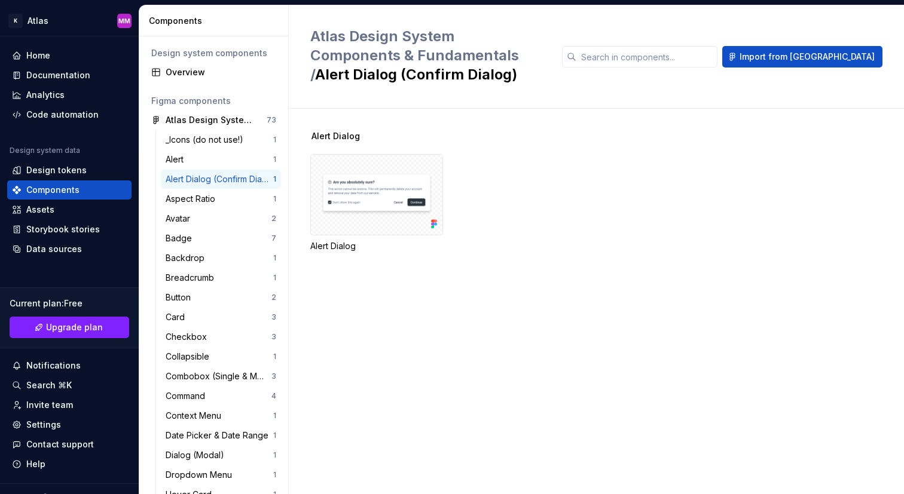
click at [352, 249] on div "Alert Dialog" at bounding box center [376, 246] width 133 height 12
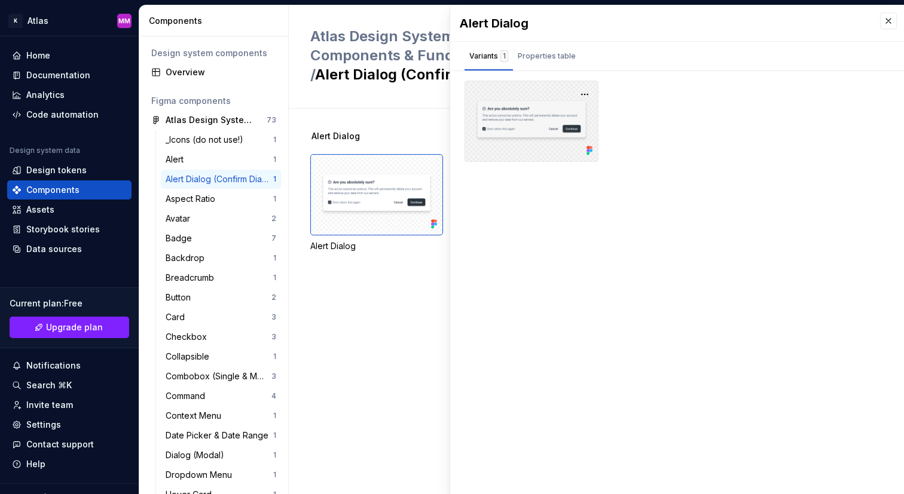
click at [543, 113] on div at bounding box center [532, 121] width 134 height 81
click at [616, 100] on div at bounding box center [677, 121] width 425 height 81
click at [538, 60] on div "Properties table" at bounding box center [547, 56] width 58 height 12
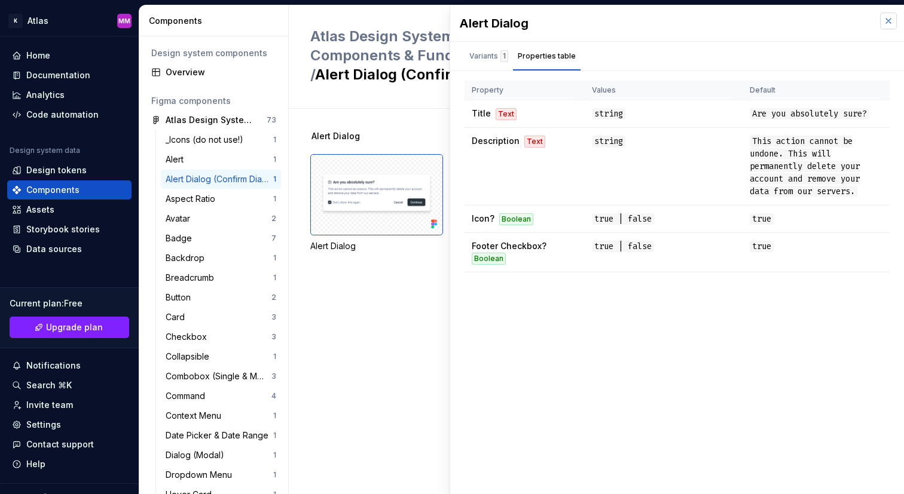
click at [886, 18] on button "button" at bounding box center [888, 21] width 17 height 17
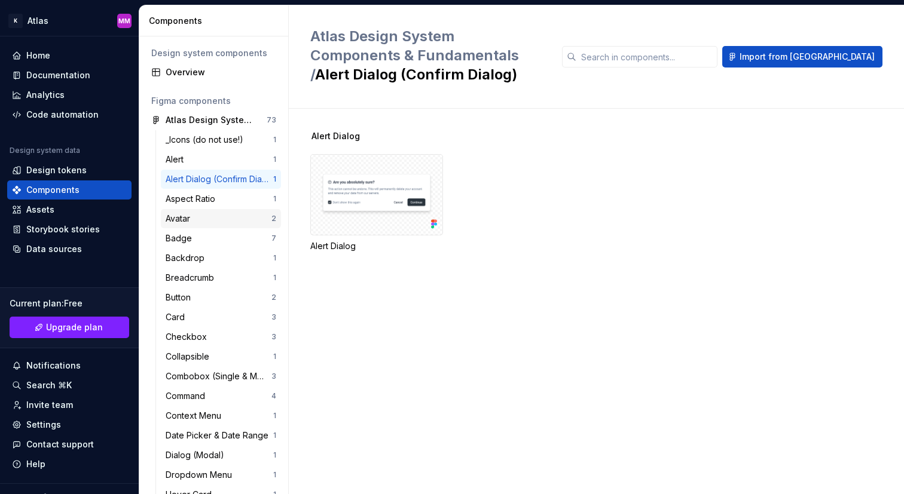
click at [231, 225] on div "Avatar 2" at bounding box center [221, 218] width 120 height 19
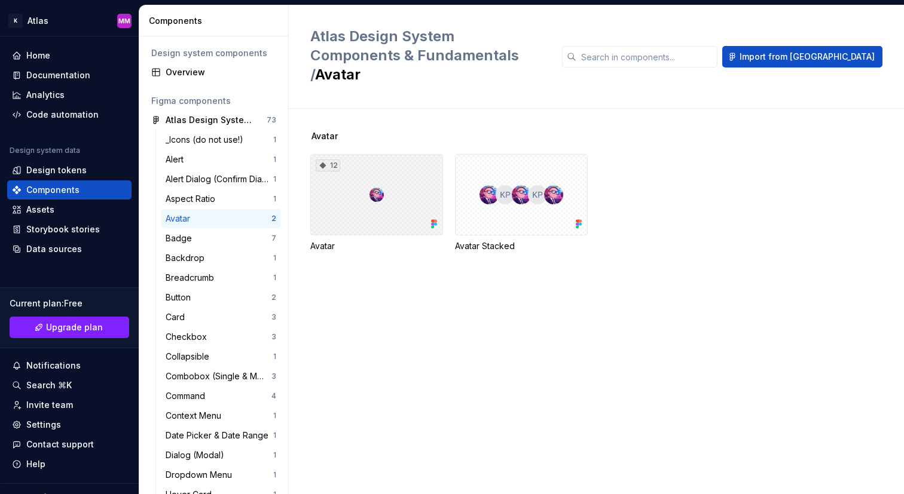
click at [384, 166] on div "12" at bounding box center [376, 194] width 133 height 81
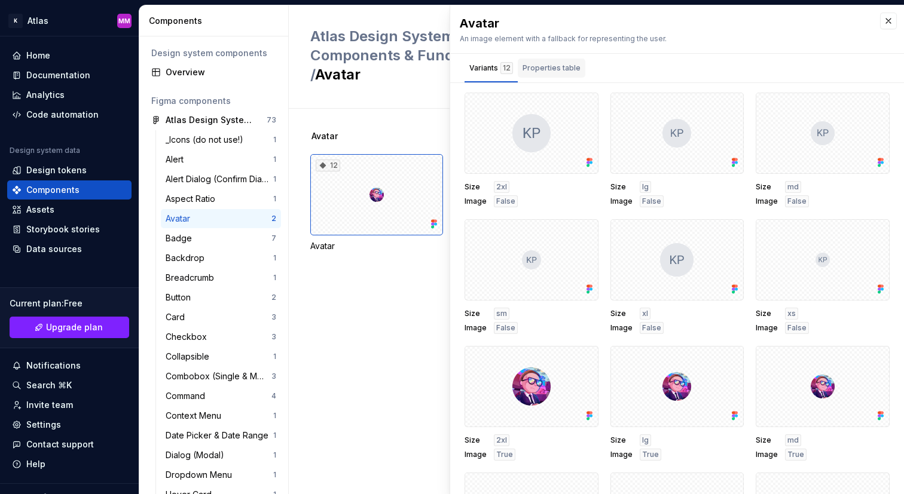
click at [541, 70] on div "Properties table" at bounding box center [552, 68] width 58 height 12
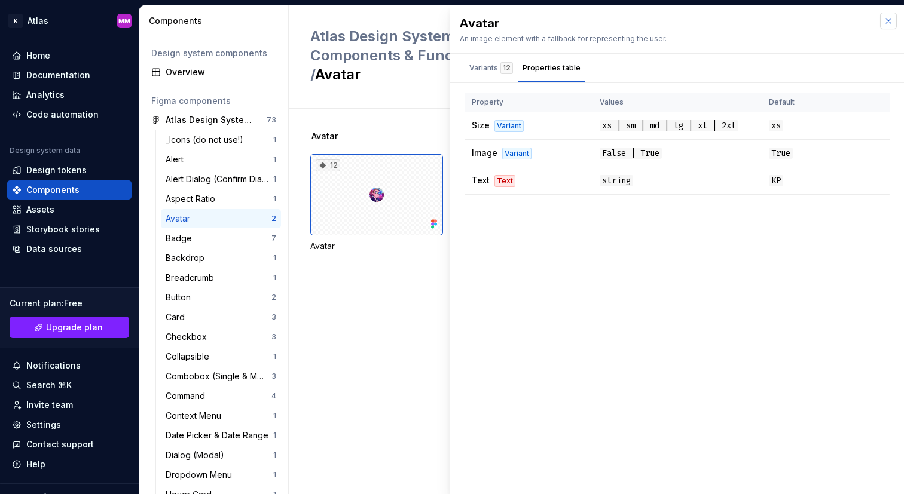
click at [889, 21] on button "button" at bounding box center [888, 21] width 17 height 17
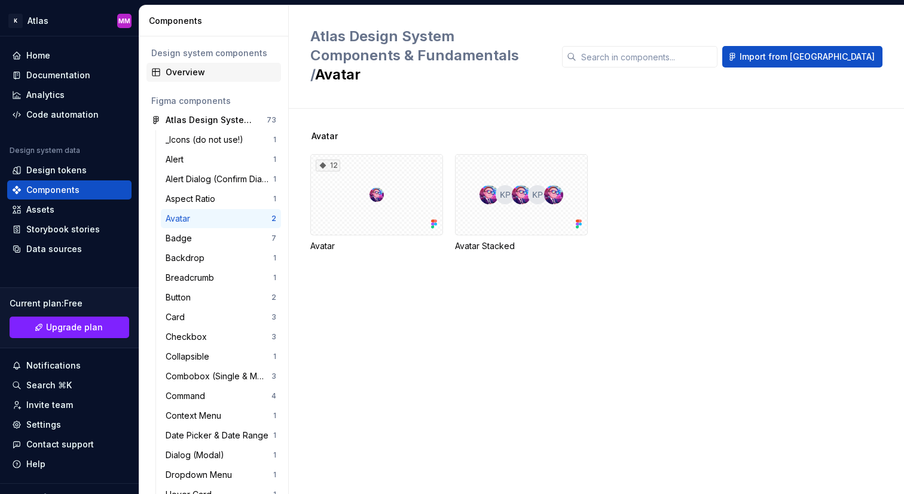
click at [181, 70] on div "Overview" at bounding box center [221, 72] width 111 height 12
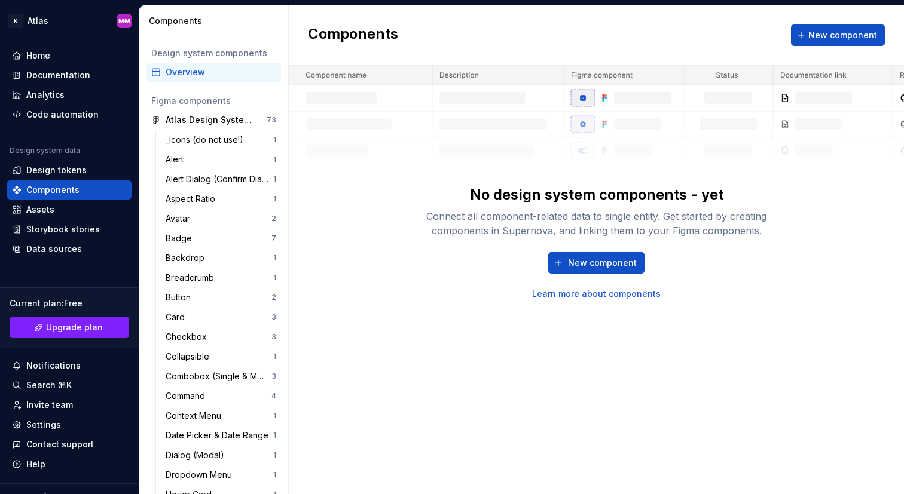
click at [585, 292] on link "Learn more about components" at bounding box center [596, 294] width 129 height 12
click at [589, 268] on span "New component" at bounding box center [602, 263] width 69 height 12
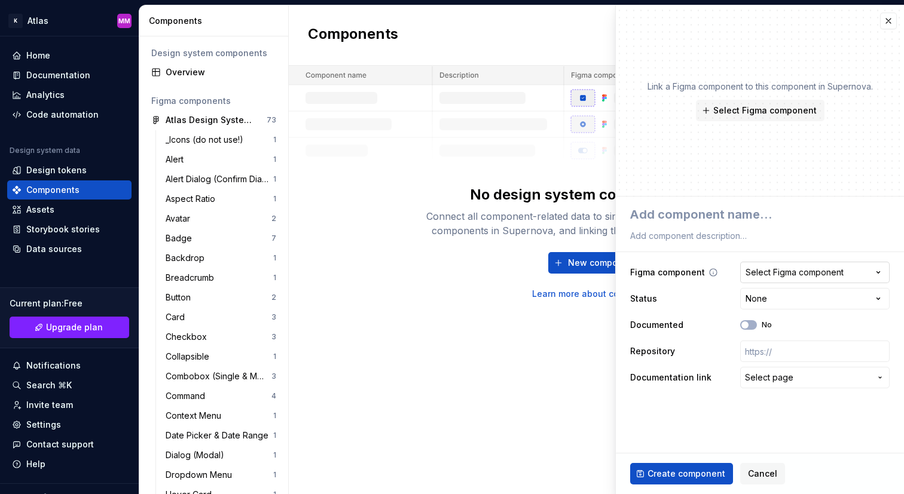
click at [774, 275] on div "Select Figma component" at bounding box center [795, 273] width 98 height 12
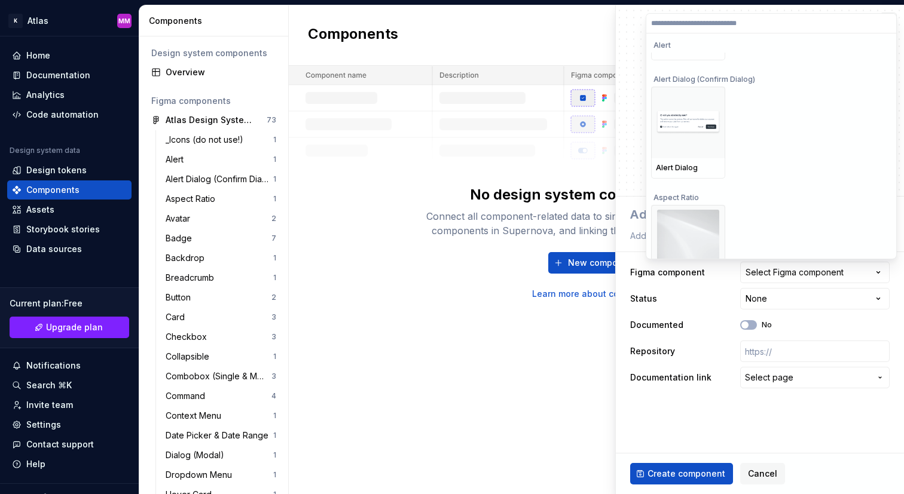
scroll to position [212, 0]
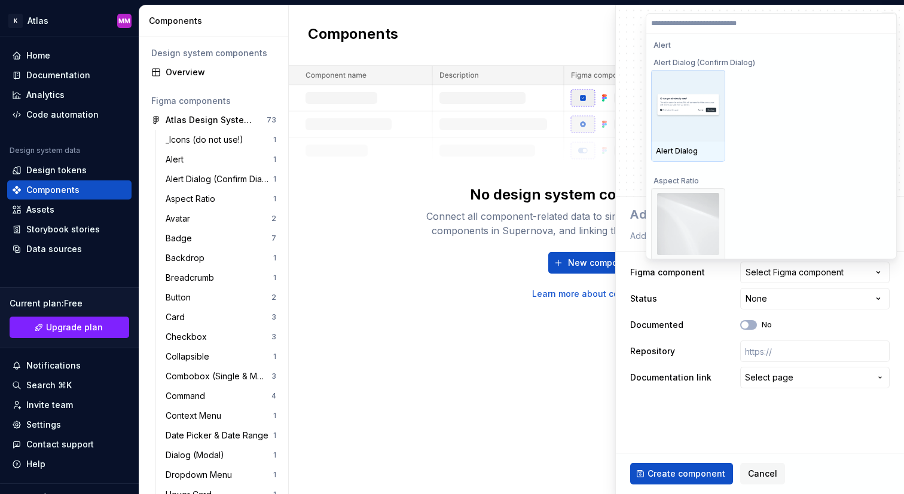
click at [683, 105] on img at bounding box center [688, 106] width 65 height 24
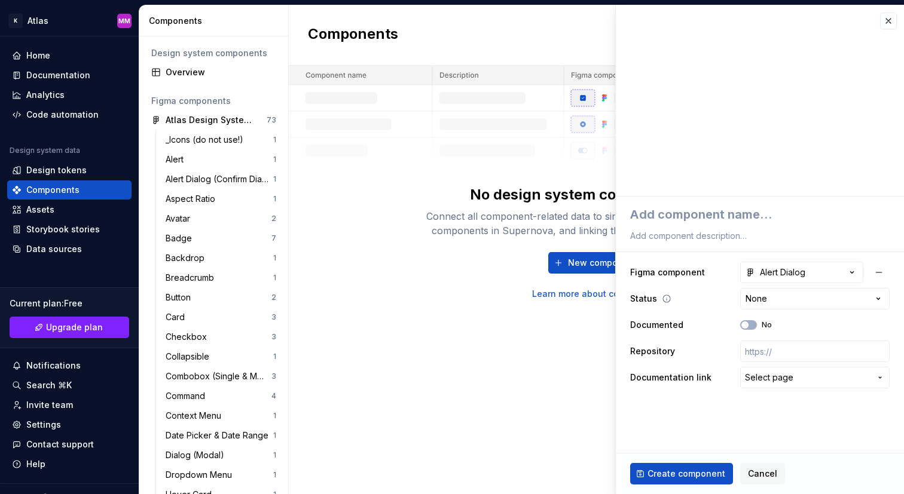
type textarea "*"
click at [784, 299] on html "K Atlas MM Home Documentation Analytics Code automation Design system data Desi…" at bounding box center [452, 247] width 904 height 494
select select "**********"
click at [725, 213] on textarea at bounding box center [758, 215] width 260 height 22
type textarea "*"
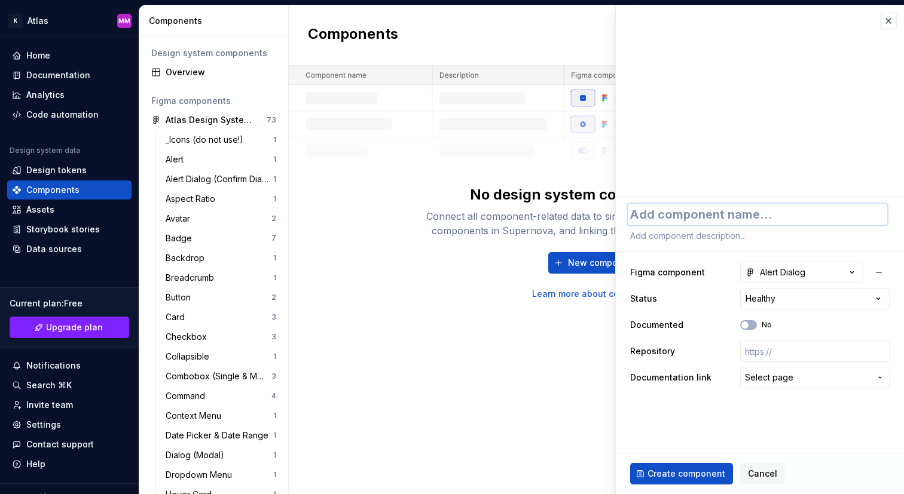
type textarea "A"
type textarea "*"
type textarea "Al"
type textarea "*"
type textarea "Ale"
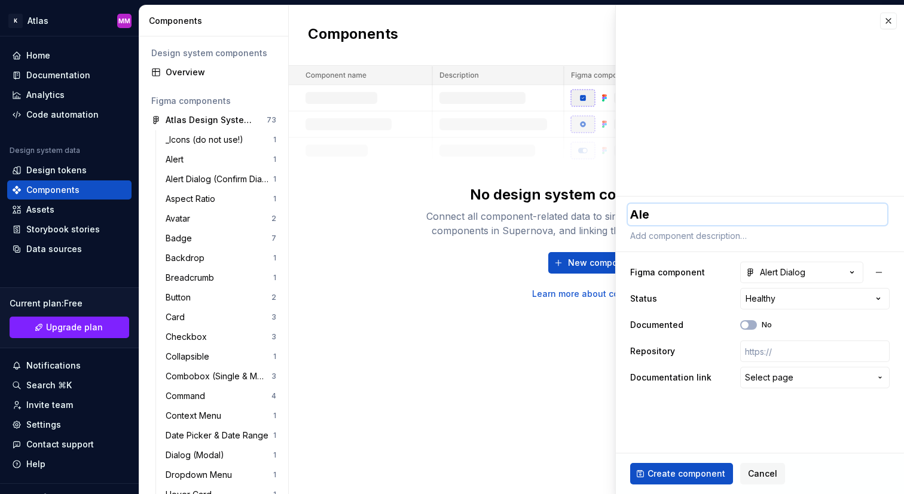
type textarea "*"
type textarea "Aler"
type textarea "*"
type textarea "Alert"
type textarea "*"
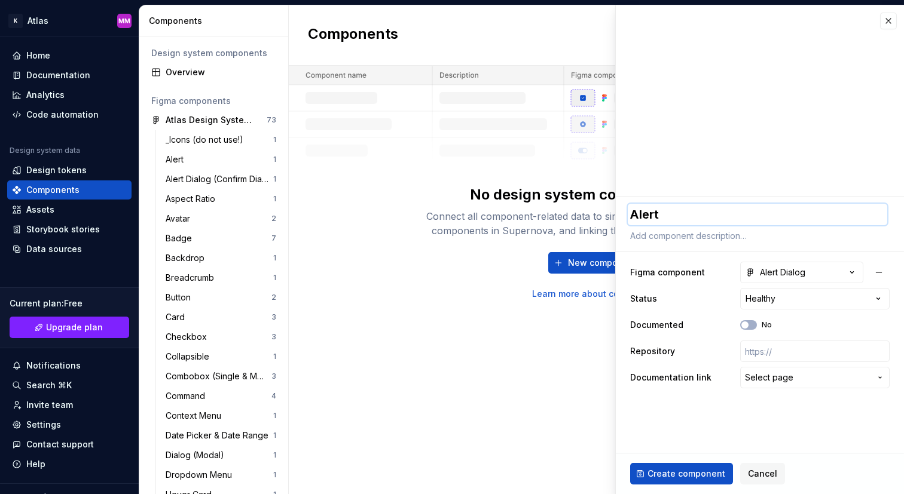
type textarea "Alert"
type textarea "*"
type textarea "Alert D"
type textarea "*"
type textarea "Alert Di"
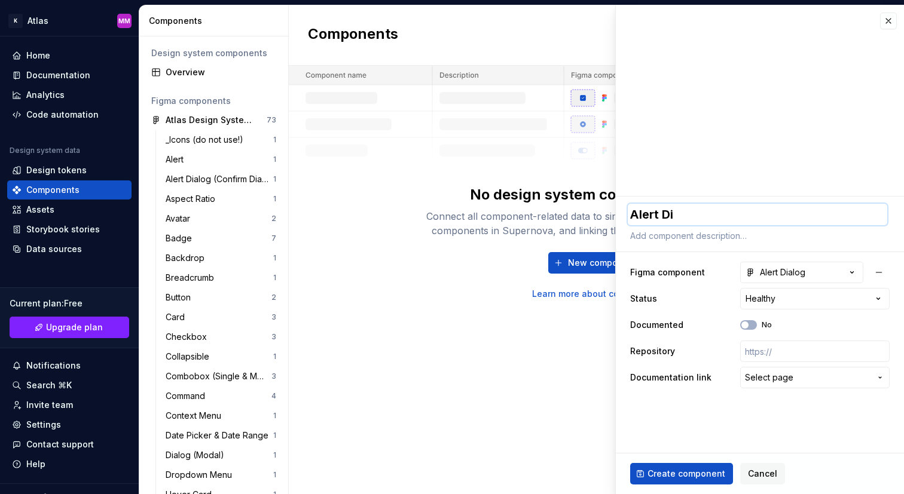
type textarea "*"
type textarea "Alert Dia"
type textarea "*"
type textarea "Alert Dial"
type textarea "*"
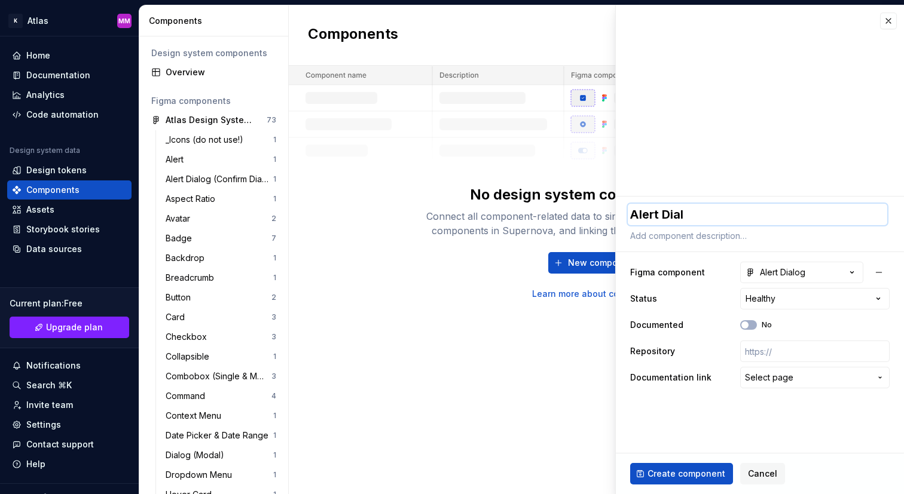
type textarea "Alert Dialo"
type textarea "*"
type textarea "Alert Dialog"
click at [695, 480] on button "Create component" at bounding box center [681, 474] width 103 height 22
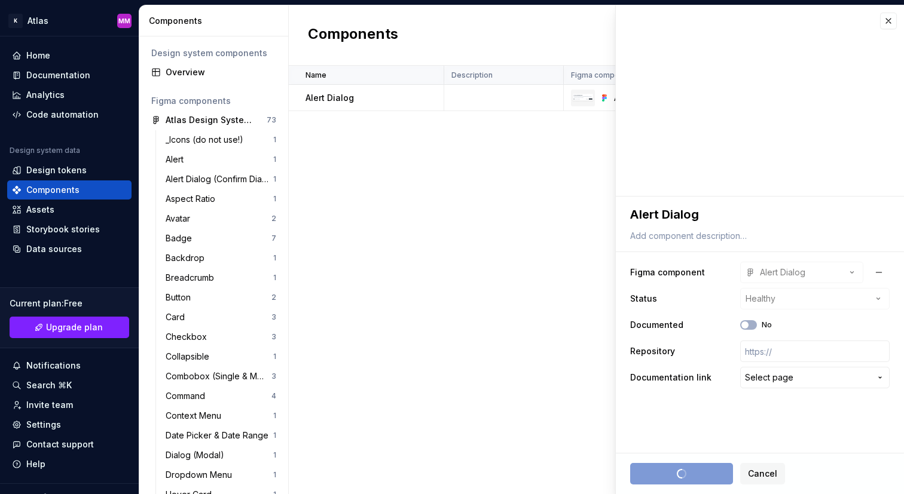
type textarea "*"
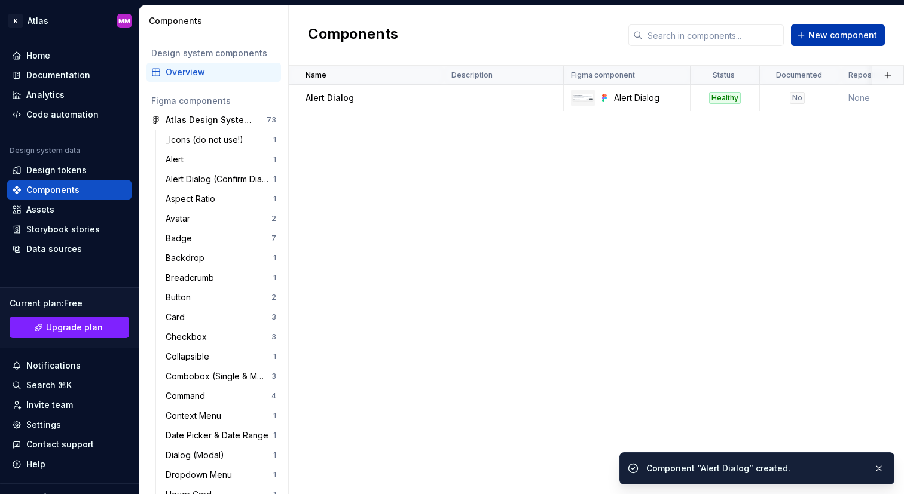
click at [843, 36] on span "New component" at bounding box center [842, 35] width 69 height 12
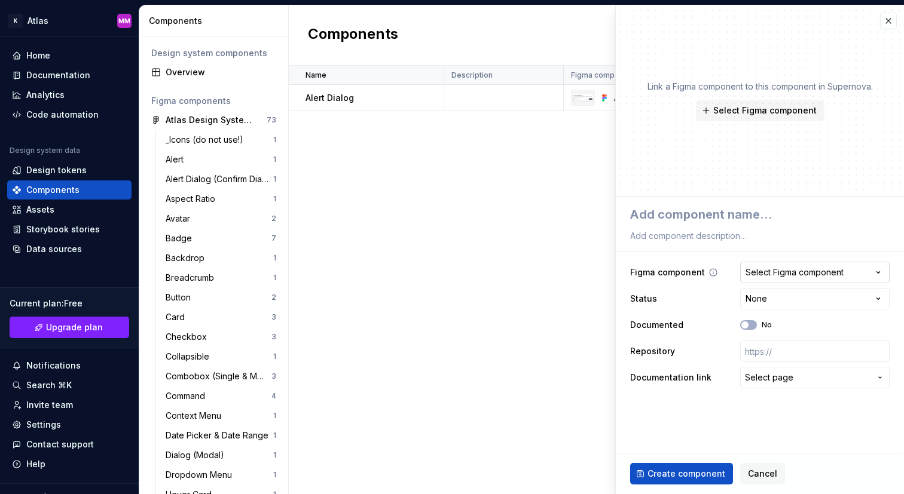
click at [789, 274] on div "Select Figma component" at bounding box center [795, 273] width 98 height 12
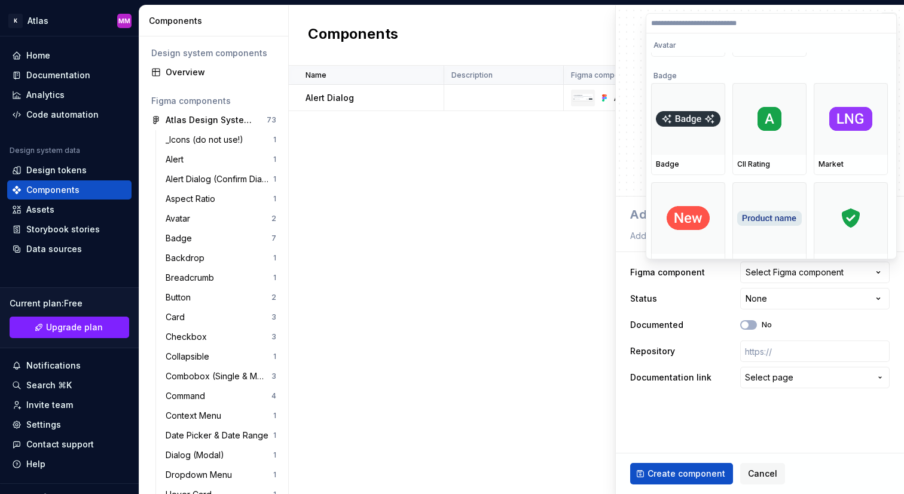
scroll to position [513, 0]
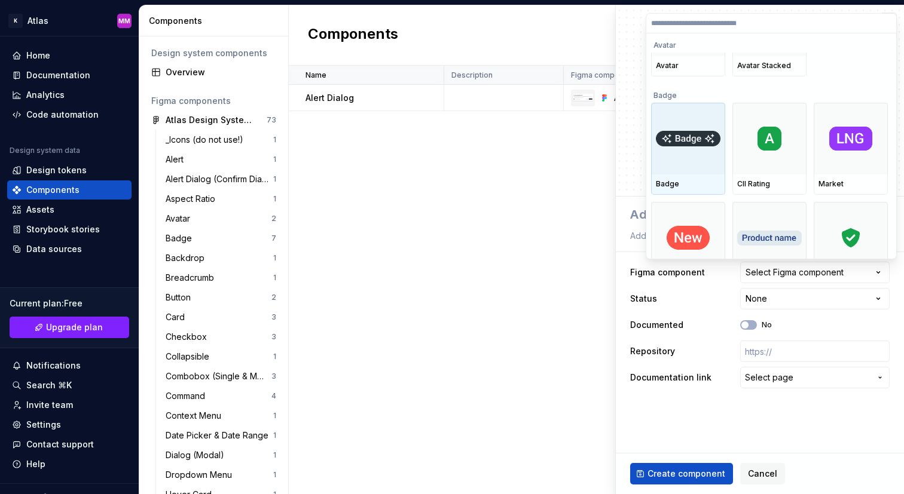
click at [694, 145] on img at bounding box center [688, 139] width 65 height 16
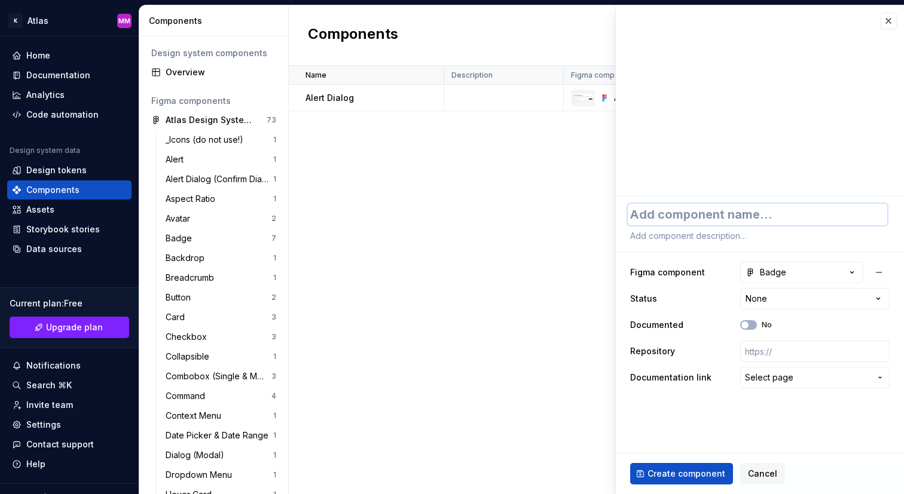
click at [682, 218] on textarea at bounding box center [758, 215] width 260 height 22
type textarea "*"
type textarea "B"
type textarea "*"
type textarea "Bad"
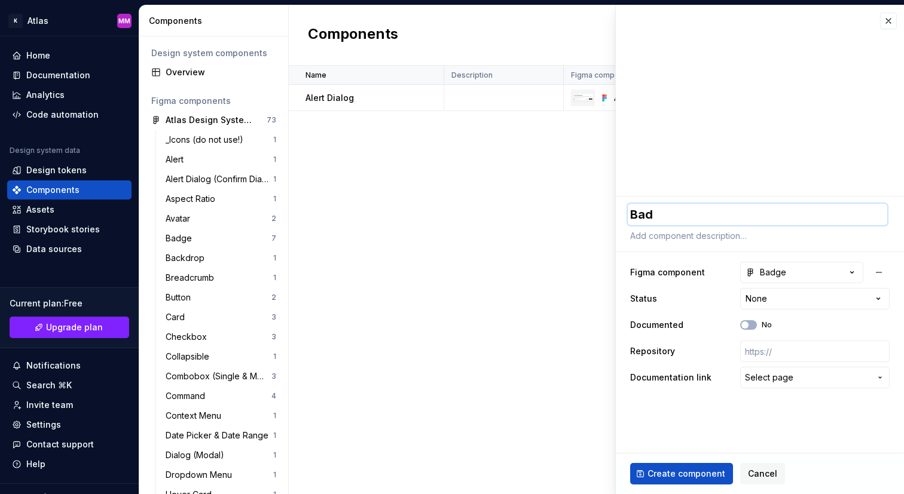
type textarea "*"
type textarea "Badg"
type textarea "*"
type textarea "Badge"
click at [776, 298] on html "K Atlas MM Home Documentation Analytics Code automation Design system data Desi…" at bounding box center [452, 247] width 904 height 494
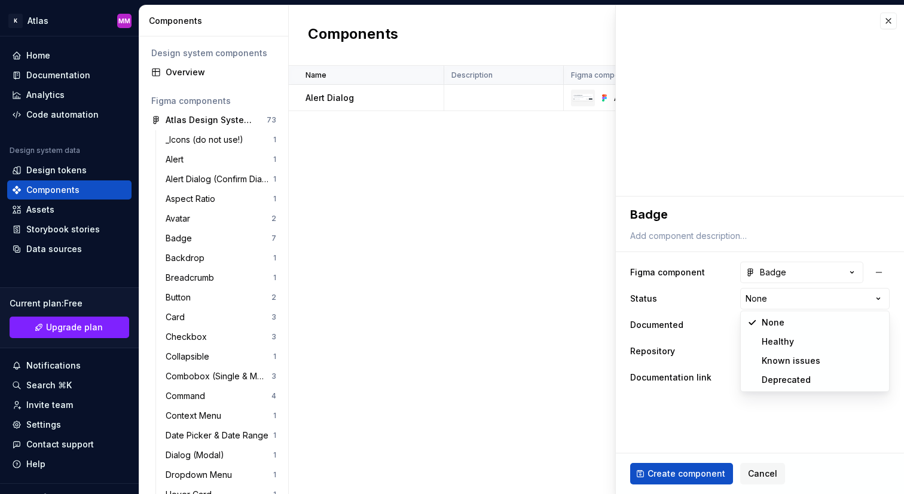
select select "**********"
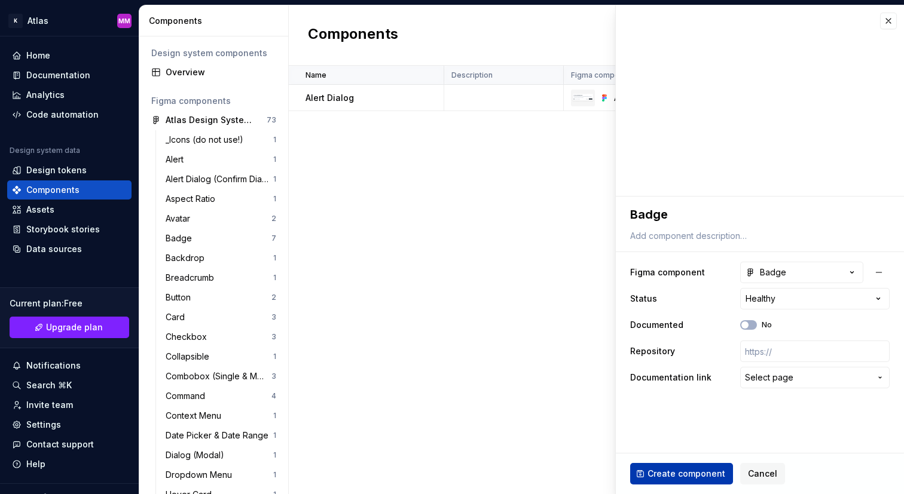
click at [673, 473] on span "Create component" at bounding box center [687, 474] width 78 height 12
type textarea "*"
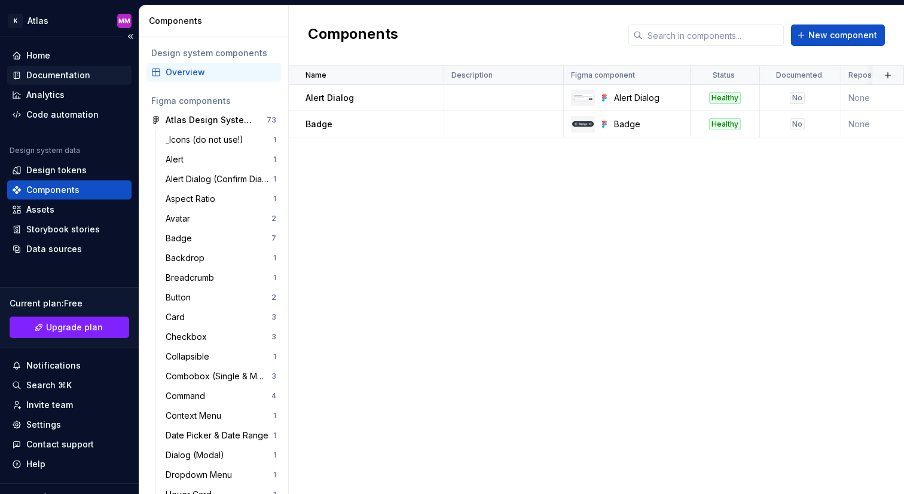
click at [80, 70] on div "Documentation" at bounding box center [58, 75] width 64 height 12
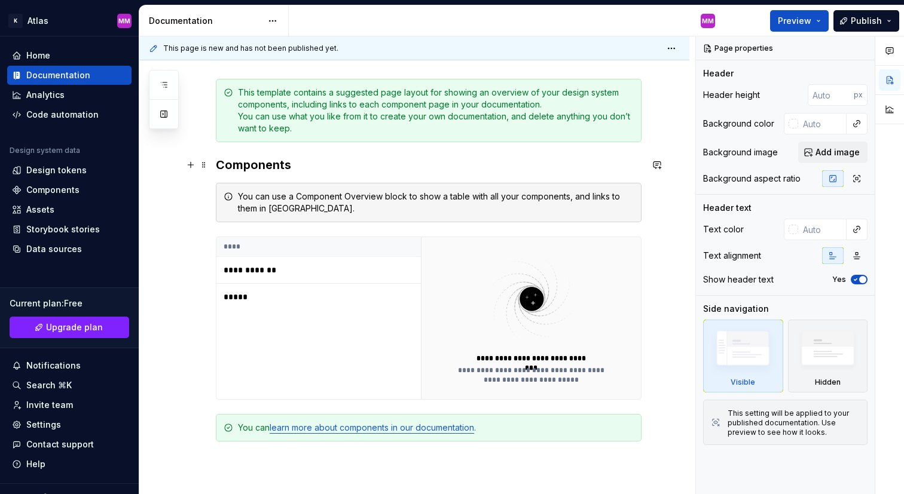
scroll to position [174, 0]
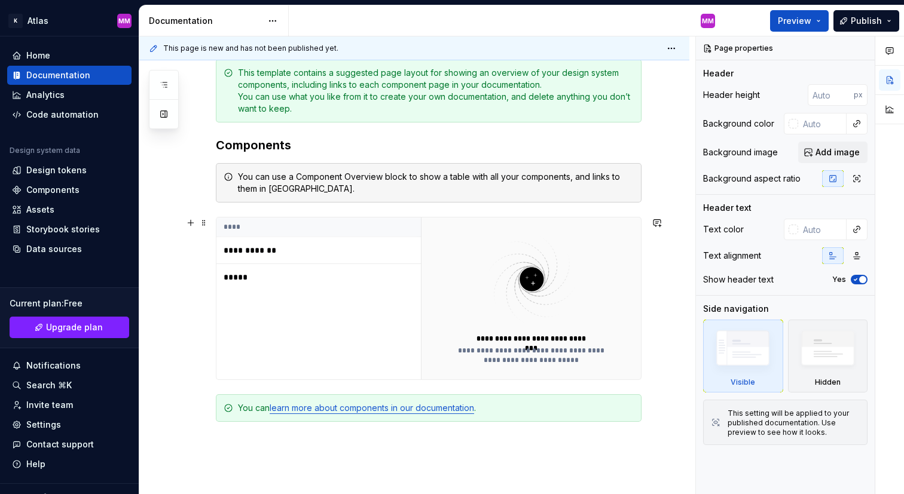
click at [242, 252] on p "**********" at bounding box center [298, 251] width 149 height 12
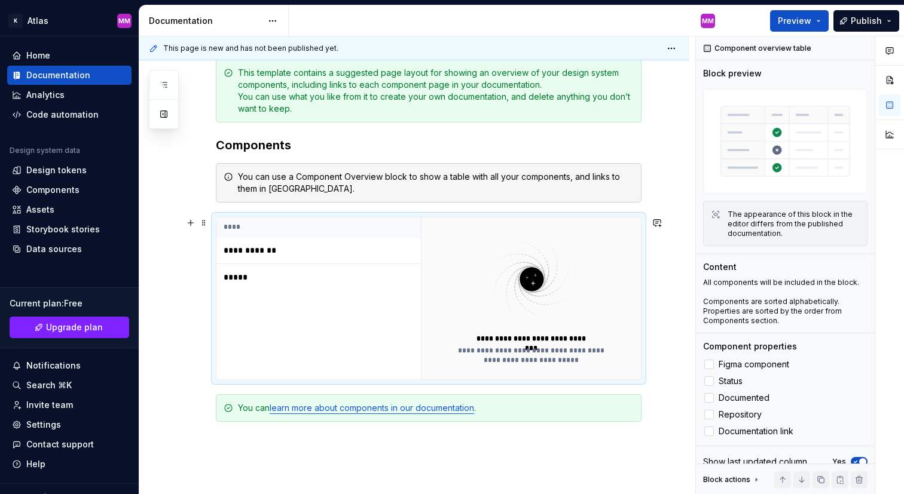
click at [249, 252] on p "**********" at bounding box center [298, 251] width 149 height 12
click at [238, 282] on p "*****" at bounding box center [298, 277] width 149 height 12
click at [808, 23] on span "Preview" at bounding box center [794, 21] width 33 height 12
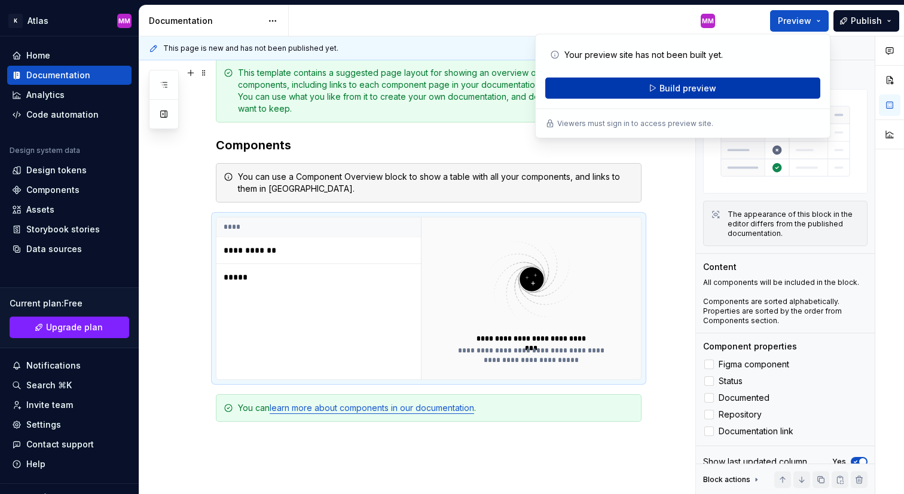
click at [690, 83] on span "Build preview" at bounding box center [688, 89] width 57 height 12
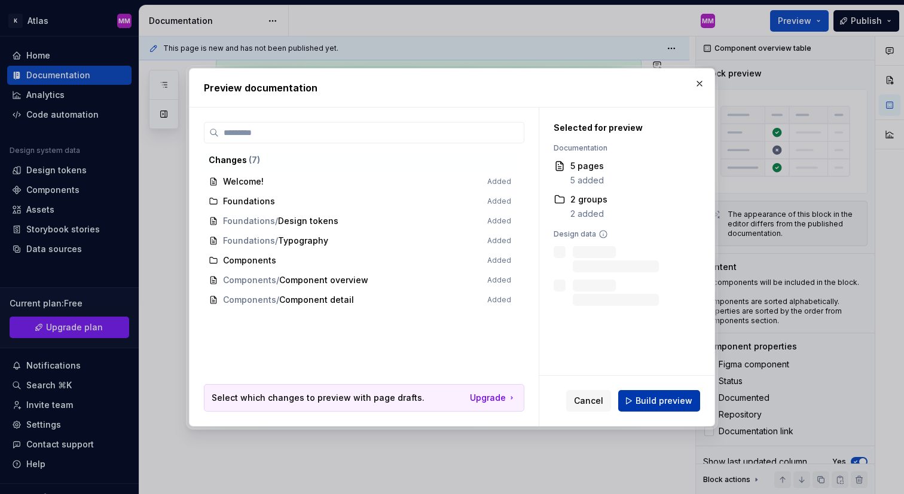
click at [655, 399] on span "Build preview" at bounding box center [664, 401] width 57 height 12
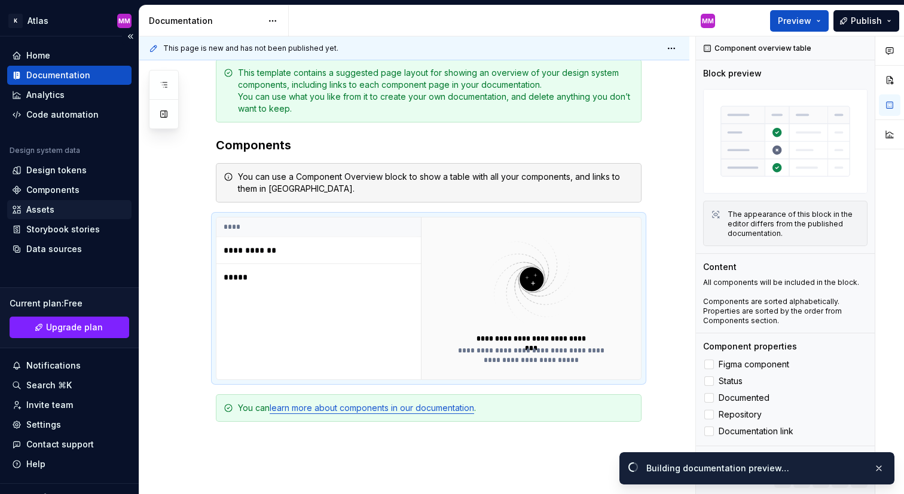
click at [72, 211] on div "Assets" at bounding box center [69, 210] width 115 height 12
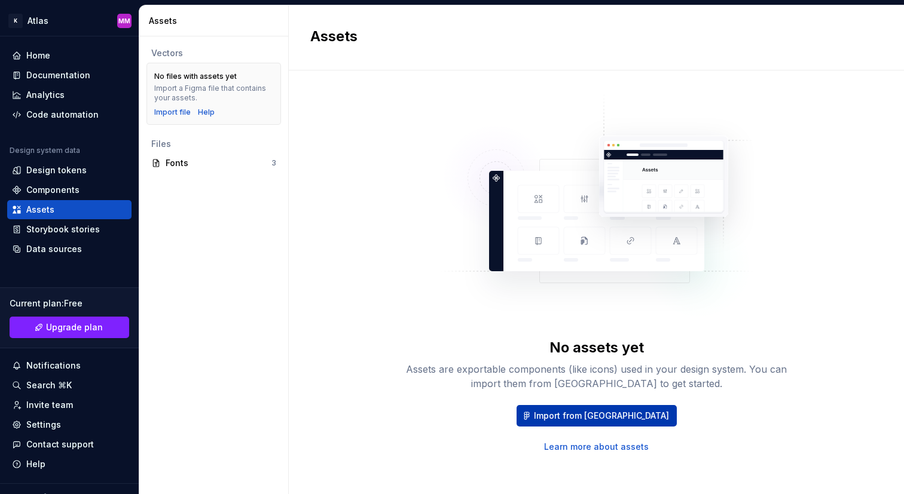
click at [573, 416] on span "Import from [GEOGRAPHIC_DATA]" at bounding box center [601, 416] width 135 height 12
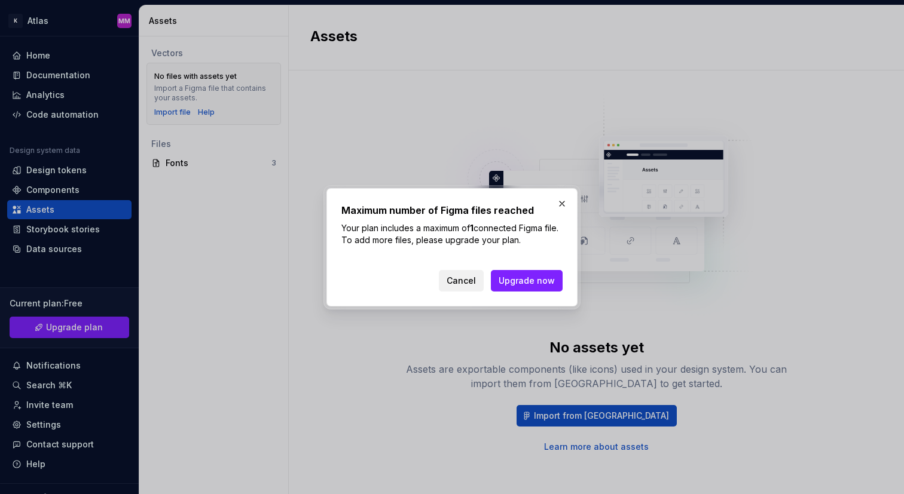
click at [474, 283] on span "Cancel" at bounding box center [461, 281] width 29 height 12
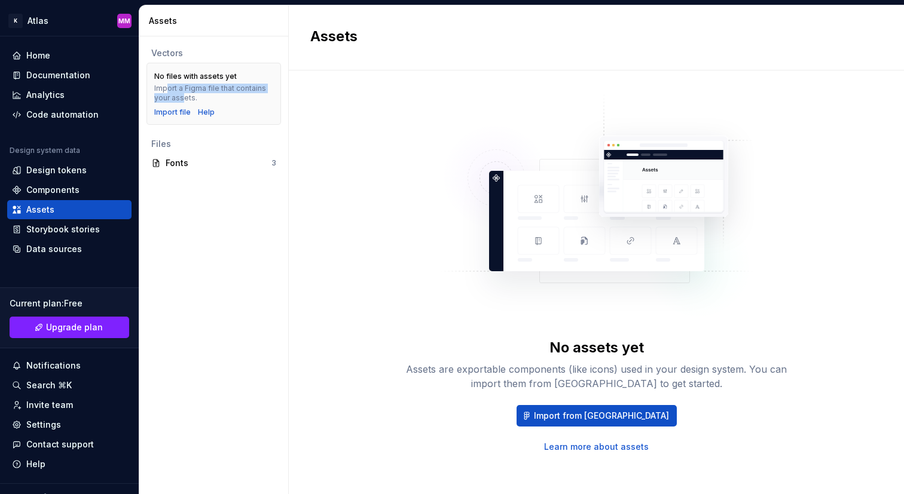
drag, startPoint x: 167, startPoint y: 89, endPoint x: 183, endPoint y: 99, distance: 18.3
click at [183, 99] on div "Import a Figma file that contains your assets." at bounding box center [213, 93] width 119 height 19
click at [185, 167] on div "Fonts" at bounding box center [219, 163] width 106 height 12
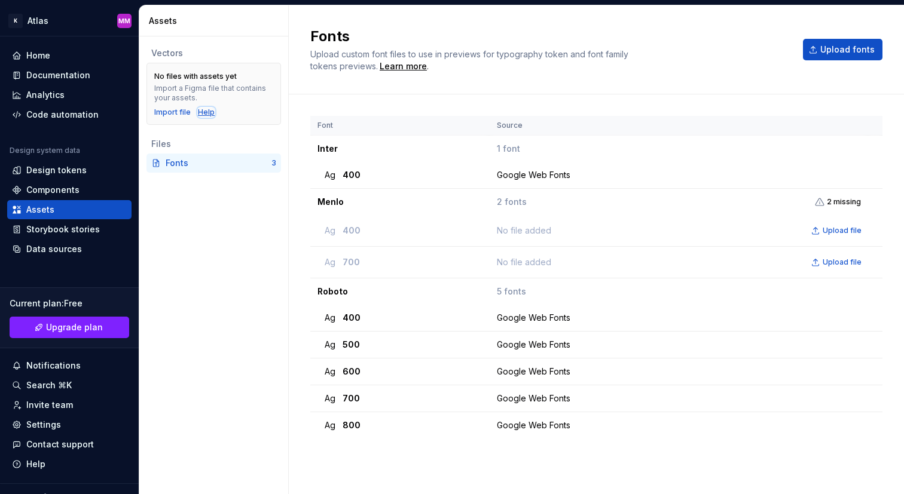
click at [202, 111] on div "Help" at bounding box center [206, 113] width 17 height 10
click at [230, 160] on div "Fonts" at bounding box center [219, 163] width 106 height 12
click at [527, 175] on div "Google Web Fonts" at bounding box center [682, 175] width 370 height 12
click at [83, 185] on div "Components" at bounding box center [69, 190] width 115 height 12
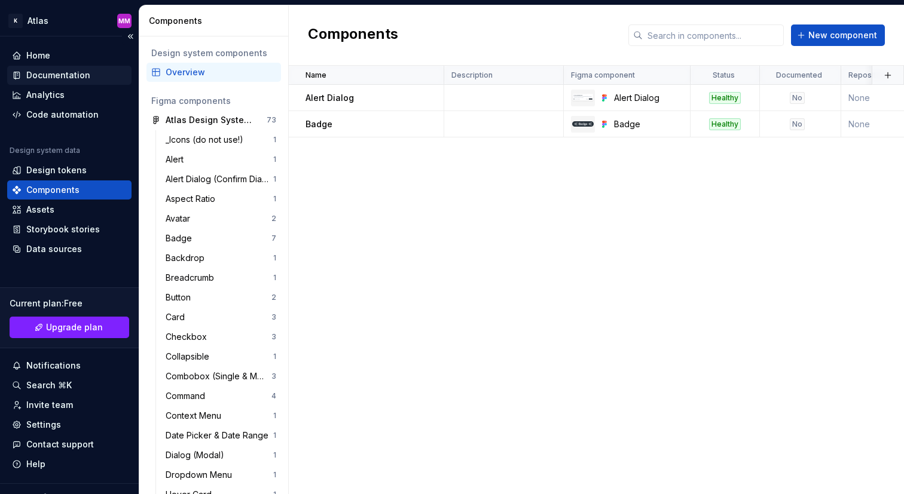
click at [86, 76] on div "Documentation" at bounding box center [58, 75] width 64 height 12
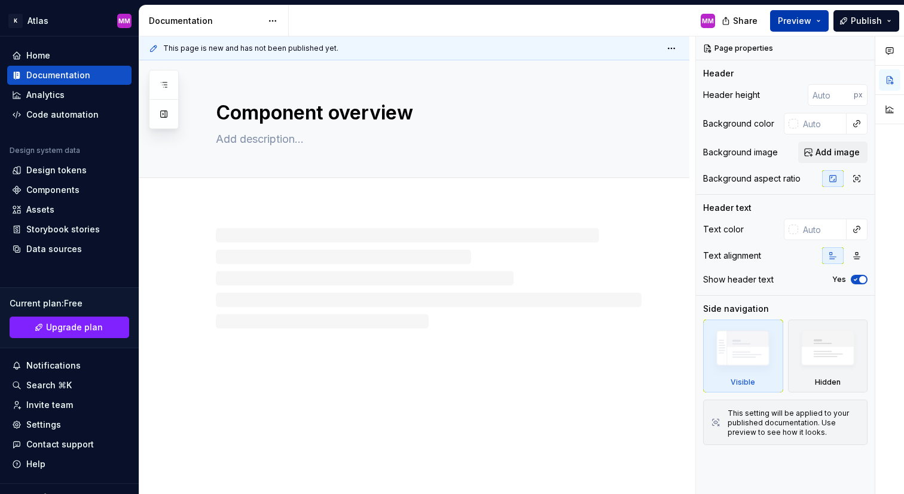
click at [805, 26] on span "Preview" at bounding box center [794, 21] width 33 height 12
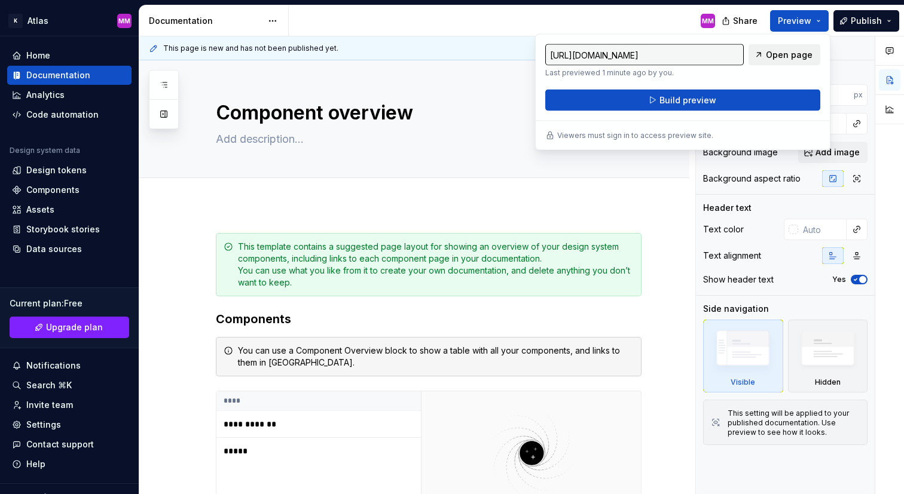
click at [771, 55] on span "Open page" at bounding box center [789, 55] width 47 height 12
click at [507, 27] on div "MM" at bounding box center [507, 20] width 436 height 31
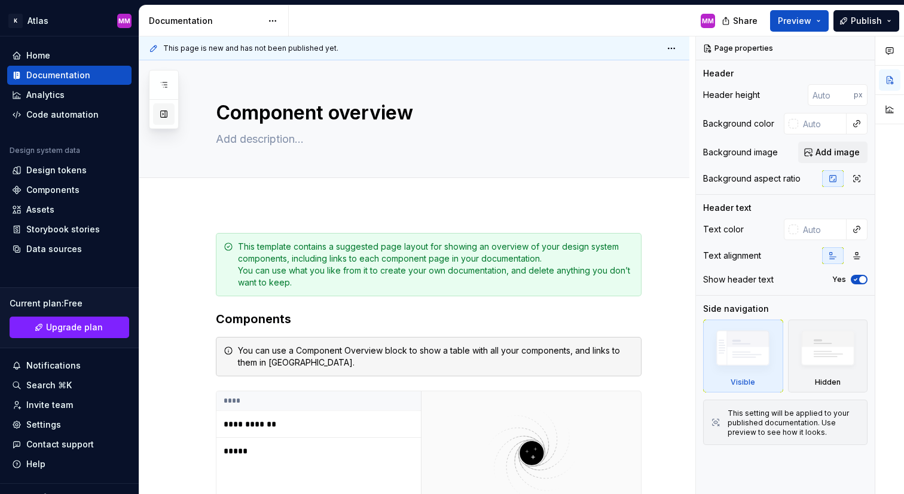
click at [167, 114] on button "button" at bounding box center [164, 114] width 22 height 22
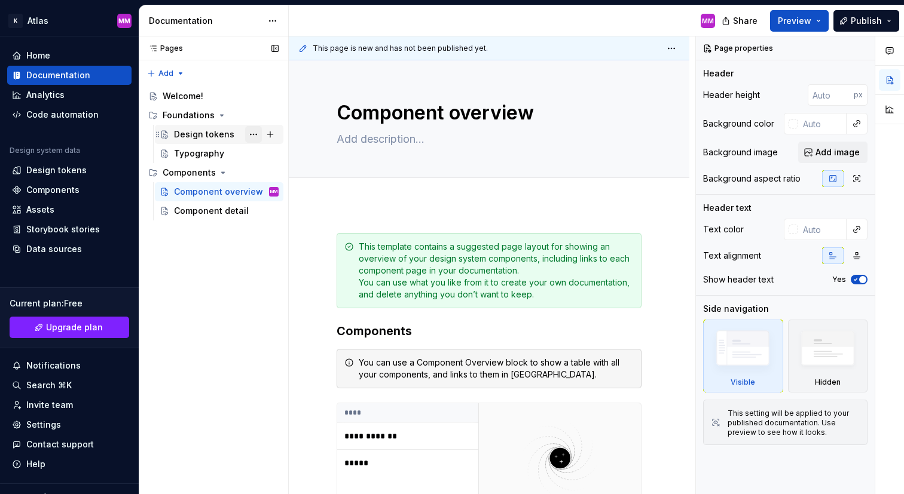
click at [255, 133] on button "Page tree" at bounding box center [253, 134] width 17 height 17
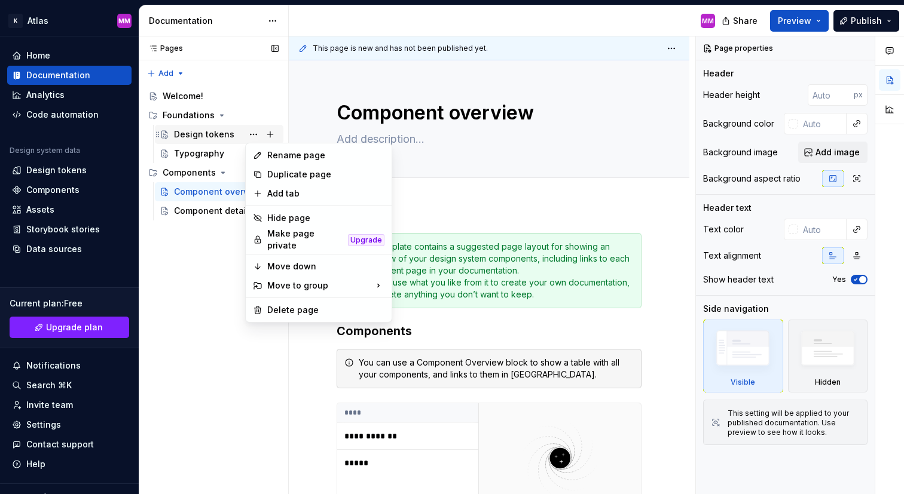
click at [218, 139] on div "Pages Pages Add Accessibility guide for tree Page tree. Navigate the tree with …" at bounding box center [213, 265] width 149 height 459
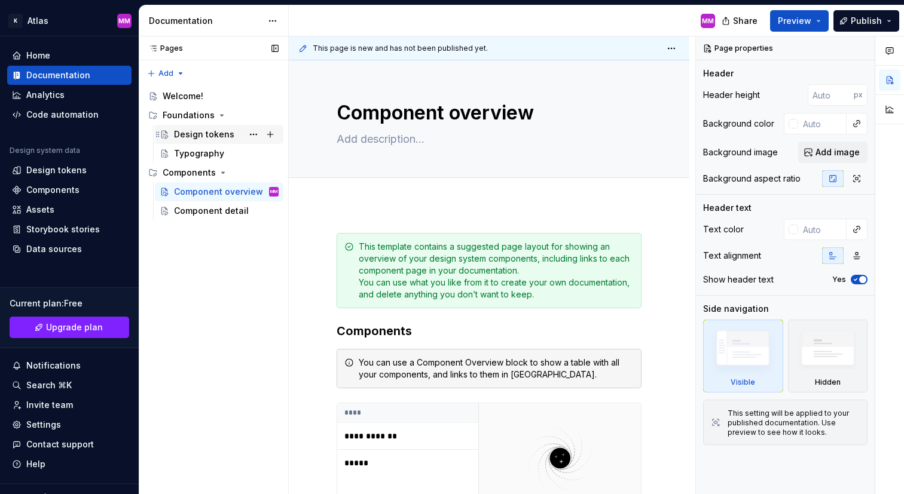
click at [214, 135] on div "Design tokens" at bounding box center [204, 135] width 60 height 12
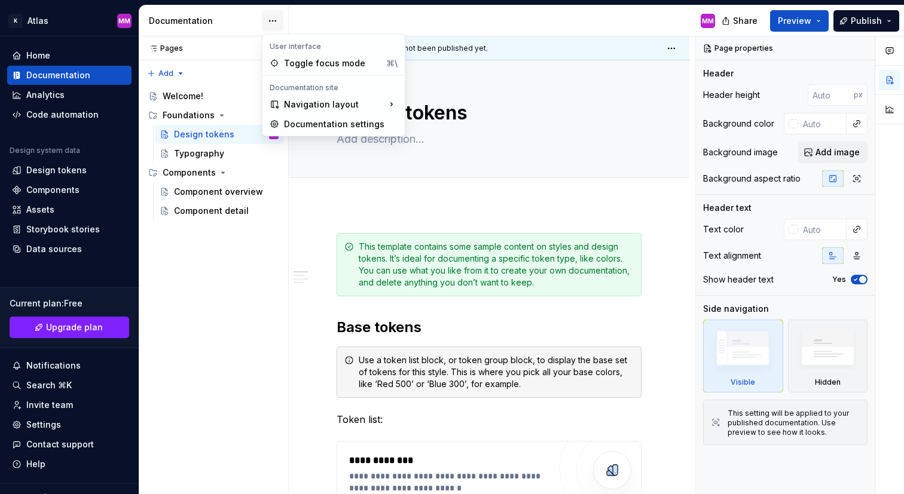
click at [277, 18] on html "K Atlas MM Home Documentation Analytics Code automation Design system data Desi…" at bounding box center [452, 247] width 904 height 494
click at [300, 62] on div "Toggle focus mode" at bounding box center [332, 63] width 97 height 12
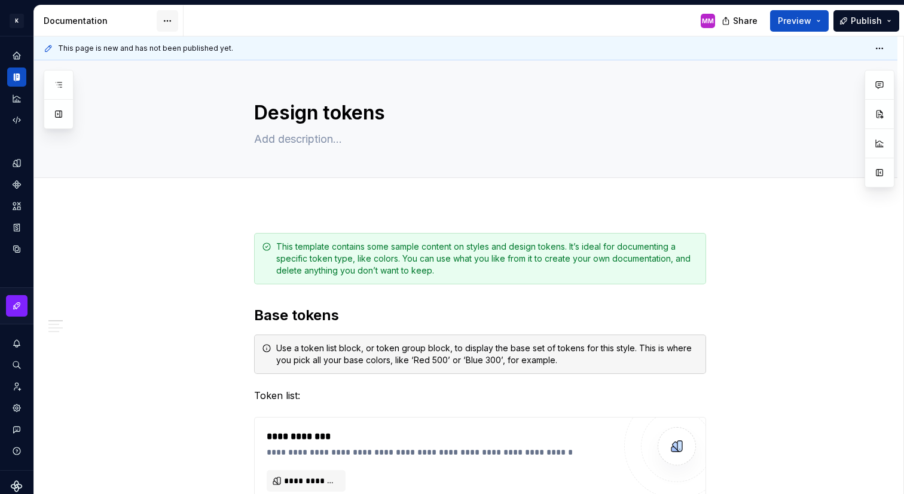
click at [172, 24] on html "**********" at bounding box center [452, 247] width 904 height 494
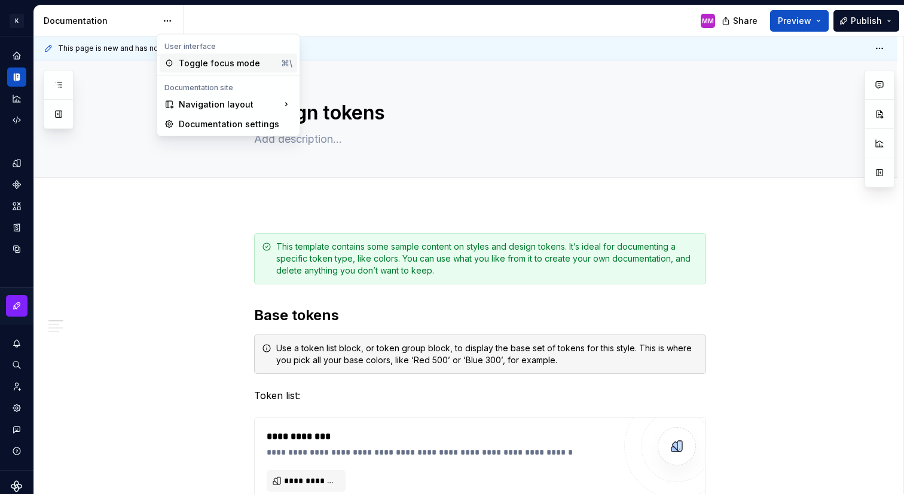
click at [213, 63] on div "Toggle focus mode" at bounding box center [227, 63] width 97 height 12
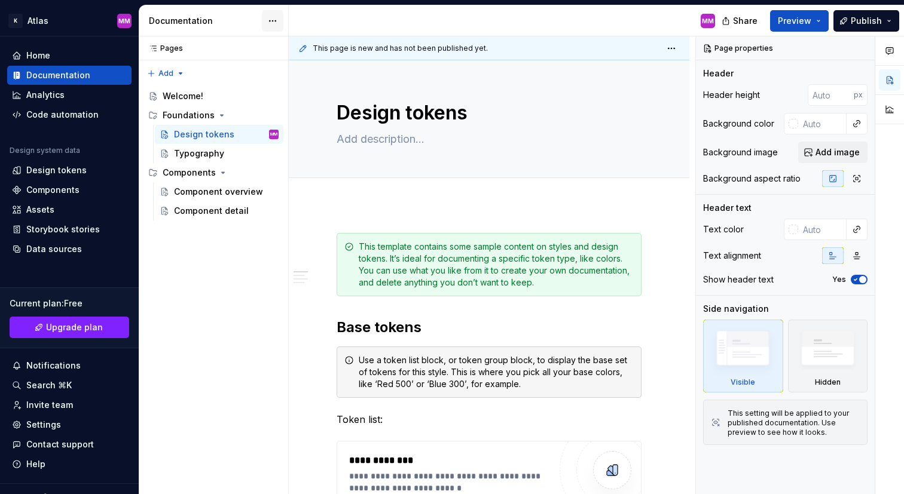
click at [267, 23] on html "K Atlas MM Home Documentation Analytics Code automation Design system data Desi…" at bounding box center [452, 247] width 904 height 494
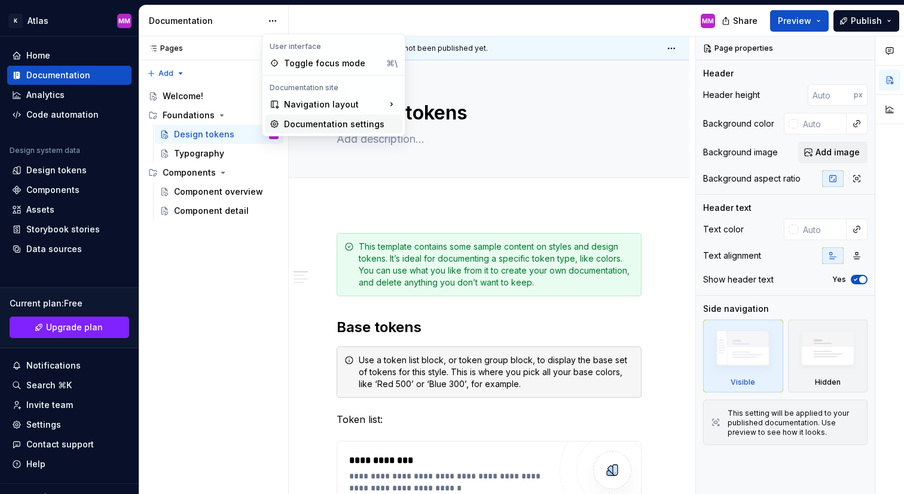
click at [306, 129] on div "Documentation settings" at bounding box center [341, 124] width 114 height 12
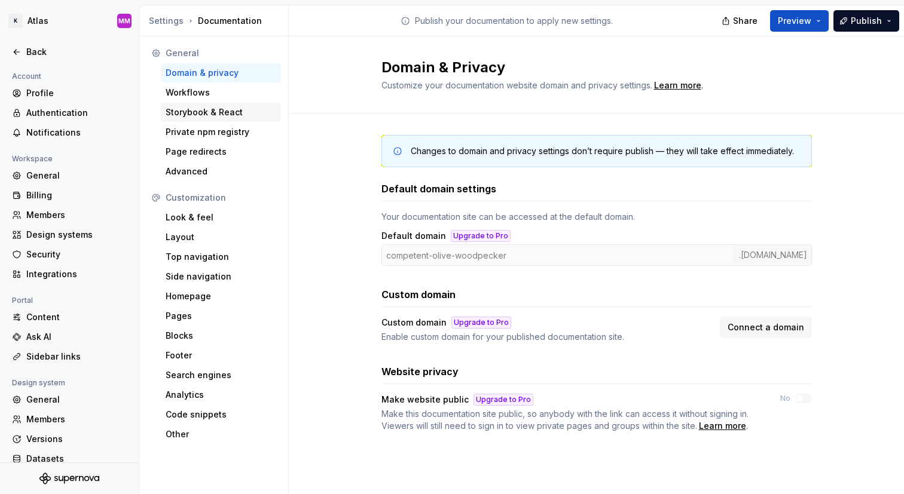
click at [247, 112] on div "Storybook & React" at bounding box center [221, 112] width 111 height 12
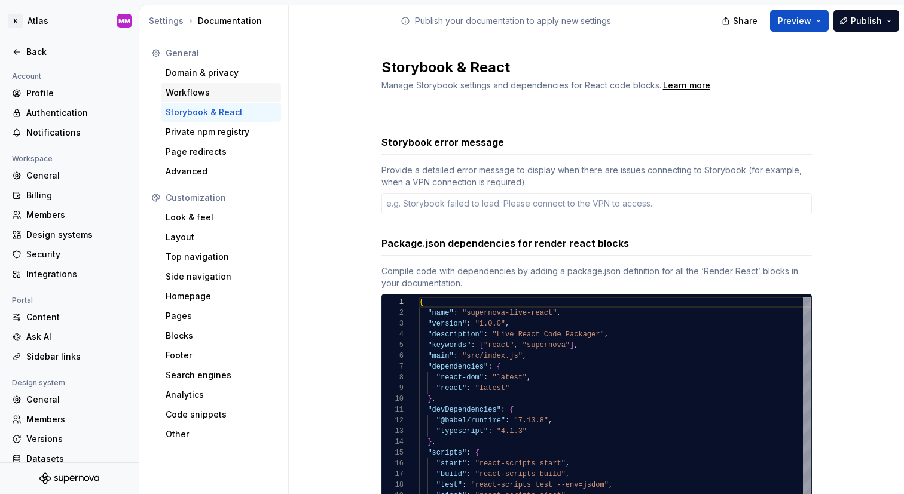
click at [206, 97] on div "Workflows" at bounding box center [221, 93] width 111 height 12
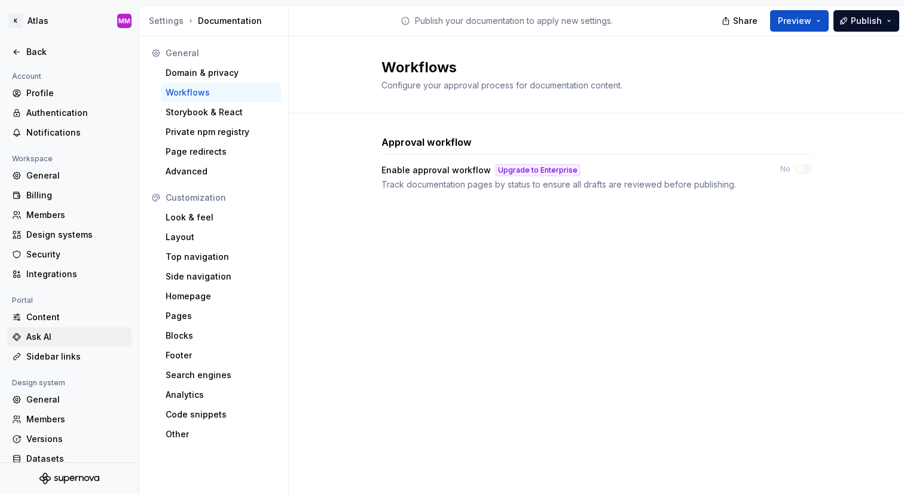
click at [73, 340] on div "Ask AI" at bounding box center [76, 337] width 100 height 12
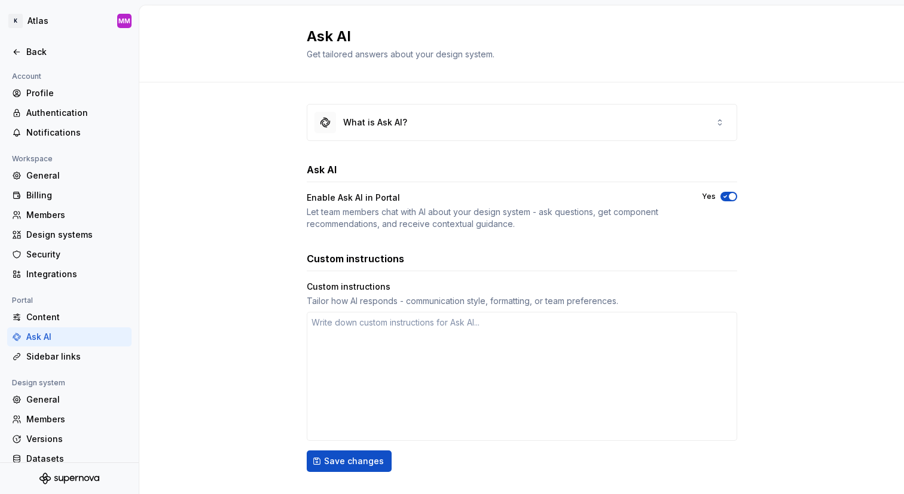
click at [387, 141] on div "What is Ask AI?" at bounding box center [522, 122] width 431 height 37
click at [401, 123] on div "What is Ask AI?" at bounding box center [375, 123] width 64 height 12
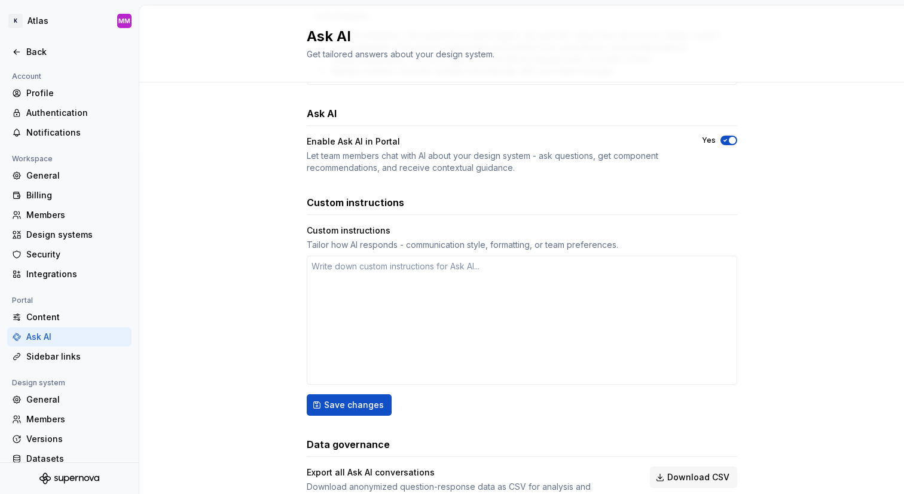
scroll to position [393, 0]
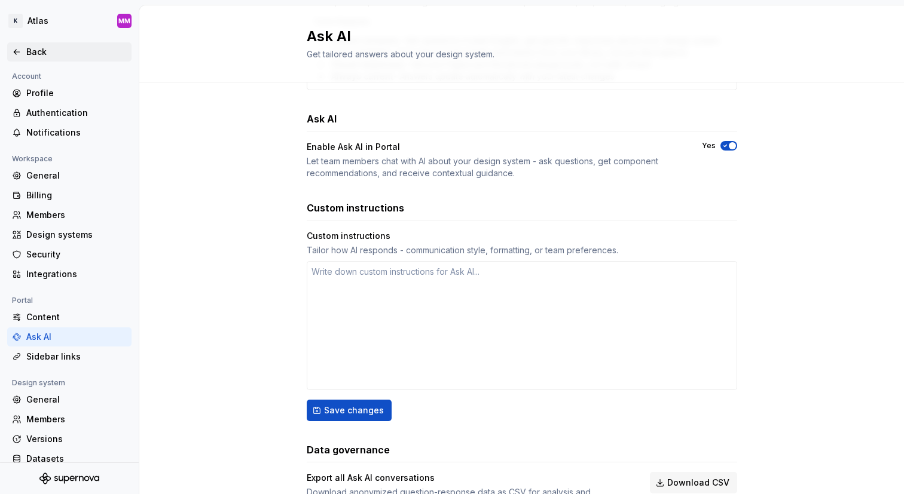
click at [89, 54] on div "Back" at bounding box center [76, 52] width 100 height 12
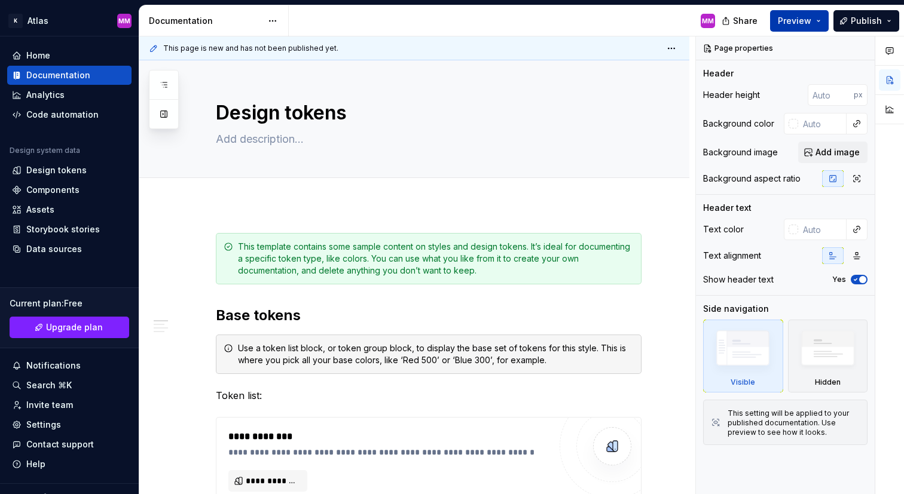
click at [809, 23] on span "Preview" at bounding box center [794, 21] width 33 height 12
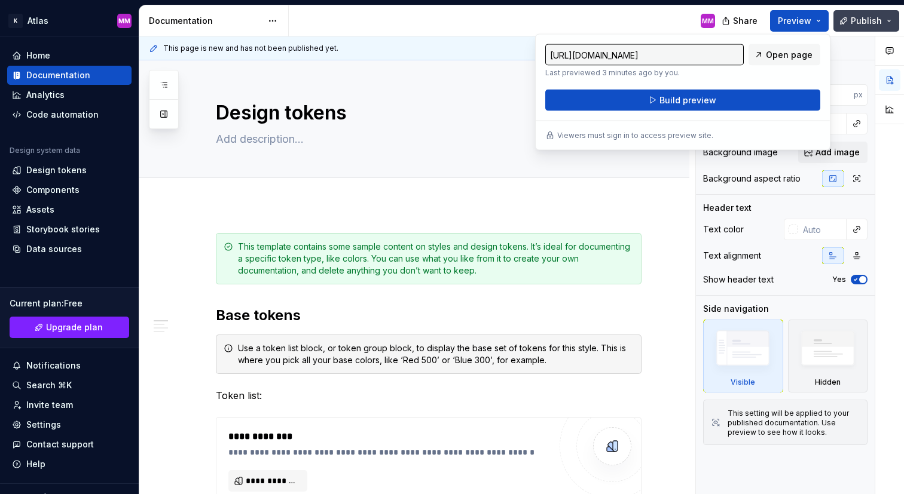
click at [874, 16] on span "Publish" at bounding box center [866, 21] width 31 height 12
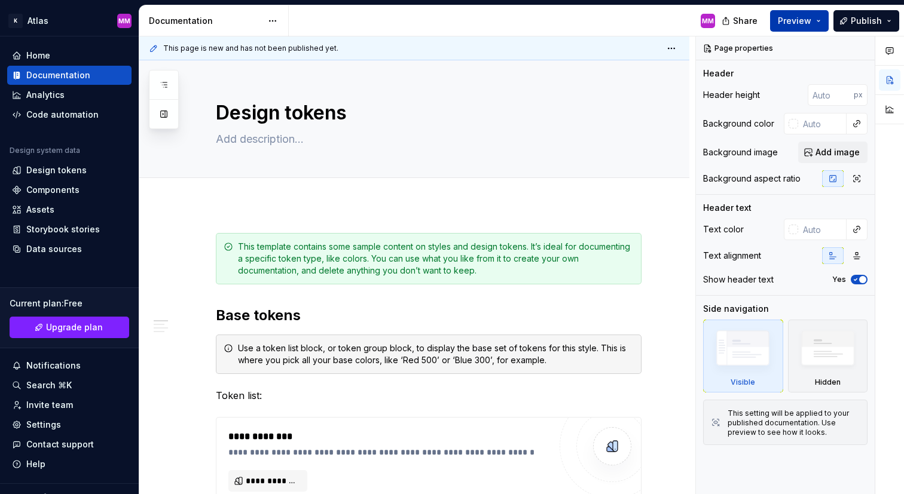
click at [793, 20] on span "Preview" at bounding box center [794, 21] width 33 height 12
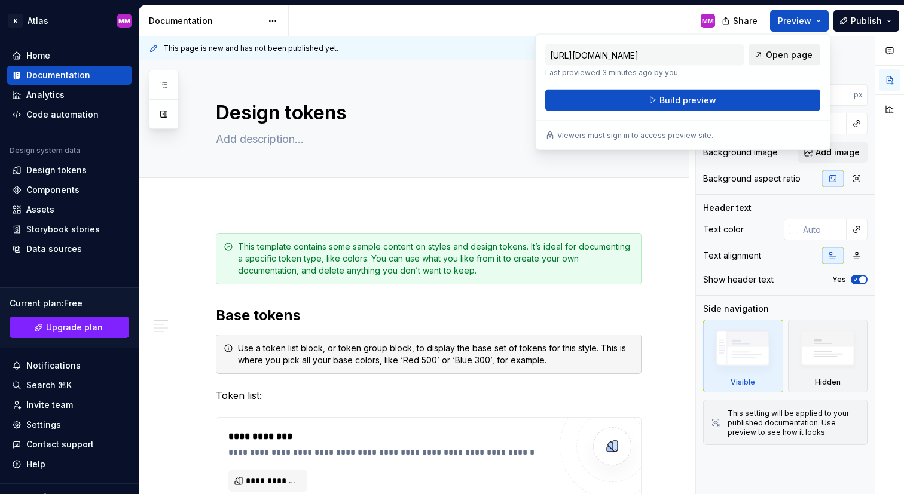
click at [779, 47] on link "Open page" at bounding box center [785, 55] width 72 height 22
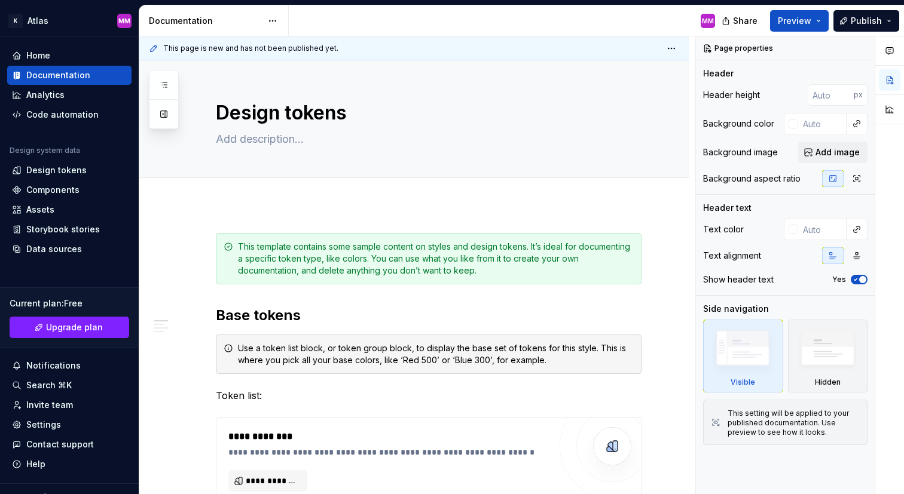
click at [584, 8] on div "MM" at bounding box center [507, 20] width 436 height 31
click at [738, 15] on span "Share" at bounding box center [745, 21] width 25 height 12
click at [607, 23] on div "MM" at bounding box center [507, 20] width 436 height 31
click at [276, 25] on html "K Atlas MM Home Documentation Analytics Code automation Design system data Desi…" at bounding box center [452, 247] width 904 height 494
click at [333, 13] on html "K Atlas MM Home Documentation Analytics Code automation Design system data Desi…" at bounding box center [452, 247] width 904 height 494
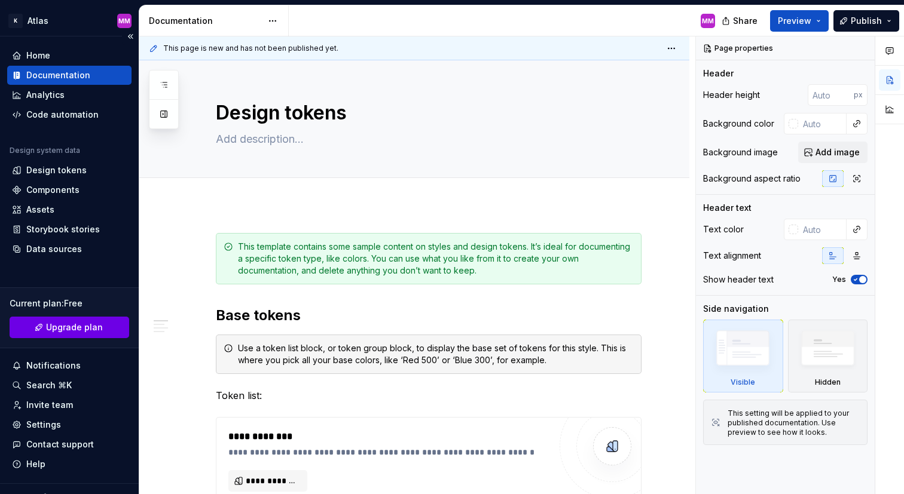
click at [81, 326] on span "Upgrade plan" at bounding box center [74, 328] width 57 height 12
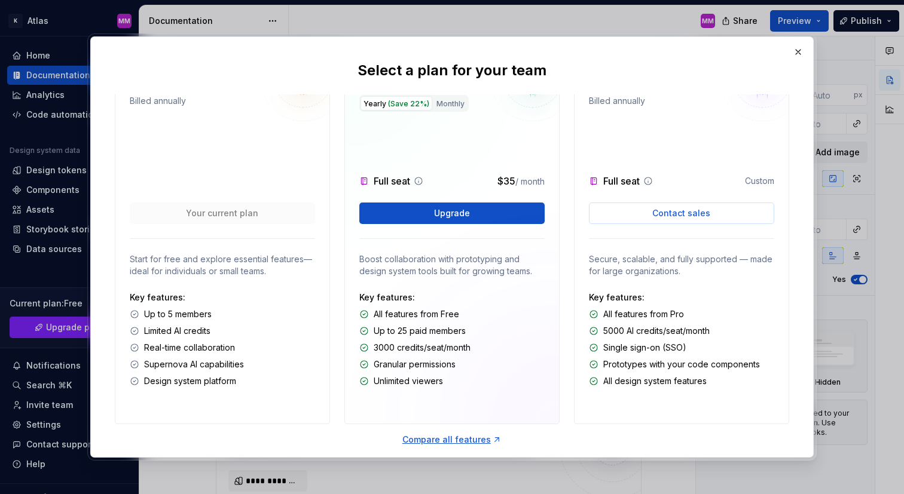
scroll to position [56, 0]
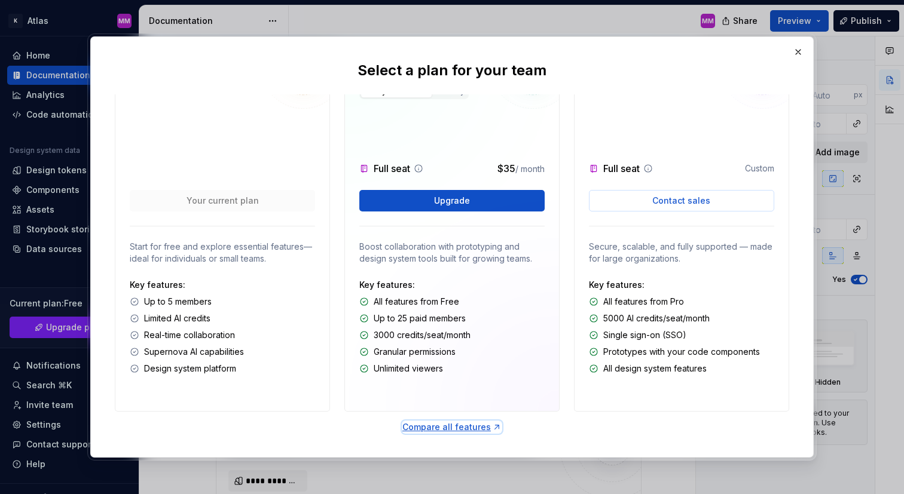
click at [438, 427] on div "Compare all features" at bounding box center [451, 428] width 99 height 12
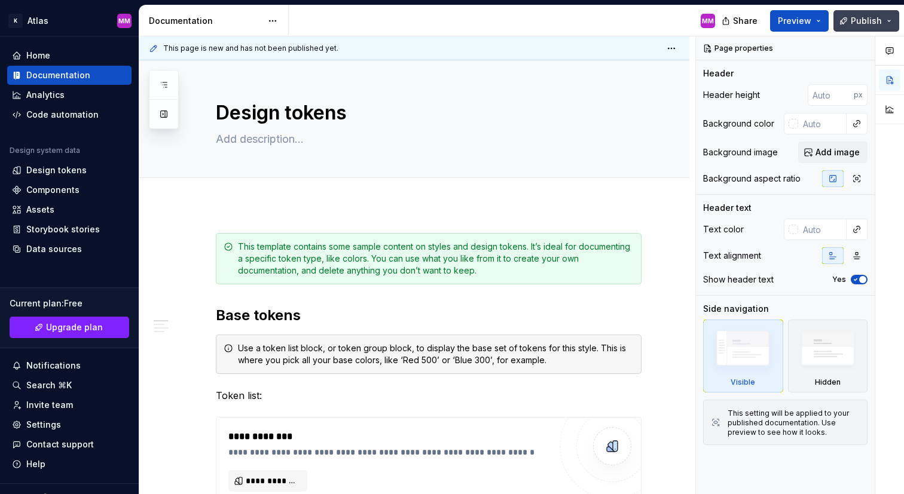
click at [871, 21] on span "Publish" at bounding box center [866, 21] width 31 height 12
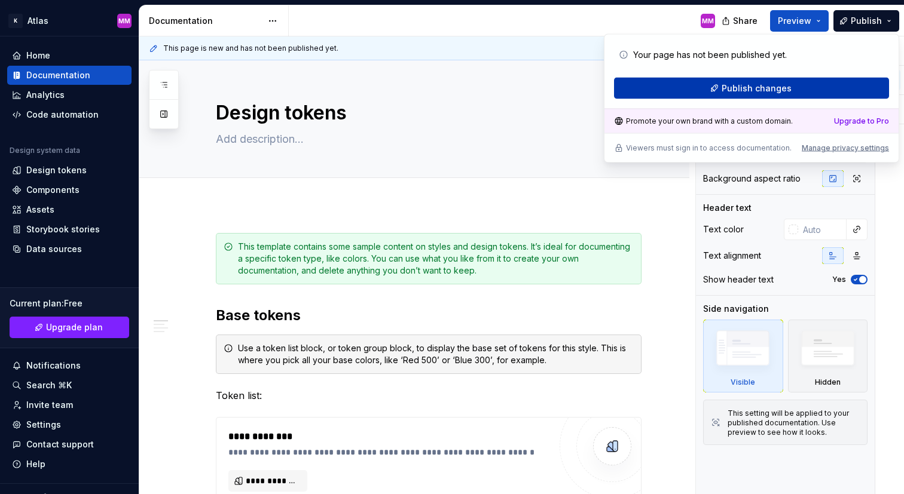
click at [794, 80] on button "Publish changes" at bounding box center [751, 89] width 275 height 22
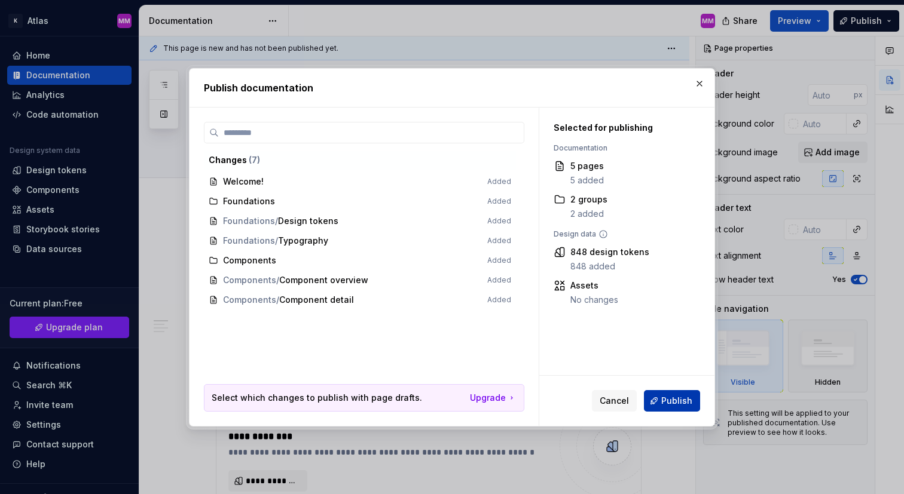
click at [665, 397] on span "Publish" at bounding box center [676, 401] width 31 height 12
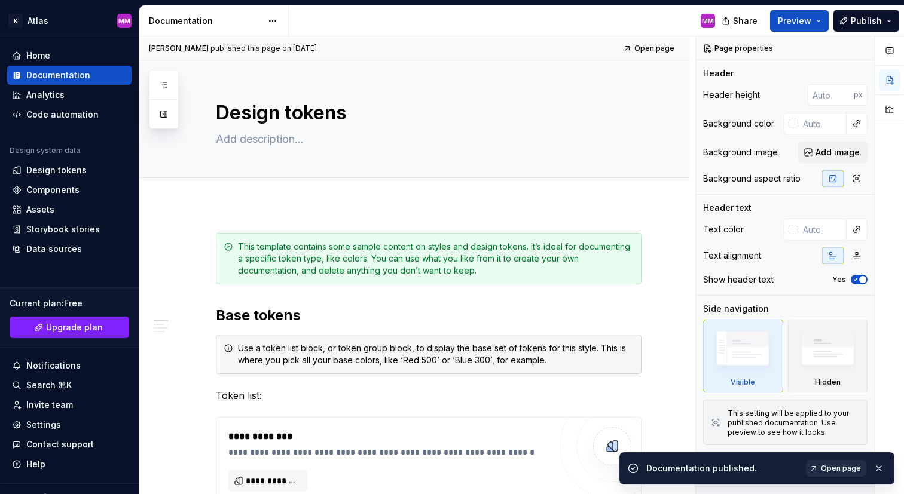
click at [822, 463] on link "Open page" at bounding box center [836, 468] width 60 height 17
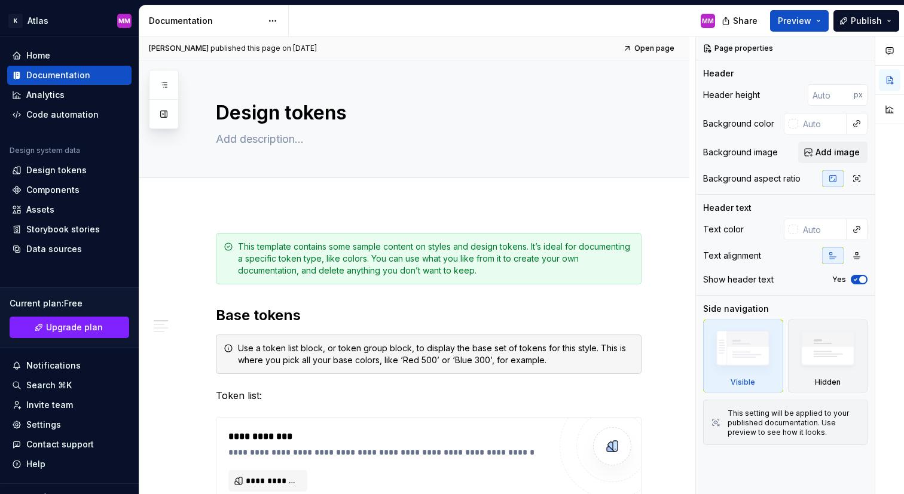
type textarea "*"
click at [854, 21] on span "Publish" at bounding box center [866, 21] width 31 height 12
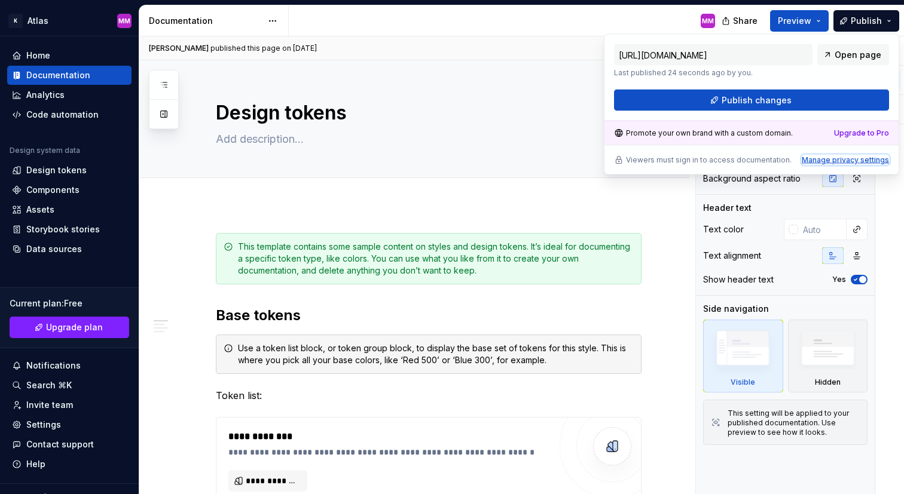
click at [820, 158] on div "Manage privacy settings" at bounding box center [845, 160] width 87 height 10
type input "https://competent-olive-woodpecker.supernova-docs.io/latest/"
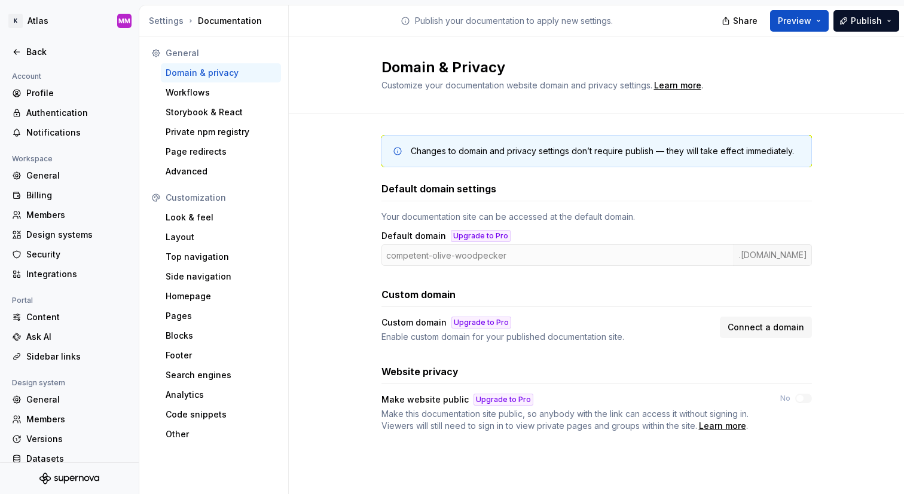
click at [358, 187] on div "Changes to domain and privacy settings don’t require publish — they will take e…" at bounding box center [596, 296] width 615 height 364
click at [228, 177] on div "Advanced" at bounding box center [221, 172] width 111 height 12
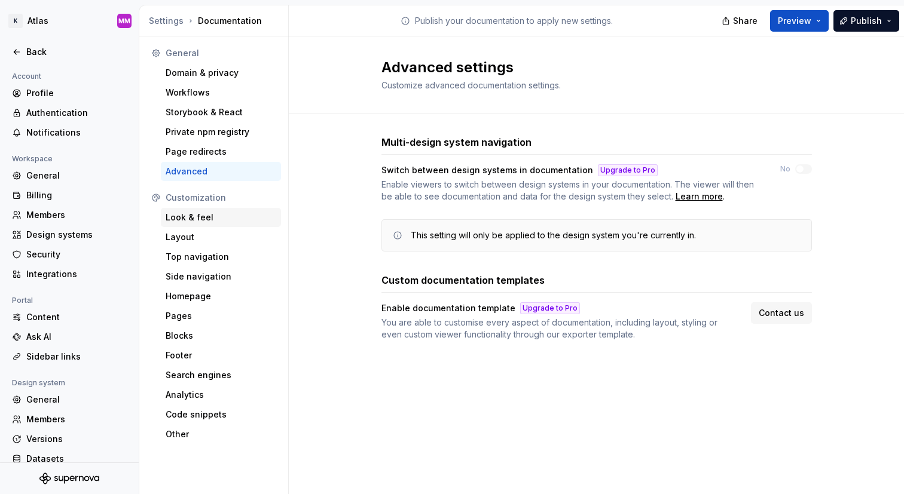
click at [221, 219] on div "Look & feel" at bounding box center [221, 218] width 111 height 12
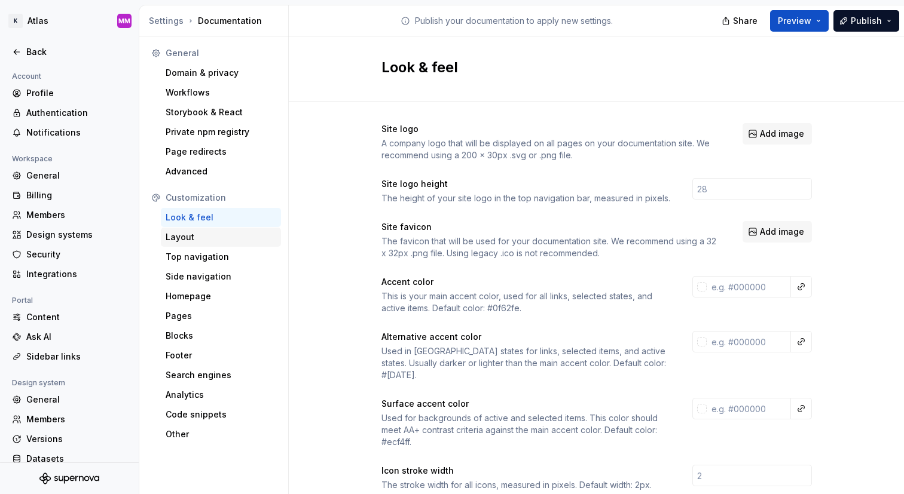
click at [268, 237] on div "Layout" at bounding box center [221, 237] width 111 height 12
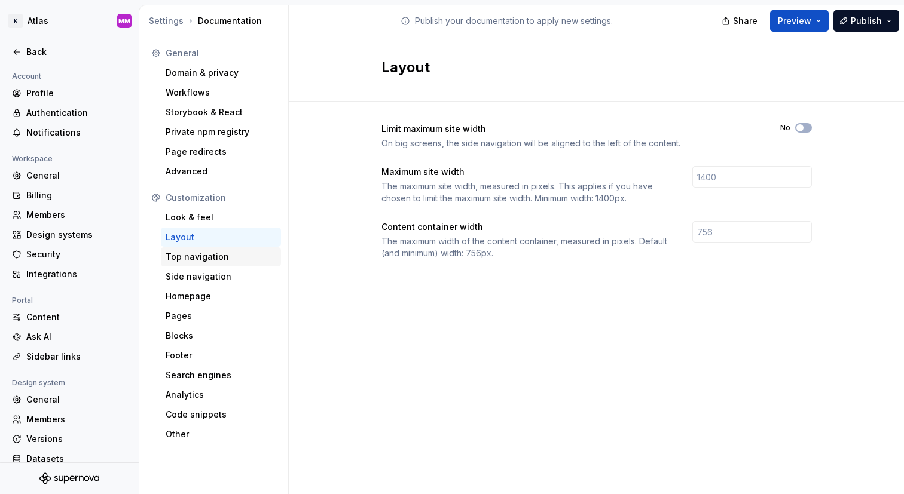
click at [261, 258] on div "Top navigation" at bounding box center [221, 257] width 111 height 12
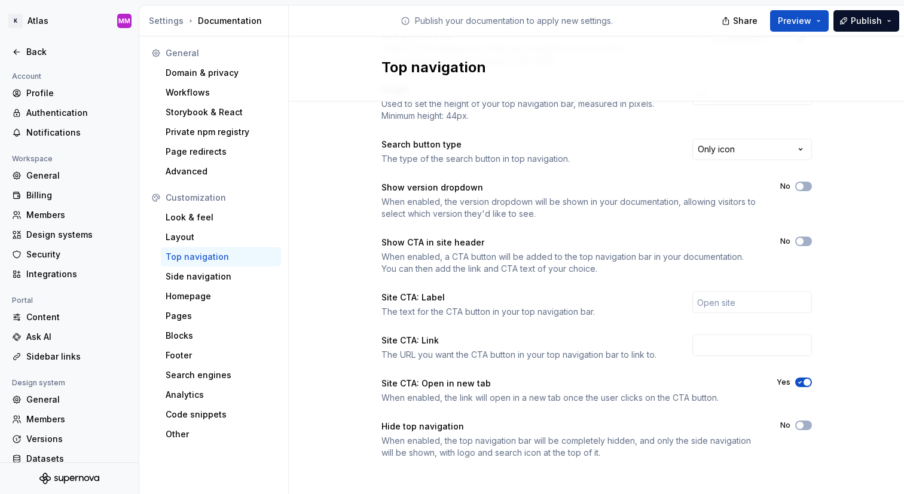
scroll to position [154, 0]
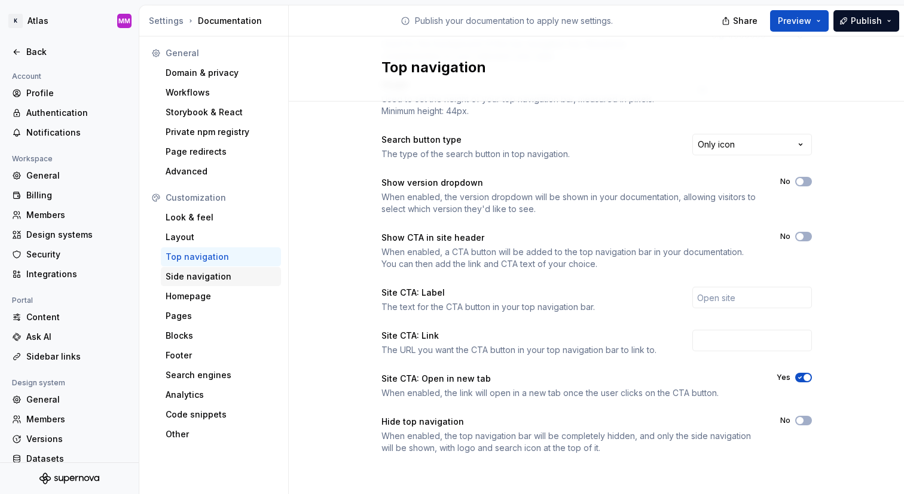
click at [251, 283] on div "Side navigation" at bounding box center [221, 276] width 120 height 19
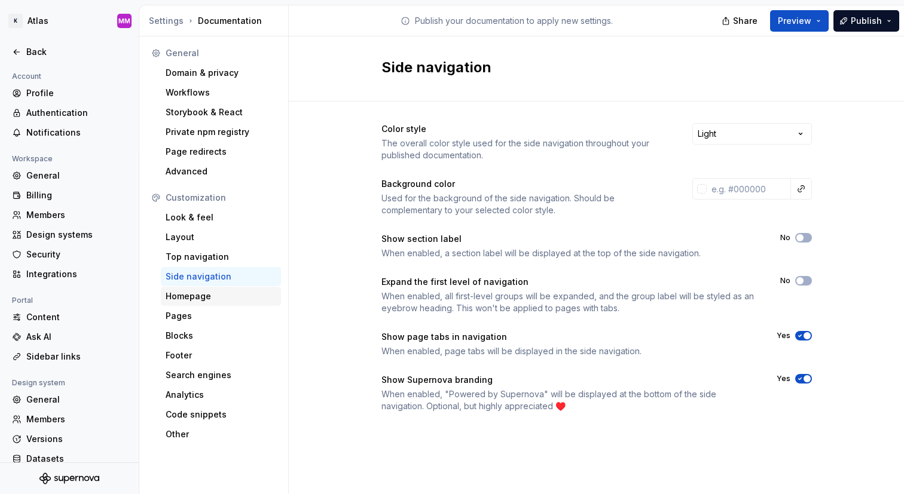
click at [251, 295] on div "Homepage" at bounding box center [221, 297] width 111 height 12
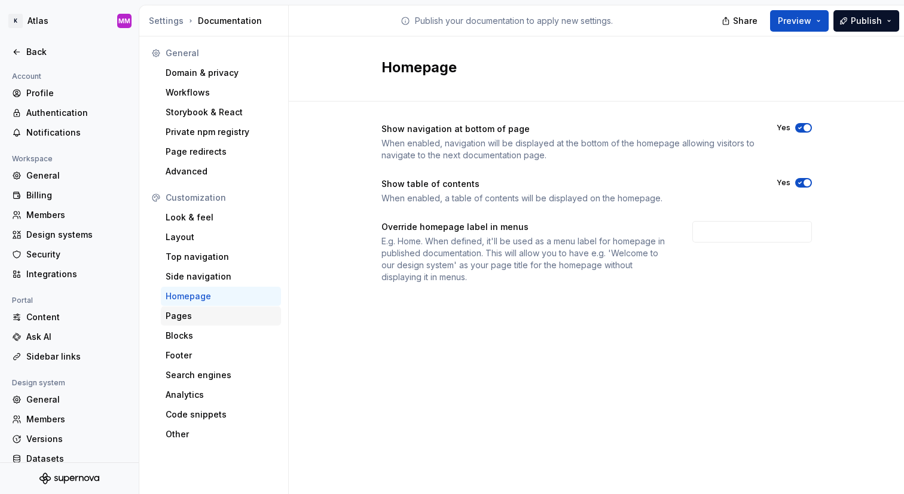
click at [251, 316] on div "Pages" at bounding box center [221, 316] width 111 height 12
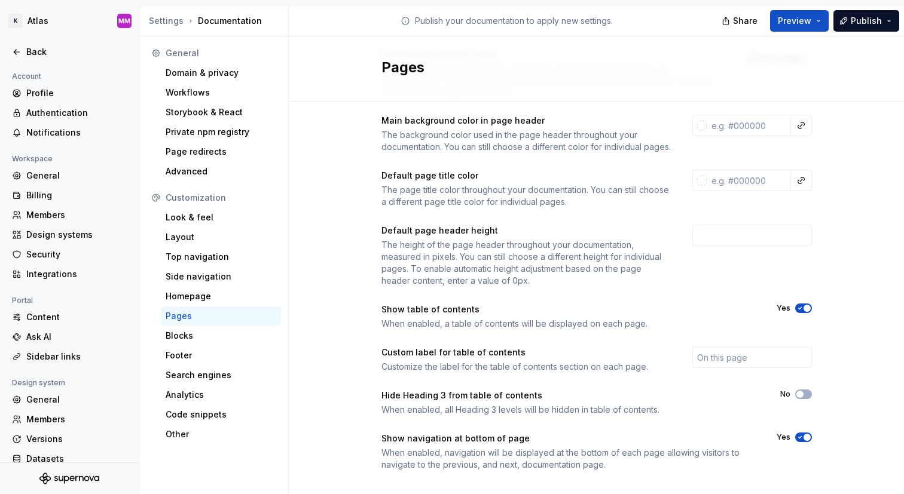
scroll to position [159, 0]
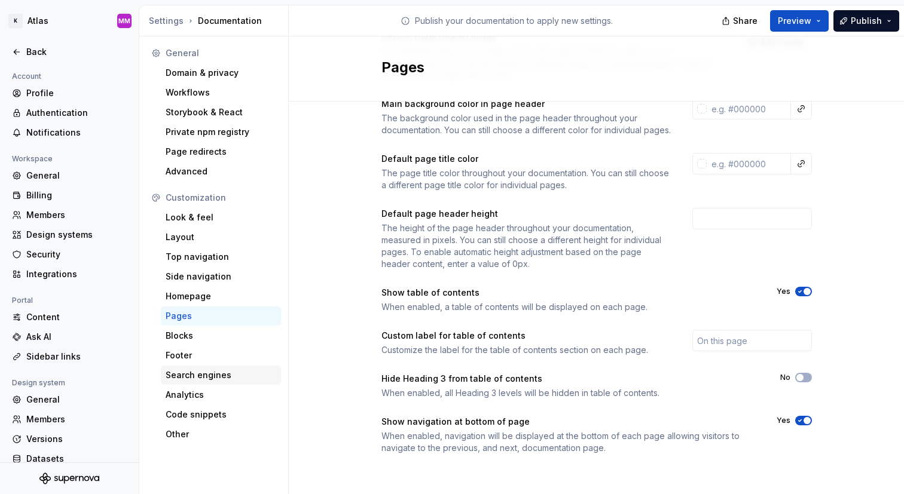
click at [264, 375] on div "Search engines" at bounding box center [221, 376] width 111 height 12
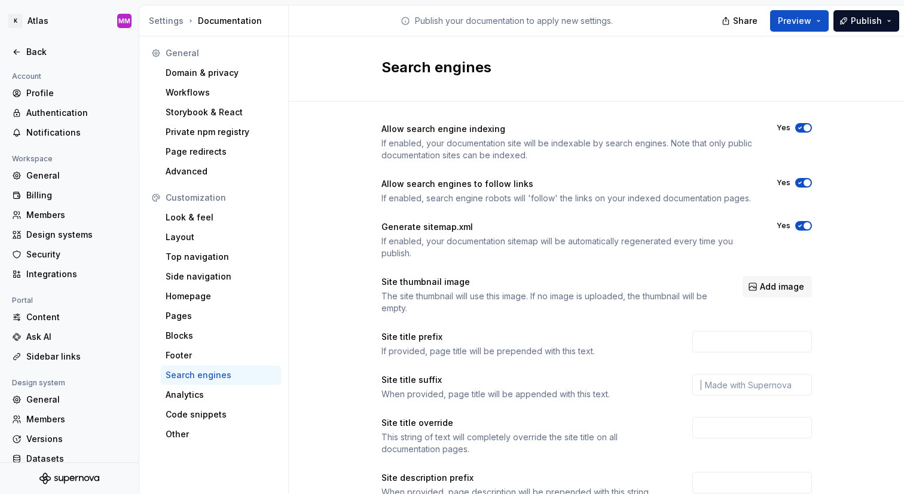
click at [802, 126] on icon "button" at bounding box center [800, 127] width 10 height 7
click at [800, 182] on icon "button" at bounding box center [799, 183] width 3 height 2
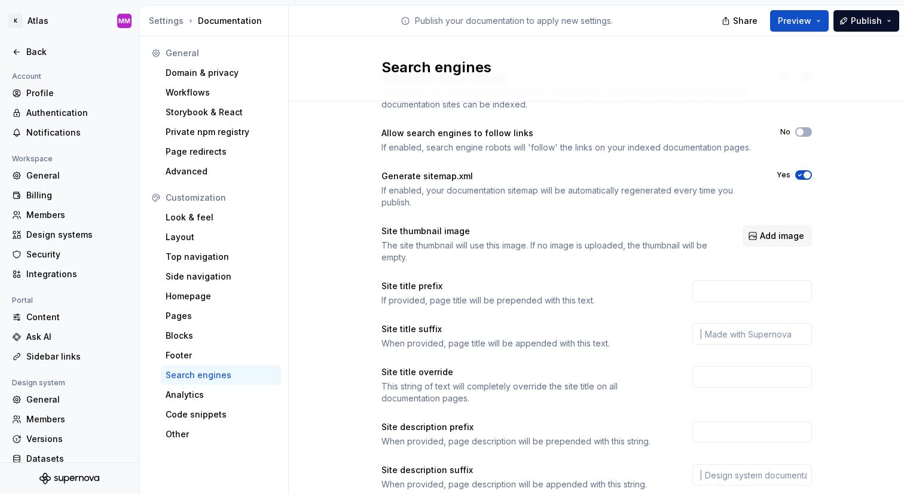
scroll to position [154, 0]
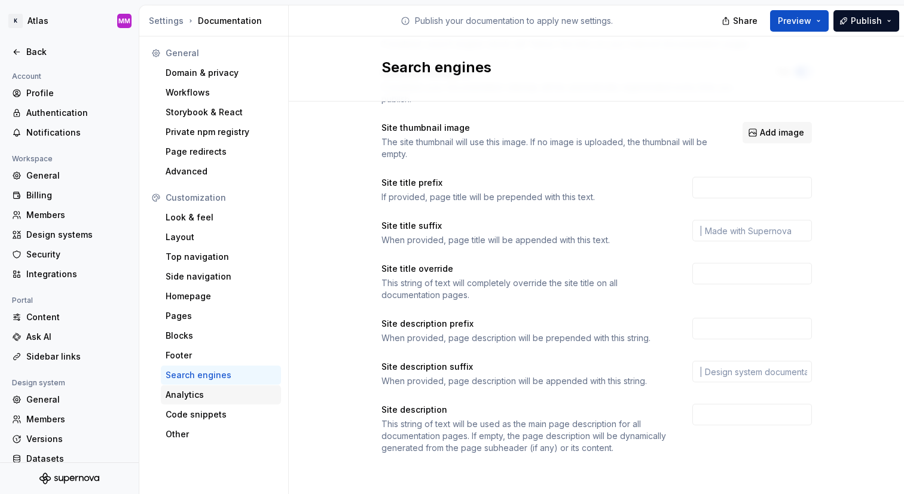
click at [222, 387] on div "Analytics" at bounding box center [221, 395] width 120 height 19
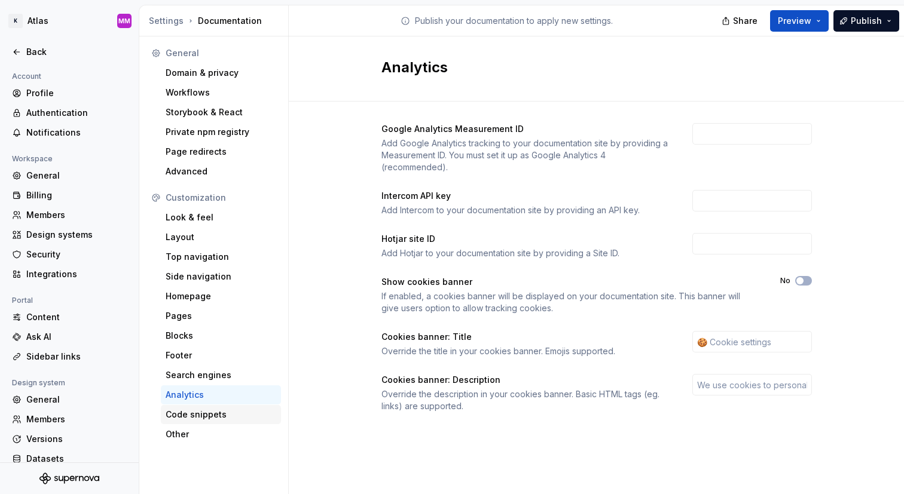
click at [234, 418] on div "Code snippets" at bounding box center [221, 415] width 111 height 12
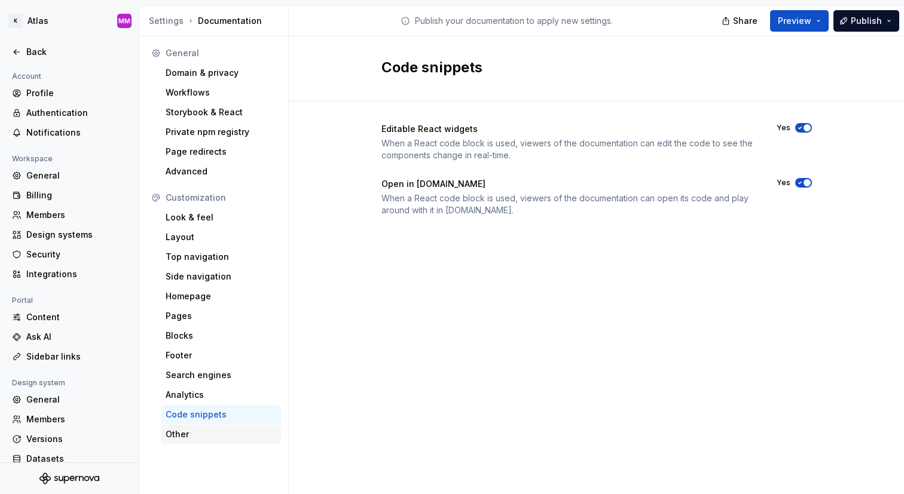
click at [236, 433] on div "Other" at bounding box center [221, 435] width 111 height 12
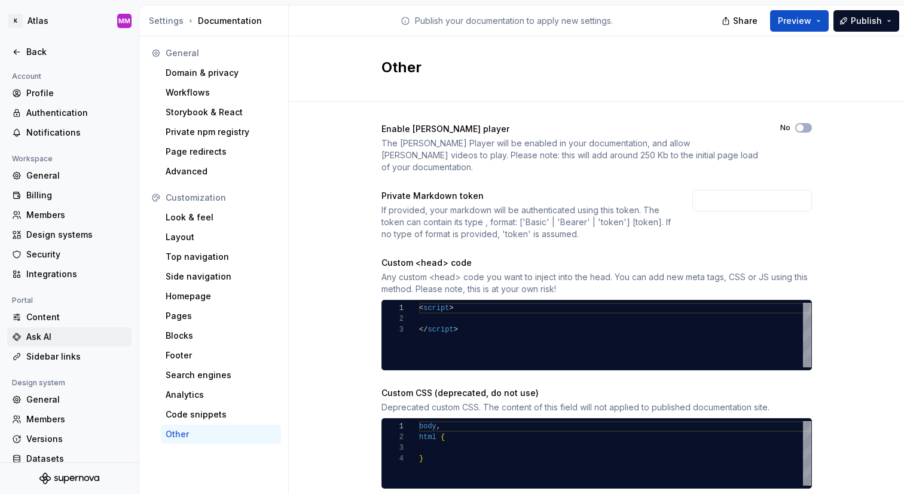
click at [83, 339] on div "Ask AI" at bounding box center [76, 337] width 100 height 12
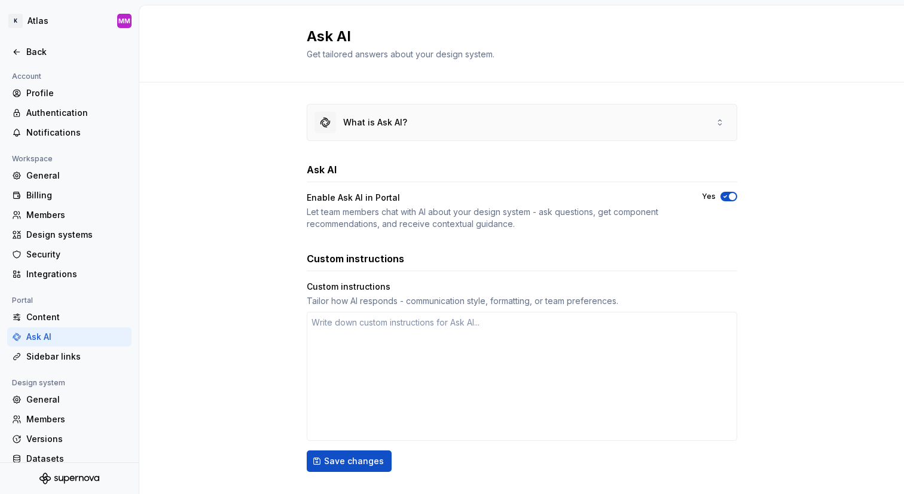
click at [340, 117] on div "What is Ask AI?" at bounding box center [361, 123] width 93 height 22
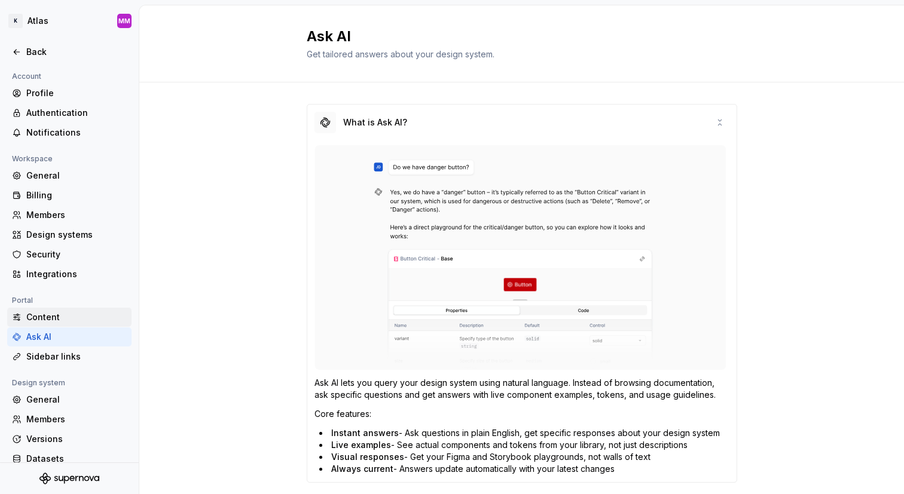
click at [36, 321] on div "Content" at bounding box center [76, 318] width 100 height 12
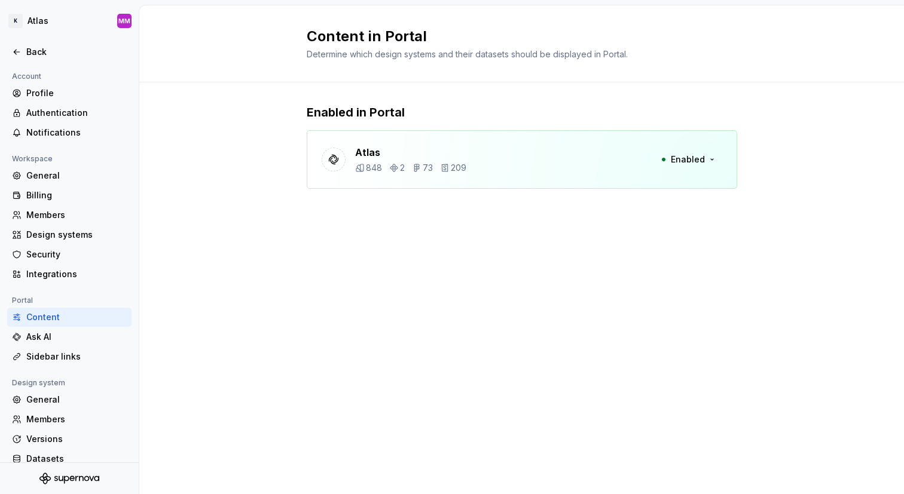
click at [363, 159] on p "Atlas" at bounding box center [410, 152] width 111 height 14
click at [332, 160] on icon at bounding box center [334, 160] width 12 height 12
click at [680, 156] on span "Enabled" at bounding box center [688, 160] width 34 height 12
click at [404, 219] on div "Enabled in Portal Atlas 848 2 73 209 Enabled" at bounding box center [522, 159] width 431 height 152
click at [55, 357] on div "Sidebar links" at bounding box center [76, 357] width 100 height 12
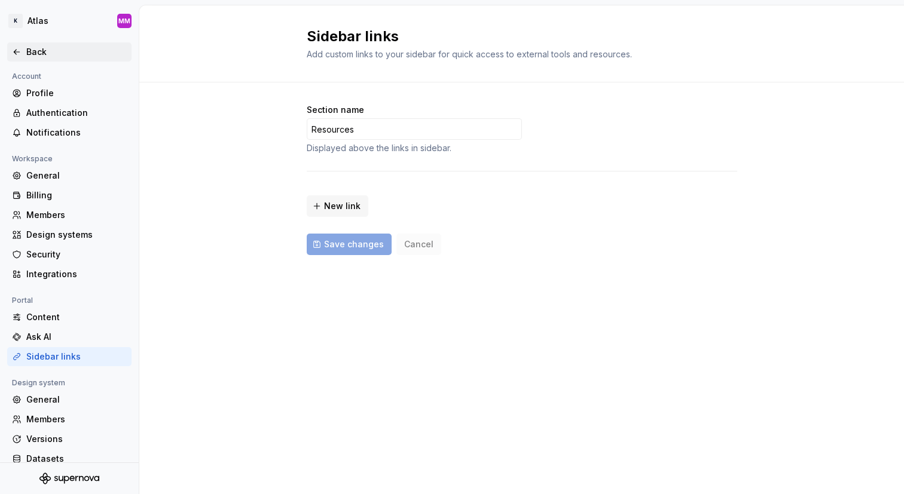
click at [17, 50] on icon at bounding box center [17, 52] width 10 height 10
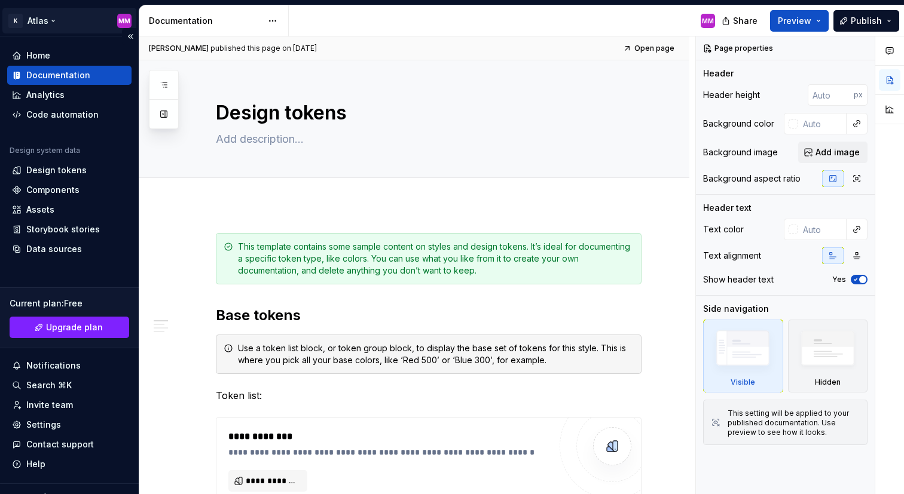
click at [35, 23] on html "K Atlas MM Home Documentation Analytics Code automation Design system data Desi…" at bounding box center [452, 247] width 904 height 494
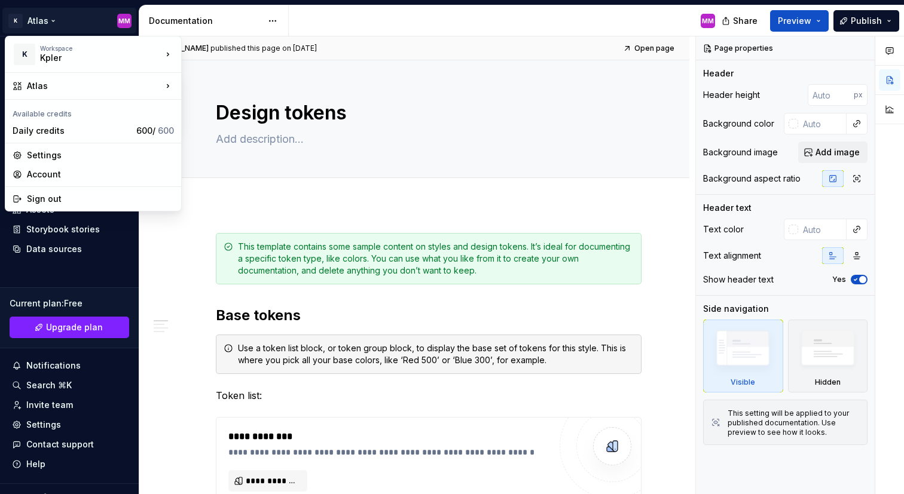
click at [194, 254] on html "K Atlas MM Home Documentation Analytics Code automation Design system data Desi…" at bounding box center [452, 247] width 904 height 494
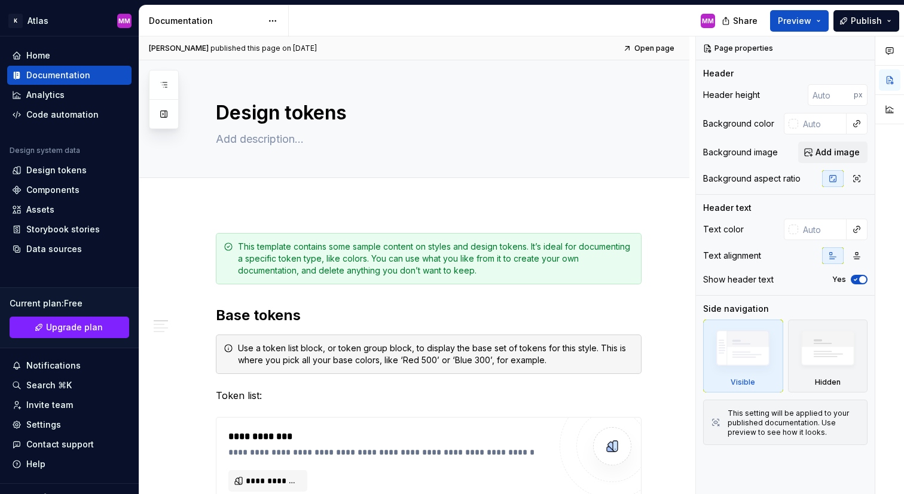
click at [194, 23] on div "Documentation" at bounding box center [205, 21] width 113 height 12
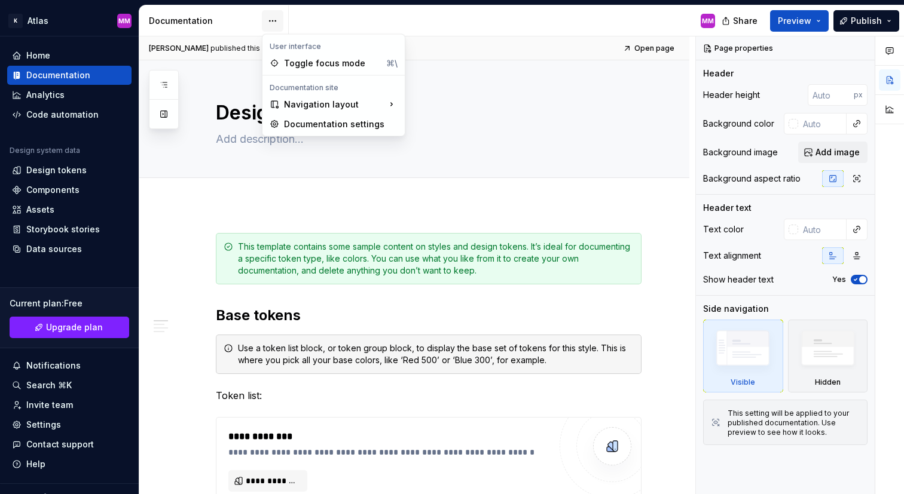
click at [273, 22] on html "K Atlas MM Home Documentation Analytics Code automation Design system data Desi…" at bounding box center [452, 247] width 904 height 494
click at [218, 198] on html "K Atlas MM Home Documentation Analytics Code automation Design system data Desi…" at bounding box center [452, 247] width 904 height 494
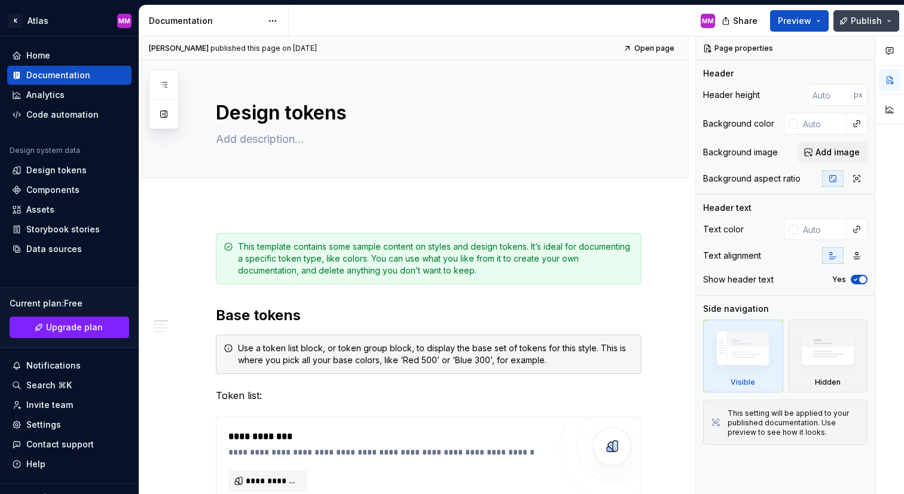
click at [845, 25] on button "Publish" at bounding box center [867, 21] width 66 height 22
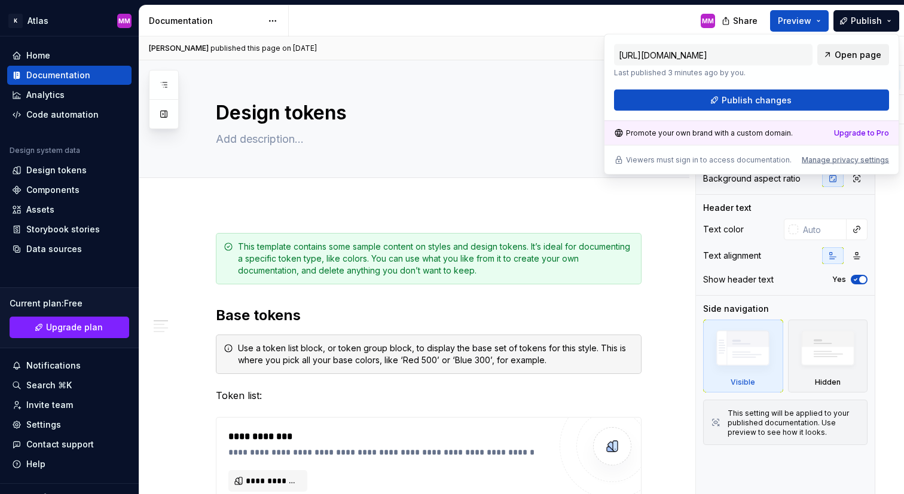
click at [842, 54] on span "Open page" at bounding box center [858, 55] width 47 height 12
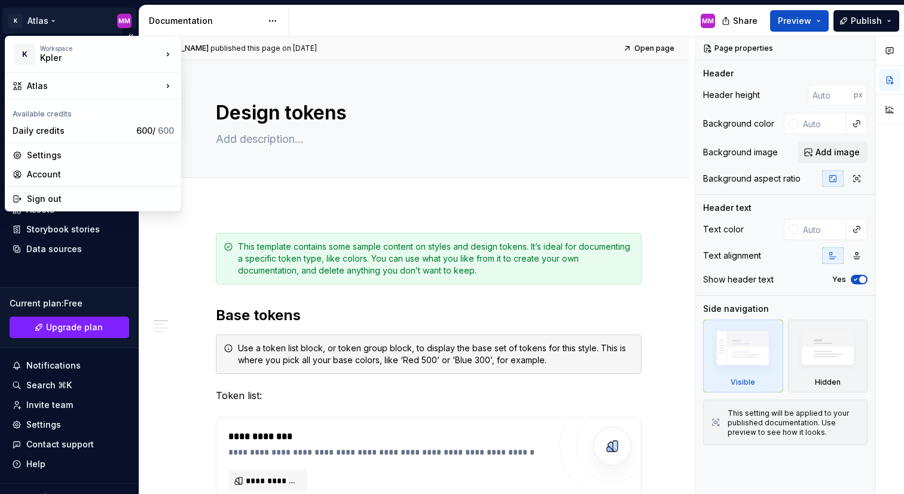
click at [47, 14] on html "K Atlas MM Home Documentation Analytics Code automation Design system data Desi…" at bounding box center [452, 247] width 904 height 494
click at [23, 17] on html "K Atlas MM Home Documentation Analytics Code automation Design system data Desi…" at bounding box center [452, 247] width 904 height 494
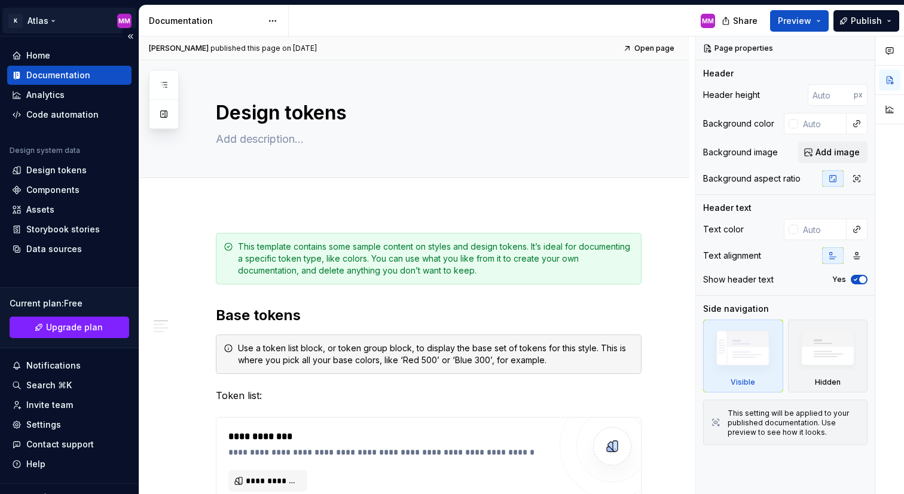
click at [19, 19] on html "K Atlas MM Home Documentation Analytics Code automation Design system data Desi…" at bounding box center [452, 247] width 904 height 494
click at [92, 14] on html "K Atlas MM Home Documentation Analytics Code automation Design system data Desi…" at bounding box center [452, 247] width 904 height 494
type textarea "*"
click at [79, 185] on div "Components" at bounding box center [69, 190] width 115 height 12
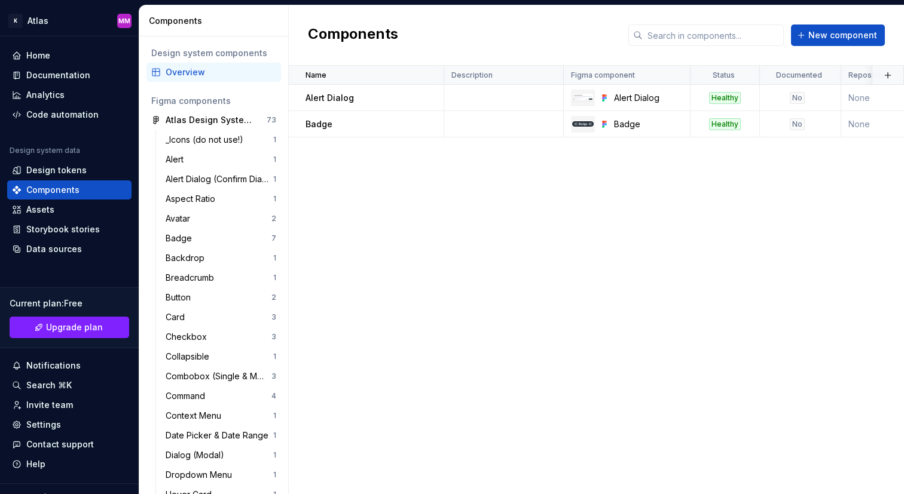
click at [201, 102] on div "Figma components" at bounding box center [213, 101] width 125 height 12
click at [218, 102] on div "Figma components" at bounding box center [213, 101] width 125 height 12
click at [428, 123] on button "button" at bounding box center [428, 124] width 17 height 17
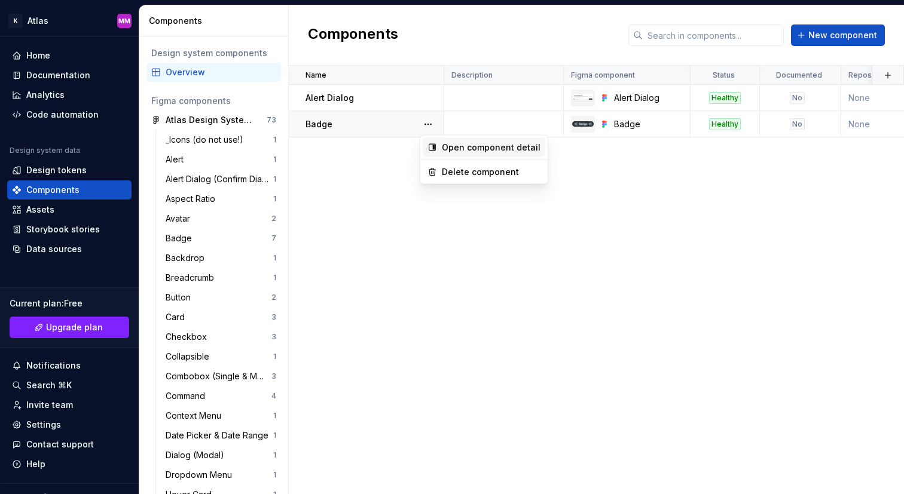
click at [440, 149] on div "Open component detail" at bounding box center [484, 147] width 123 height 19
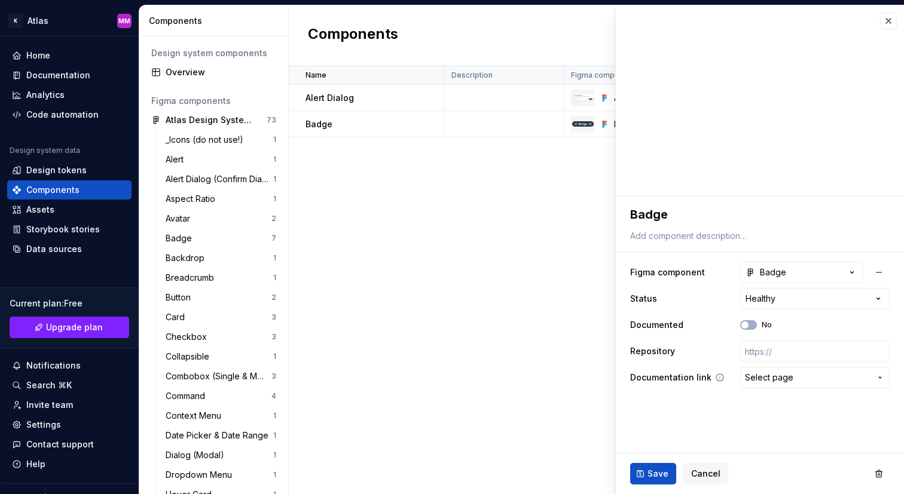
drag, startPoint x: 890, startPoint y: 23, endPoint x: 767, endPoint y: 369, distance: 366.9
click at [768, 369] on div "**********" at bounding box center [759, 250] width 289 height 490
click at [767, 369] on button "Select page" at bounding box center [814, 378] width 149 height 22
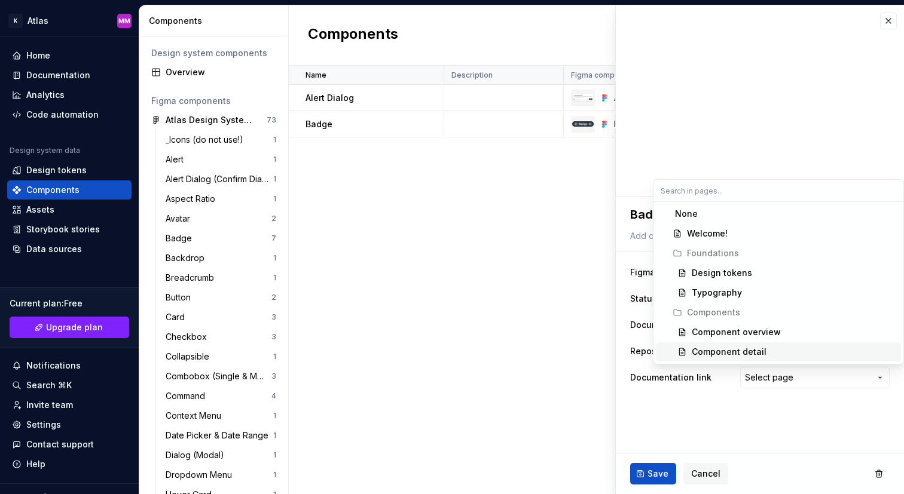
click at [764, 349] on div "Component detail" at bounding box center [794, 352] width 204 height 12
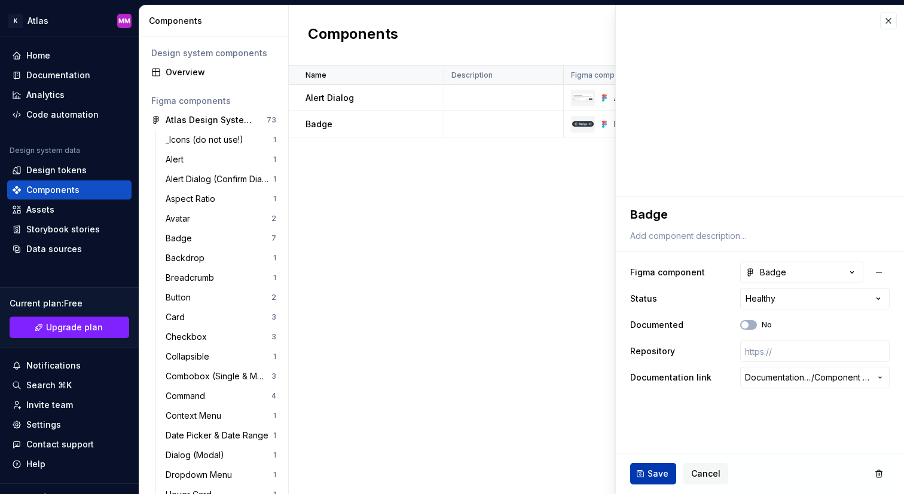
click at [658, 474] on span "Save" at bounding box center [658, 474] width 21 height 12
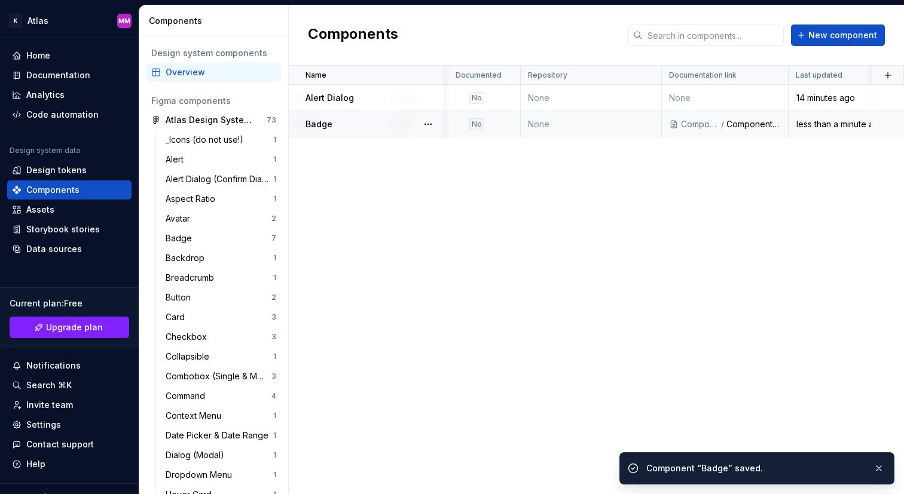
scroll to position [0, 320]
click at [751, 123] on div "Component detail" at bounding box center [753, 124] width 54 height 12
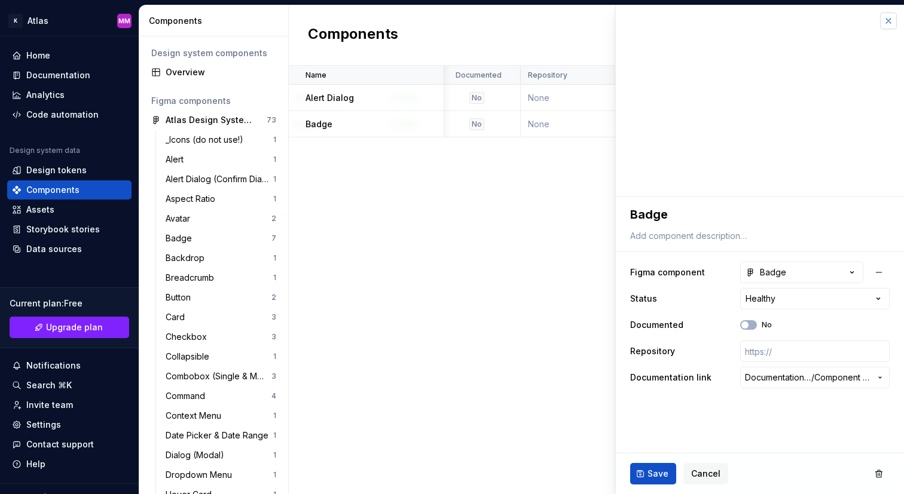
click at [892, 19] on button "button" at bounding box center [888, 21] width 17 height 17
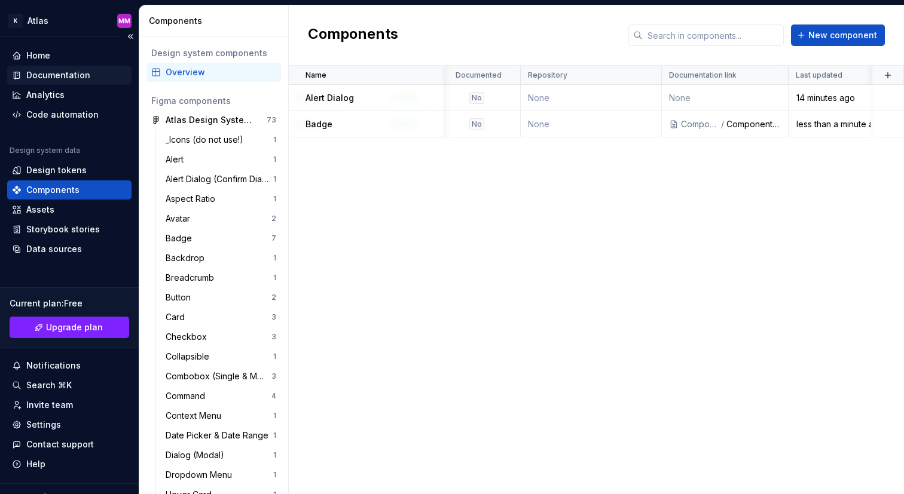
click at [56, 69] on div "Documentation" at bounding box center [69, 75] width 124 height 19
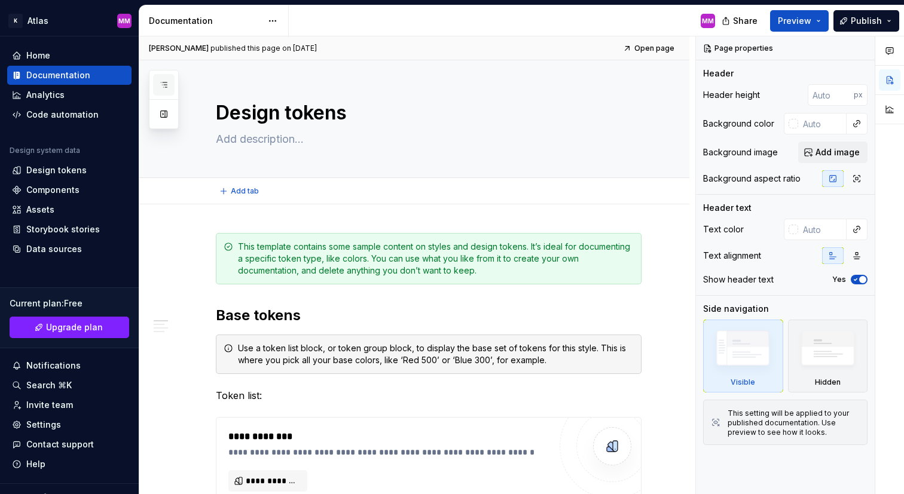
click at [174, 84] on button "button" at bounding box center [164, 85] width 22 height 22
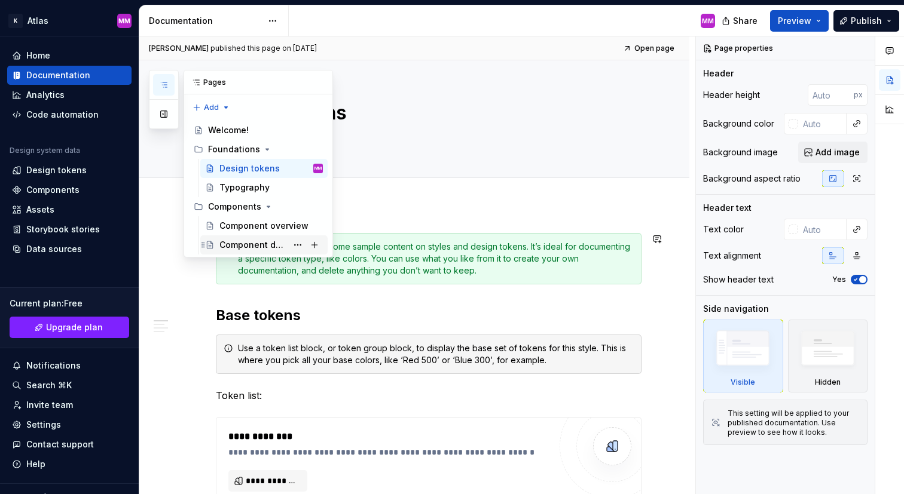
click at [249, 243] on div "Component detail" at bounding box center [253, 245] width 68 height 12
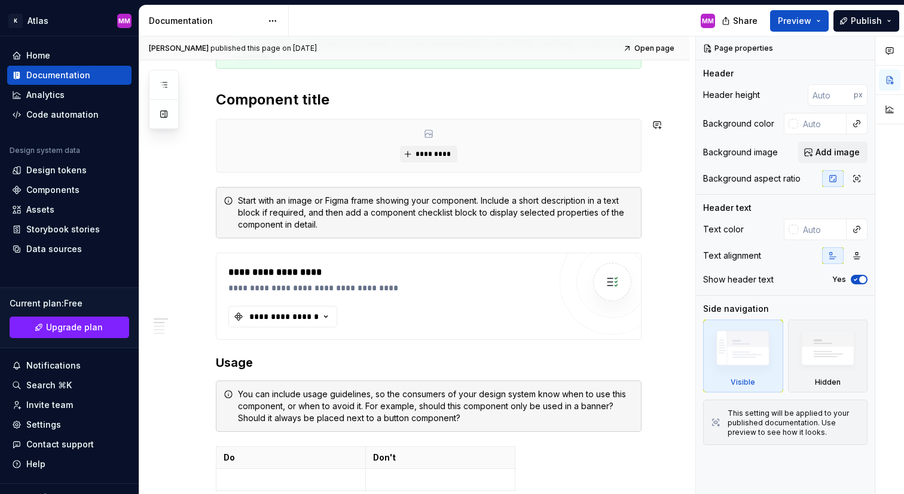
scroll to position [225, 0]
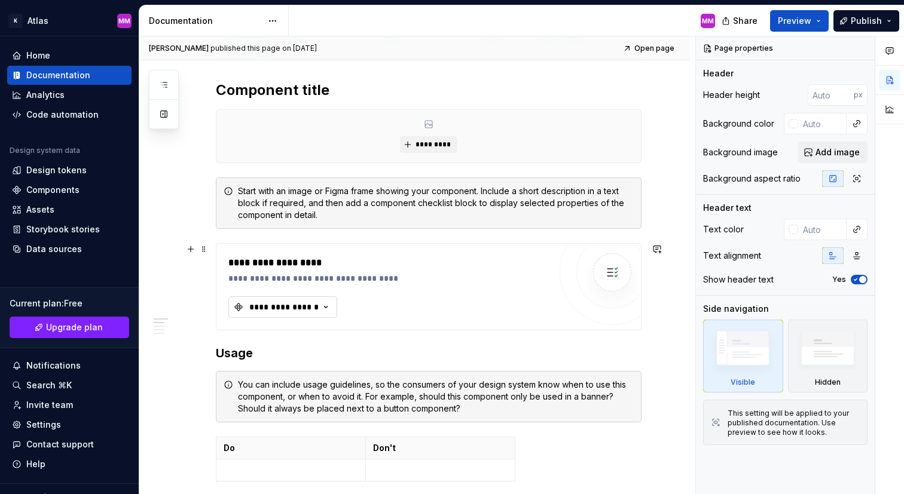
click at [304, 307] on div "**********" at bounding box center [284, 307] width 72 height 12
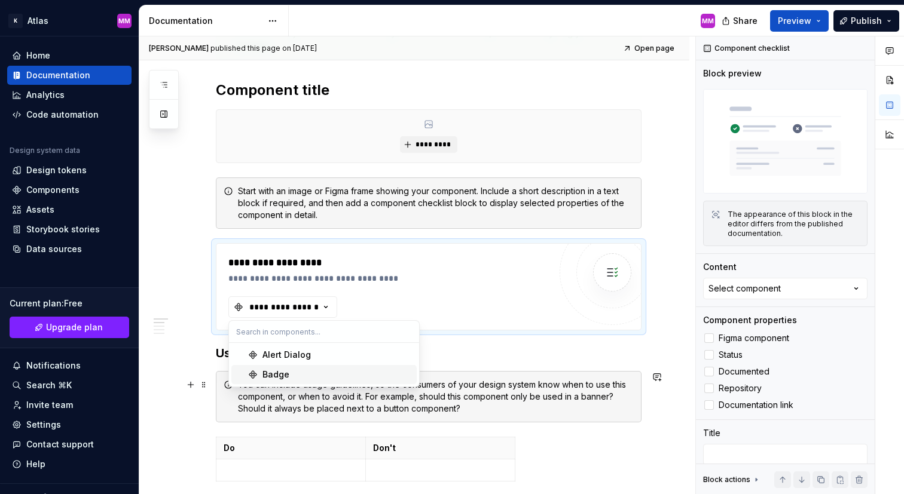
click at [300, 375] on div "Badge" at bounding box center [336, 375] width 149 height 12
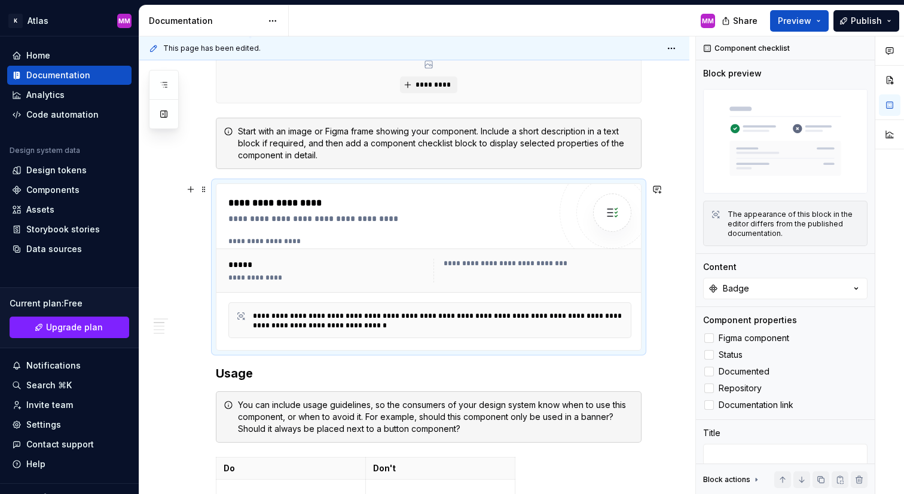
scroll to position [291, 0]
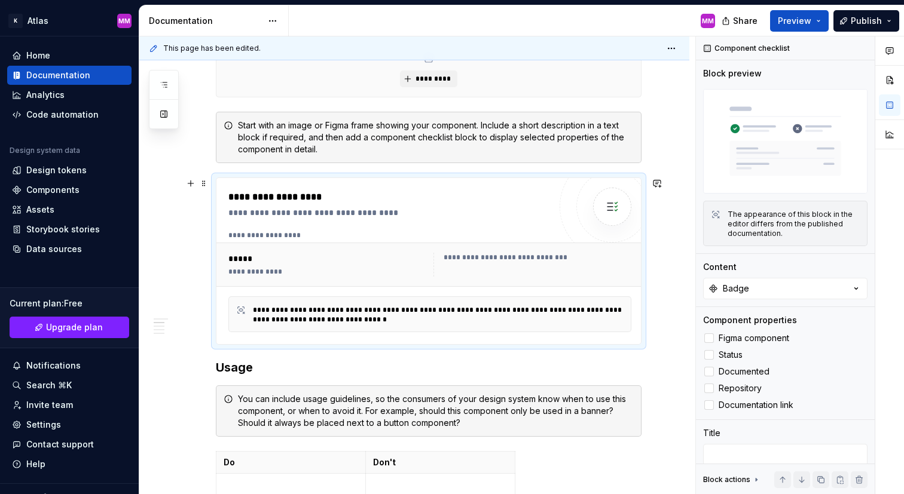
click at [460, 238] on div "**********" at bounding box center [432, 236] width 409 height 10
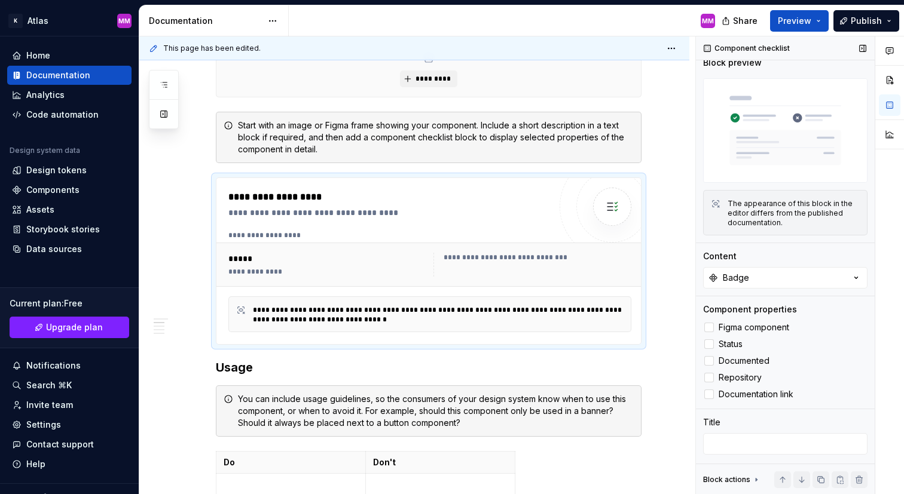
scroll to position [35, 0]
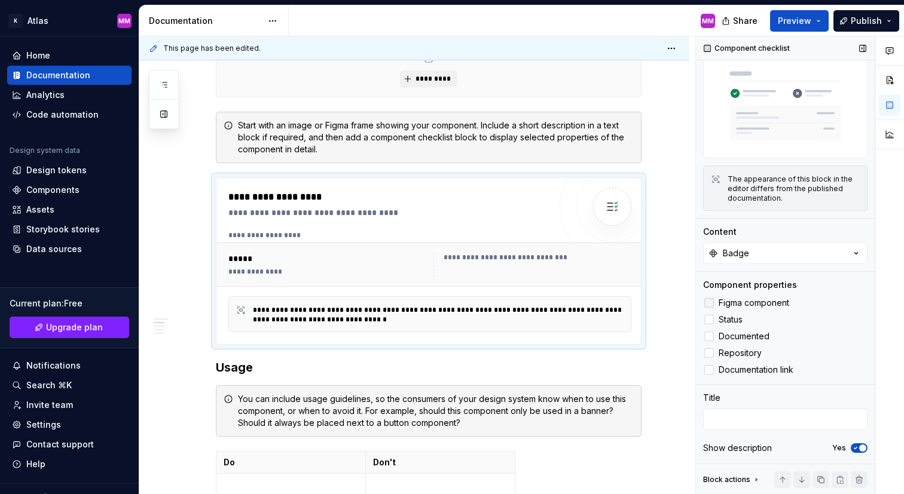
click at [753, 300] on span "Figma component" at bounding box center [754, 303] width 71 height 10
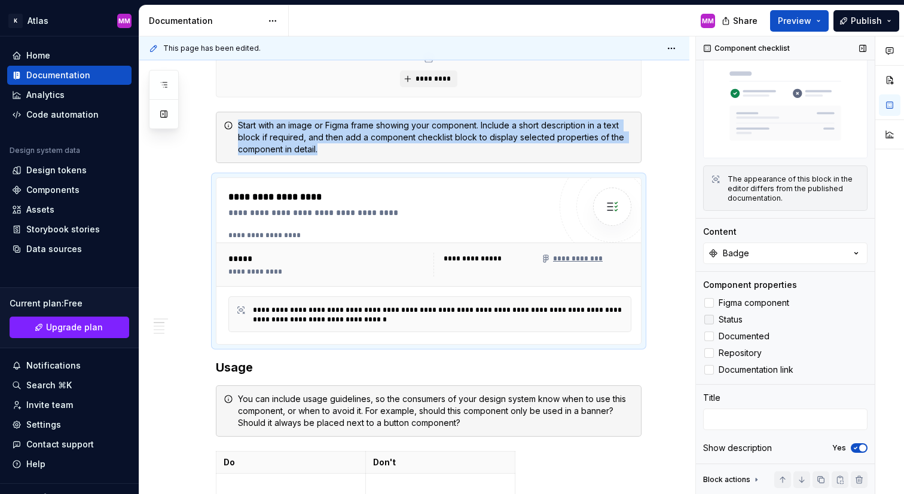
click at [737, 316] on span "Status" at bounding box center [731, 320] width 24 height 10
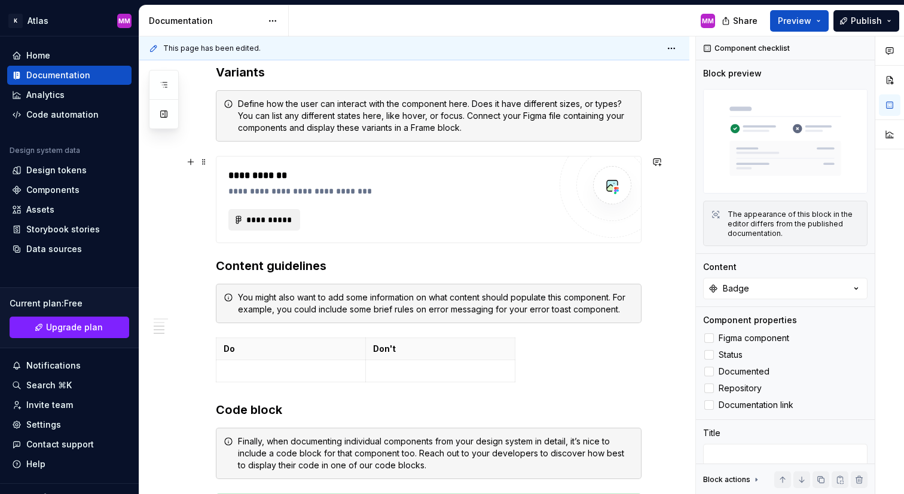
scroll to position [738, 0]
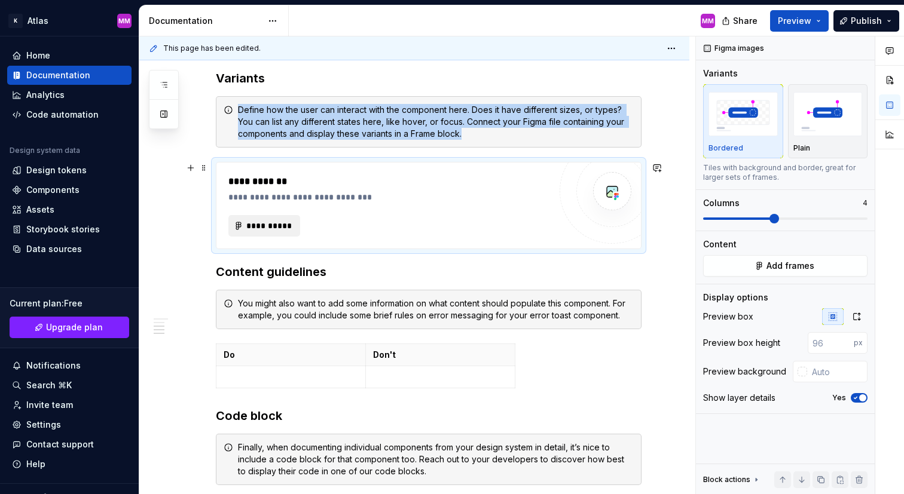
click at [274, 225] on span "**********" at bounding box center [269, 226] width 47 height 12
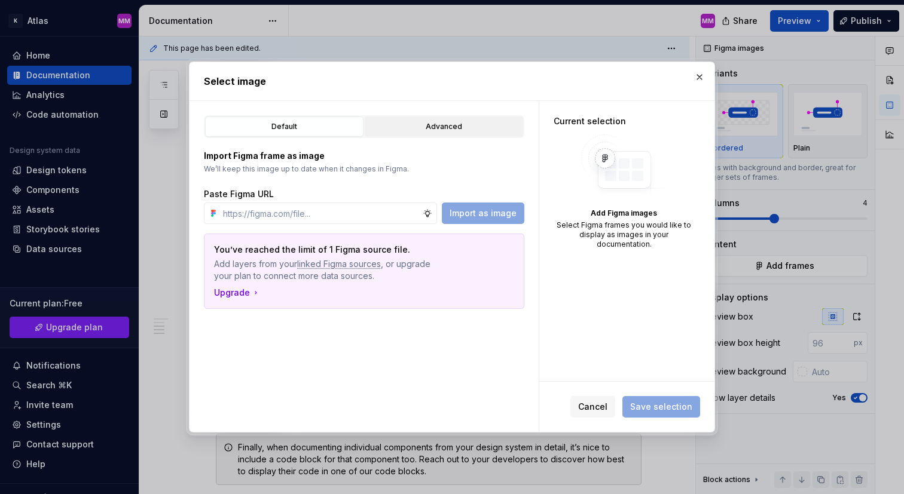
click at [435, 126] on div "Advanced" at bounding box center [444, 127] width 150 height 12
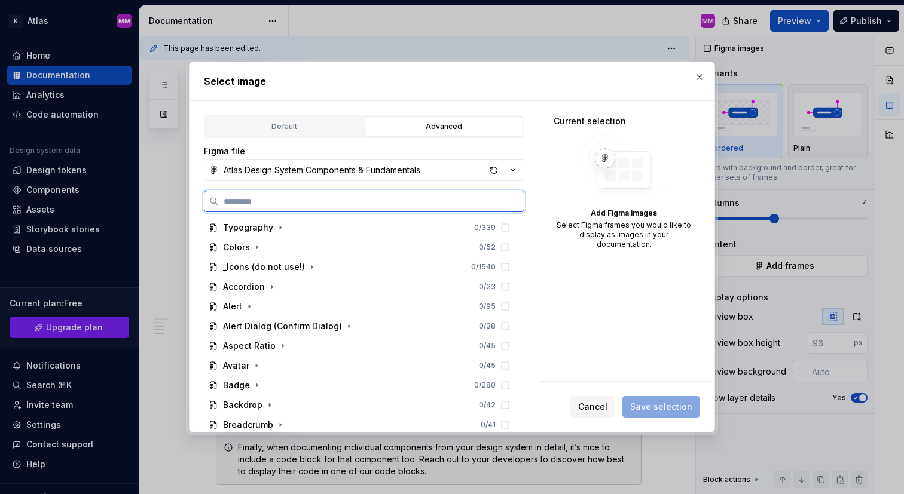
scroll to position [90, 0]
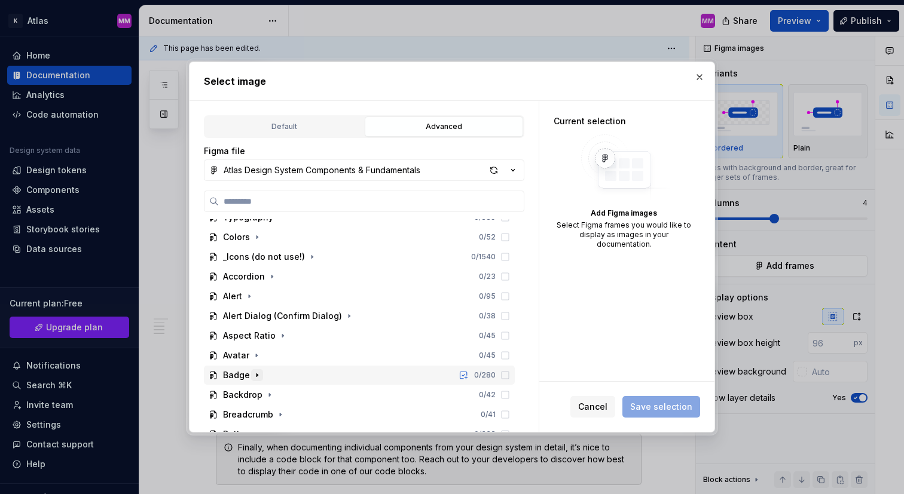
click at [257, 378] on icon "button" at bounding box center [257, 376] width 10 height 10
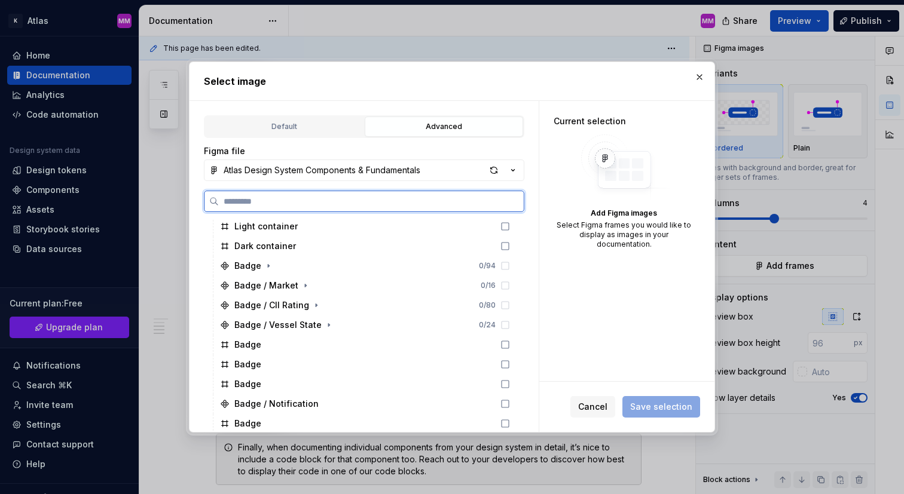
scroll to position [323, 0]
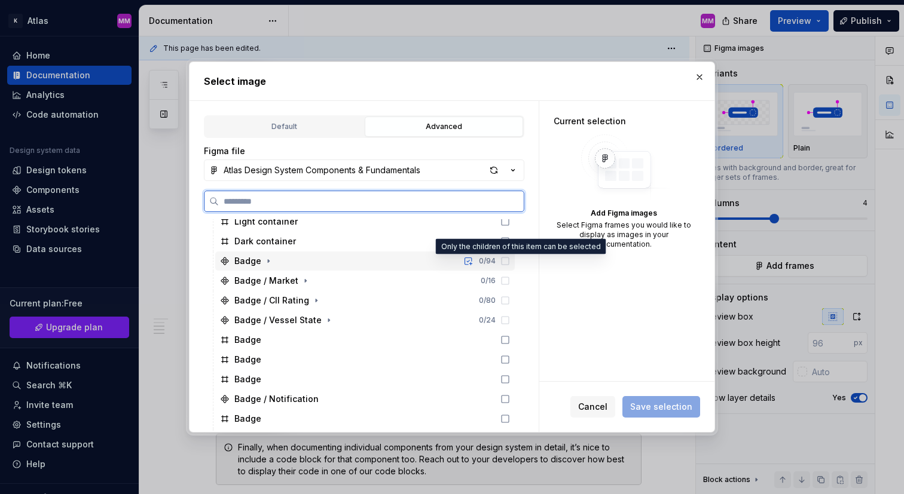
click at [510, 264] on icon at bounding box center [505, 262] width 10 height 10
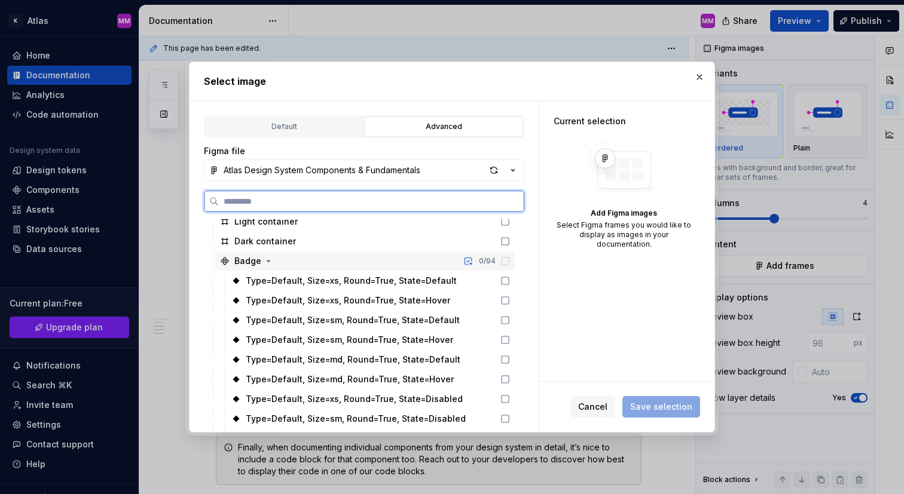
click at [510, 263] on icon at bounding box center [505, 262] width 10 height 10
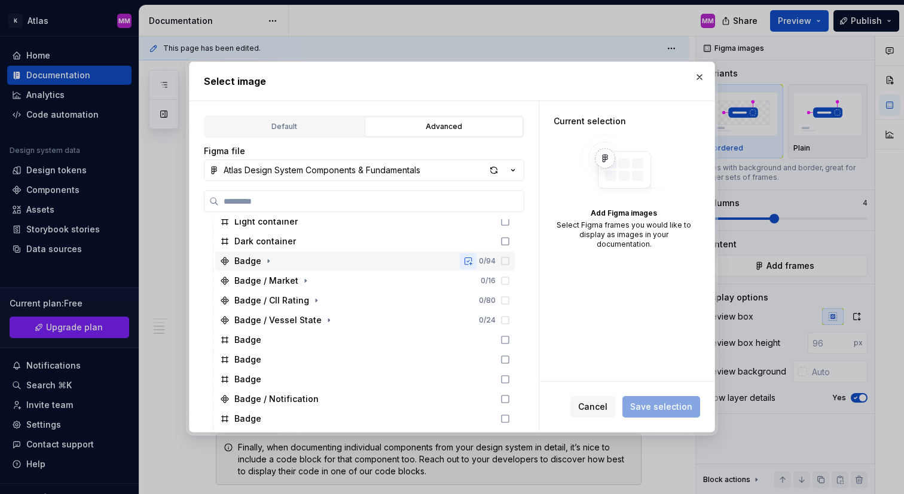
click at [477, 264] on button "button" at bounding box center [468, 261] width 17 height 17
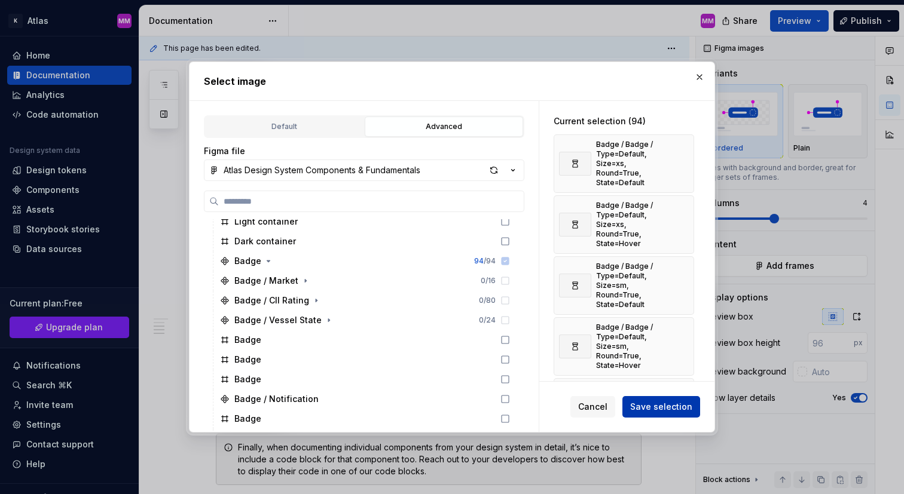
click at [658, 407] on span "Save selection" at bounding box center [661, 407] width 62 height 12
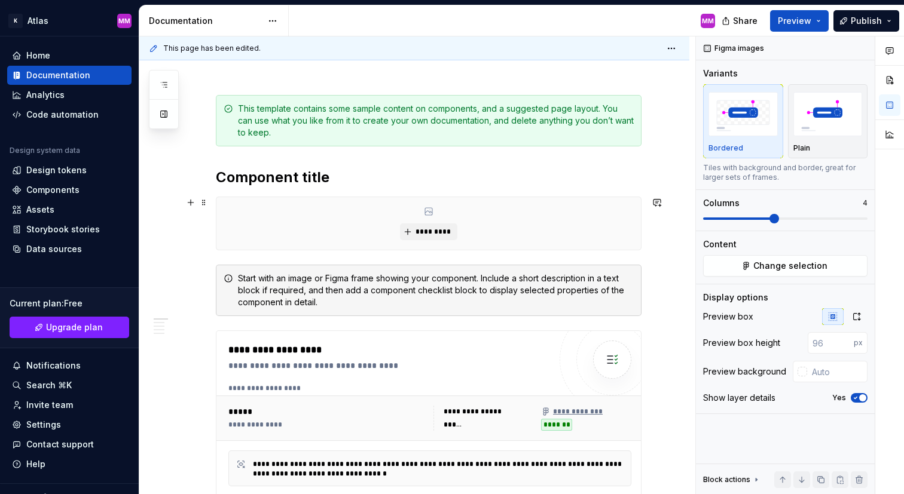
scroll to position [138, 0]
click at [432, 235] on span "*********" at bounding box center [433, 233] width 36 height 10
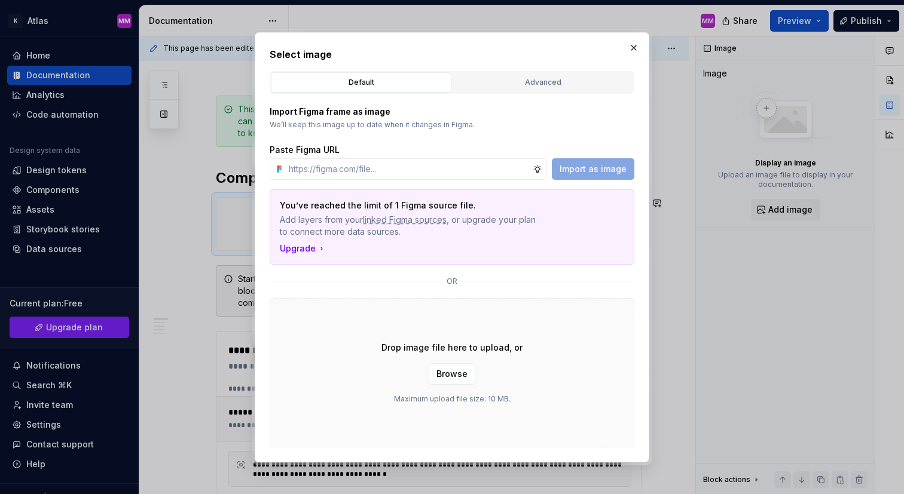
click at [521, 97] on div "Import Figma frame as image We’ll keep this image up to date when it changes in…" at bounding box center [452, 271] width 365 height 354
click at [527, 83] on div "Advanced" at bounding box center [543, 83] width 172 height 12
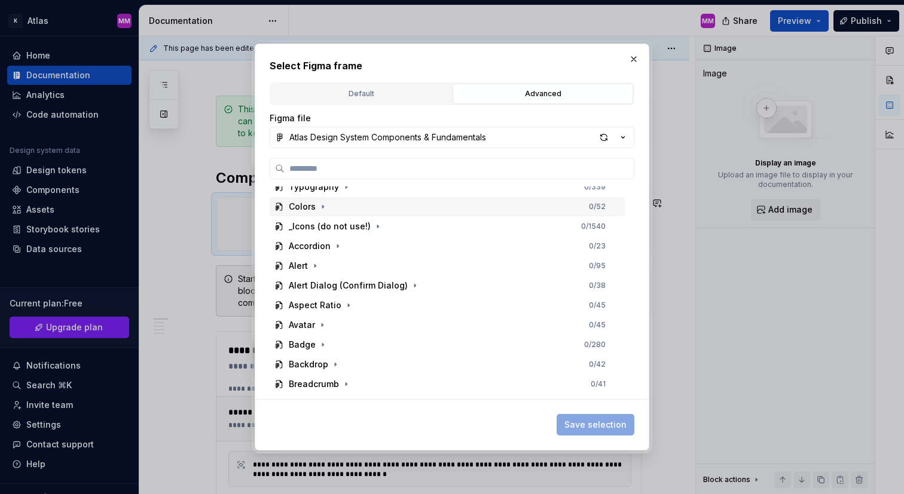
scroll to position [89, 0]
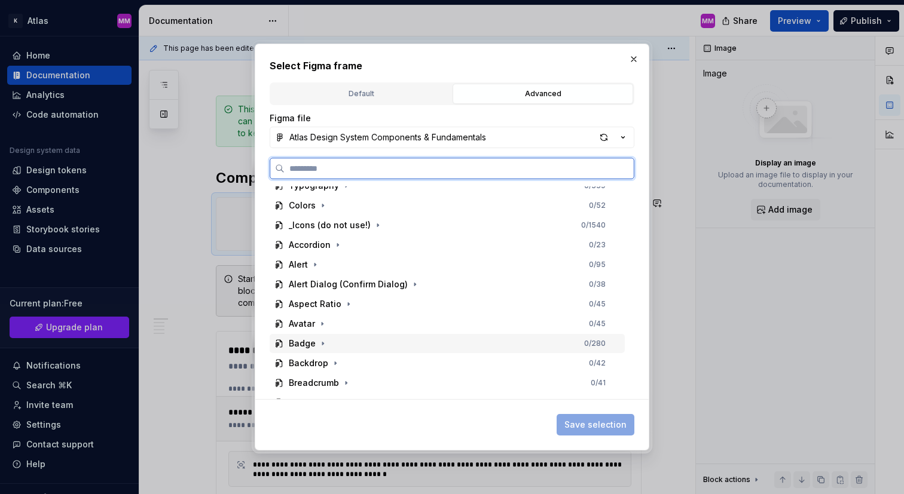
click at [300, 343] on div "Badge" at bounding box center [302, 344] width 27 height 12
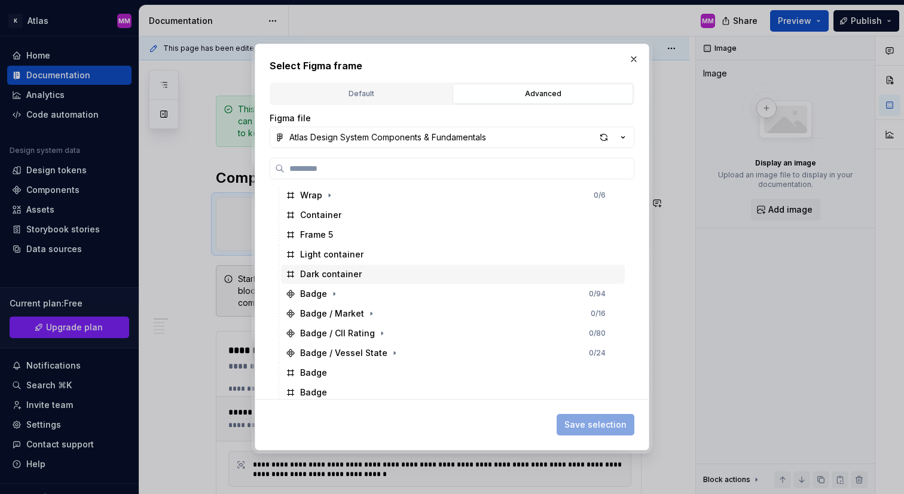
scroll to position [262, 0]
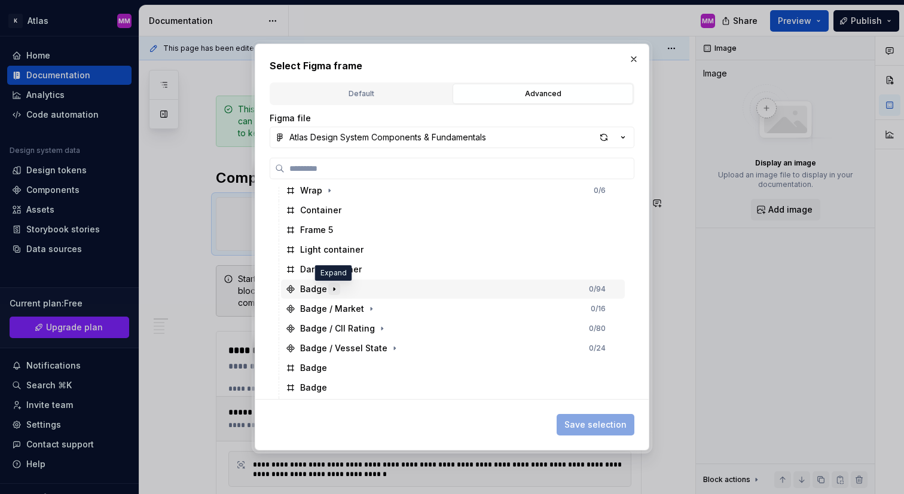
click at [334, 289] on icon "button" at bounding box center [334, 289] width 1 height 3
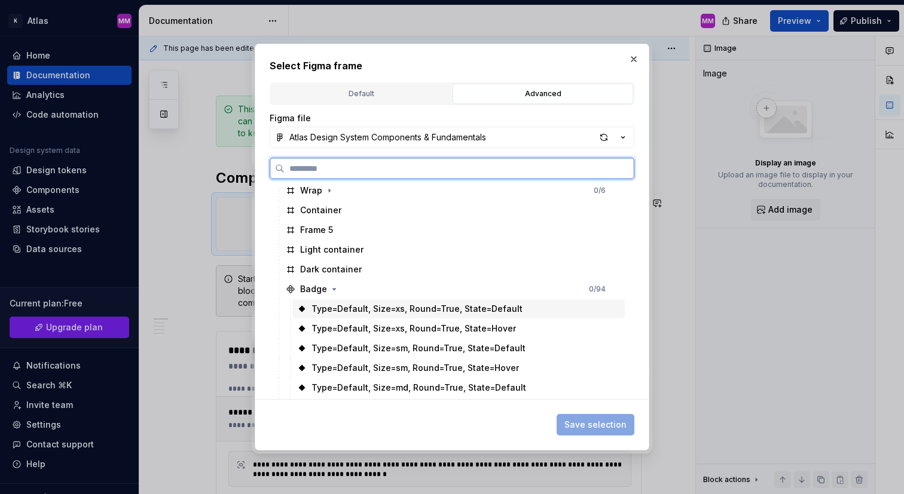
click at [377, 311] on div "Type=Default, Size=xs, Round=True, State=Default" at bounding box center [417, 309] width 211 height 12
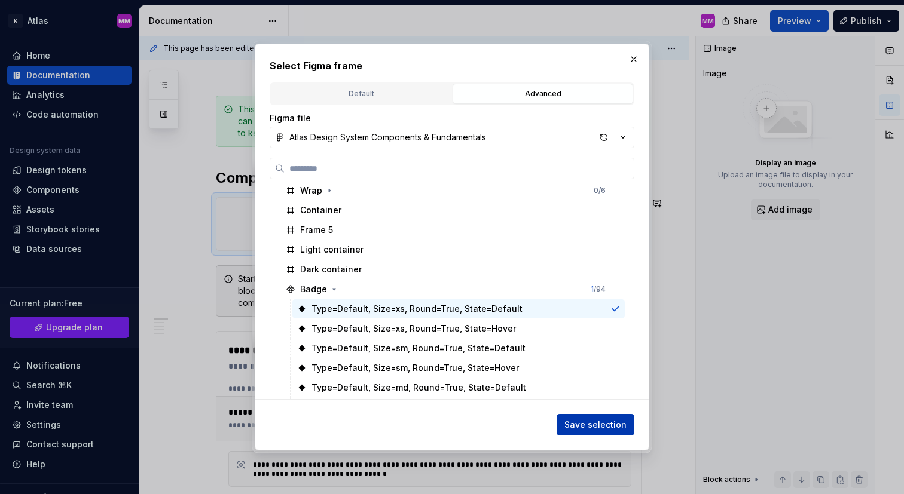
click at [612, 425] on span "Save selection" at bounding box center [595, 425] width 62 height 12
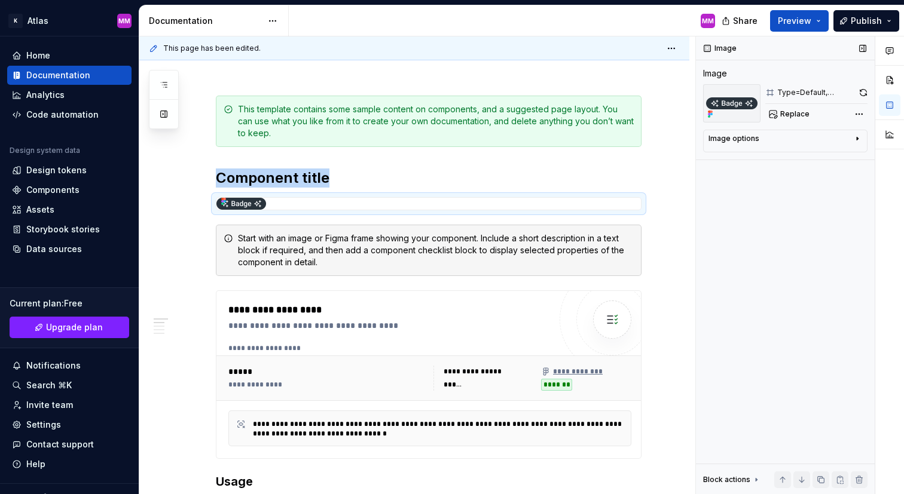
click at [749, 135] on div "Image options" at bounding box center [734, 139] width 51 height 10
click at [823, 157] on icon "button" at bounding box center [828, 157] width 10 height 10
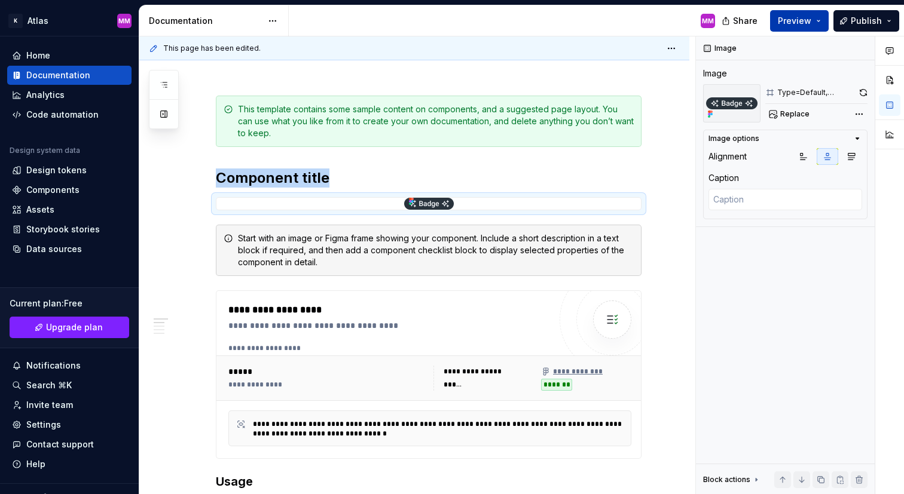
click at [800, 27] on button "Preview" at bounding box center [799, 21] width 59 height 22
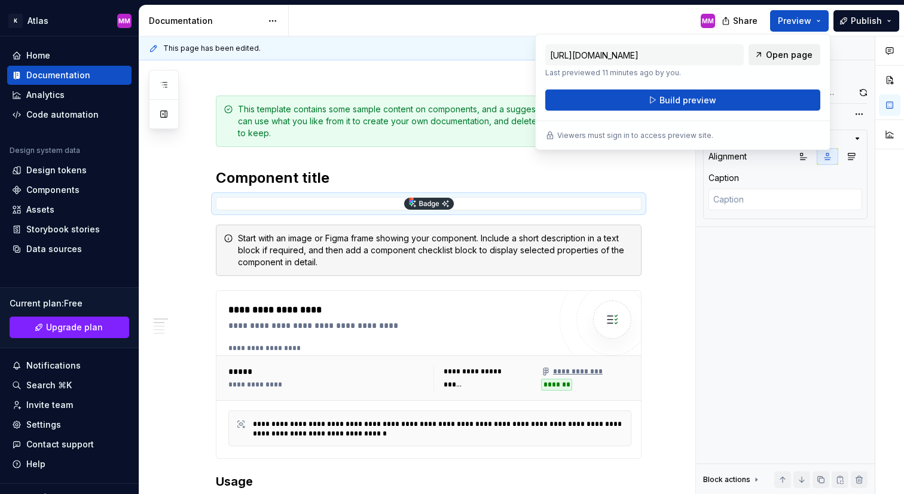
click at [787, 53] on span "Open page" at bounding box center [789, 55] width 47 height 12
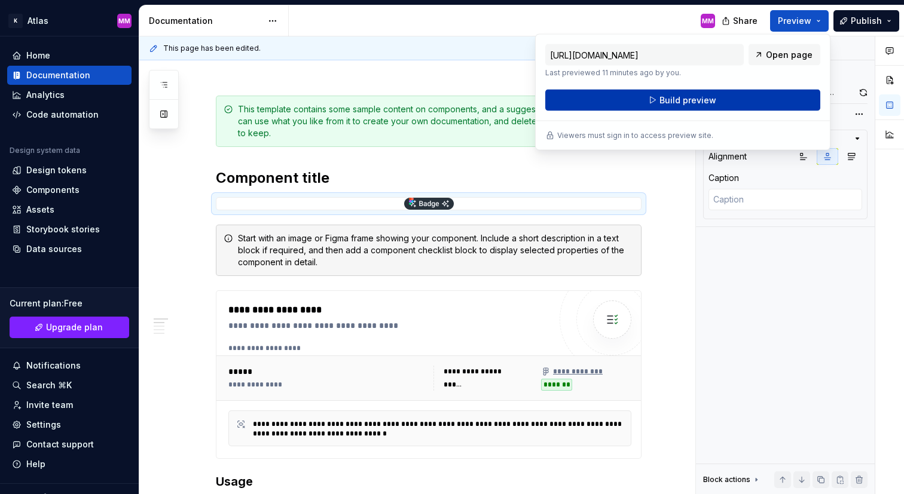
click at [734, 98] on button "Build preview" at bounding box center [682, 101] width 275 height 22
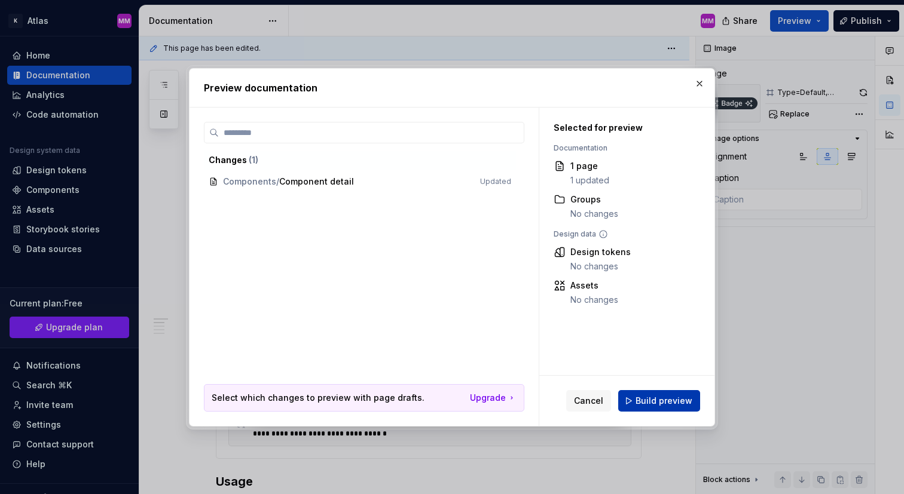
click at [666, 405] on span "Build preview" at bounding box center [664, 401] width 57 height 12
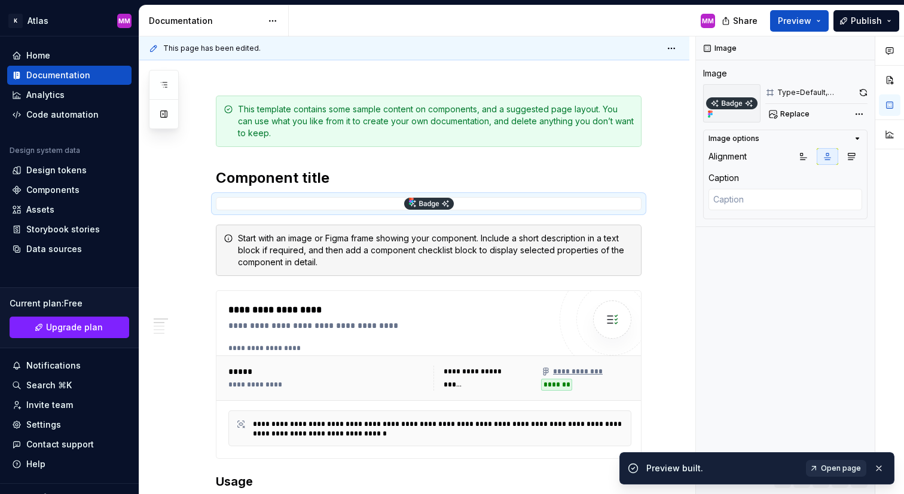
click at [839, 471] on span "Open page" at bounding box center [841, 469] width 40 height 10
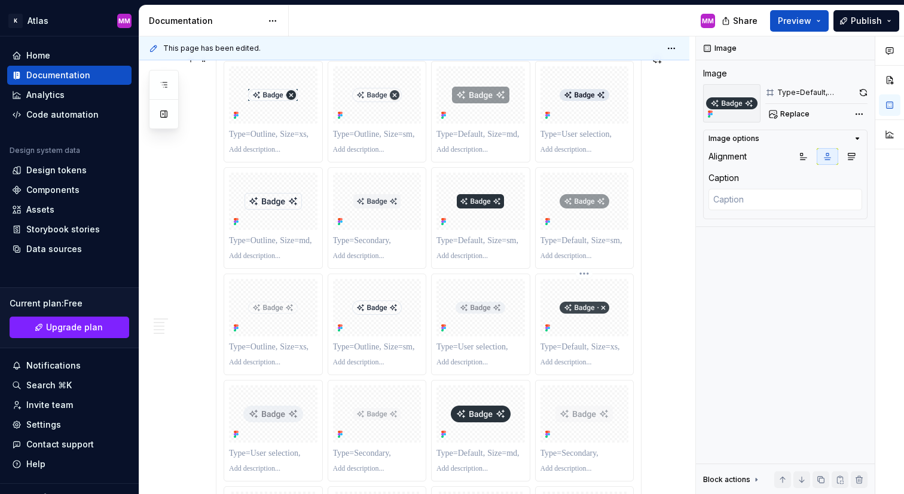
scroll to position [799, 0]
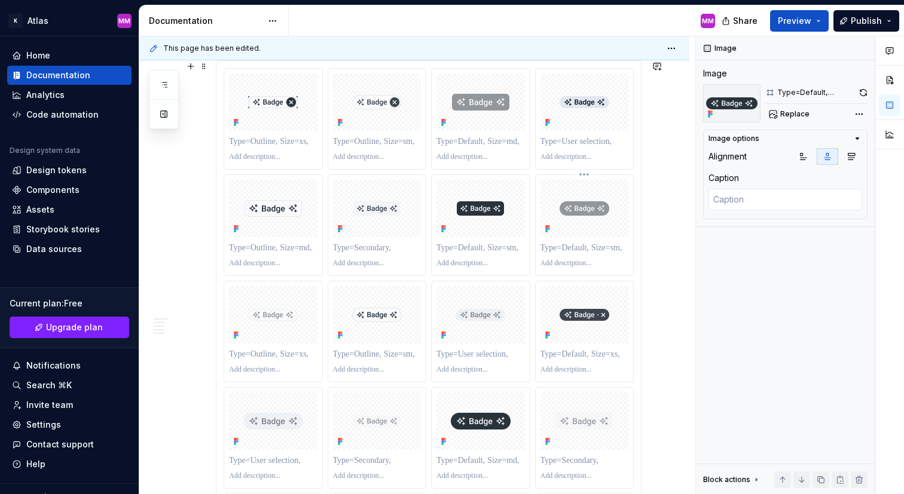
click at [545, 190] on div at bounding box center [585, 208] width 88 height 57
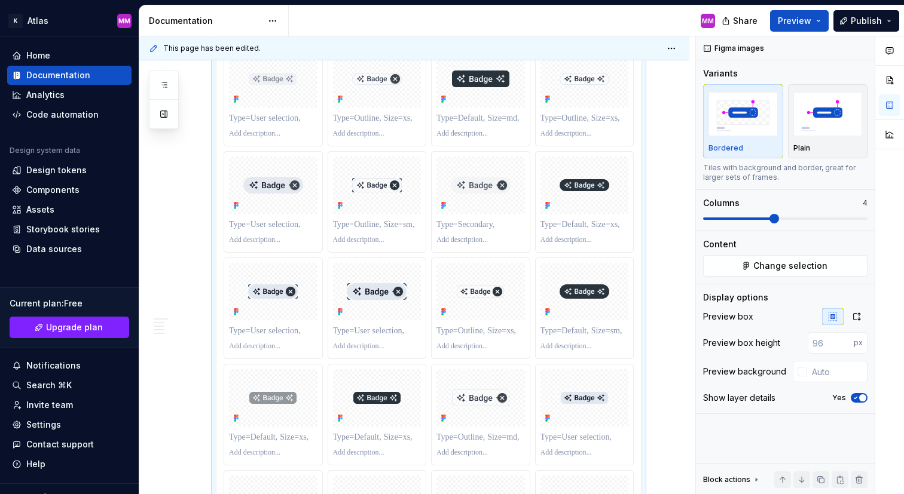
scroll to position [2519, 0]
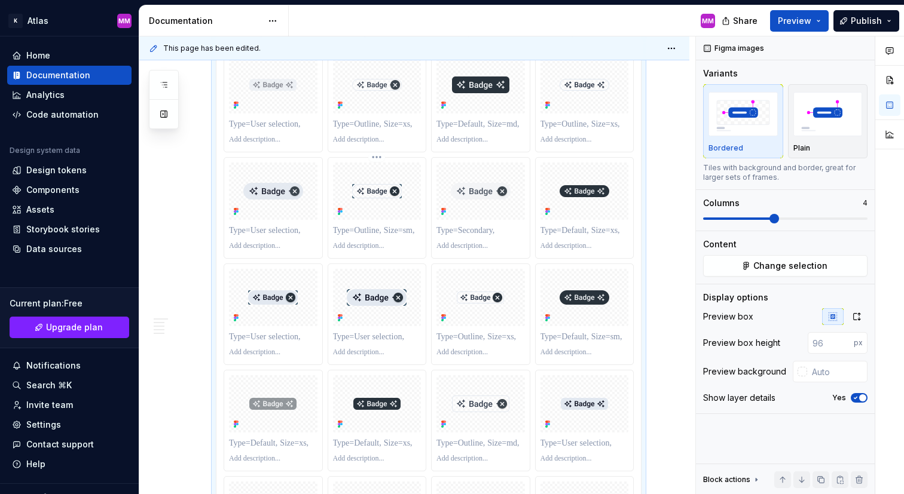
click at [372, 194] on img at bounding box center [377, 191] width 50 height 14
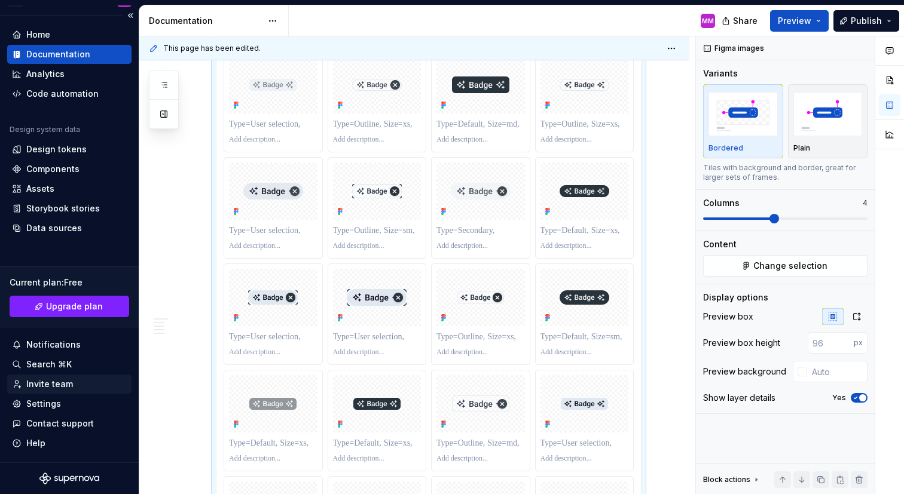
scroll to position [0, 0]
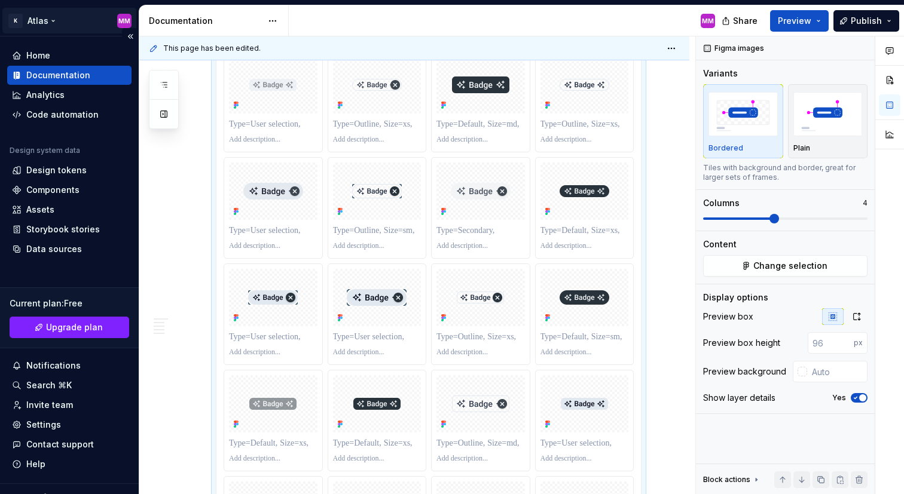
click at [42, 16] on html "K Atlas MM Home Documentation Analytics Code automation Design system data Desi…" at bounding box center [452, 247] width 904 height 494
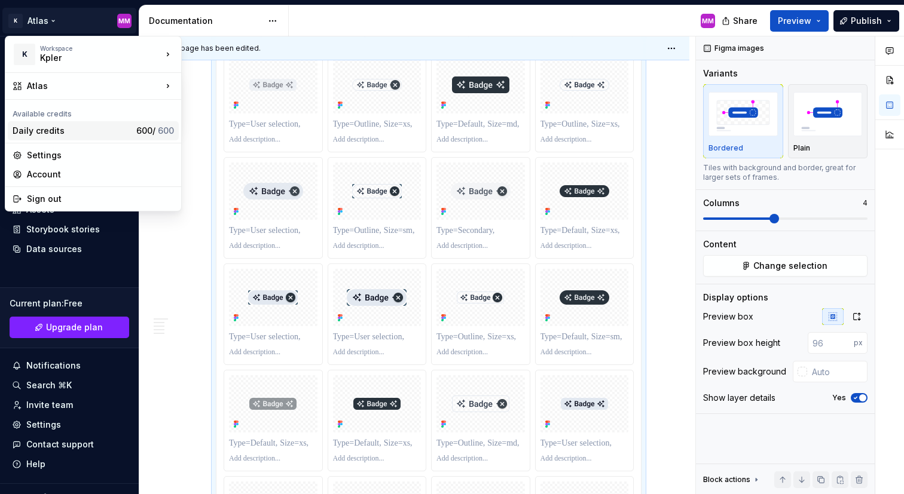
type textarea "*"
click at [88, 159] on div "Settings" at bounding box center [100, 155] width 147 height 12
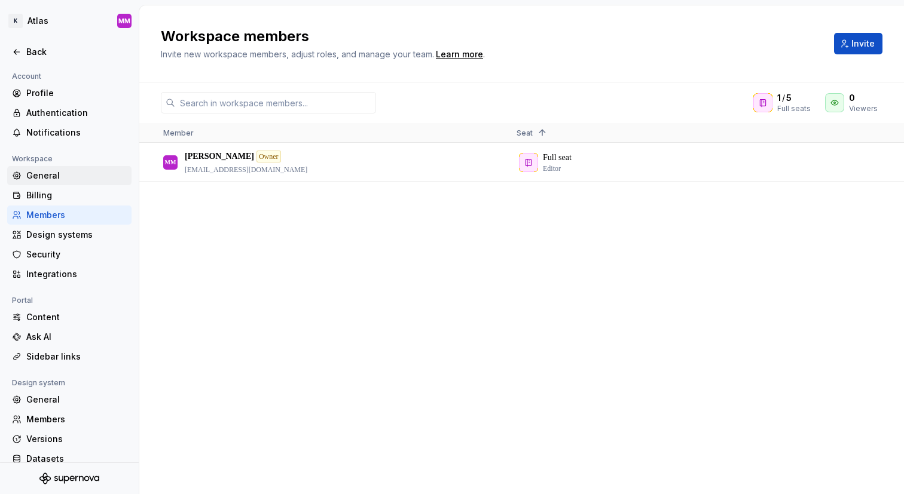
click at [83, 176] on div "General" at bounding box center [76, 176] width 100 height 12
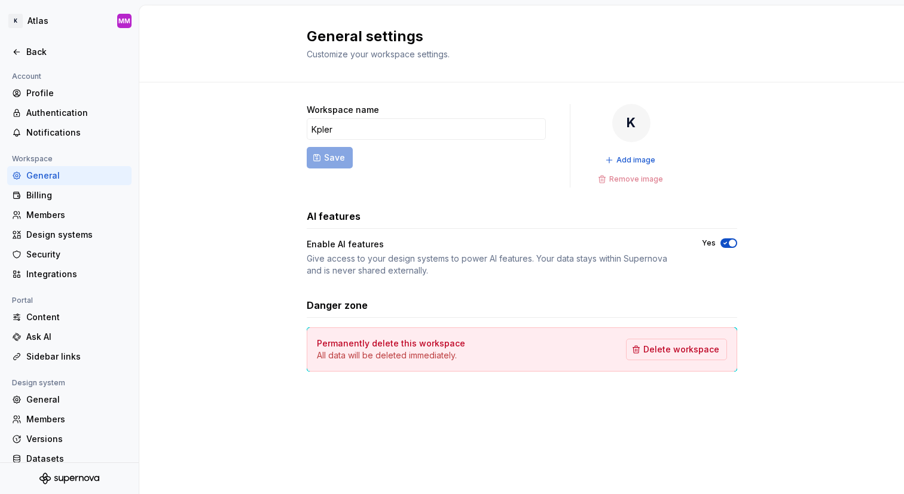
click at [730, 245] on span "button" at bounding box center [732, 243] width 7 height 7
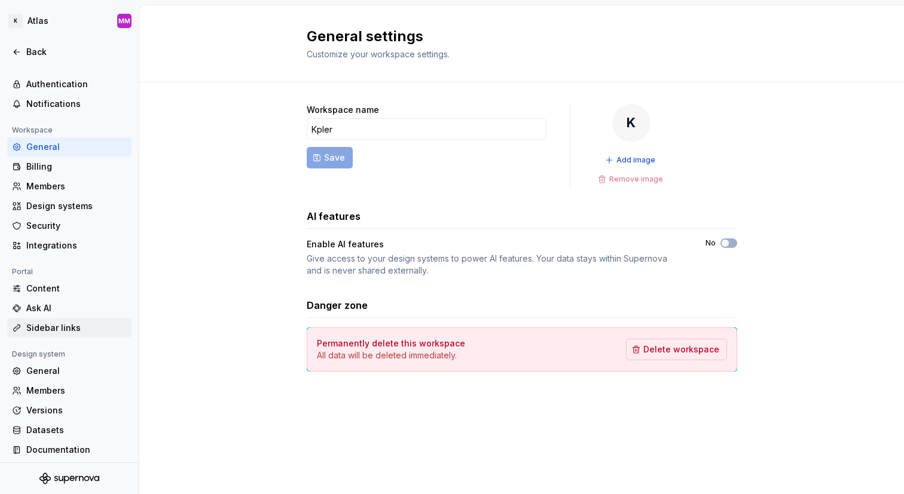
scroll to position [32, 0]
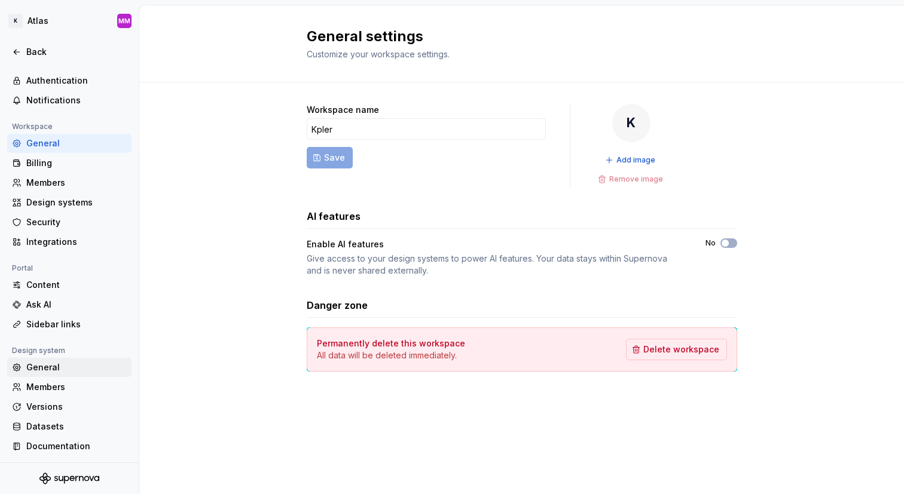
click at [65, 371] on div "General" at bounding box center [76, 368] width 100 height 12
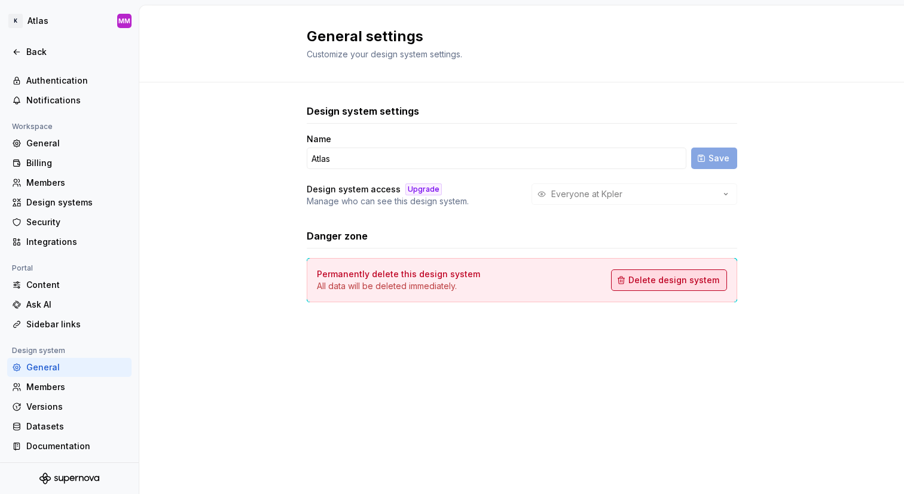
click at [681, 285] on span "Delete design system" at bounding box center [673, 280] width 91 height 12
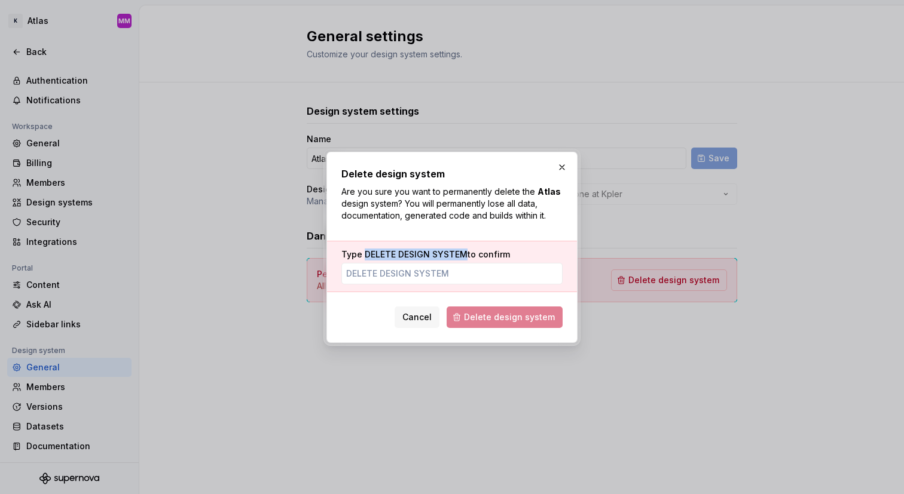
drag, startPoint x: 363, startPoint y: 254, endPoint x: 463, endPoint y: 251, distance: 100.5
click at [463, 251] on span "DELETE DESIGN SYSTEM" at bounding box center [416, 254] width 103 height 10
copy span "DELETE DESIGN SYSTEM"
click at [453, 271] on input "Type DELETE DESIGN SYSTEM to confirm" at bounding box center [451, 274] width 221 height 22
paste input "DELETE DESIGN SYSTEM"
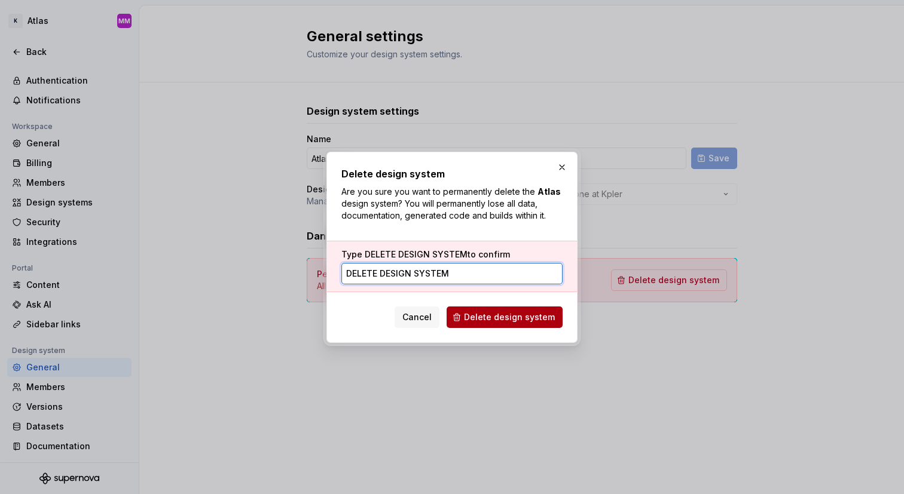
type input "DELETE DESIGN SYSTEM"
click at [499, 324] on button "Delete design system" at bounding box center [505, 318] width 116 height 22
